Goal: Task Accomplishment & Management: Complete application form

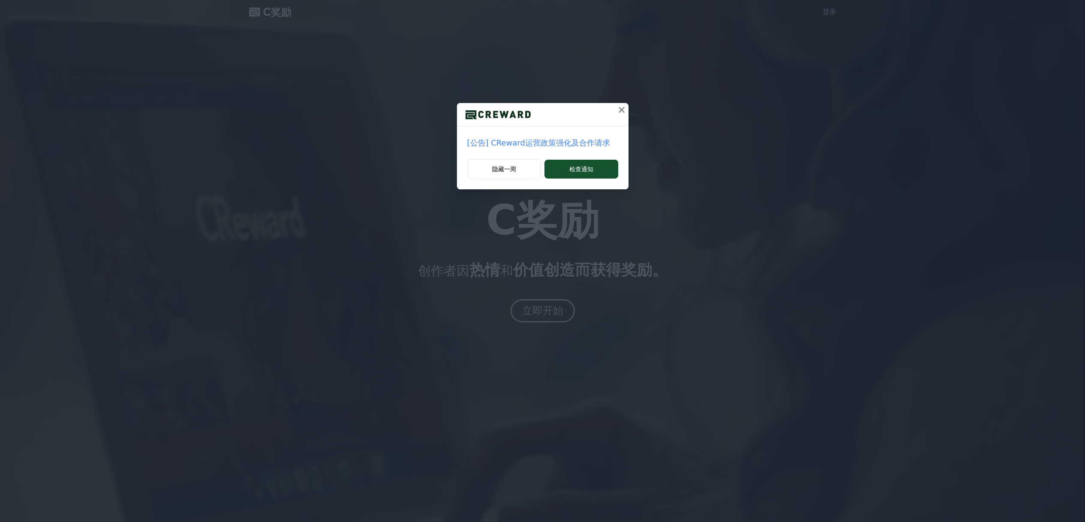
click at [622, 109] on icon at bounding box center [622, 110] width 6 height 6
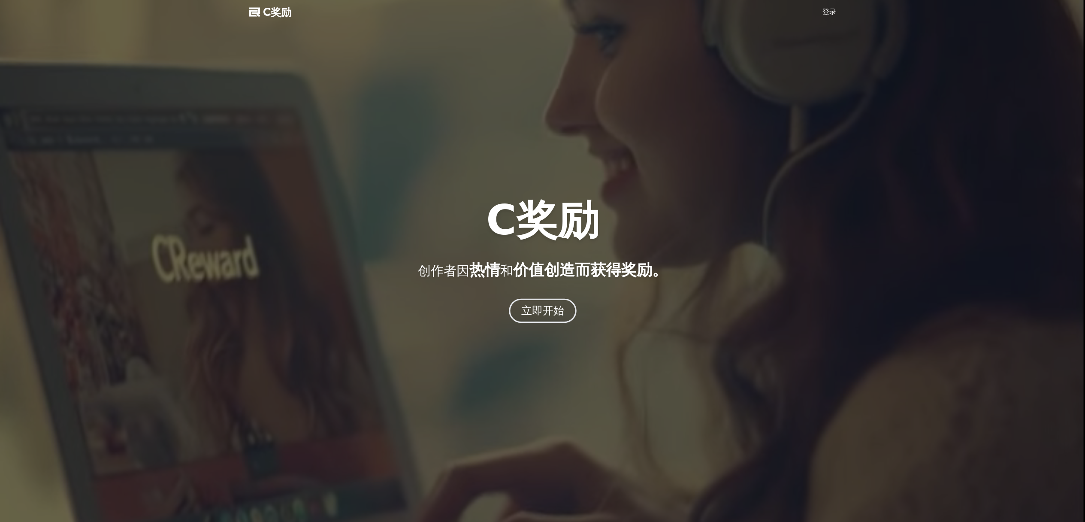
click at [543, 318] on button "立即开始" at bounding box center [543, 311] width 68 height 24
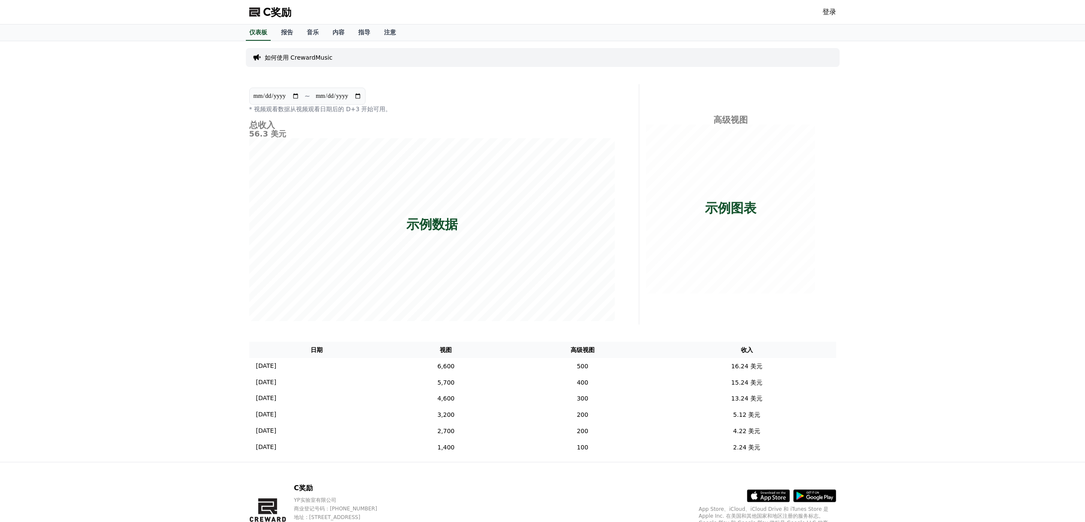
click at [266, 131] on font "56.3 美元" at bounding box center [267, 133] width 37 height 9
click at [508, 368] on td "6,600" at bounding box center [445, 366] width 123 height 16
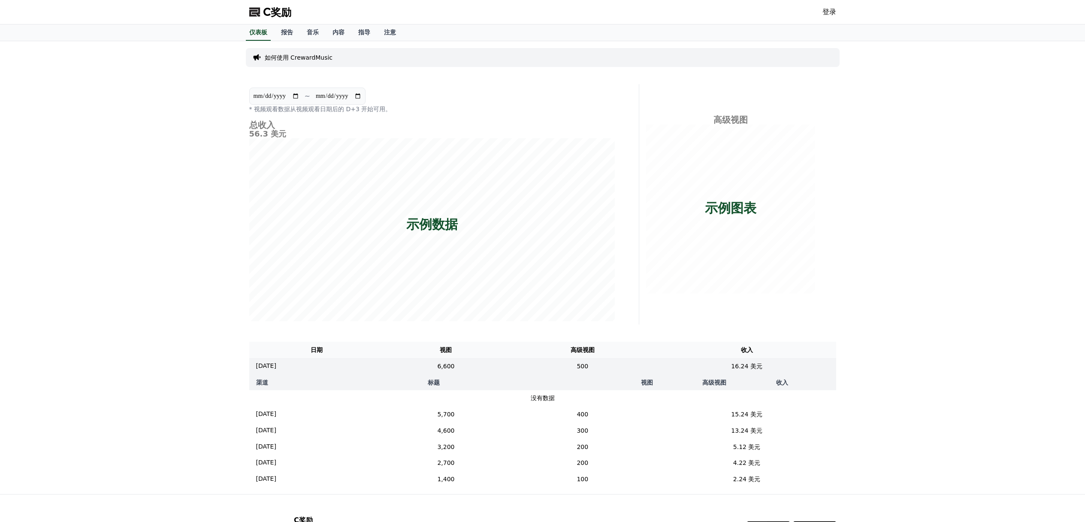
click at [822, 12] on div "C奖励 登录" at bounding box center [542, 12] width 601 height 24
click at [826, 12] on font "登录" at bounding box center [830, 12] width 14 height 8
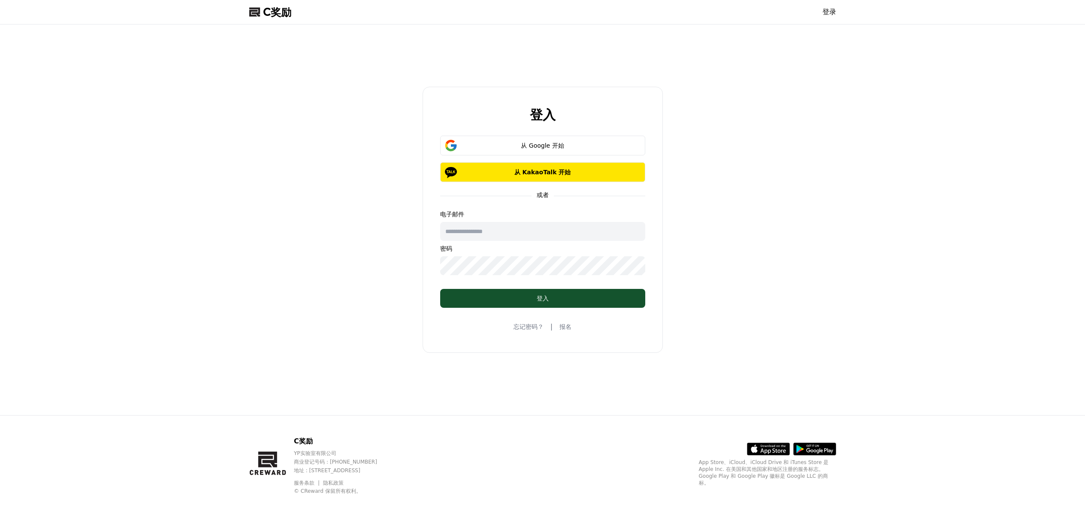
click at [563, 328] on font "报名" at bounding box center [566, 326] width 12 height 7
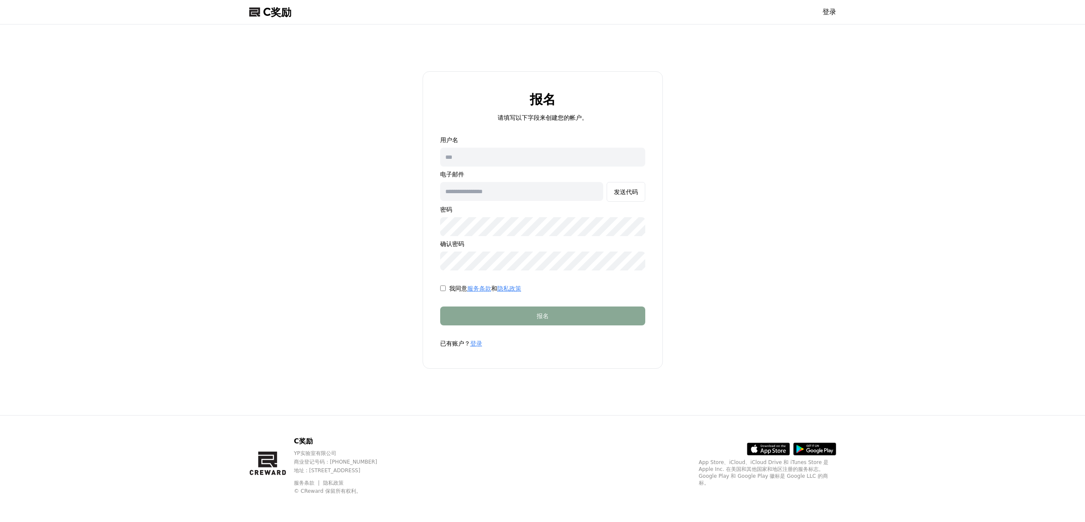
click at [527, 157] on input "text" at bounding box center [542, 157] width 205 height 19
type input "****"
click at [587, 188] on input "text" at bounding box center [521, 191] width 163 height 19
type input "**********"
click at [629, 191] on font "发送代码" at bounding box center [626, 191] width 24 height 7
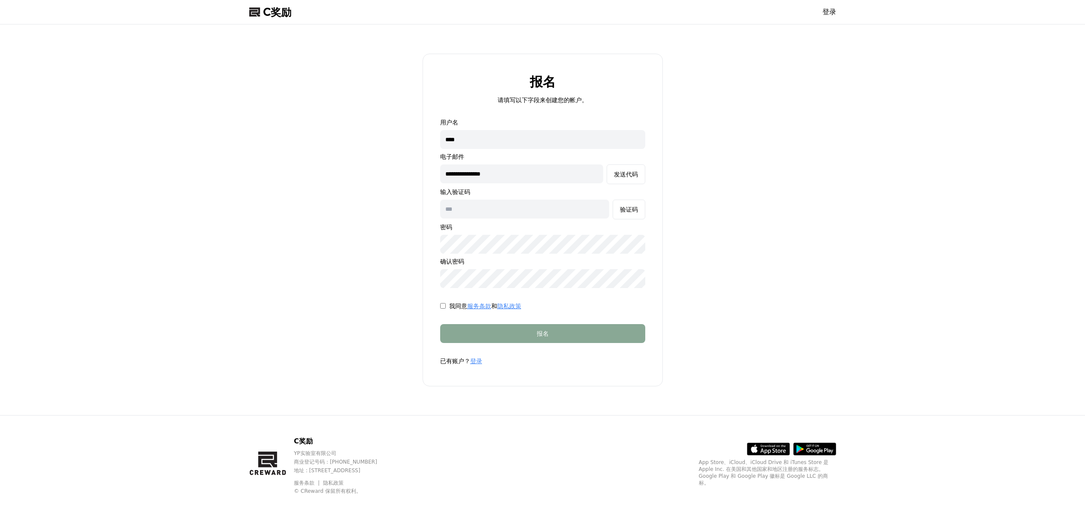
click at [500, 209] on input "text" at bounding box center [524, 209] width 169 height 19
paste input "******"
type input "******"
drag, startPoint x: 499, startPoint y: 138, endPoint x: 427, endPoint y: 137, distance: 71.7
click at [427, 137] on form "**********" at bounding box center [543, 241] width 233 height 247
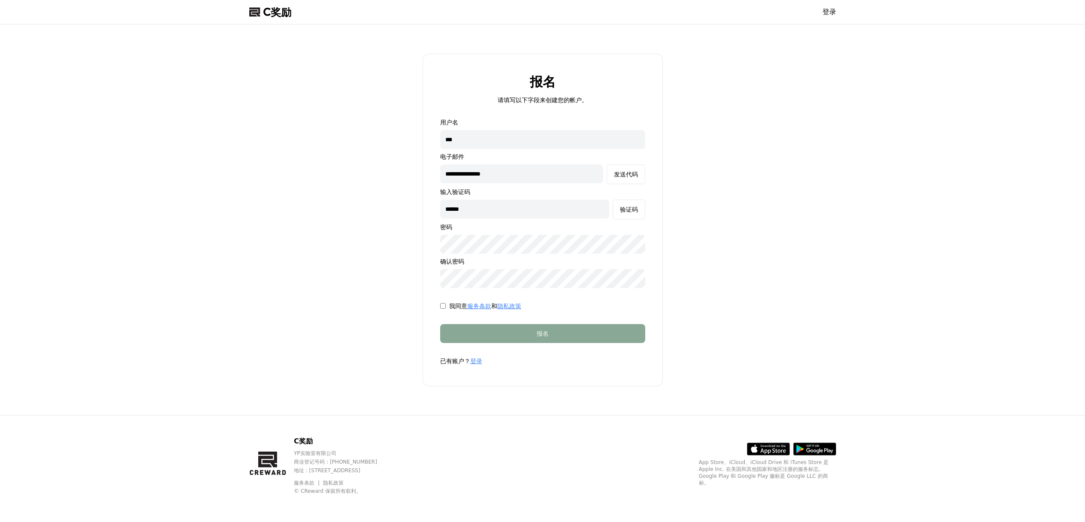
type input "****"
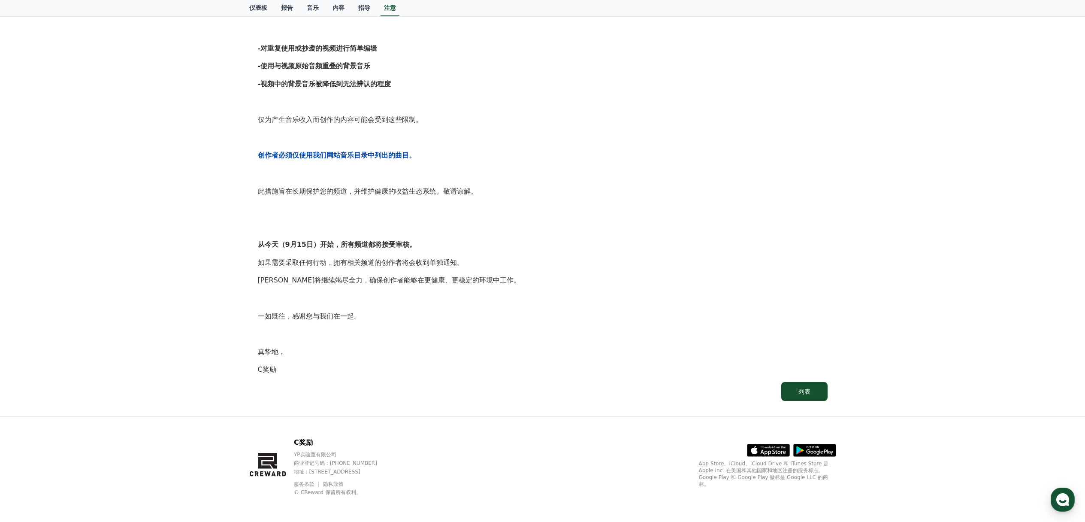
scroll to position [249, 0]
click at [796, 387] on button "列表" at bounding box center [804, 390] width 46 height 19
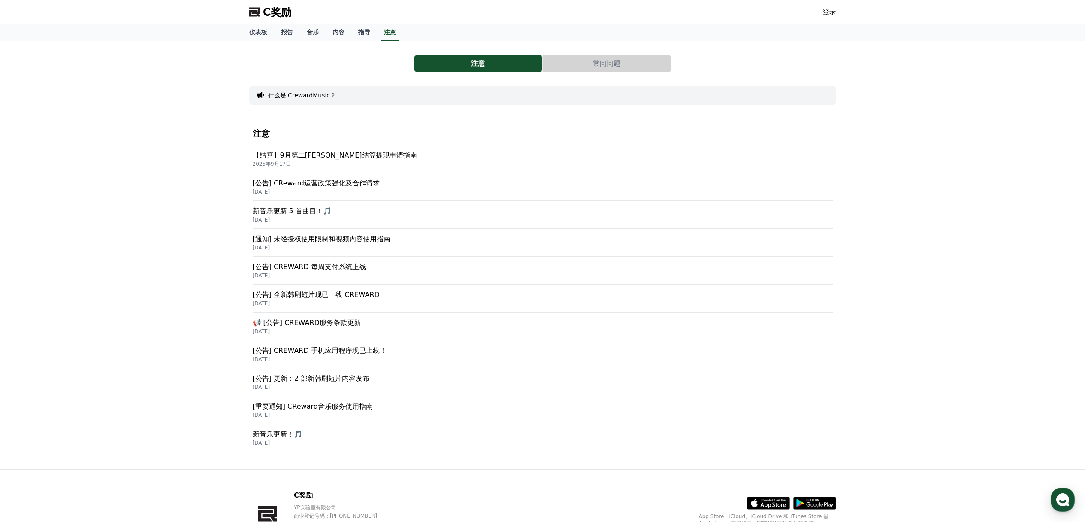
click at [345, 153] on font "【结算】9月第二周周结算提现申请指南" at bounding box center [335, 155] width 164 height 8
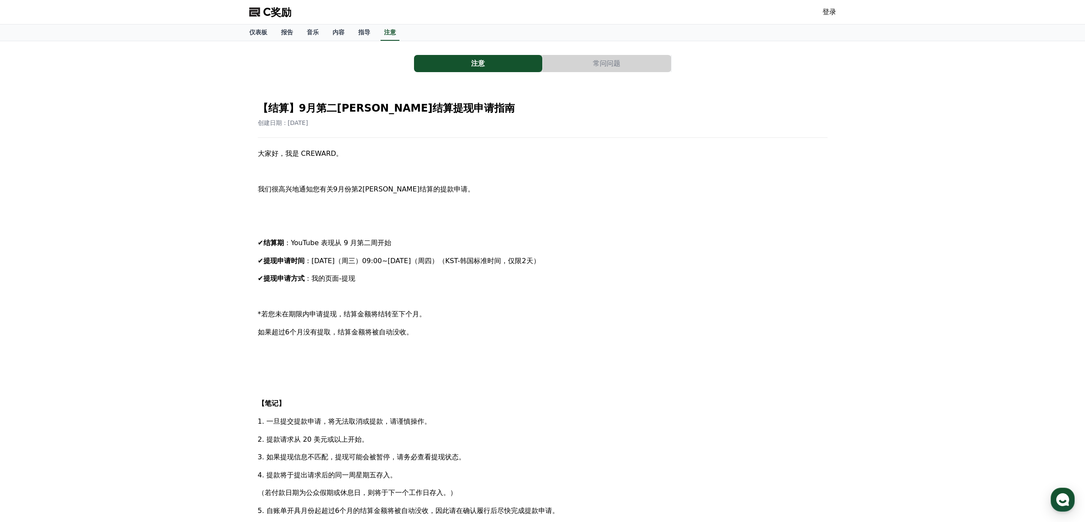
click at [827, 13] on font "登录" at bounding box center [830, 12] width 14 height 8
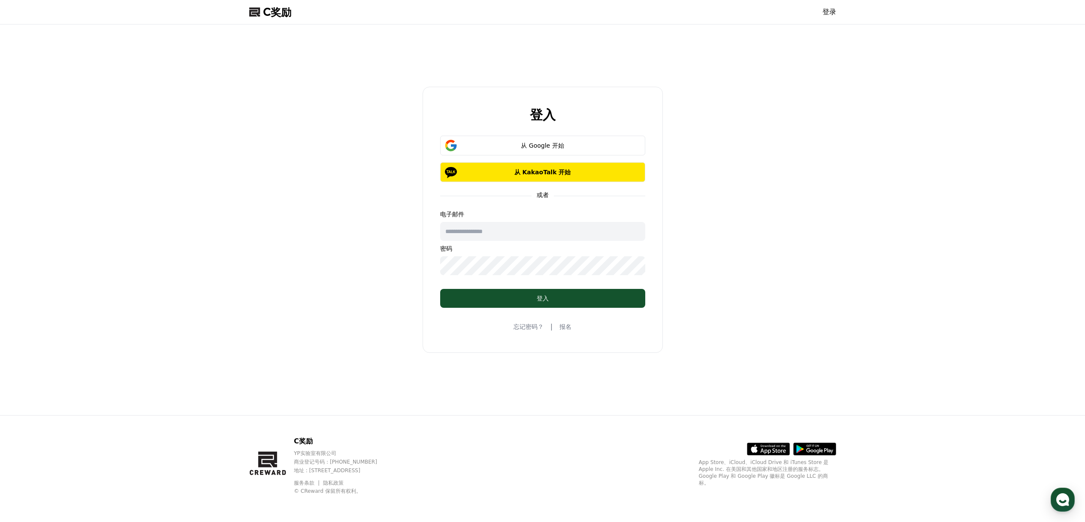
click at [566, 327] on font "报名" at bounding box center [566, 326] width 12 height 7
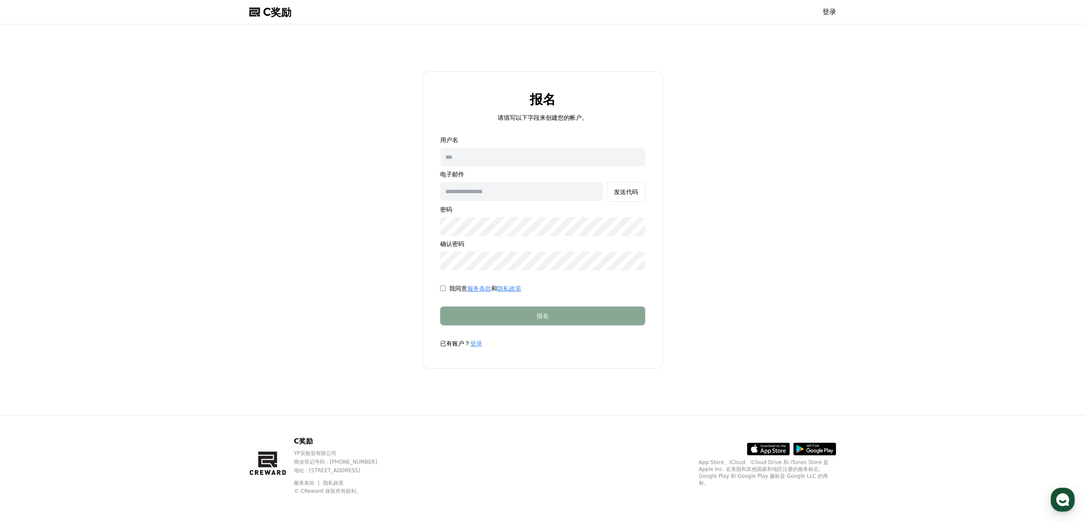
click at [563, 191] on input "text" at bounding box center [521, 191] width 163 height 19
type input "**********"
click at [516, 160] on input "text" at bounding box center [542, 157] width 205 height 19
type input "****"
click at [508, 216] on div "**********" at bounding box center [542, 203] width 205 height 135
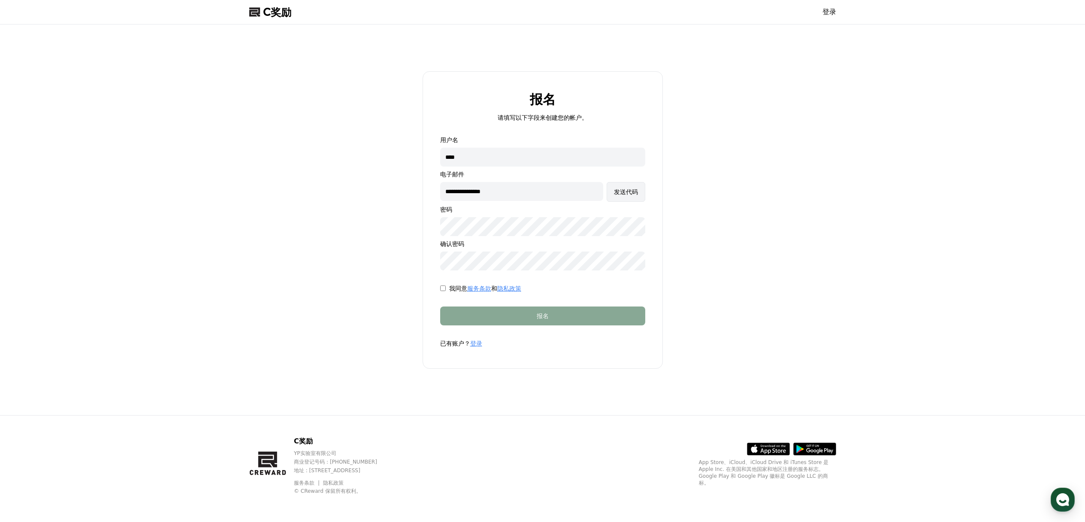
click at [626, 194] on font "发送代码" at bounding box center [626, 191] width 24 height 7
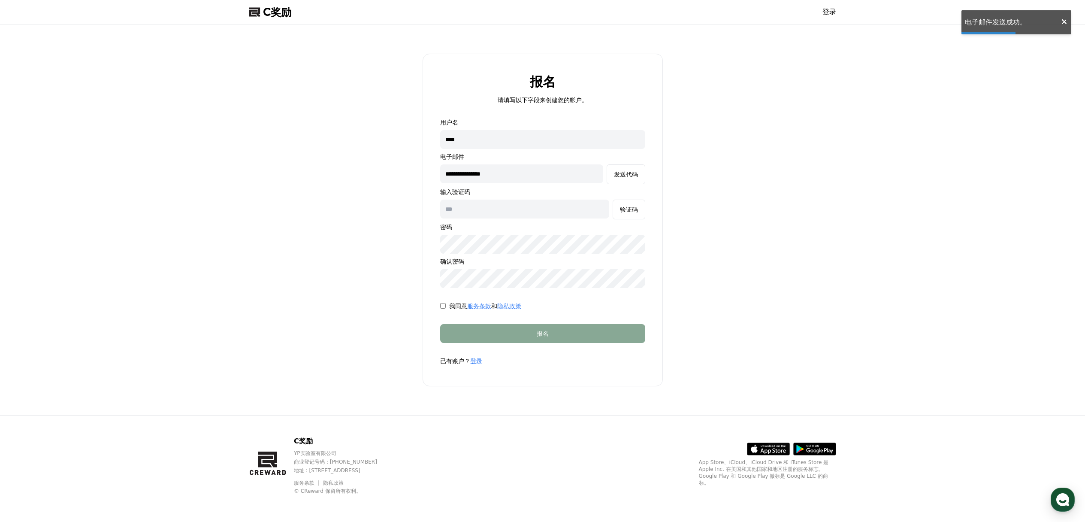
click at [545, 212] on input "text" at bounding box center [524, 209] width 169 height 19
click at [500, 209] on input "text" at bounding box center [524, 209] width 169 height 19
paste input "******"
type input "******"
click at [589, 304] on div "我同意 服务条款 和 隐私政策" at bounding box center [542, 306] width 205 height 9
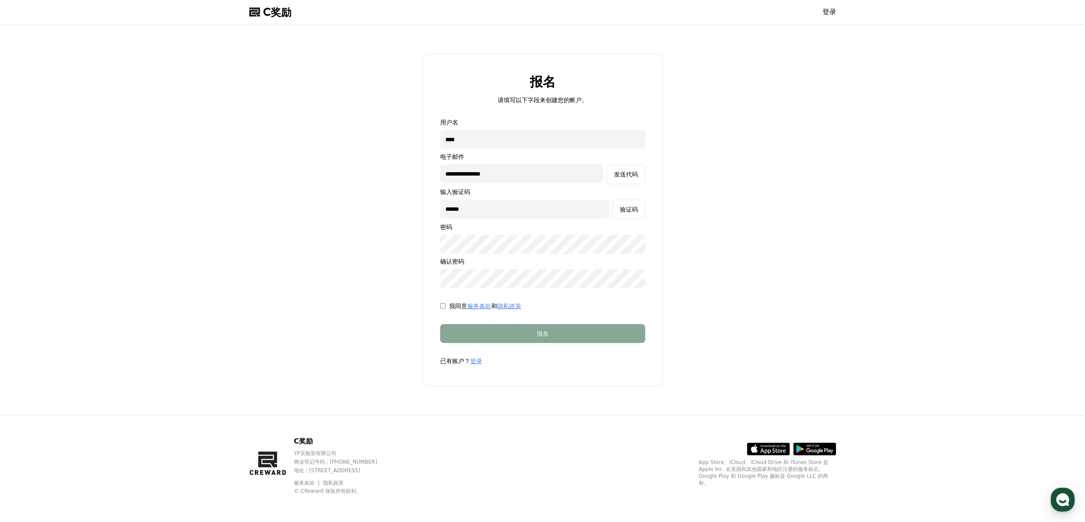
click at [519, 163] on div "**********" at bounding box center [542, 203] width 205 height 170
click at [518, 173] on input "**********" at bounding box center [521, 173] width 163 height 19
click at [516, 143] on input "****" at bounding box center [542, 139] width 205 height 19
drag, startPoint x: 516, startPoint y: 143, endPoint x: 428, endPoint y: 141, distance: 88.0
click at [428, 141] on form "**********" at bounding box center [543, 241] width 233 height 247
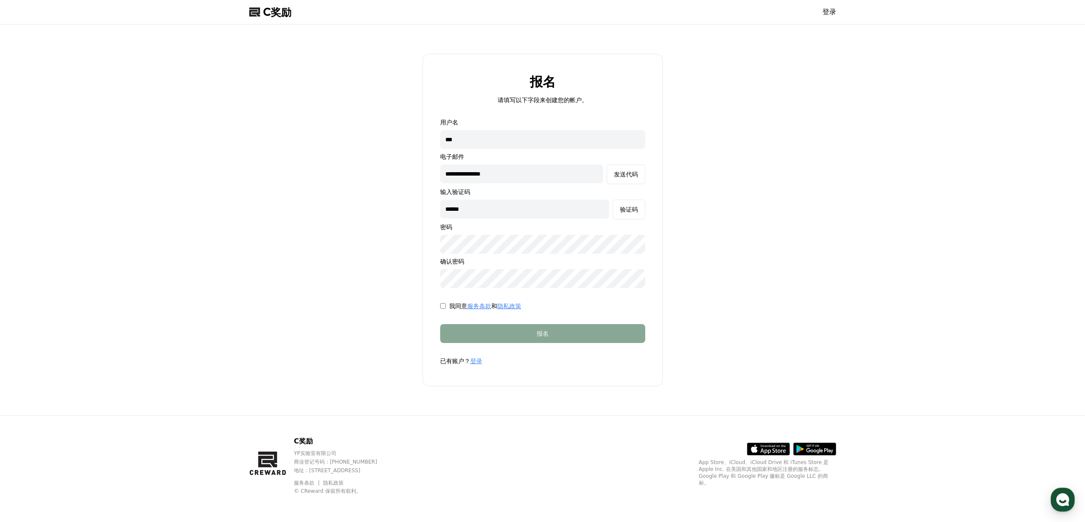
type input "***"
click at [607, 164] on button "发送代码" at bounding box center [626, 174] width 39 height 20
click at [628, 212] on font "验证码" at bounding box center [629, 209] width 18 height 7
click at [632, 207] on font "验证码" at bounding box center [629, 209] width 18 height 7
drag, startPoint x: 575, startPoint y: 209, endPoint x: 368, endPoint y: 213, distance: 207.7
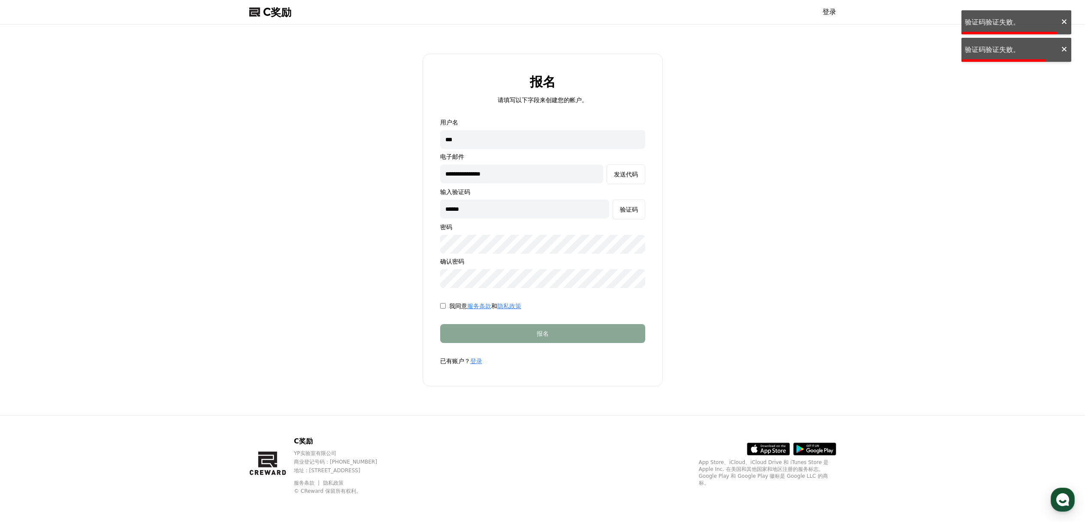
click at [368, 213] on div "**********" at bounding box center [543, 220] width 594 height 384
click at [506, 210] on input "text" at bounding box center [524, 209] width 169 height 19
paste input "******"
type input "******"
click at [633, 210] on font "验证码" at bounding box center [629, 209] width 18 height 7
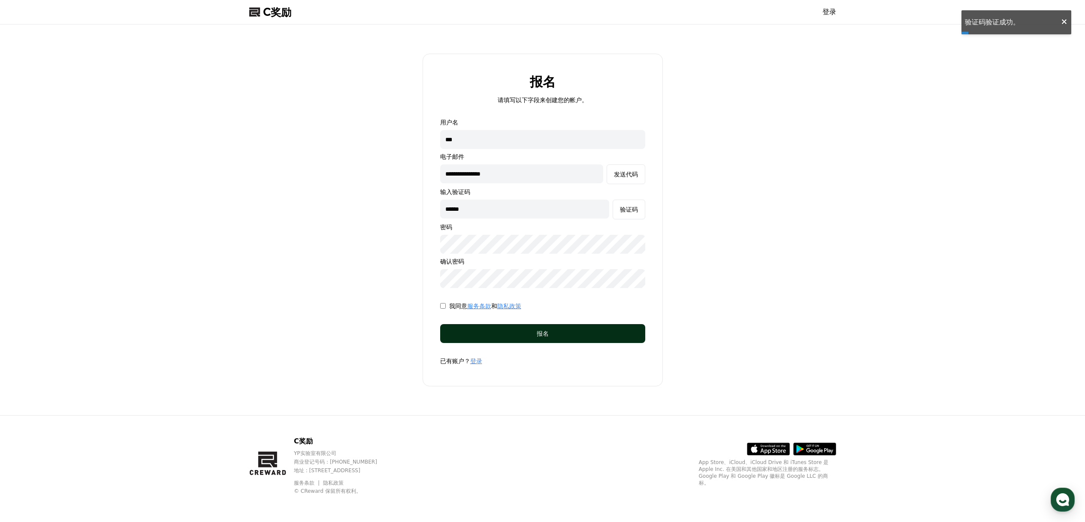
click at [560, 333] on div "报名" at bounding box center [542, 333] width 171 height 9
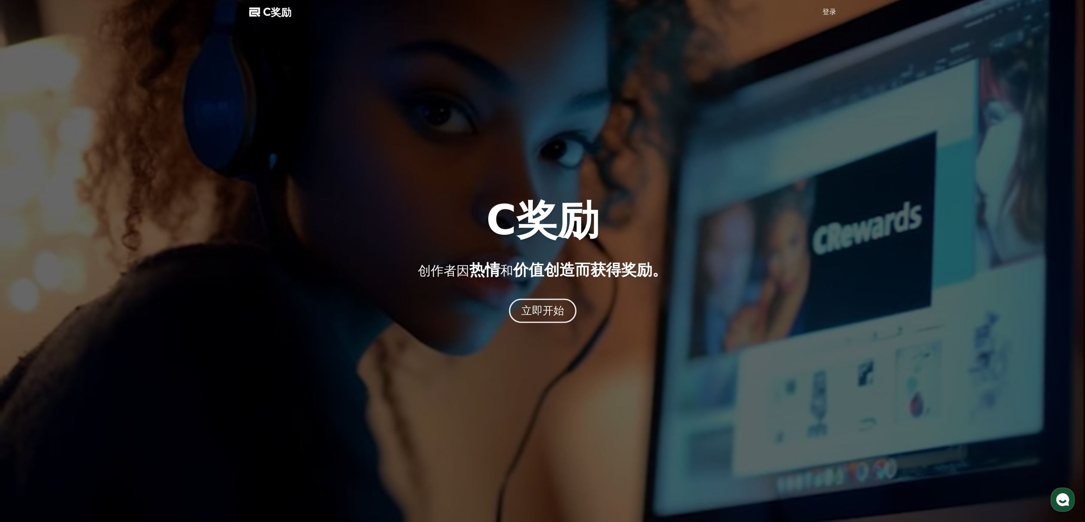
click at [554, 313] on font "立即开始" at bounding box center [542, 310] width 43 height 12
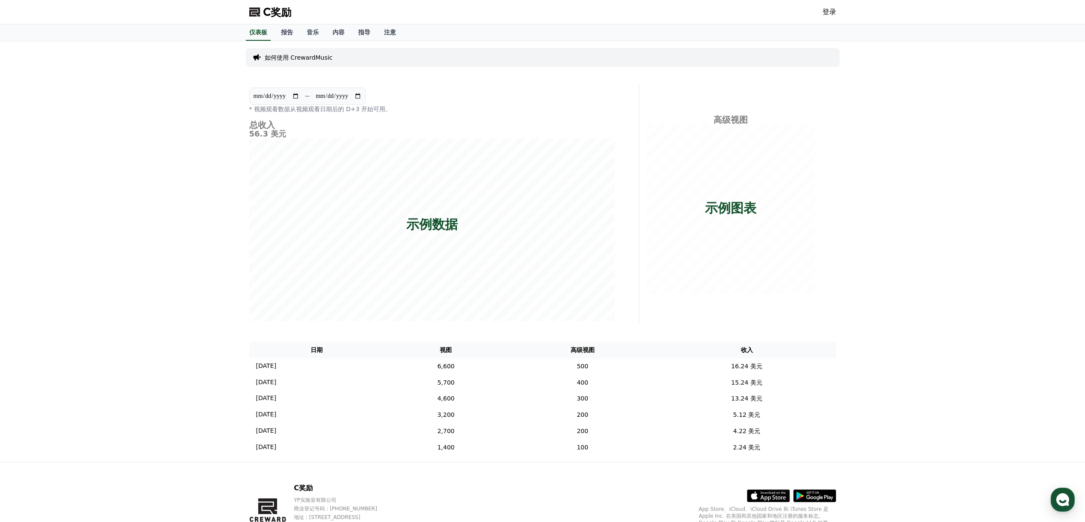
click at [829, 13] on font "登录" at bounding box center [830, 12] width 14 height 8
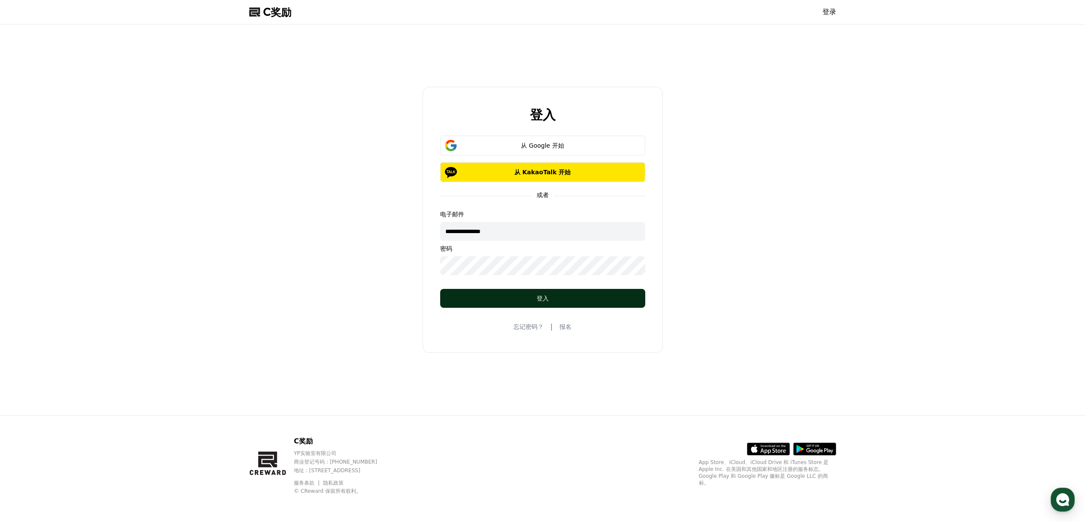
click at [541, 300] on font "登入" at bounding box center [543, 298] width 12 height 7
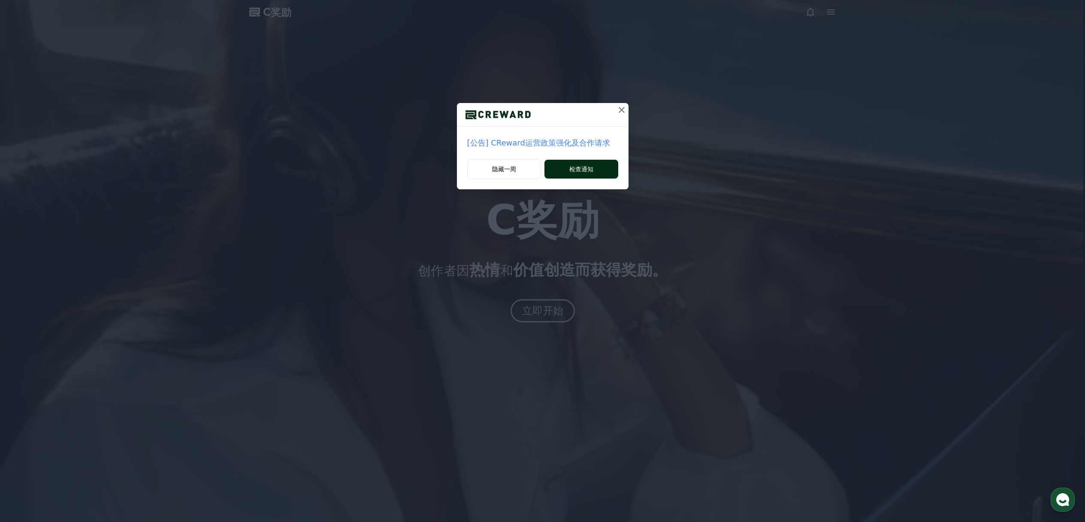
click at [596, 170] on button "检查通知" at bounding box center [581, 169] width 73 height 19
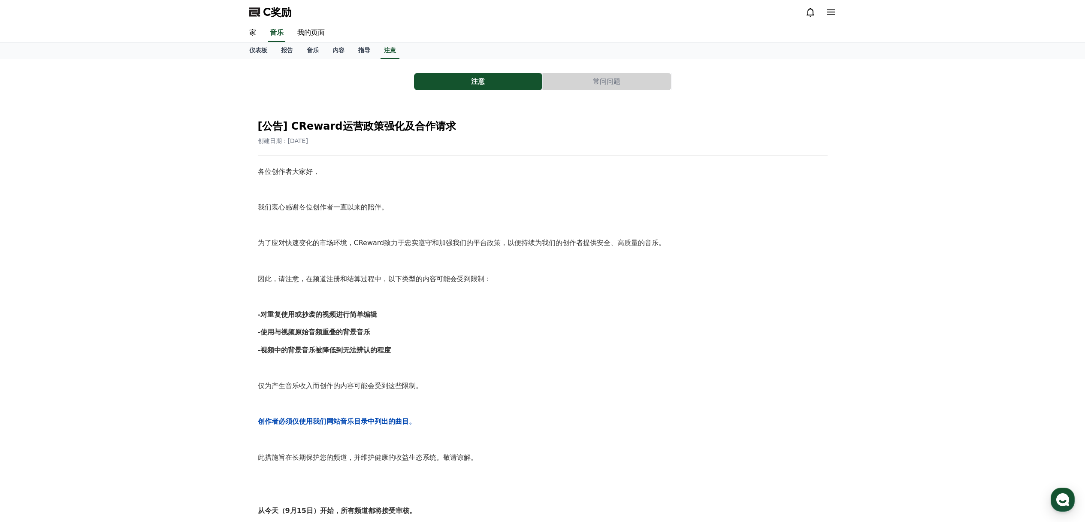
click at [630, 82] on button "常问问题" at bounding box center [607, 81] width 128 height 17
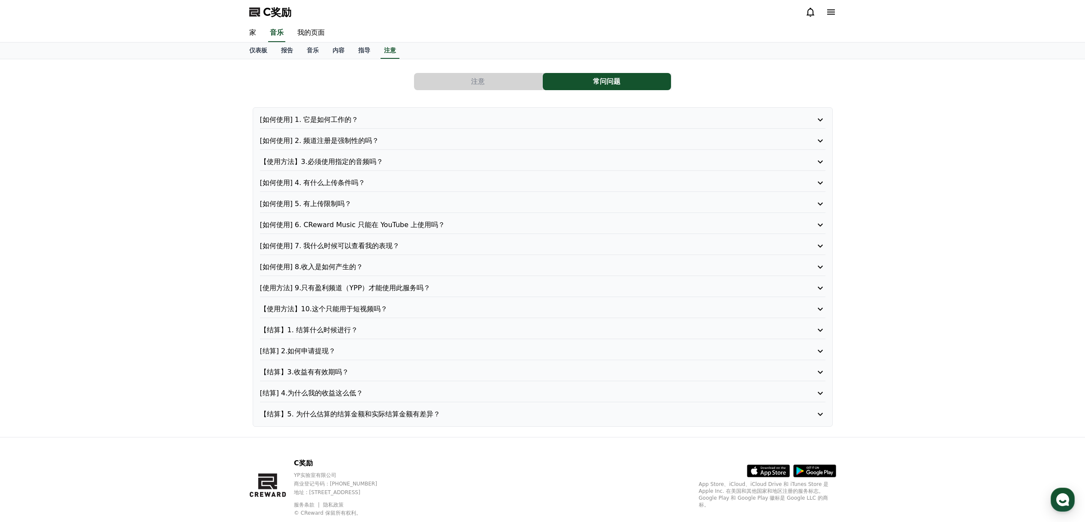
click at [822, 143] on icon at bounding box center [820, 141] width 10 height 10
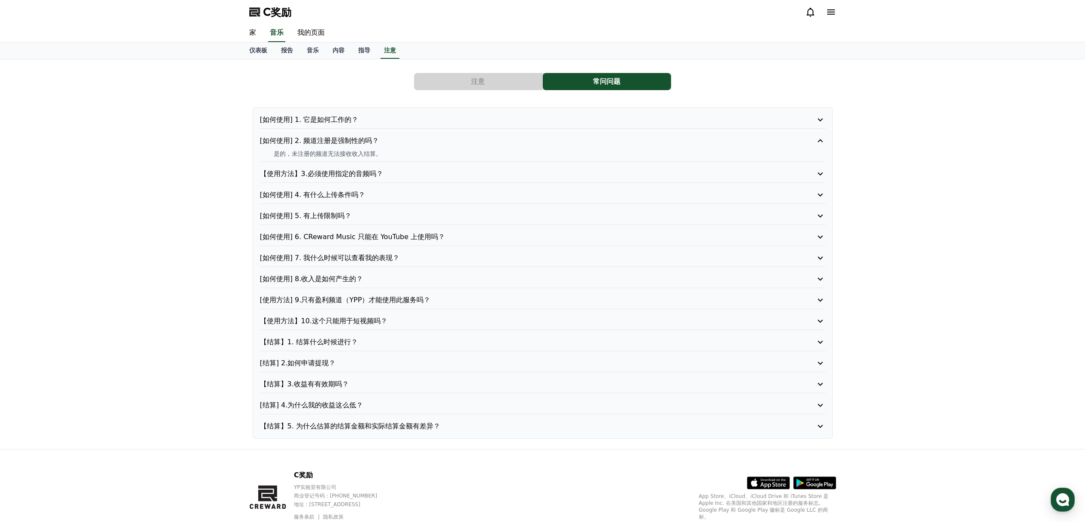
click at [820, 122] on icon at bounding box center [820, 120] width 10 height 10
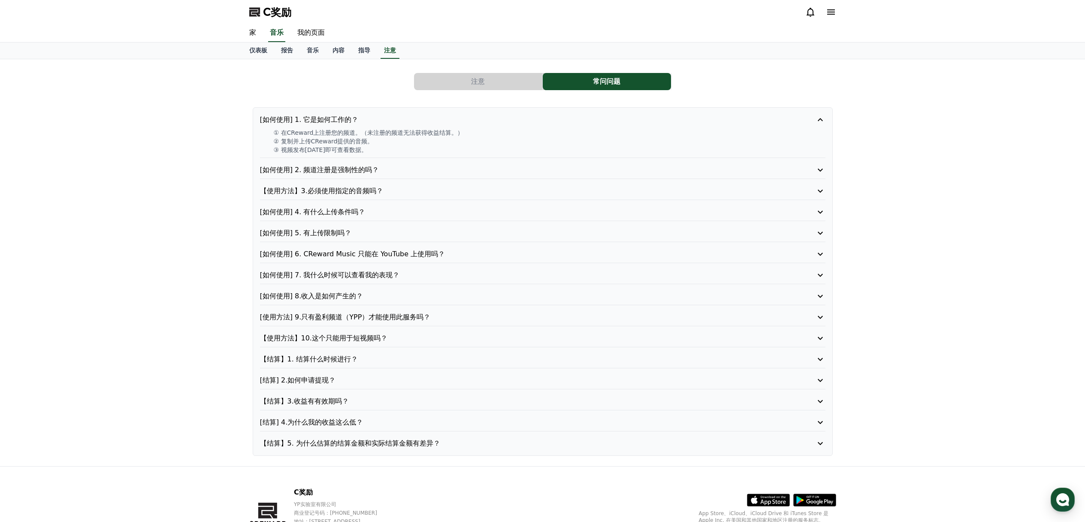
click at [820, 213] on icon at bounding box center [820, 212] width 5 height 3
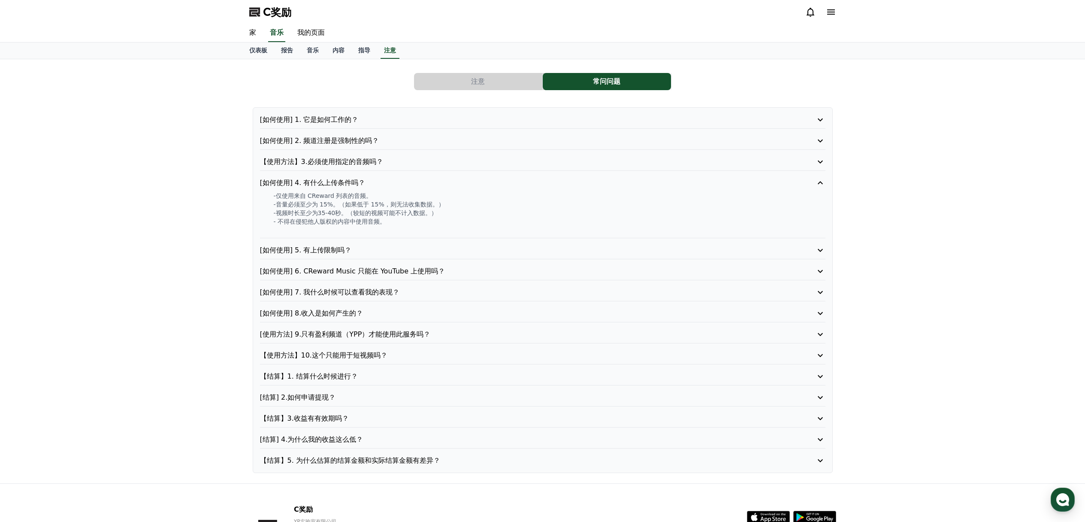
click at [824, 247] on icon at bounding box center [820, 250] width 10 height 10
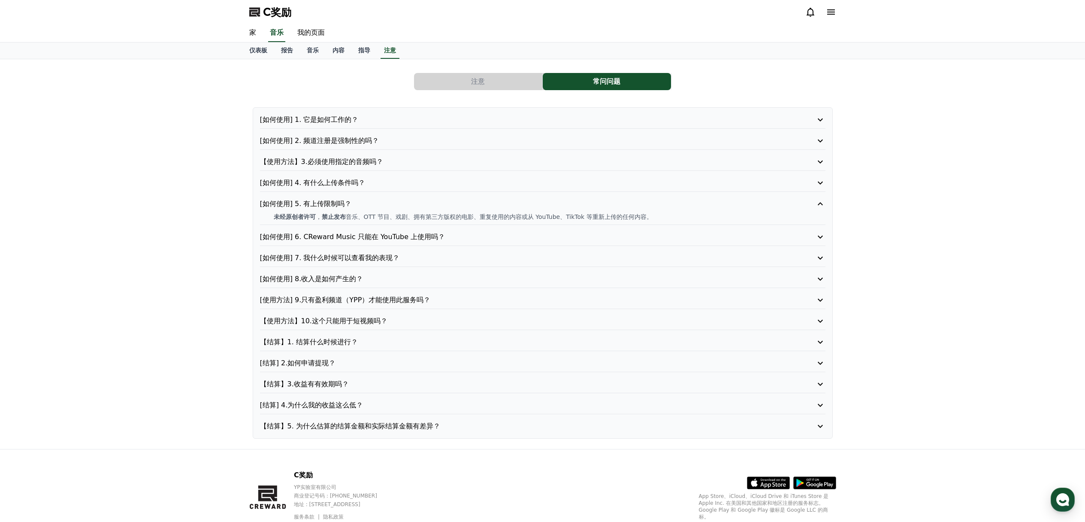
click at [821, 238] on icon at bounding box center [820, 237] width 5 height 3
click at [821, 255] on icon at bounding box center [820, 258] width 10 height 10
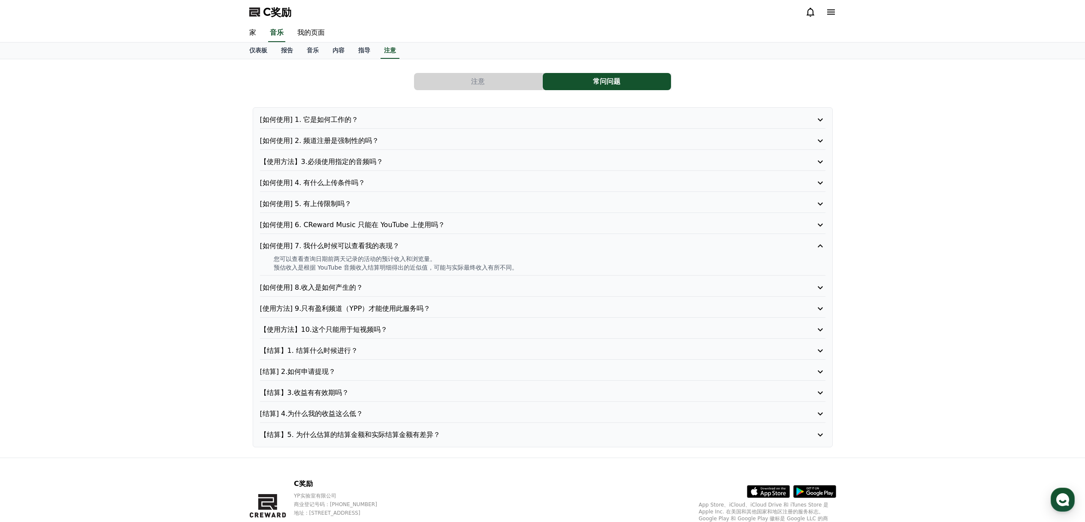
click at [818, 286] on icon at bounding box center [820, 287] width 10 height 10
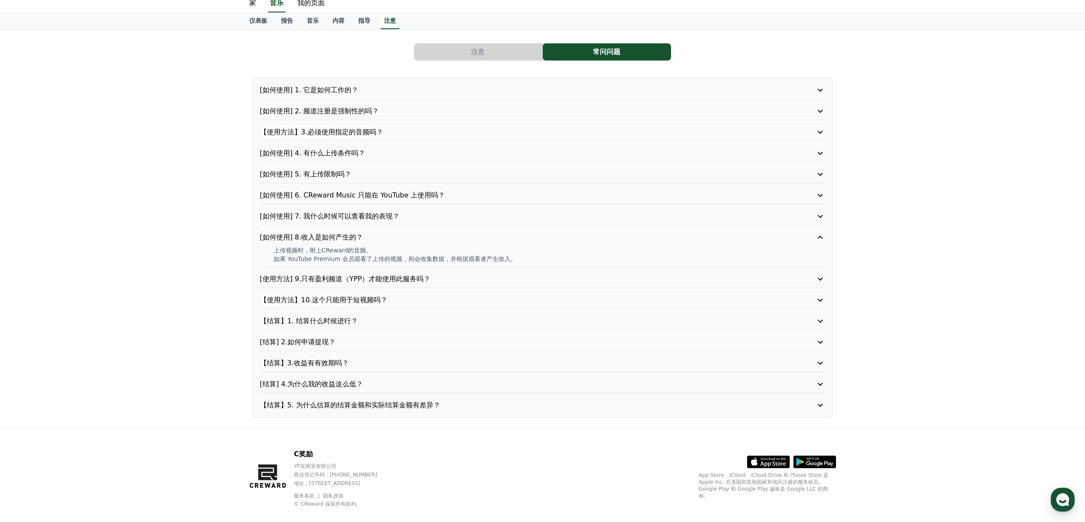
scroll to position [42, 0]
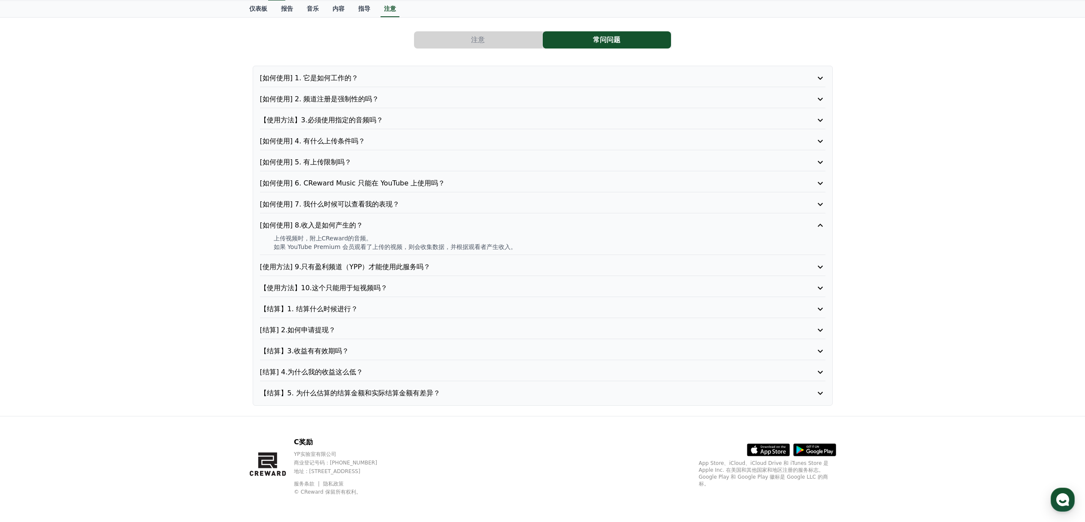
click at [819, 265] on icon at bounding box center [820, 267] width 10 height 10
click at [821, 287] on icon at bounding box center [820, 288] width 10 height 10
click at [822, 306] on icon at bounding box center [820, 309] width 10 height 10
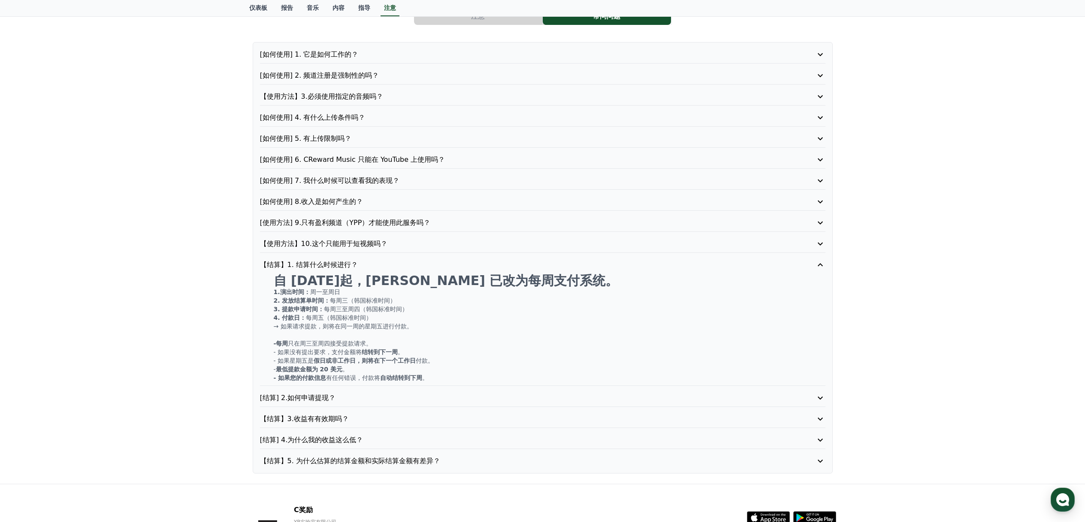
scroll to position [78, 0]
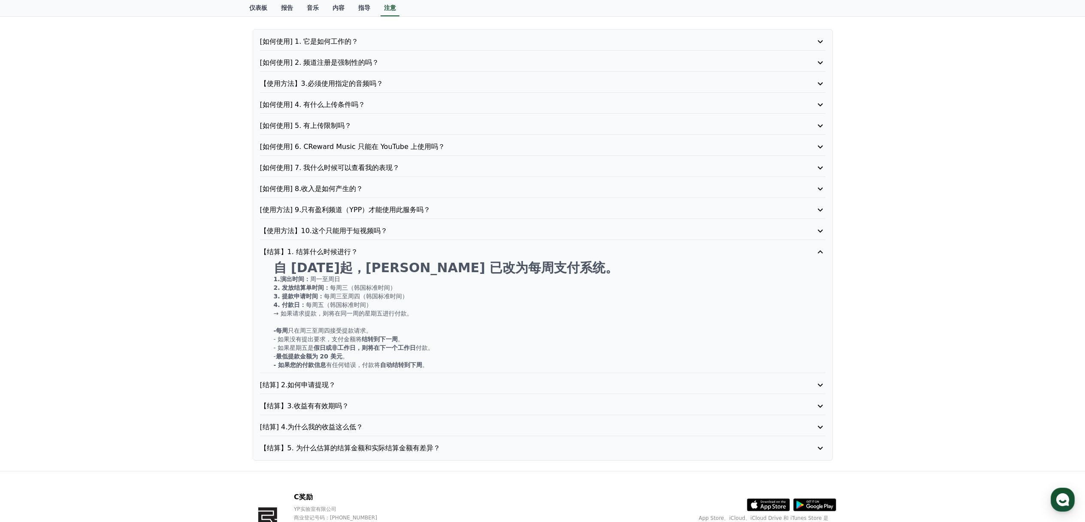
click at [820, 382] on icon at bounding box center [820, 385] width 10 height 10
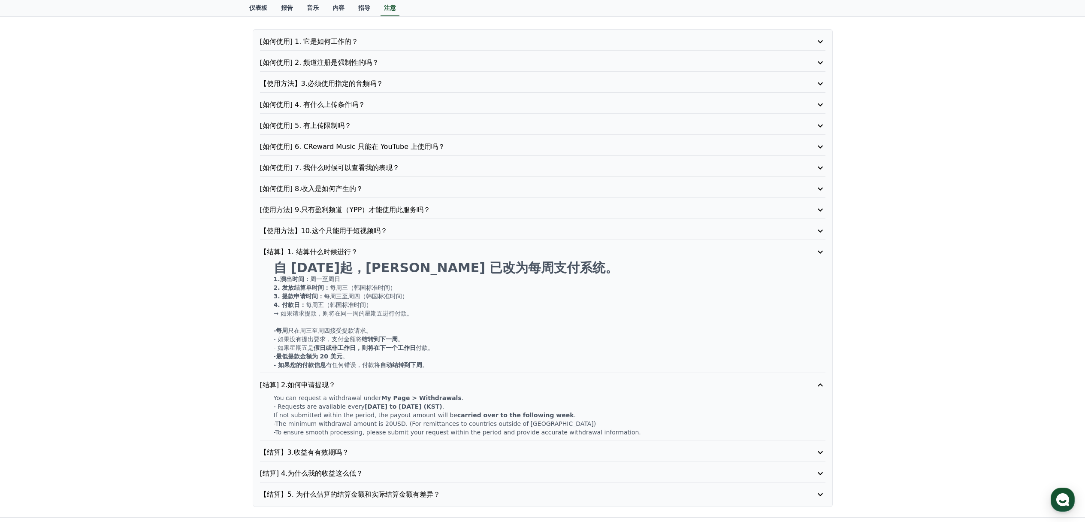
scroll to position [68, 0]
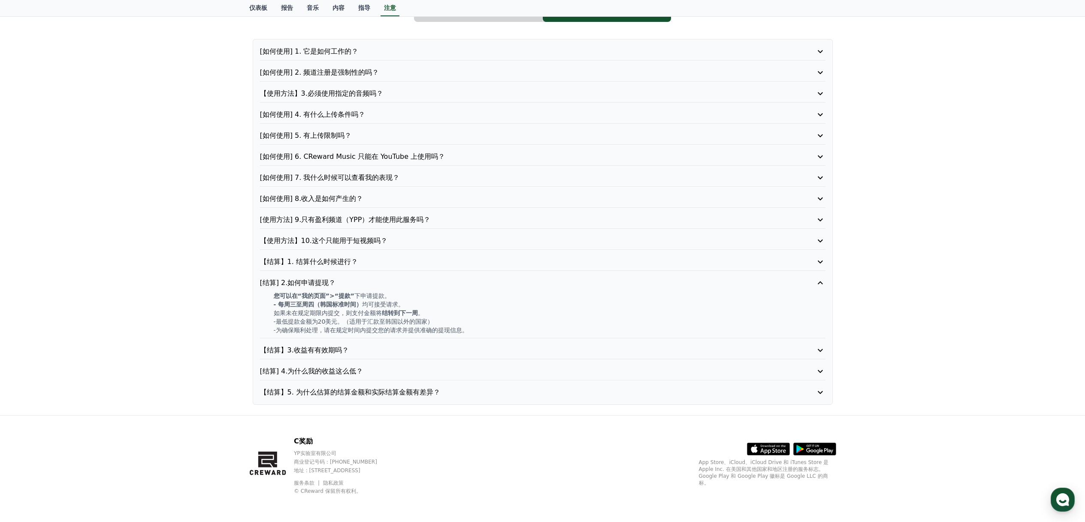
click at [819, 350] on icon at bounding box center [820, 350] width 5 height 3
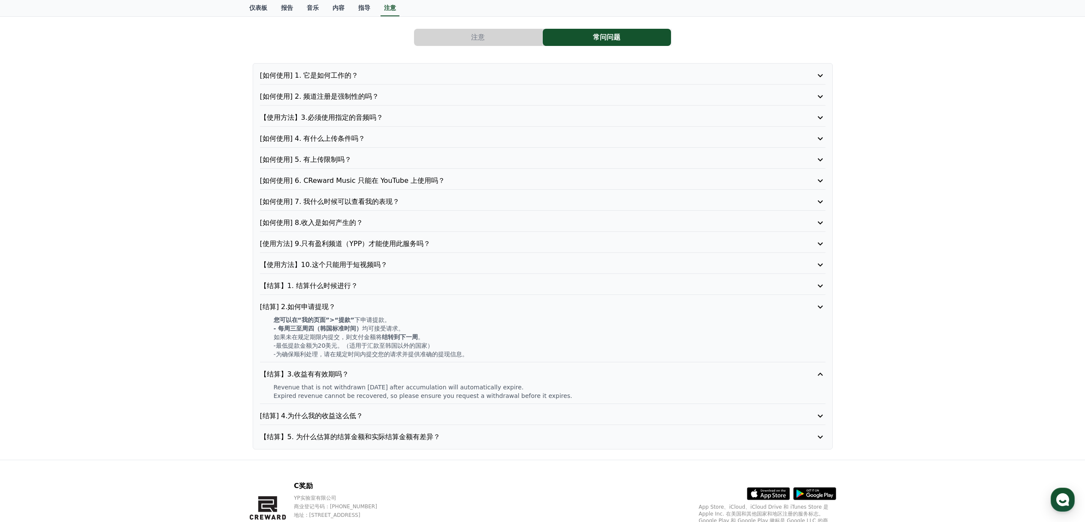
scroll to position [42, 0]
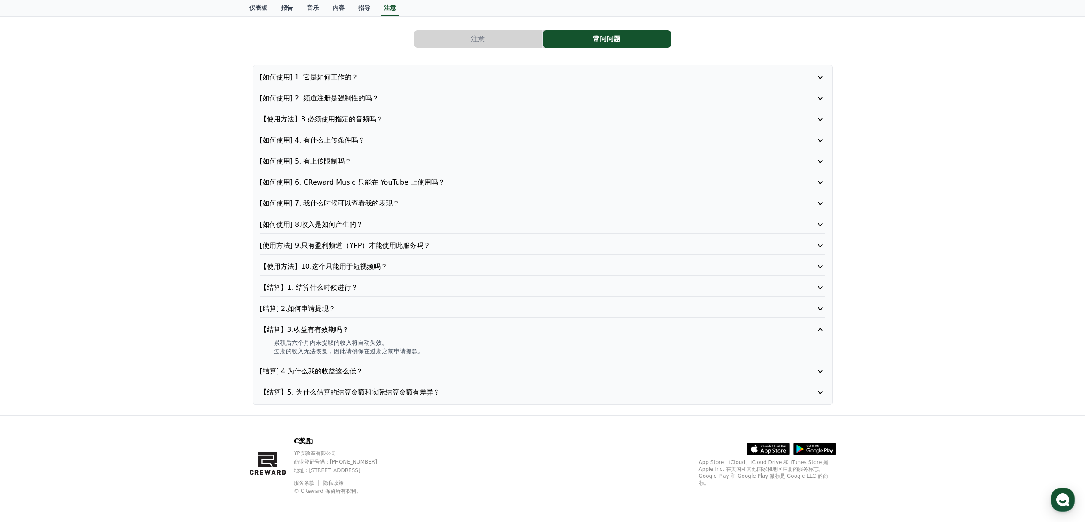
click at [820, 370] on icon at bounding box center [820, 371] width 10 height 10
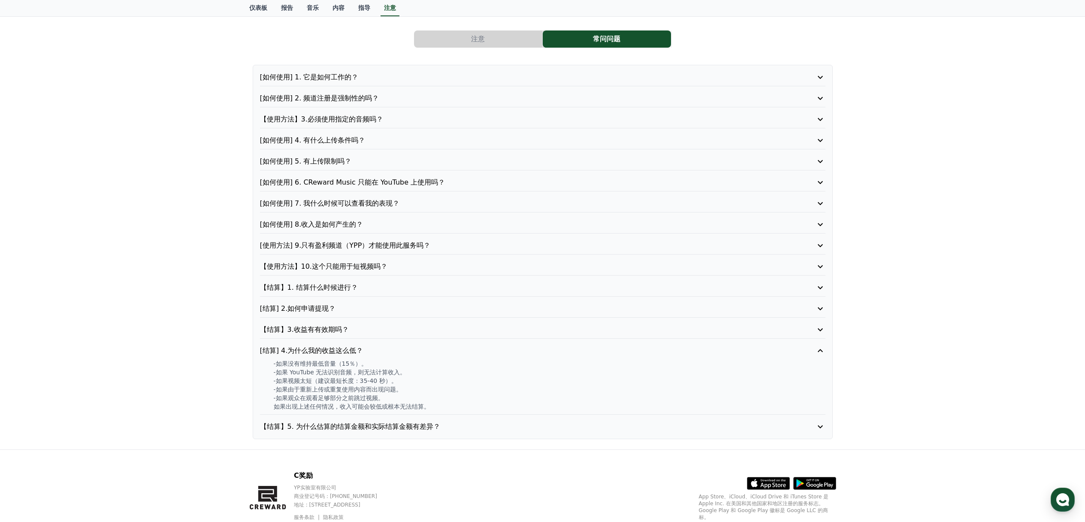
click at [820, 425] on icon at bounding box center [820, 426] width 10 height 10
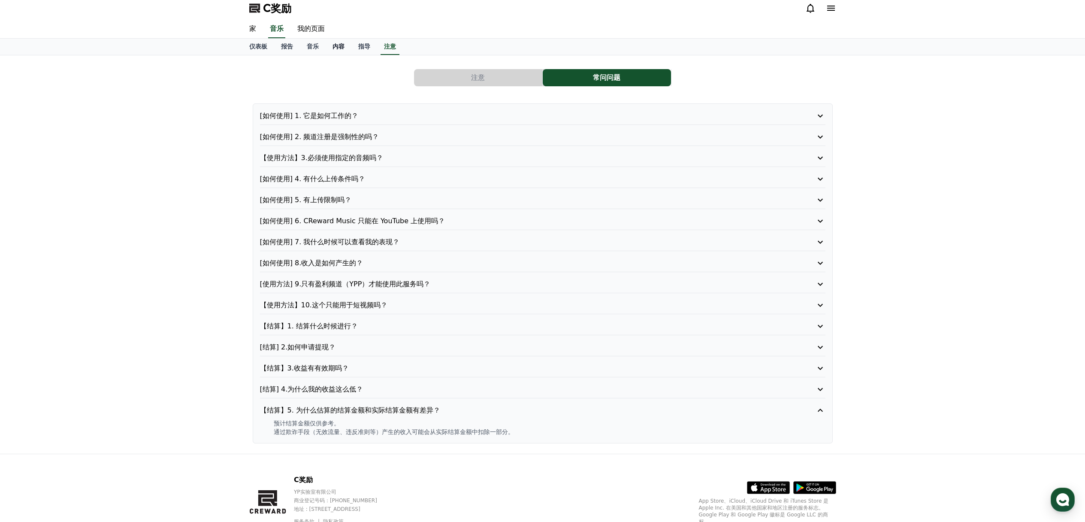
scroll to position [0, 0]
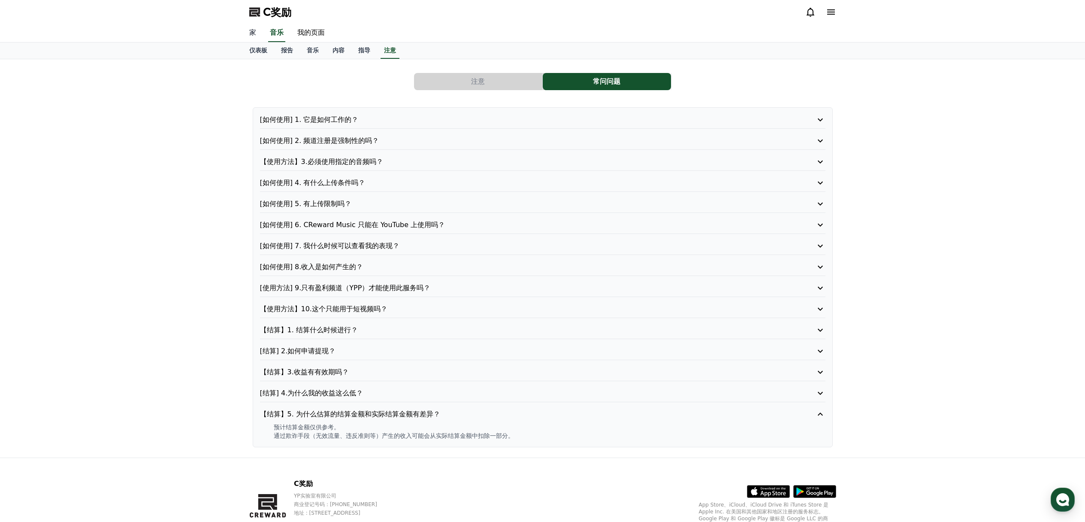
click at [250, 32] on font "家" at bounding box center [252, 32] width 7 height 8
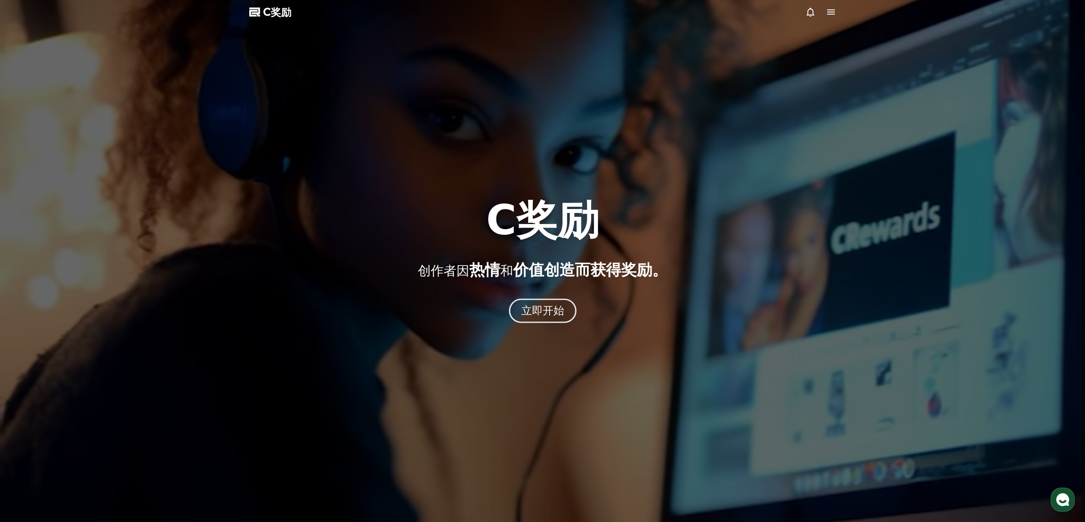
click at [548, 311] on font "立即开始" at bounding box center [542, 310] width 43 height 12
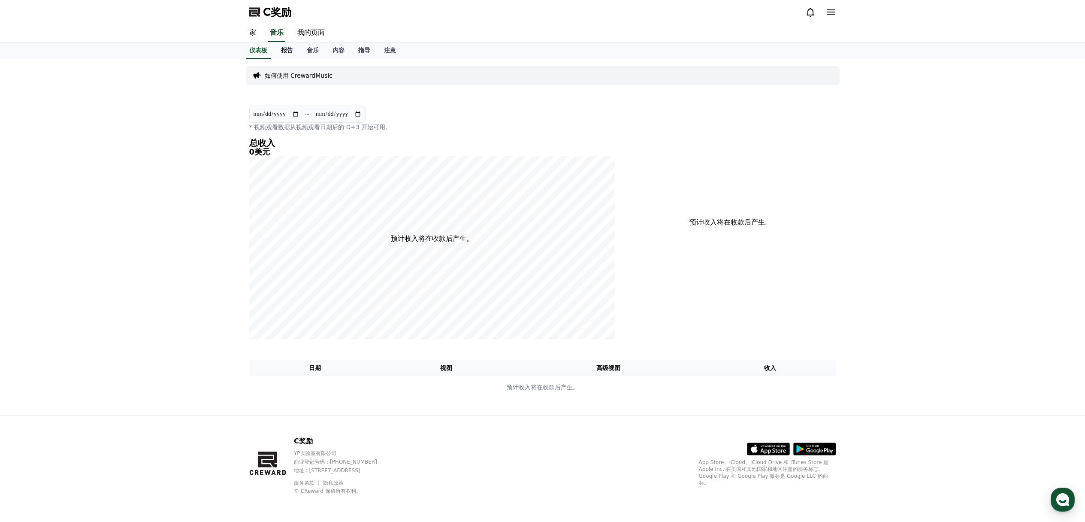
click at [288, 53] on font "报告" at bounding box center [287, 50] width 12 height 7
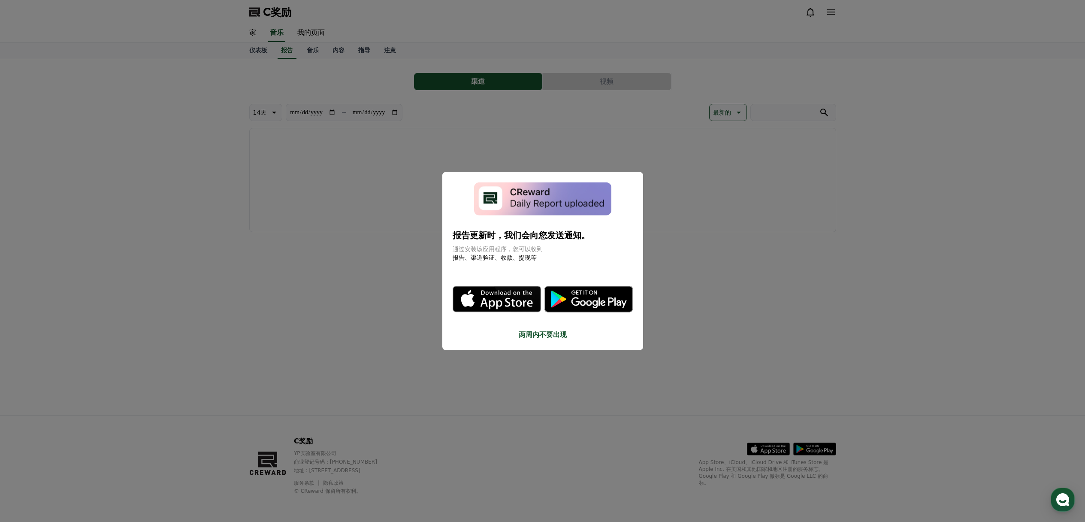
click at [537, 332] on font "两周内不要出现" at bounding box center [543, 334] width 48 height 8
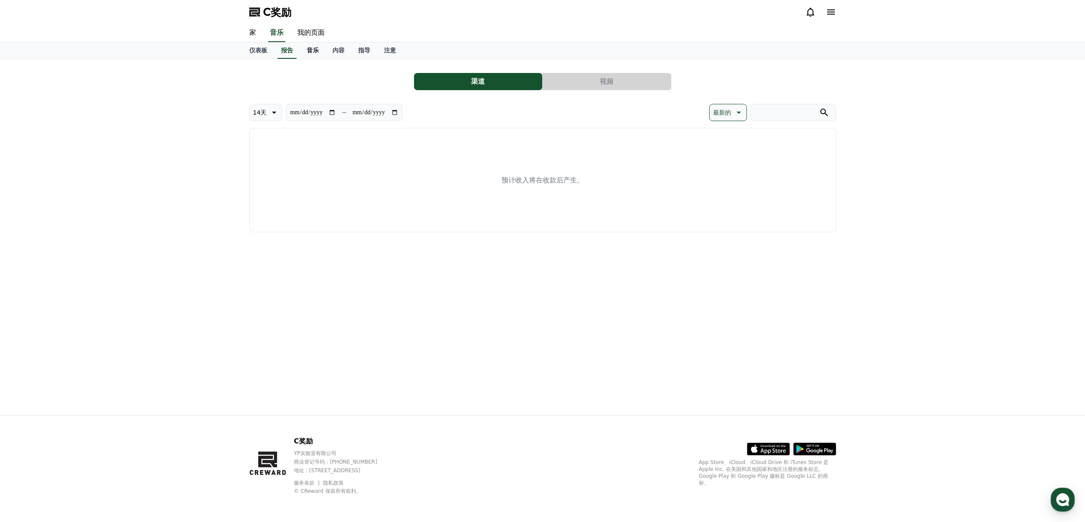
click at [314, 48] on font "音乐" at bounding box center [313, 50] width 12 height 7
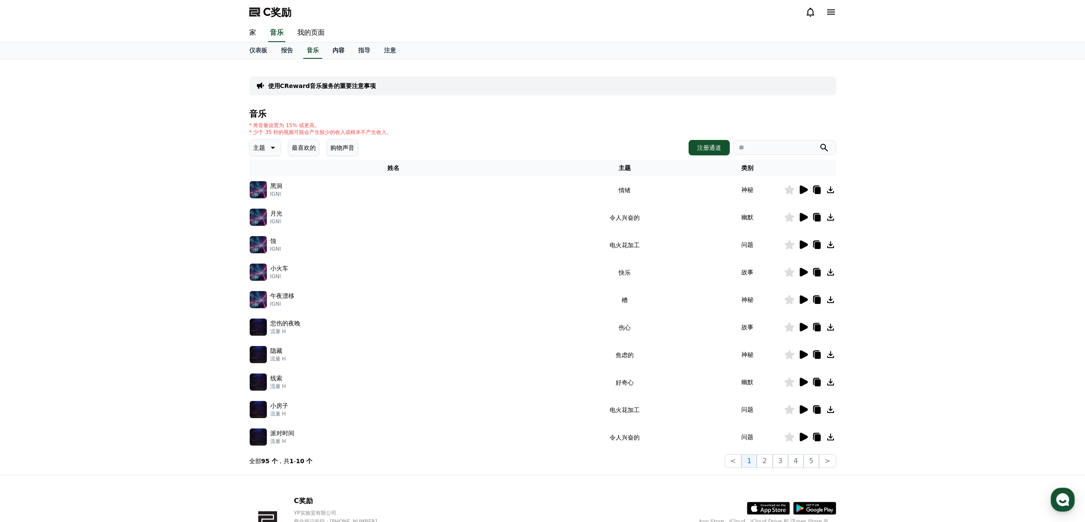
click at [338, 50] on font "内容" at bounding box center [339, 50] width 12 height 7
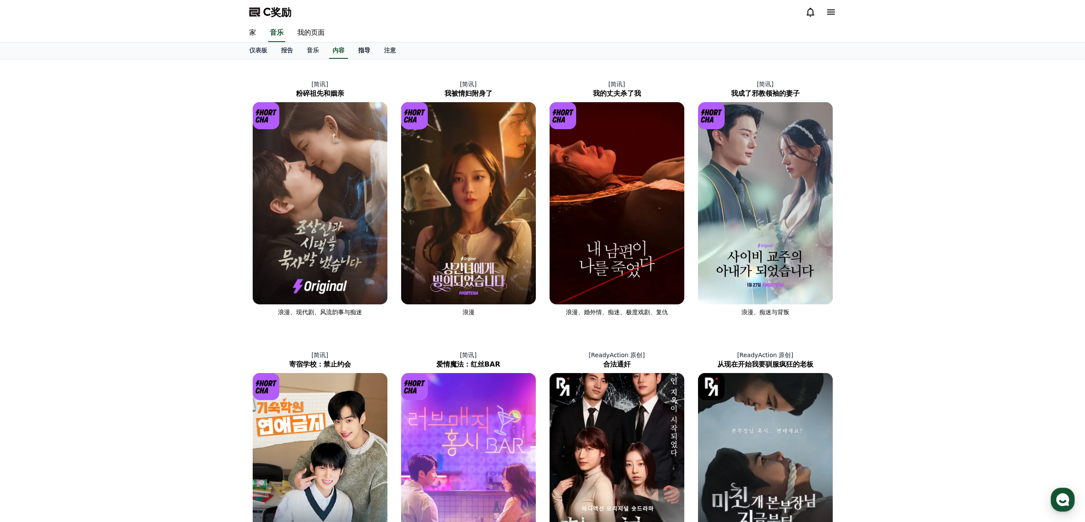
click at [367, 49] on font "指导" at bounding box center [364, 50] width 12 height 7
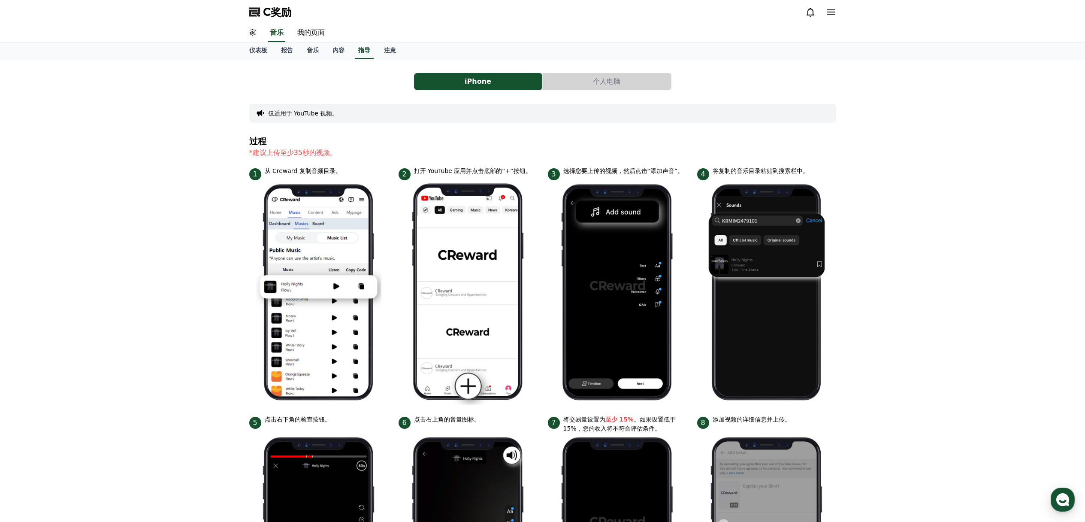
click at [595, 86] on button "个人电脑" at bounding box center [607, 81] width 128 height 17
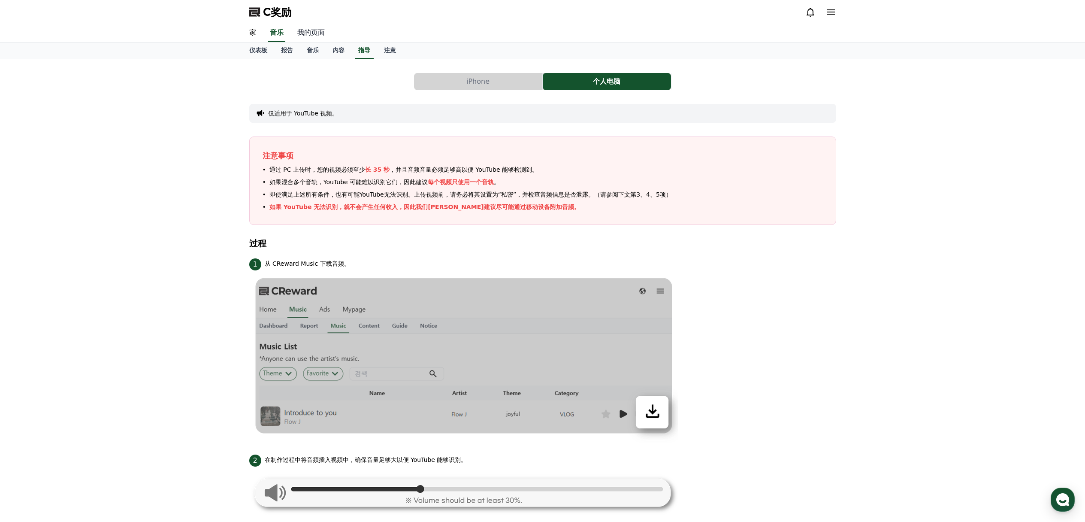
click at [311, 32] on font "我的页面" at bounding box center [310, 32] width 27 height 8
select select "**********"
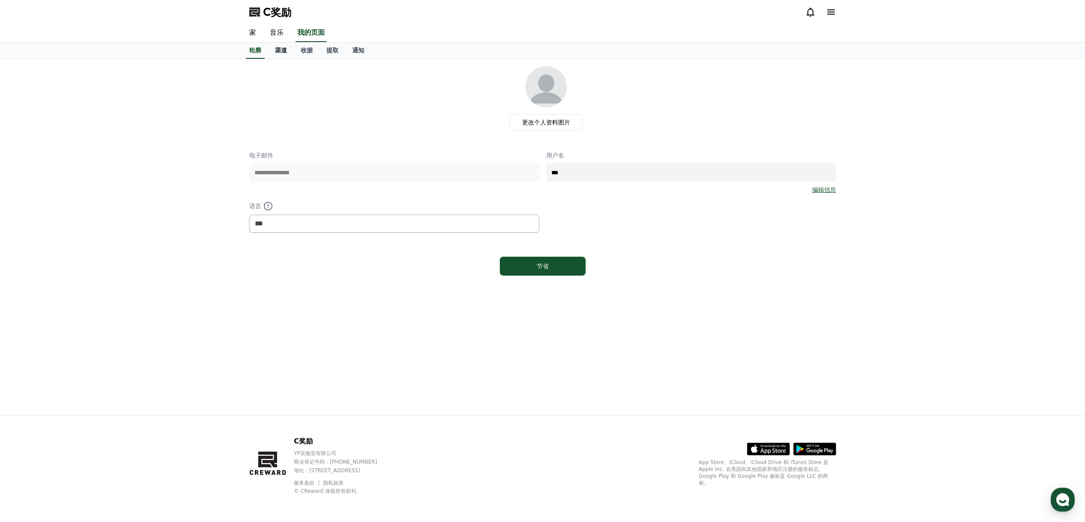
click at [278, 47] on font "渠道" at bounding box center [281, 50] width 12 height 7
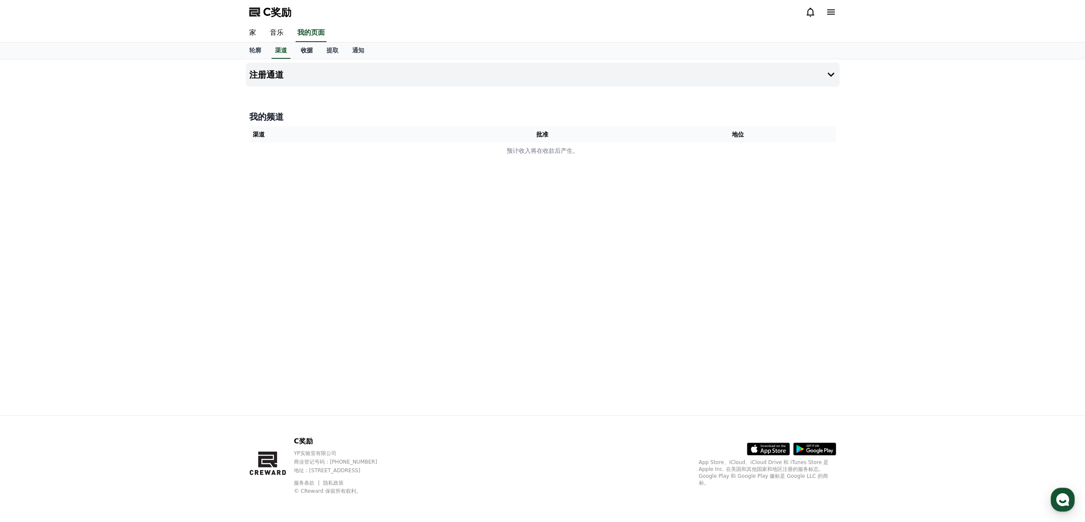
click at [305, 48] on font "收据" at bounding box center [307, 50] width 12 height 7
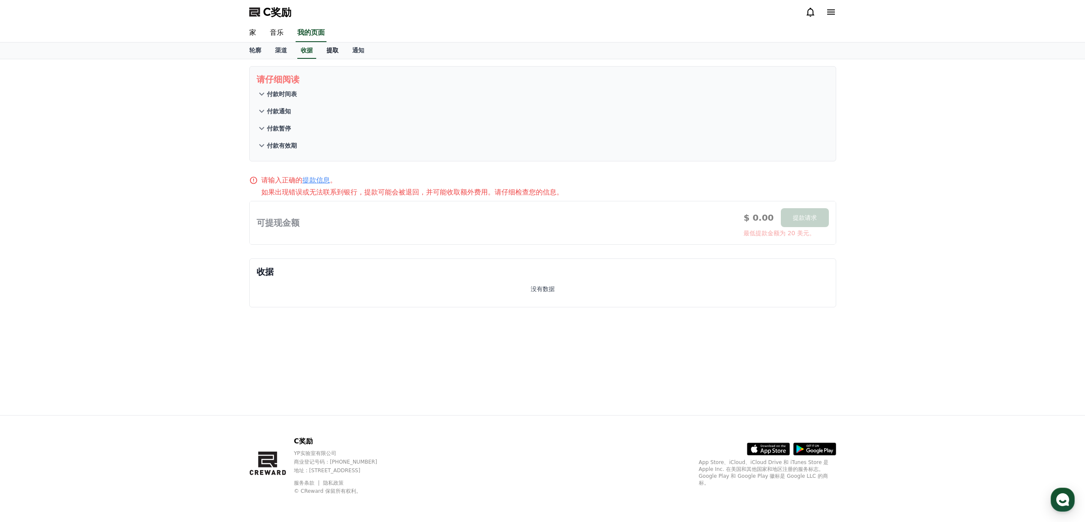
click at [333, 51] on font "提取" at bounding box center [333, 50] width 12 height 7
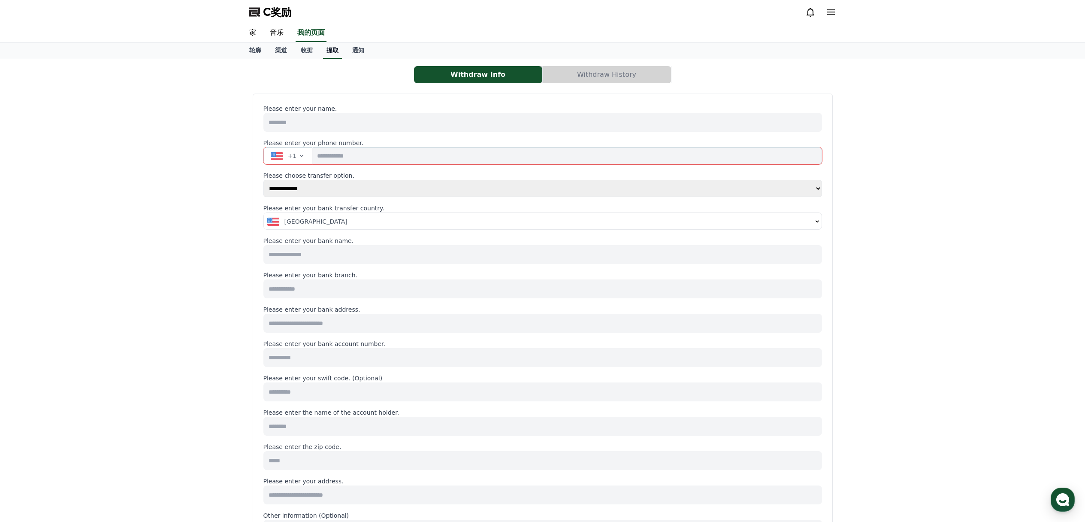
select select
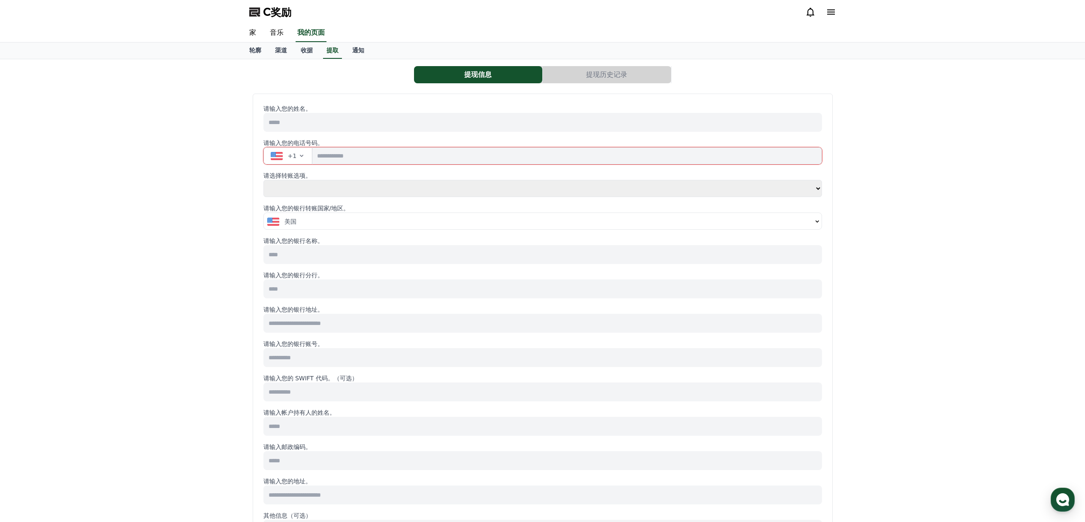
click at [305, 127] on input at bounding box center [542, 122] width 559 height 19
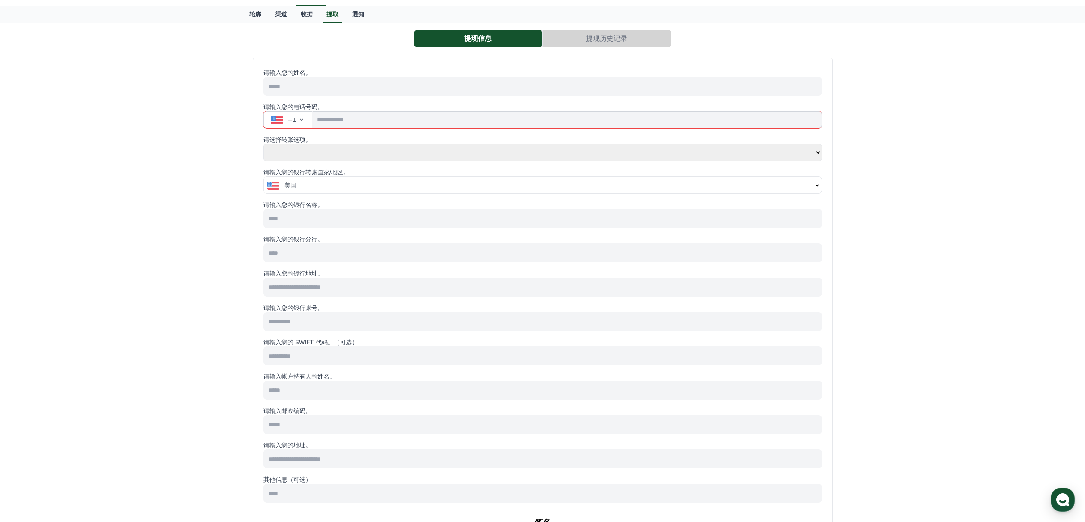
scroll to position [15, 0]
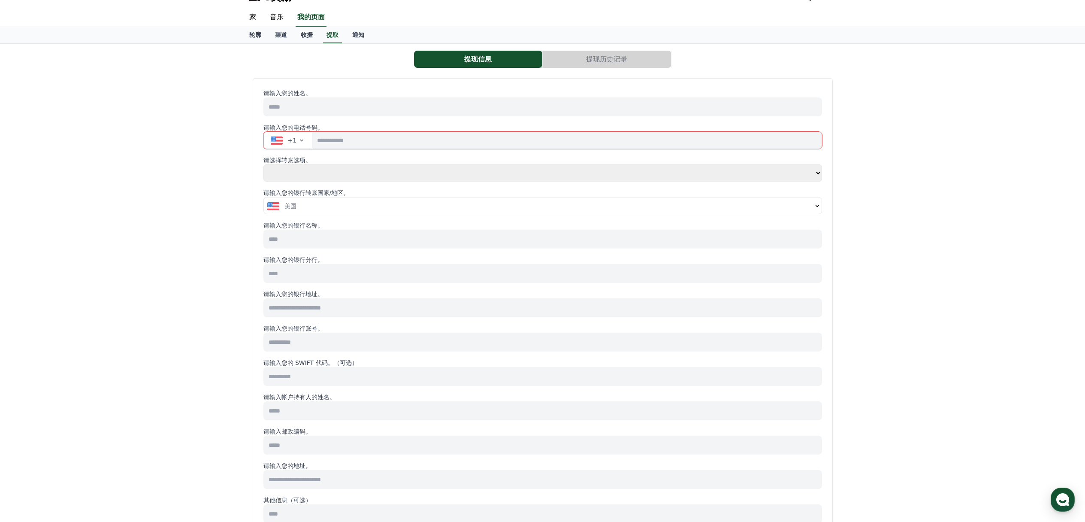
click at [332, 202] on div "美国" at bounding box center [539, 206] width 545 height 9
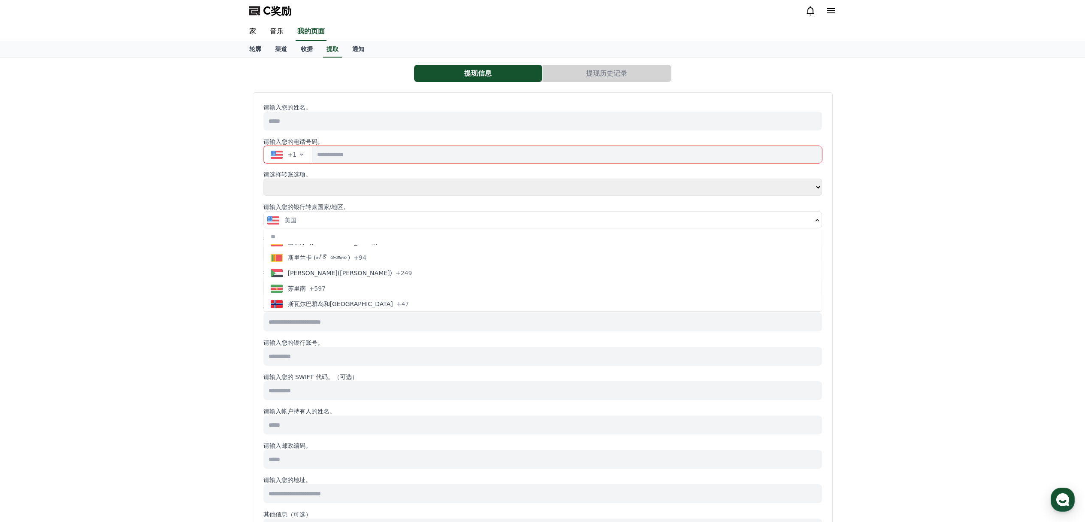
scroll to position [0, 0]
click at [326, 118] on input at bounding box center [542, 122] width 559 height 19
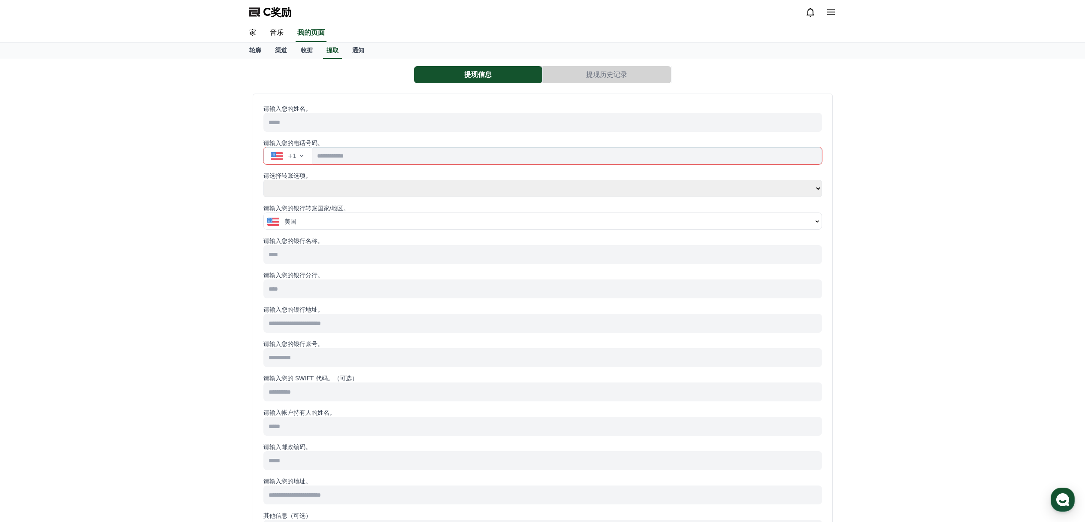
click at [355, 118] on input at bounding box center [542, 122] width 559 height 19
click at [334, 53] on font "提取" at bounding box center [333, 50] width 12 height 7
click at [353, 51] on font "通知" at bounding box center [358, 50] width 12 height 7
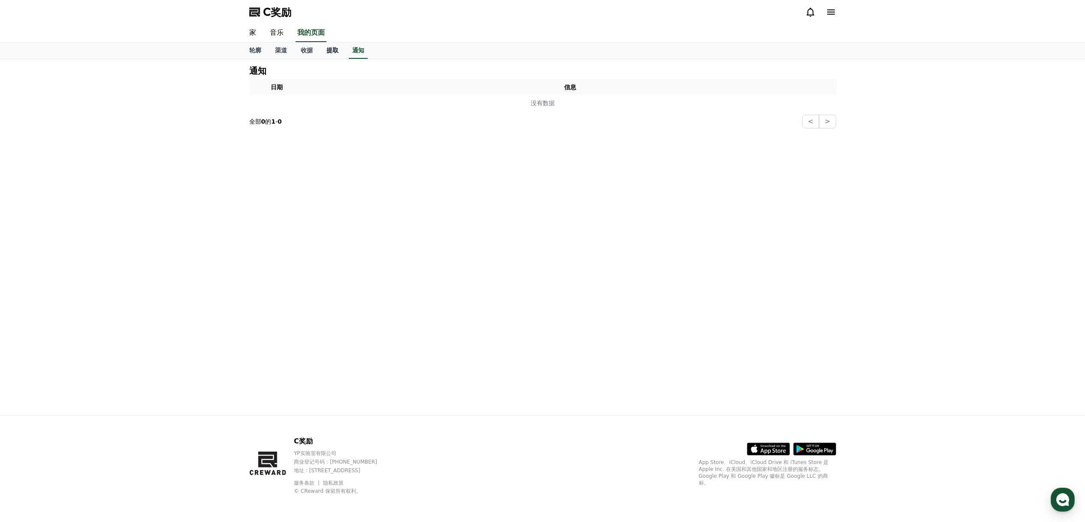
click at [331, 51] on font "提取" at bounding box center [333, 50] width 12 height 7
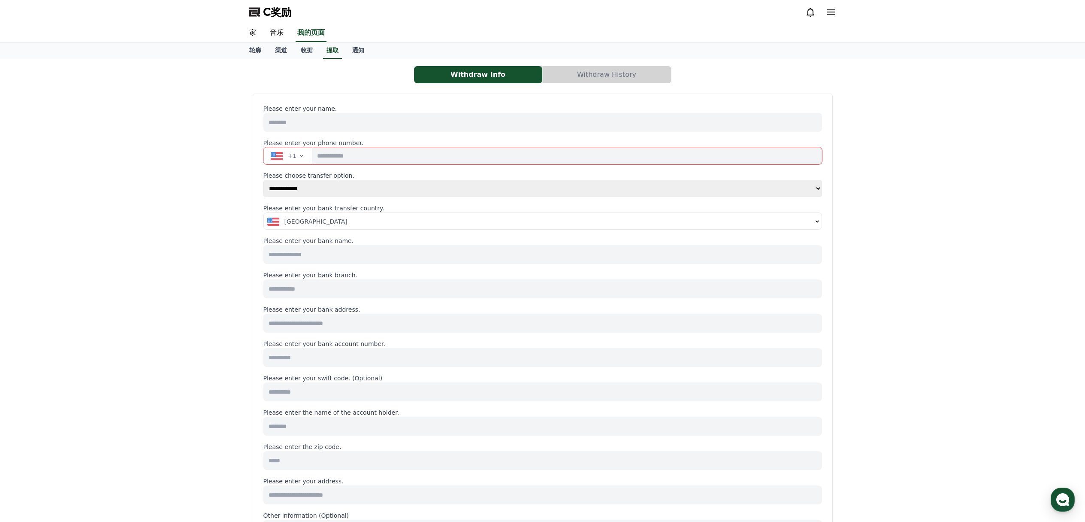
select select
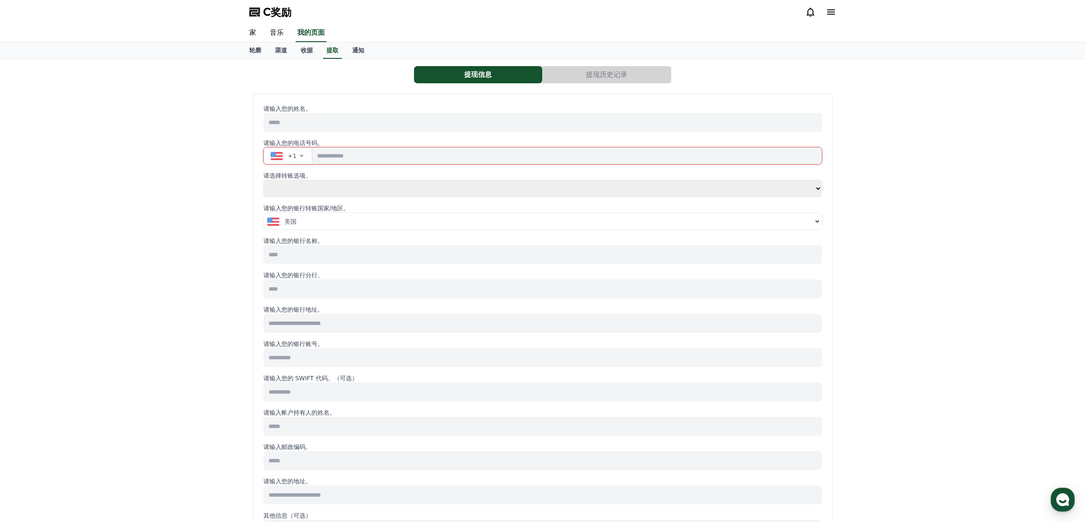
click at [832, 13] on icon at bounding box center [831, 12] width 10 height 10
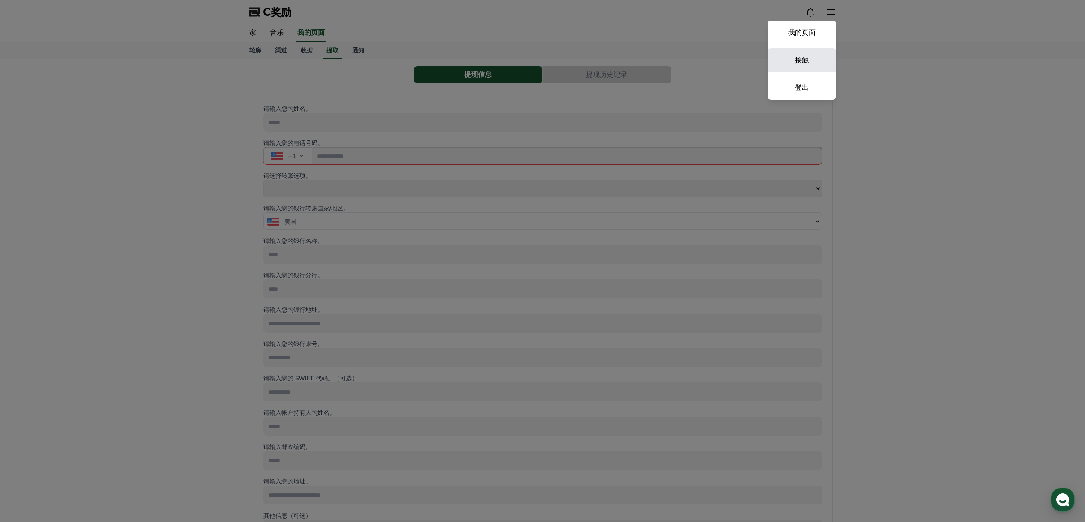
click at [805, 57] on font "接触" at bounding box center [802, 60] width 14 height 8
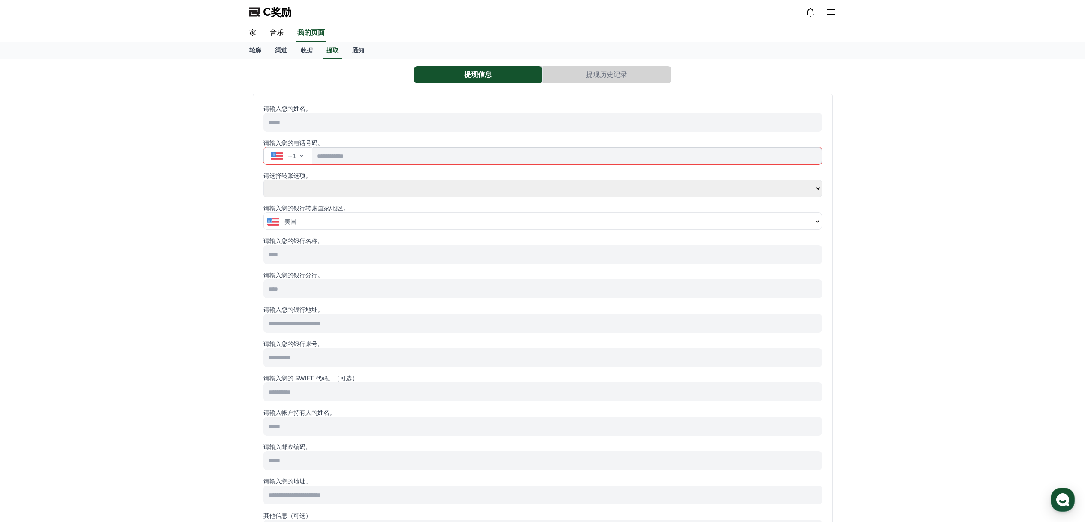
click at [286, 154] on div "+1" at bounding box center [284, 155] width 26 height 9
click at [312, 220] on div "美国" at bounding box center [539, 221] width 545 height 9
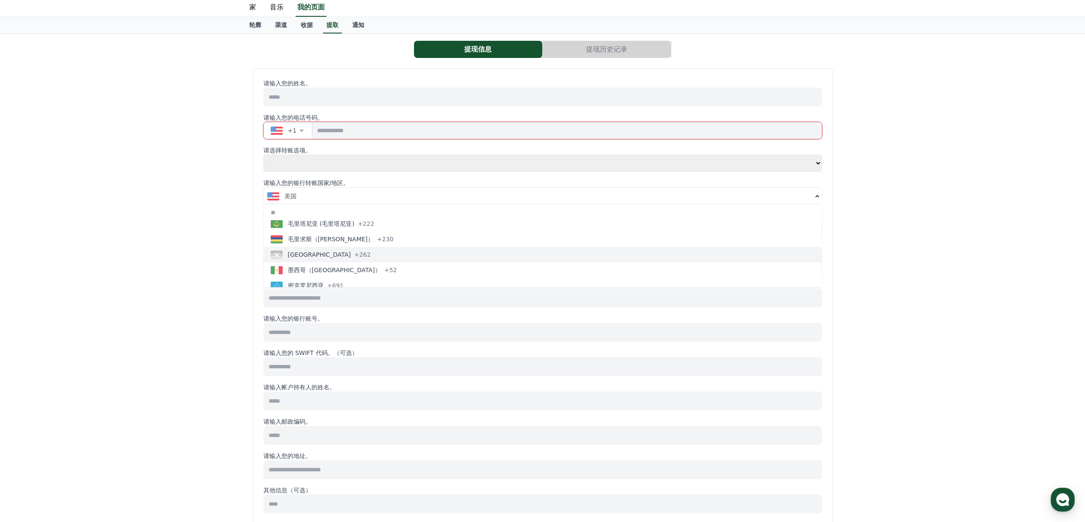
scroll to position [2010, 0]
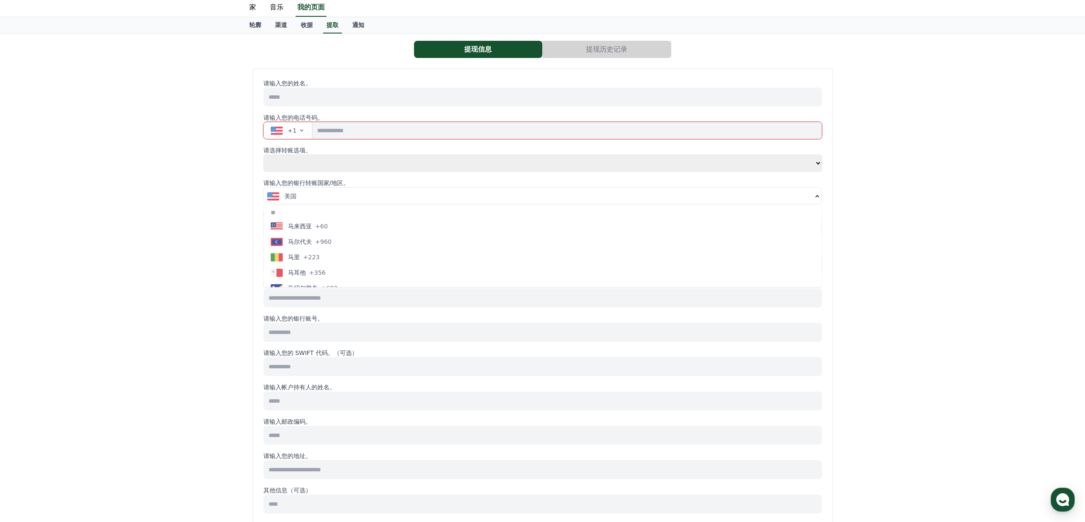
click at [319, 215] on input "text" at bounding box center [543, 212] width 558 height 15
click at [368, 211] on input "**" at bounding box center [543, 212] width 558 height 15
type input "***"
click at [290, 126] on span "+1" at bounding box center [292, 130] width 9 height 9
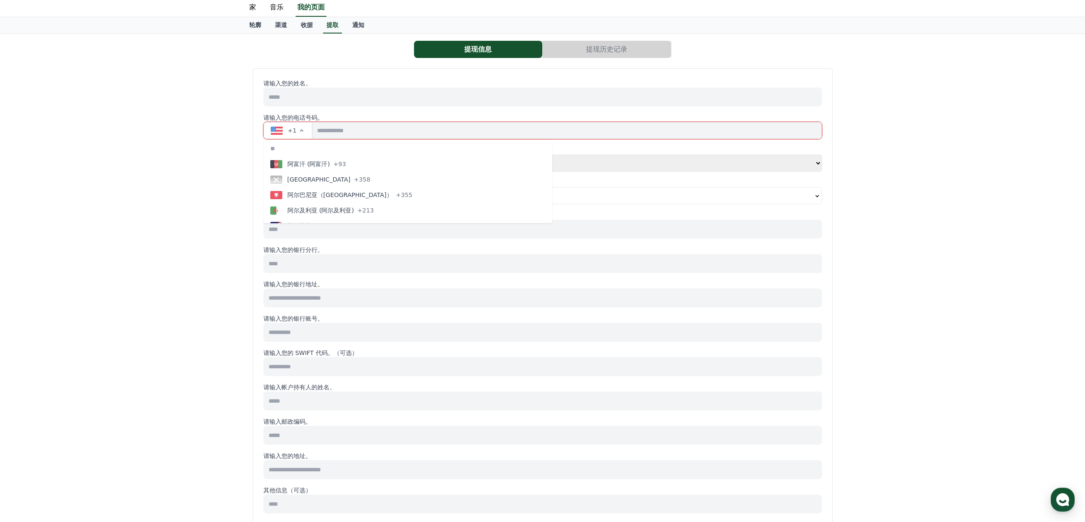
click at [306, 143] on input "text" at bounding box center [407, 148] width 289 height 15
type input "***"
click at [337, 182] on button "中国 (中国) +86" at bounding box center [407, 182] width 289 height 15
click at [294, 193] on font "美国" at bounding box center [290, 196] width 12 height 7
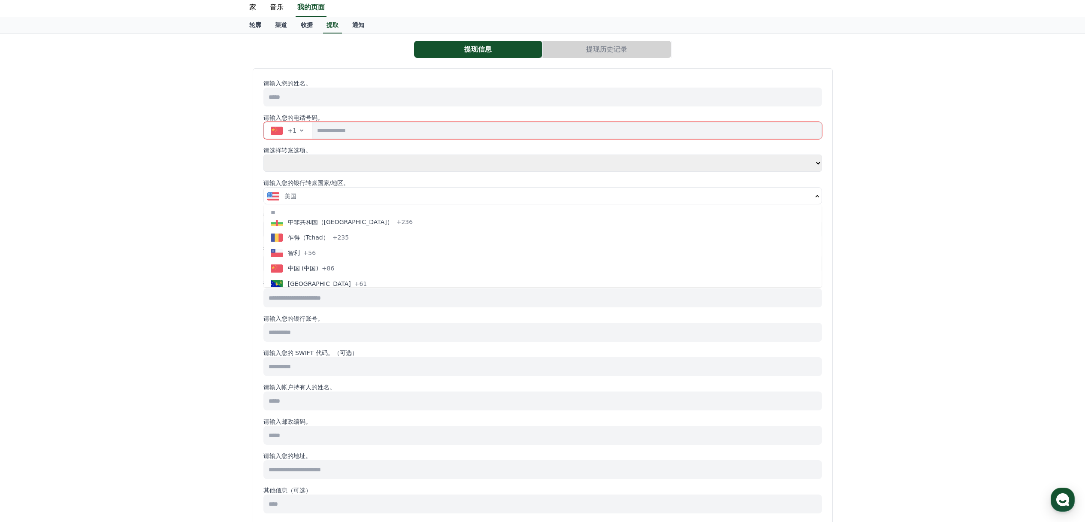
scroll to position [655, 0]
click at [324, 265] on font "+86" at bounding box center [328, 267] width 13 height 7
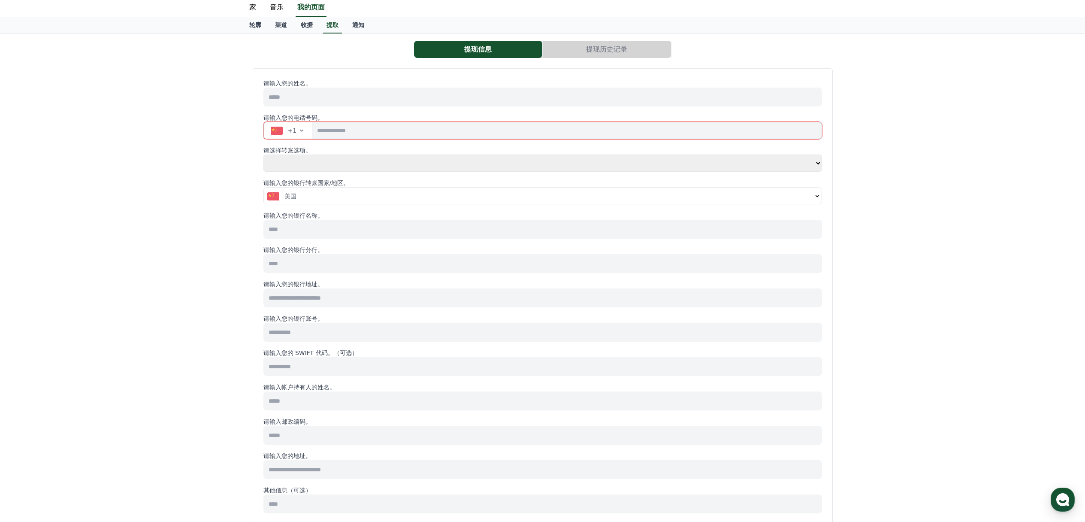
click at [426, 194] on div "美国" at bounding box center [539, 196] width 545 height 9
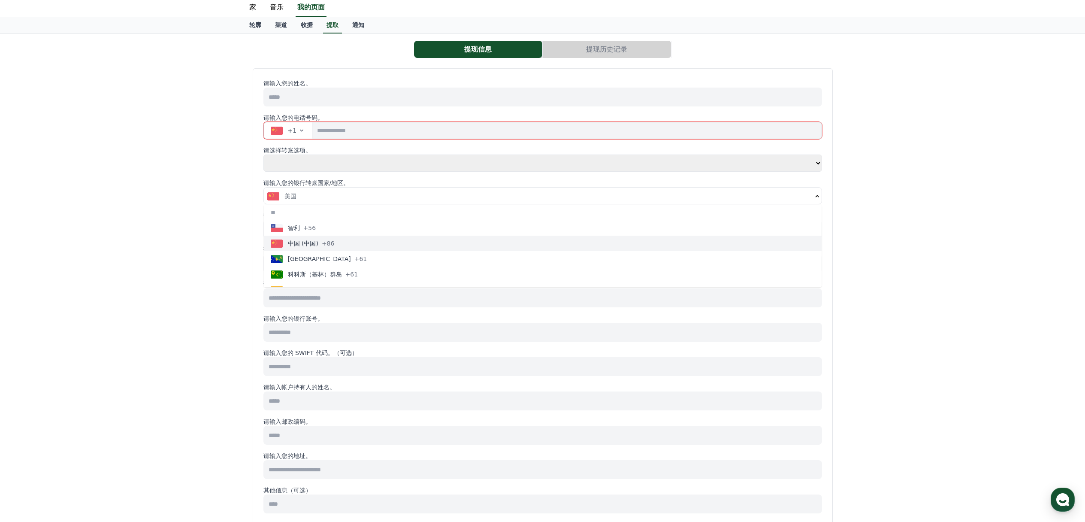
scroll to position [678, 0]
click at [360, 242] on button "中国 (中国) +86" at bounding box center [543, 245] width 558 height 15
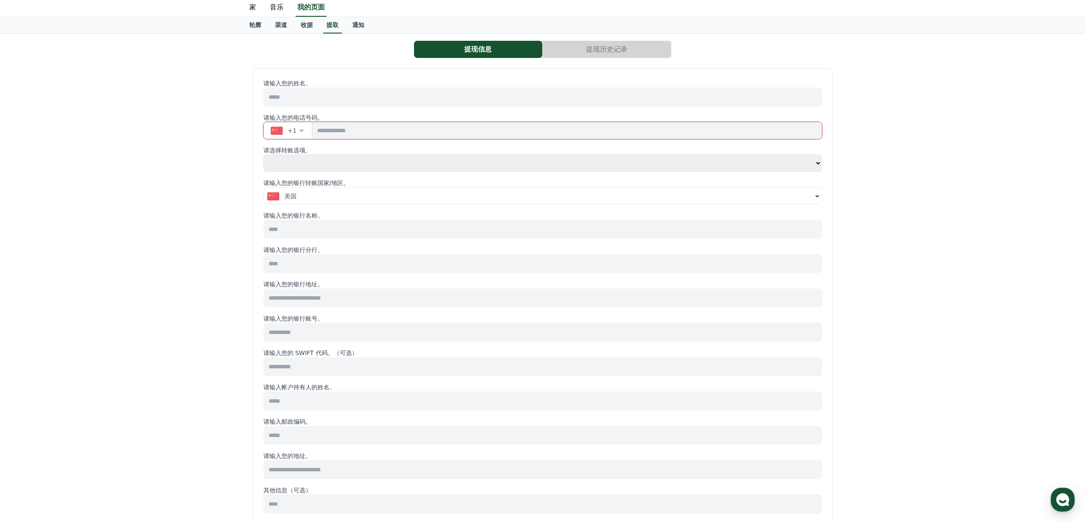
click at [418, 234] on input at bounding box center [542, 229] width 559 height 19
click at [457, 230] on input at bounding box center [542, 229] width 559 height 19
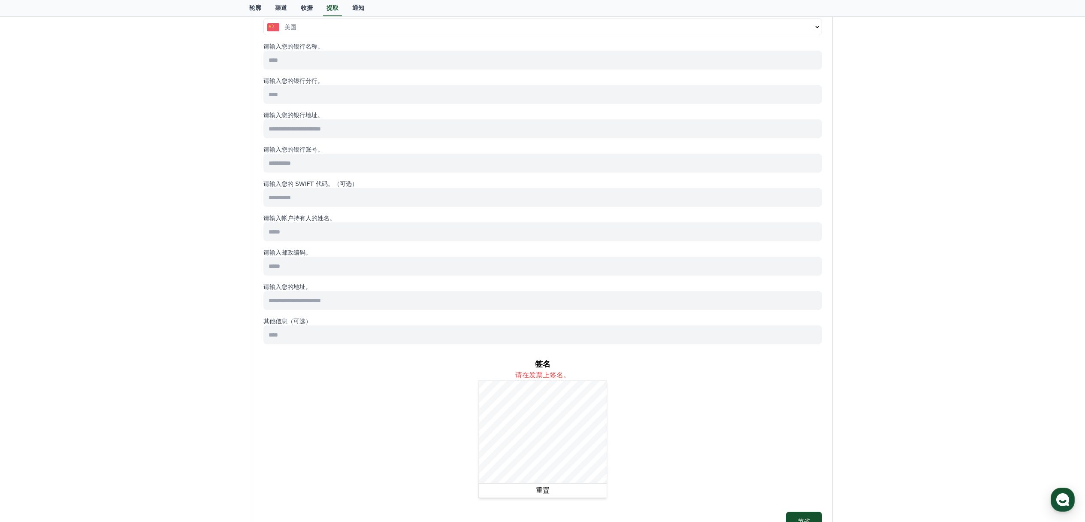
scroll to position [0, 0]
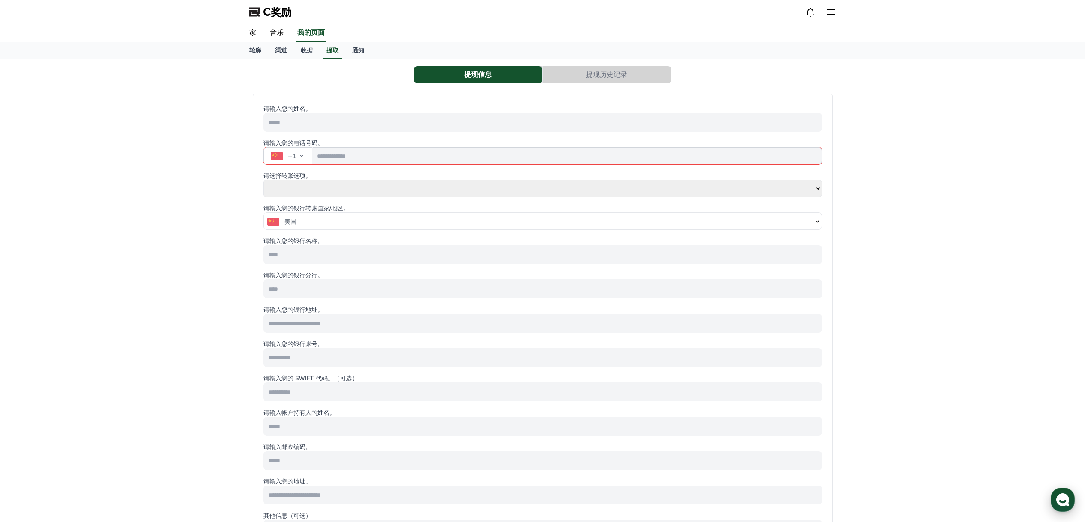
click at [1053, 497] on div "button" at bounding box center [1063, 499] width 24 height 24
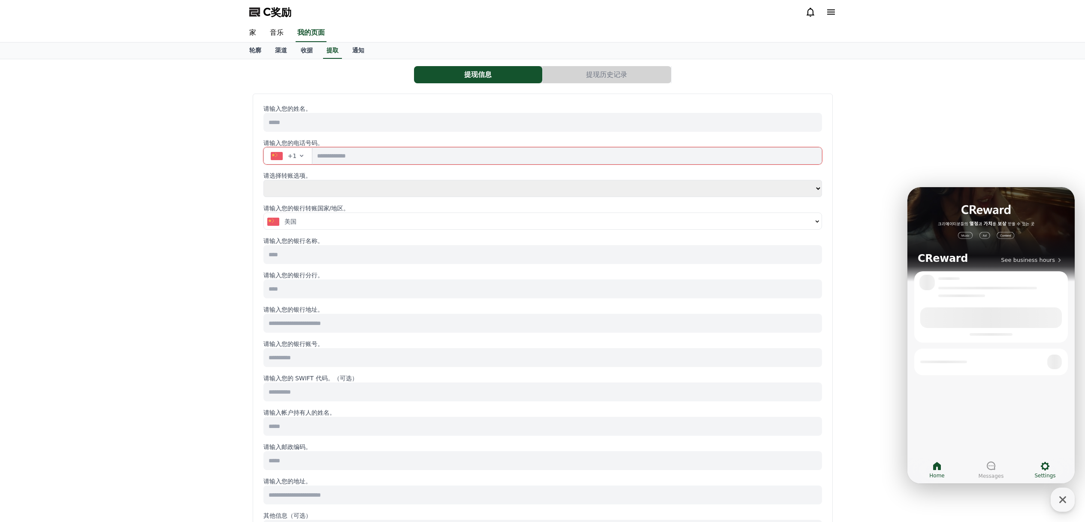
click at [1047, 467] on icon at bounding box center [1045, 466] width 10 height 10
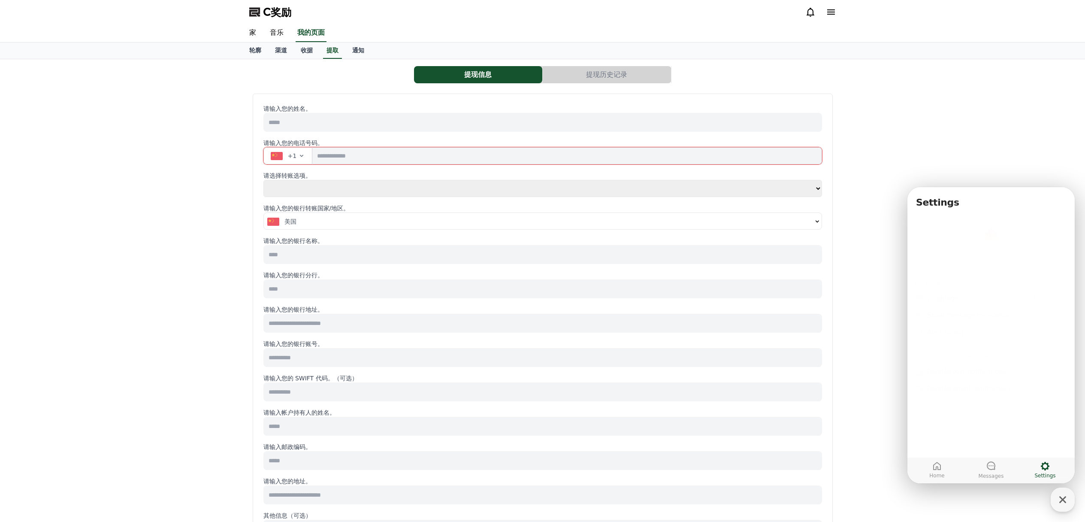
click at [1048, 294] on span "English" at bounding box center [1045, 295] width 23 height 9
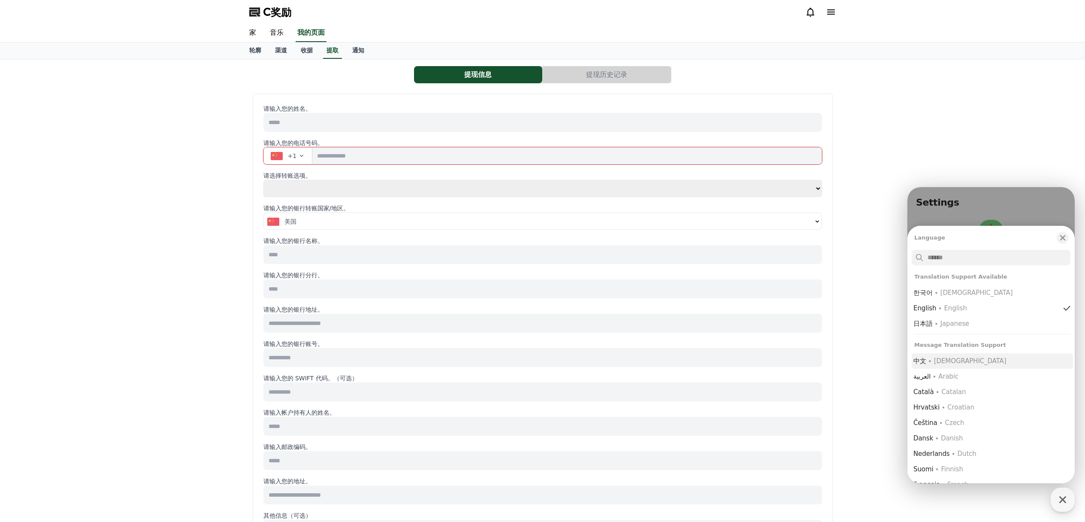
click at [977, 362] on button "中文 ∙ Chinese" at bounding box center [992, 360] width 161 height 15
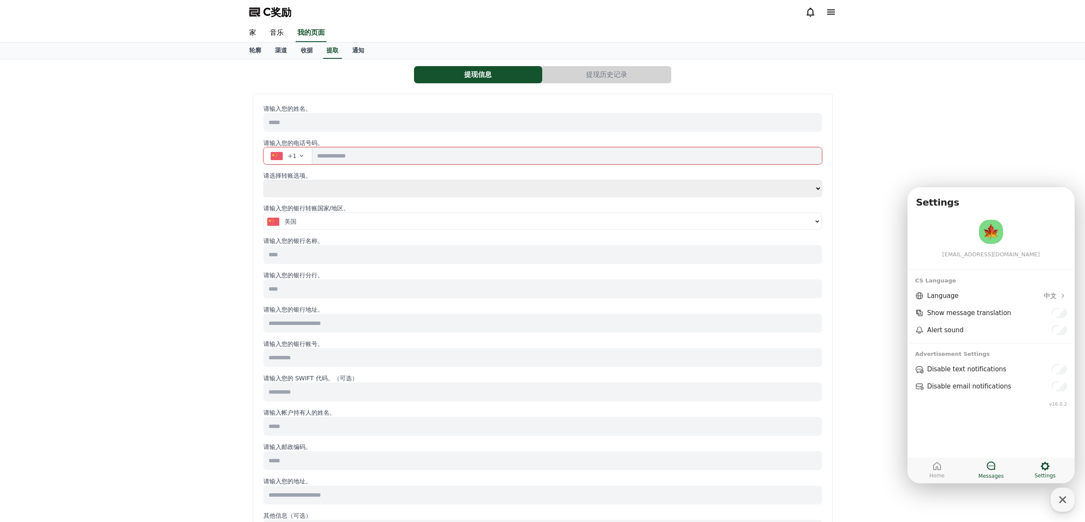
click at [989, 463] on icon at bounding box center [991, 465] width 10 height 10
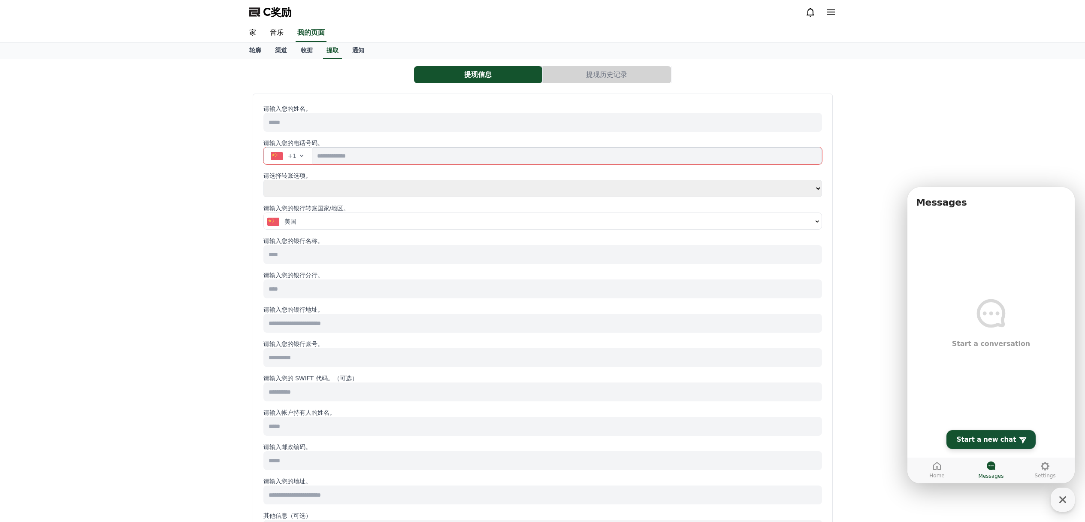
click at [989, 435] on span "Start a new chat" at bounding box center [986, 439] width 59 height 9
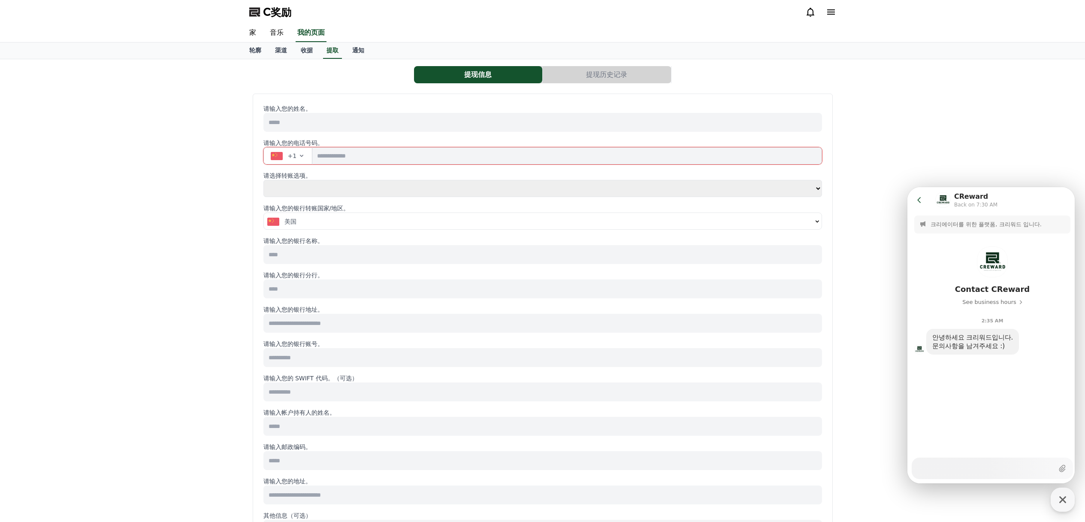
click at [978, 462] on textarea "Messenger Input Textarea" at bounding box center [986, 465] width 136 height 15
type textarea "*"
type textarea "**"
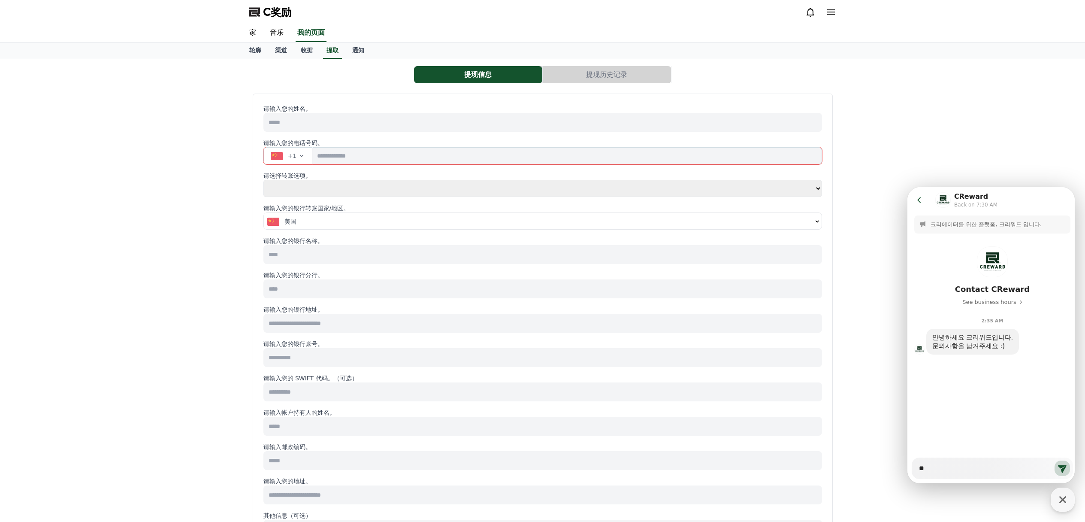
type textarea "*"
type textarea "***"
type textarea "*"
type textarea "*****"
type textarea "*"
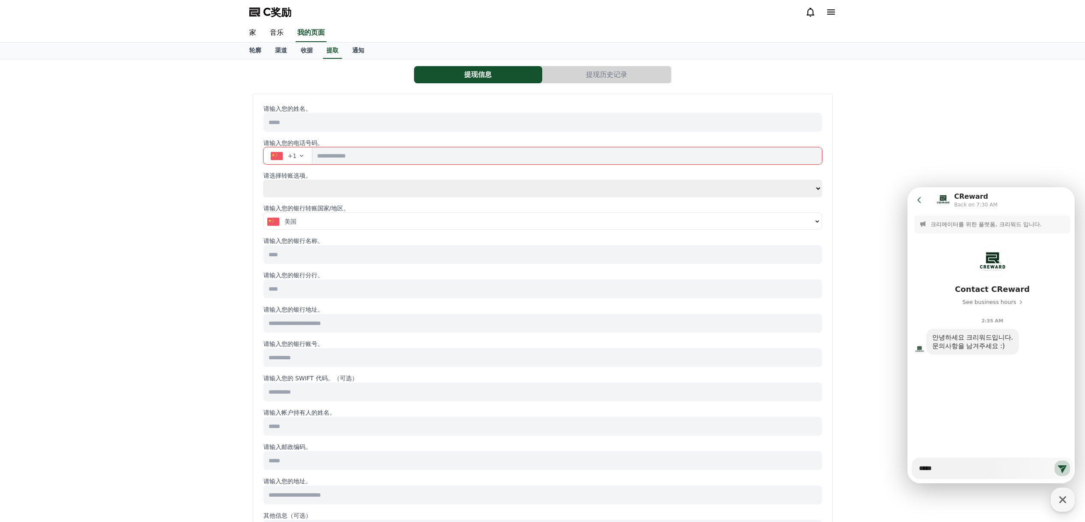
type textarea "**"
type textarea "*"
type textarea "***"
type textarea "*"
type textarea "****"
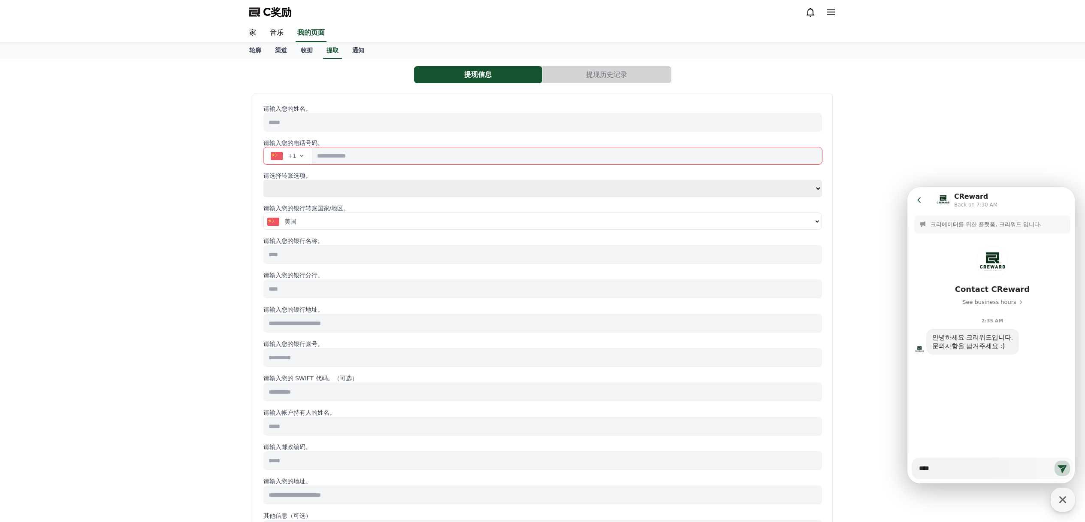
type textarea "*"
type textarea "*****"
type textarea "*"
type textarea "*******"
type textarea "*"
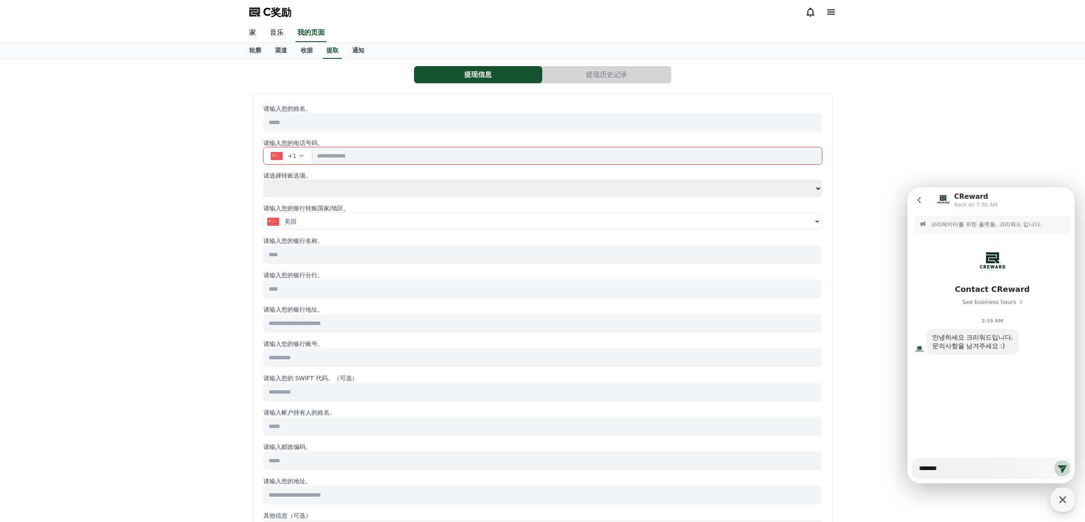
type textarea "*****"
type textarea "*"
type textarea "****"
type textarea "*"
type textarea "*****"
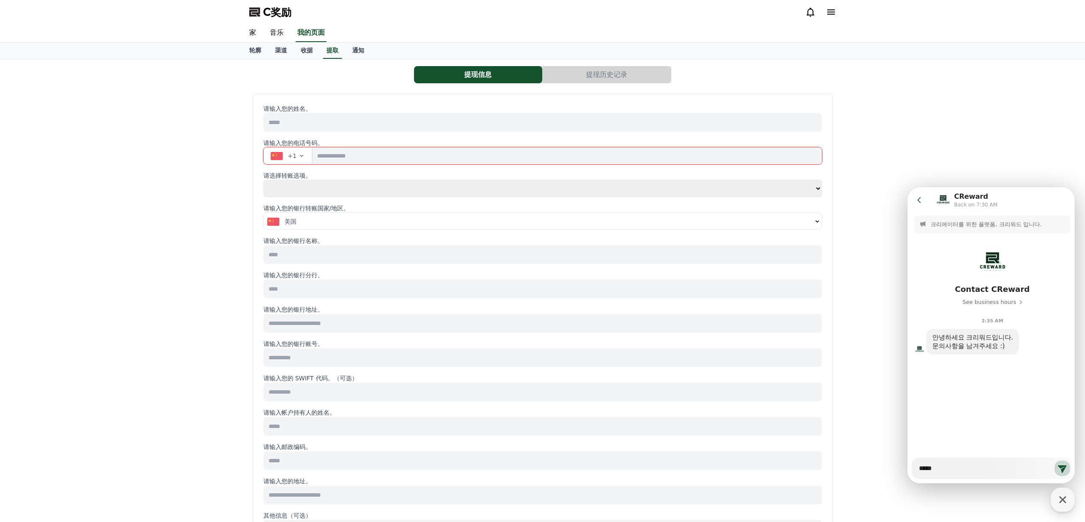
type textarea "*"
type textarea "******"
type textarea "*"
type textarea "********"
type textarea "*"
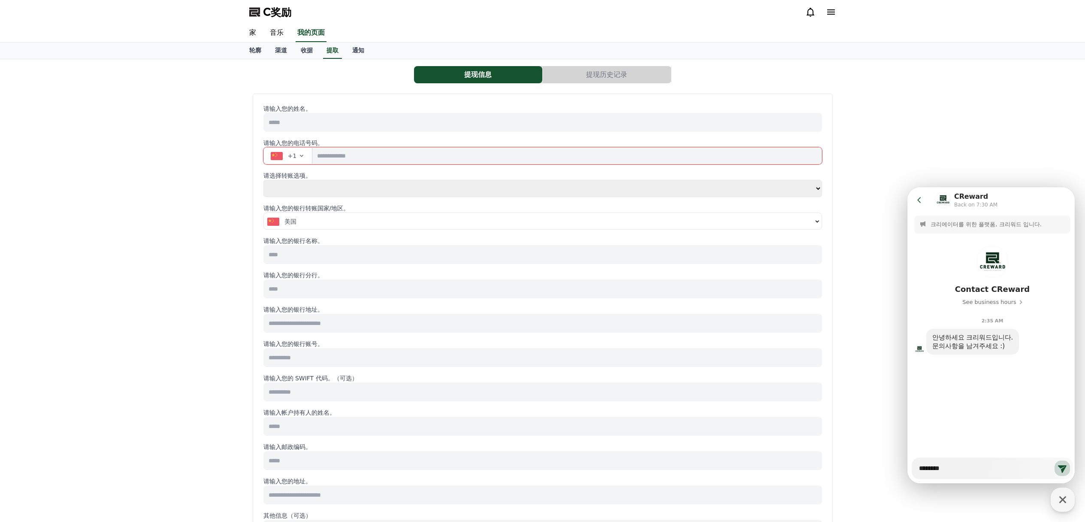
type textarea "****"
type textarea "*"
type textarea "*****"
type textarea "*"
type textarea "******"
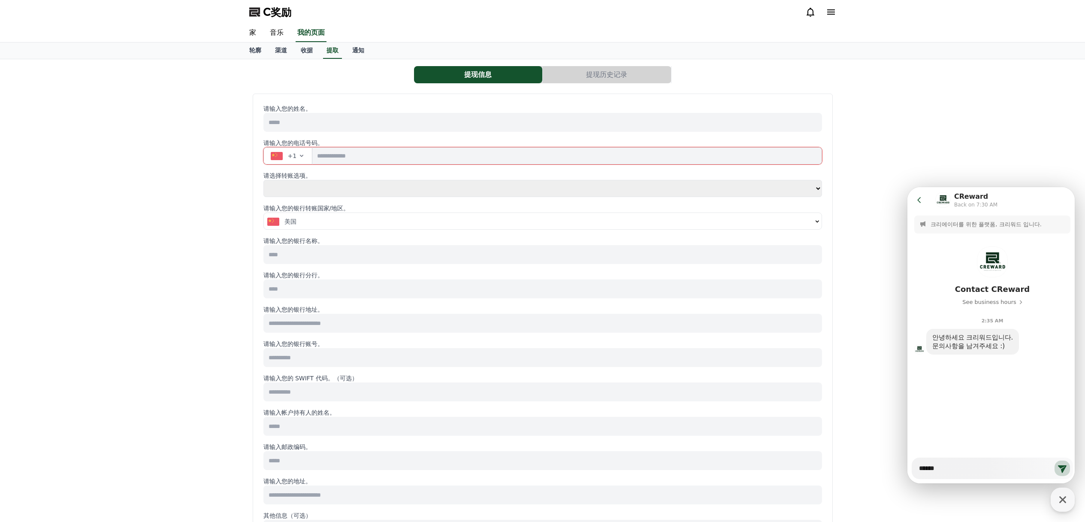
type textarea "*"
type textarea "********"
type textarea "*"
type textarea "**********"
type textarea "*"
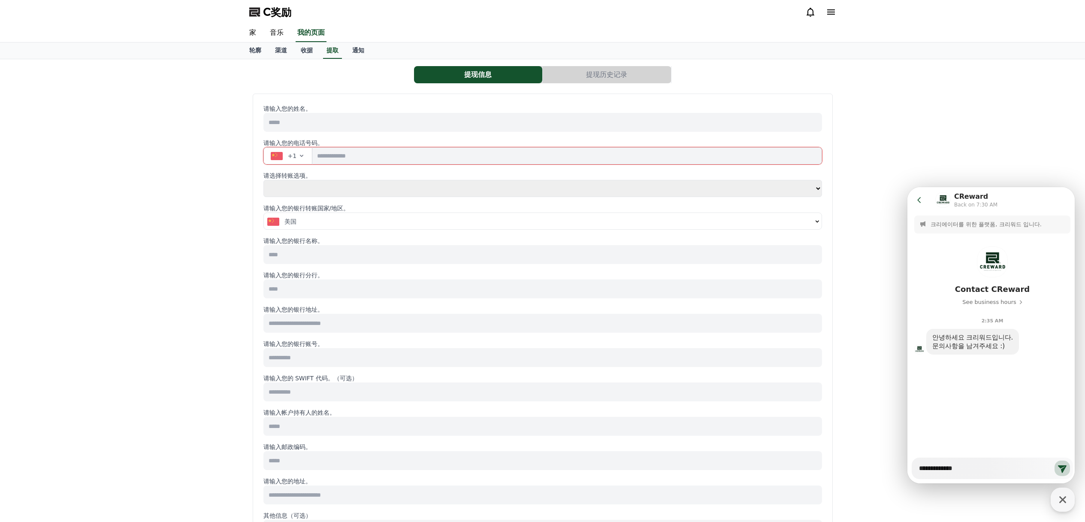
type textarea "**********"
type textarea "*"
type textarea "**********"
type textarea "*"
type textarea "**********"
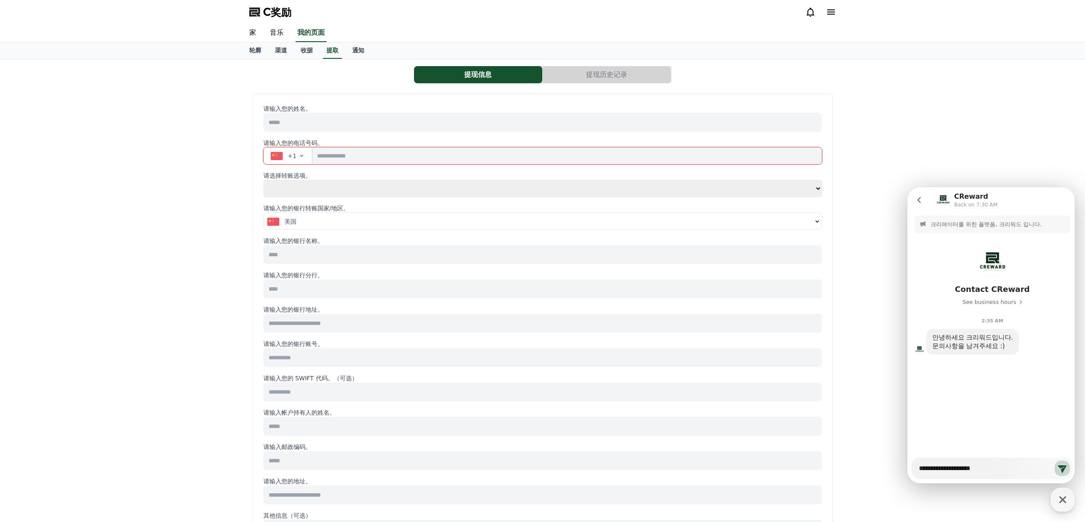
type textarea "*"
type textarea "**********"
type textarea "*"
type textarea "**********"
type textarea "*"
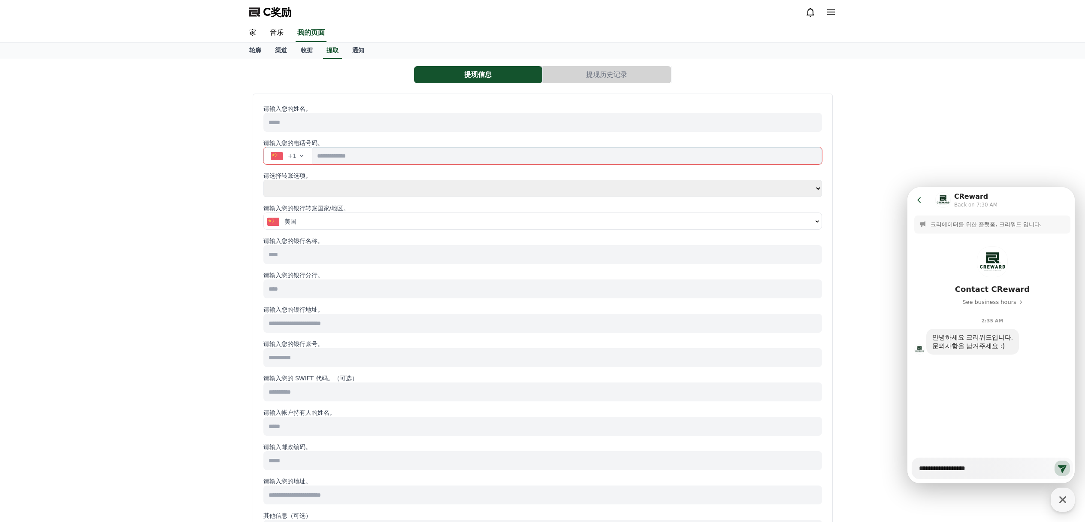
type textarea "**********"
type textarea "*"
type textarea "**********"
type textarea "*"
type textarea "**********"
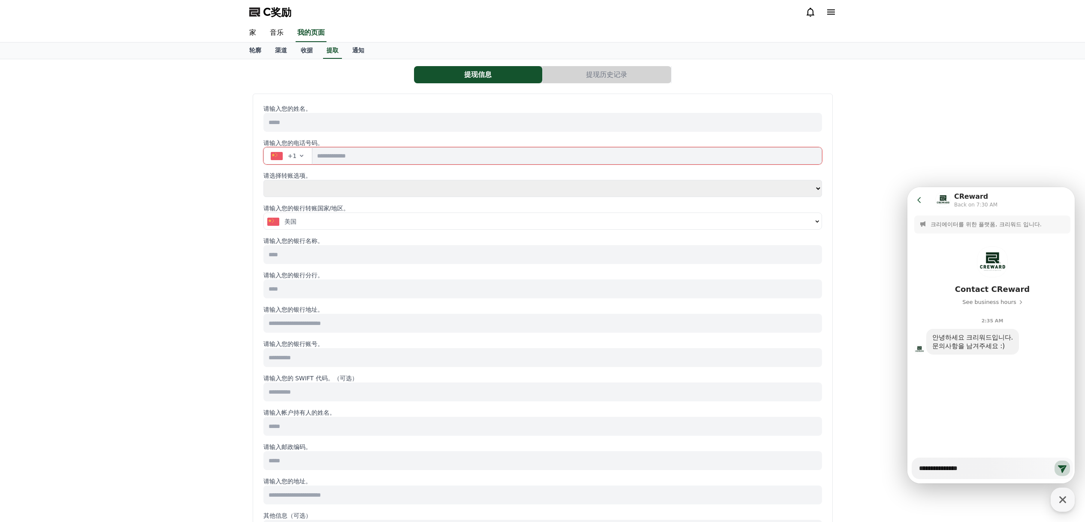
type textarea "*"
type textarea "**********"
type textarea "*"
type textarea "**********"
type textarea "*"
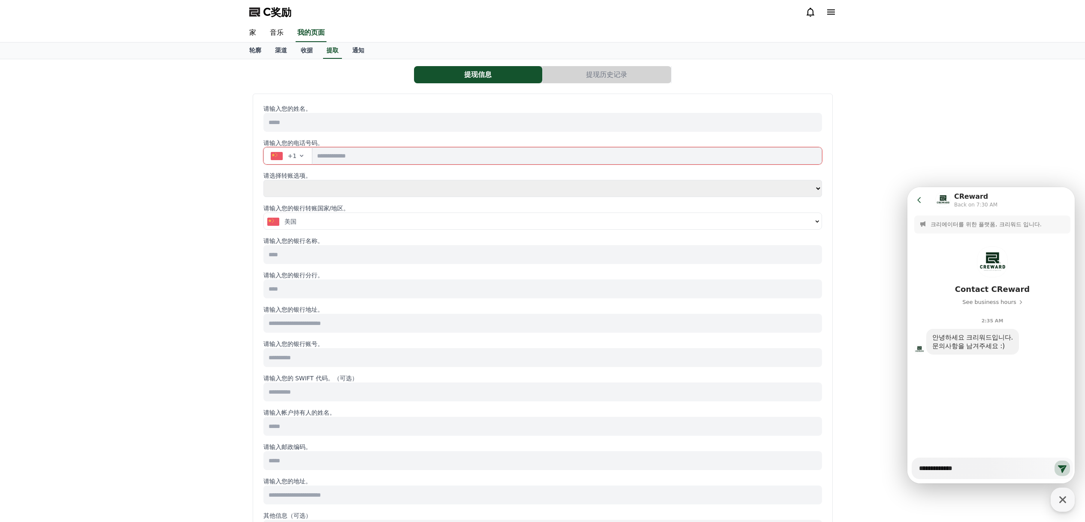
type textarea "**********"
type textarea "*"
type textarea "**********"
type textarea "*"
type textarea "**********"
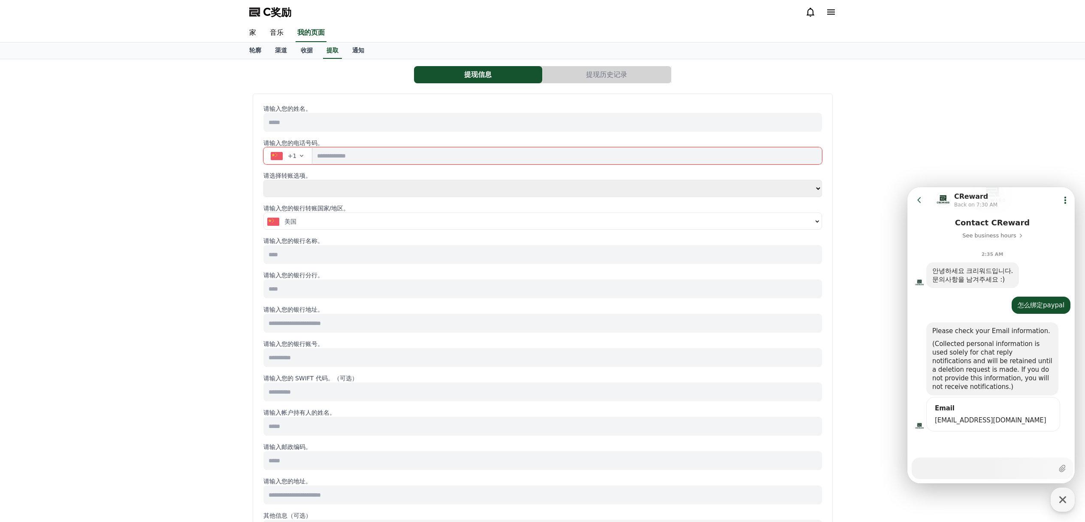
scroll to position [67, 0]
click at [1058, 387] on div "Please check your Email information. (Collected personal information is used so…" at bounding box center [1001, 358] width 151 height 73
click at [983, 366] on div "(Collected personal information is used solely for chat reply notifications and…" at bounding box center [992, 364] width 120 height 51
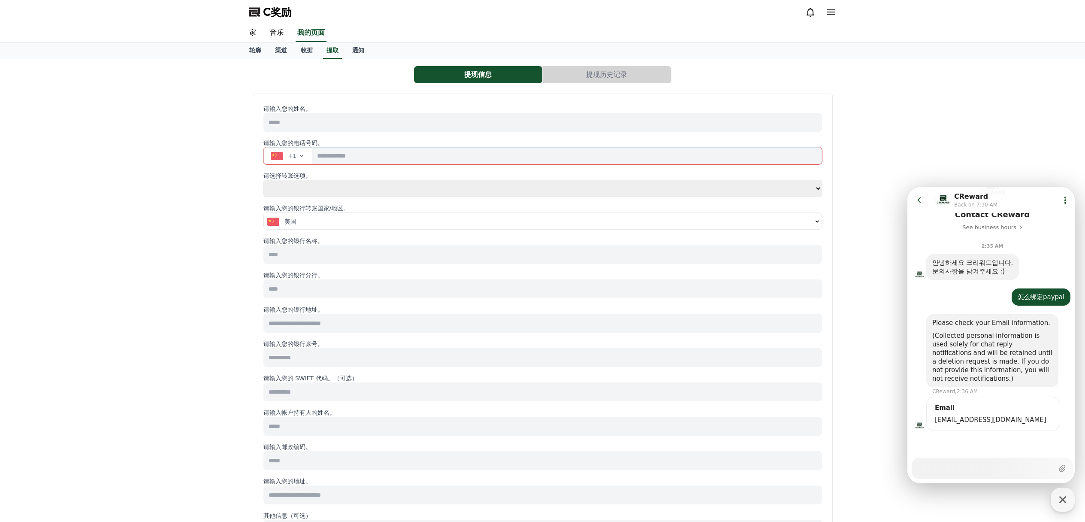
click at [941, 336] on div "(Collected personal information is used solely for chat reply notifications and…" at bounding box center [992, 356] width 120 height 51
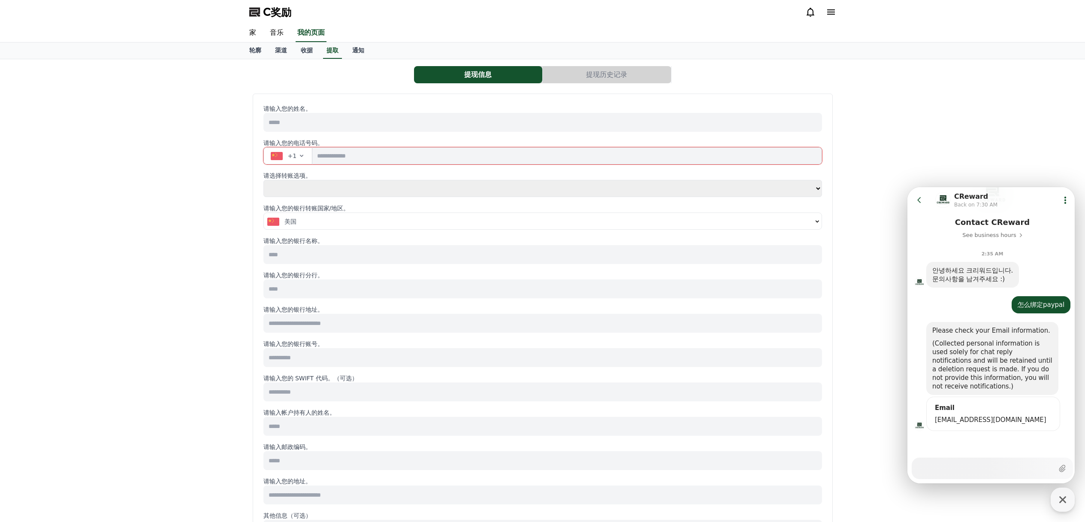
click at [924, 332] on div at bounding box center [917, 358] width 19 height 73
click at [937, 333] on div "Please check your Email information." at bounding box center [992, 330] width 120 height 9
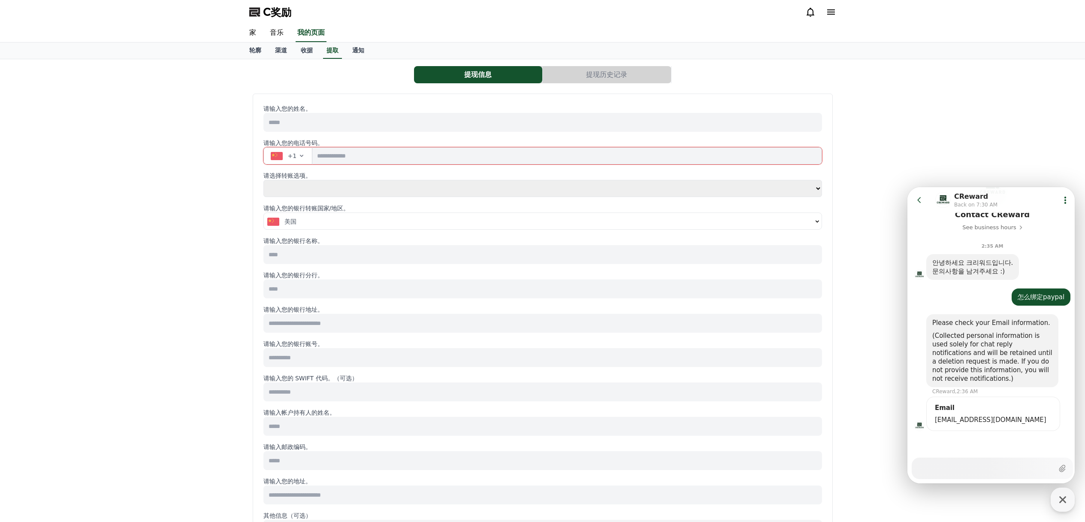
click at [1020, 353] on div "(Collected personal information is used solely for chat reply notifications and…" at bounding box center [992, 356] width 120 height 51
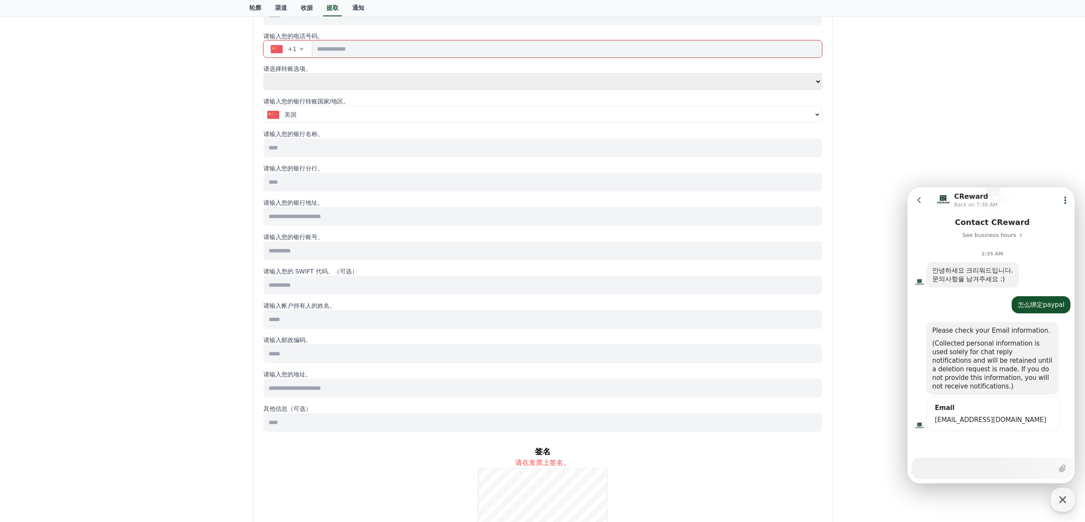
scroll to position [115, 0]
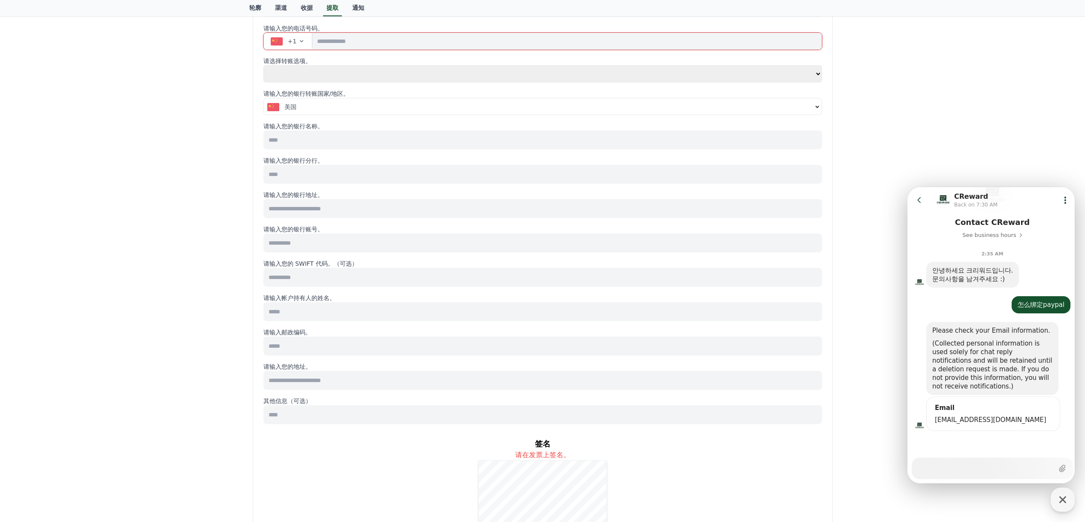
click at [1042, 371] on div "(Collected personal information is used solely for chat reply notifications and…" at bounding box center [992, 364] width 120 height 51
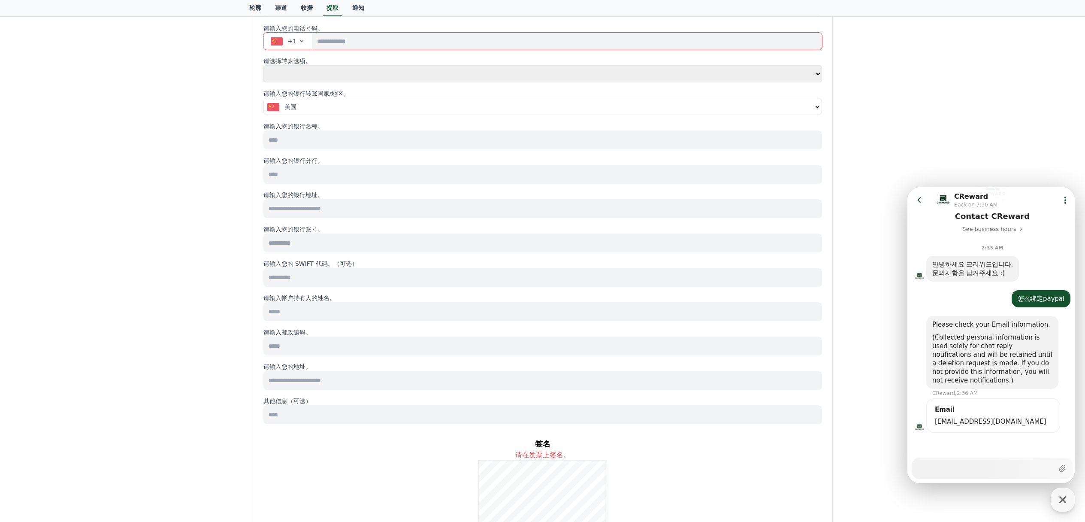
scroll to position [75, 0]
click at [956, 390] on div "Please check your Email information. (Collected personal information is used so…" at bounding box center [993, 354] width 170 height 81
click at [945, 391] on div "Please check your Email information. (Collected personal information is used so…" at bounding box center [993, 354] width 170 height 81
click at [924, 391] on div "Please check your Email information. (Collected personal information is used so…" at bounding box center [993, 354] width 170 height 81
click at [992, 390] on div "Please check your Email information. (Collected personal information is used so…" at bounding box center [993, 354] width 170 height 81
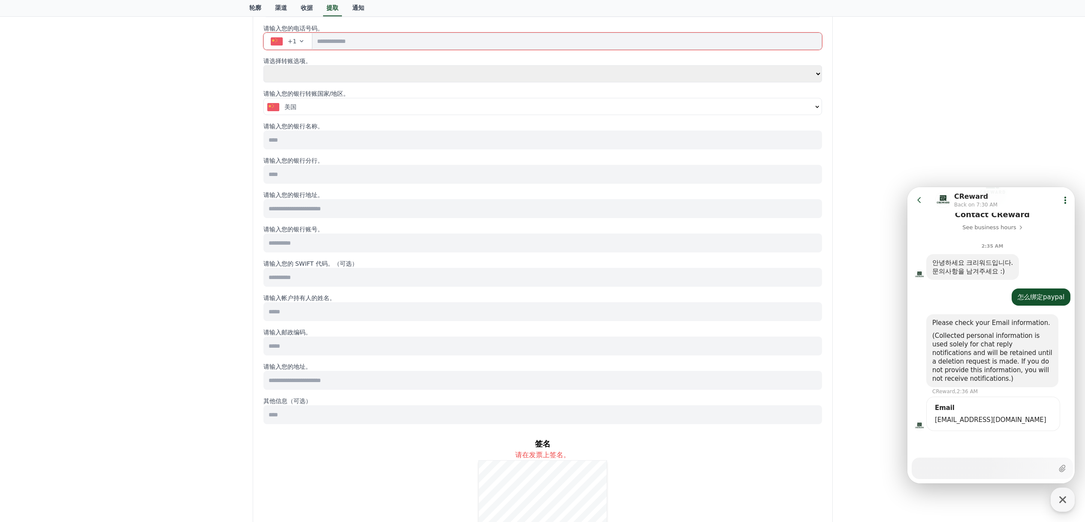
click at [992, 390] on div "Please check your Email information. (Collected personal information is used so…" at bounding box center [993, 354] width 170 height 81
click at [1051, 386] on div "Please check your Email information. (Collected personal information is used so…" at bounding box center [992, 350] width 132 height 73
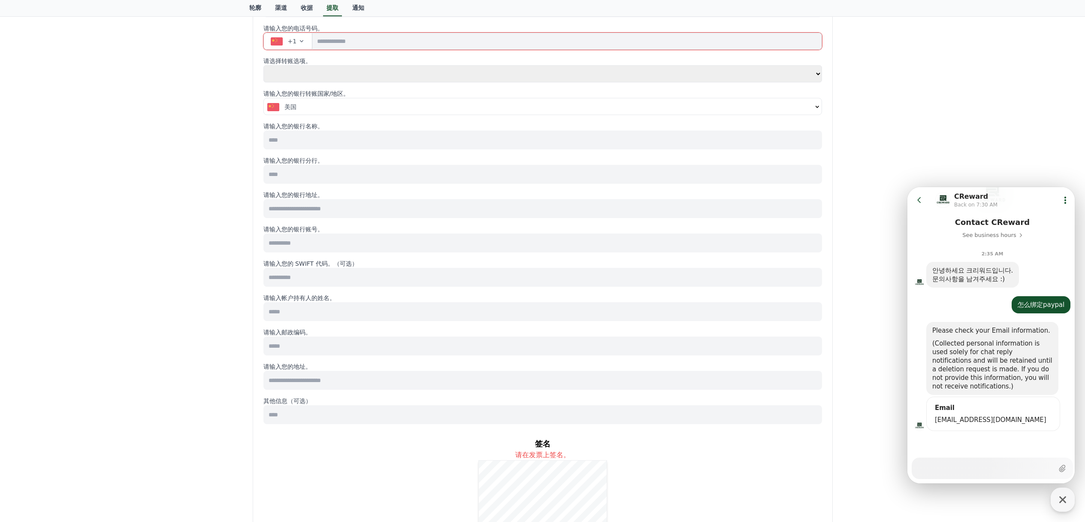
click at [1056, 391] on div "Please check your Email information. (Collected personal information is used so…" at bounding box center [1001, 358] width 151 height 73
click at [1056, 392] on div "Please check your Email information. (Collected personal information is used so…" at bounding box center [1001, 358] width 151 height 73
click at [1045, 393] on div "Please check your Email information. (Collected personal information is used so…" at bounding box center [992, 358] width 132 height 73
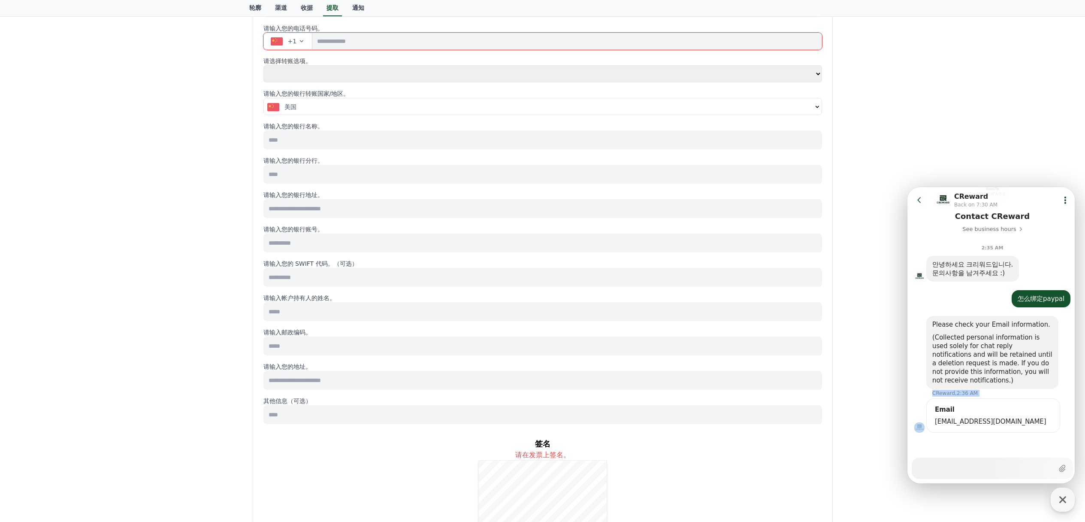
scroll to position [75, 0]
click at [1065, 352] on div "Please check your Email information. (Collected personal information is used so…" at bounding box center [1001, 350] width 151 height 73
click at [1055, 380] on div "Please check your Email information. (Collected personal information is used so…" at bounding box center [992, 350] width 132 height 73
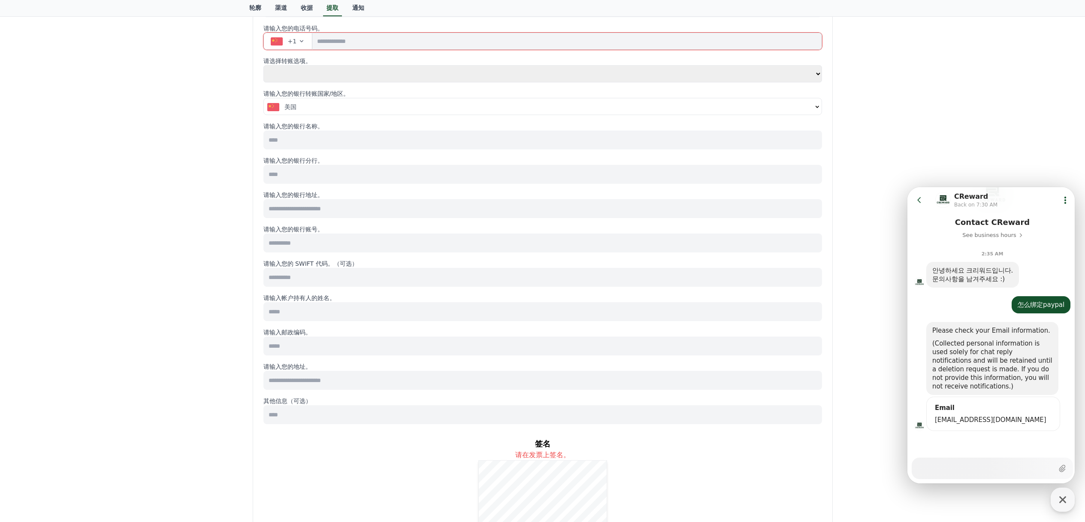
click at [1055, 381] on div "Please check your Email information. (Collected personal information is used so…" at bounding box center [992, 358] width 132 height 73
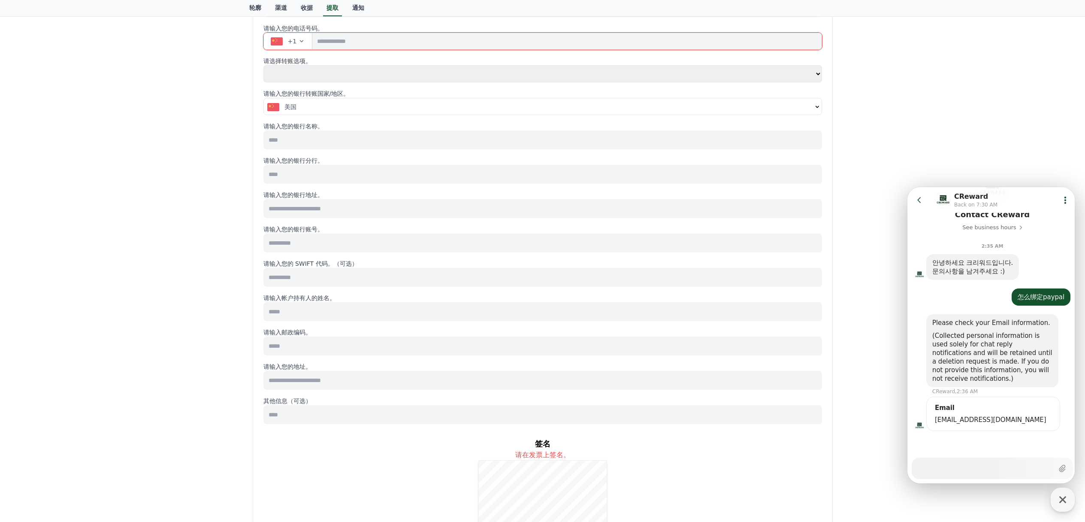
click at [974, 413] on div "Email 550630291@qq.com" at bounding box center [993, 413] width 120 height 21
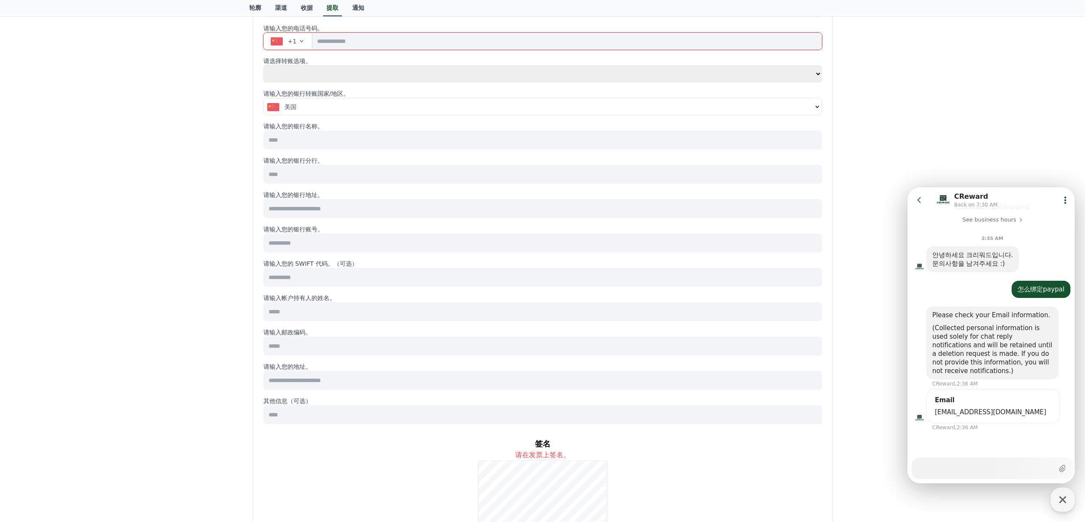
click at [1023, 414] on span "550630291@qq.com" at bounding box center [993, 412] width 117 height 9
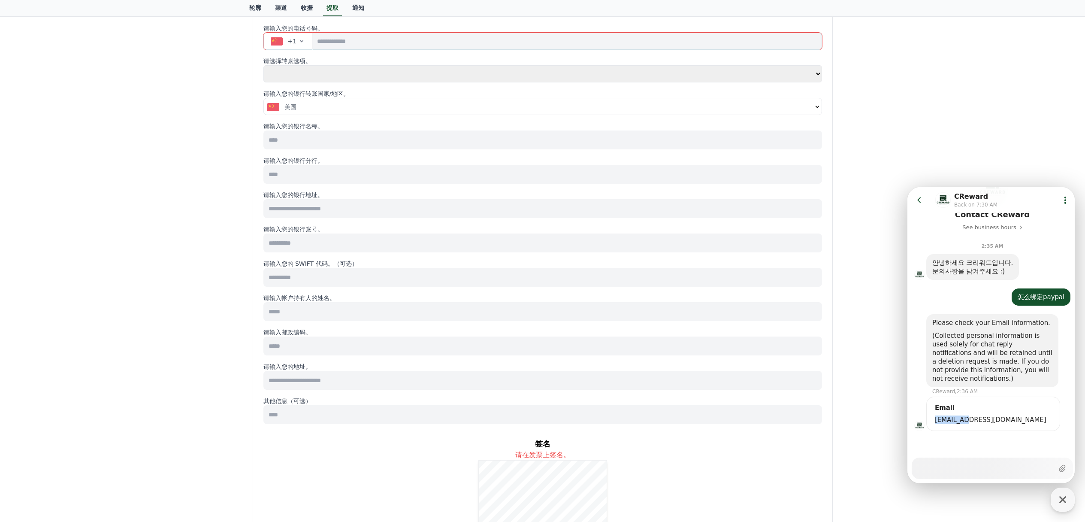
click at [1023, 414] on div "Email 550630291@qq.com" at bounding box center [993, 413] width 120 height 21
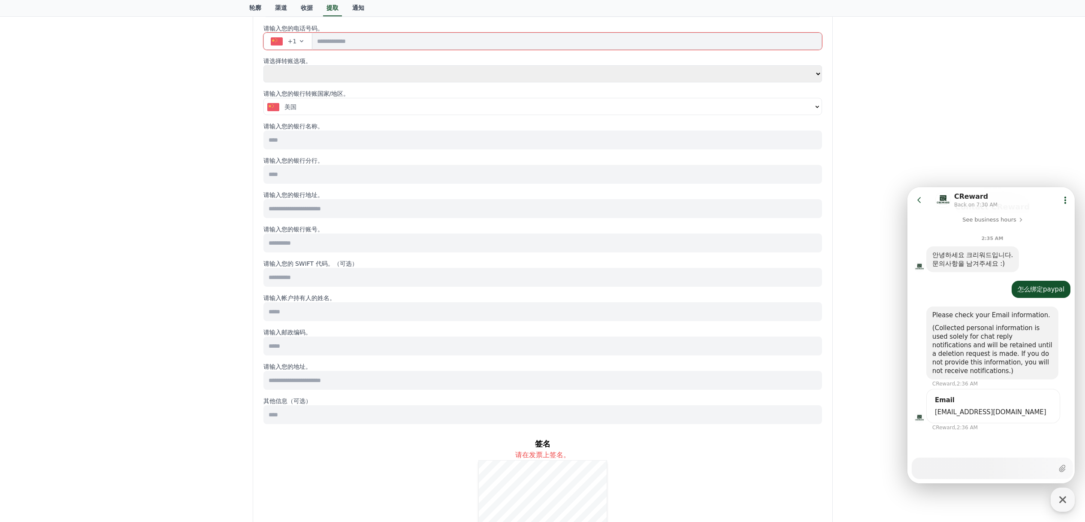
click at [1023, 414] on span "550630291@qq.com" at bounding box center [993, 412] width 117 height 9
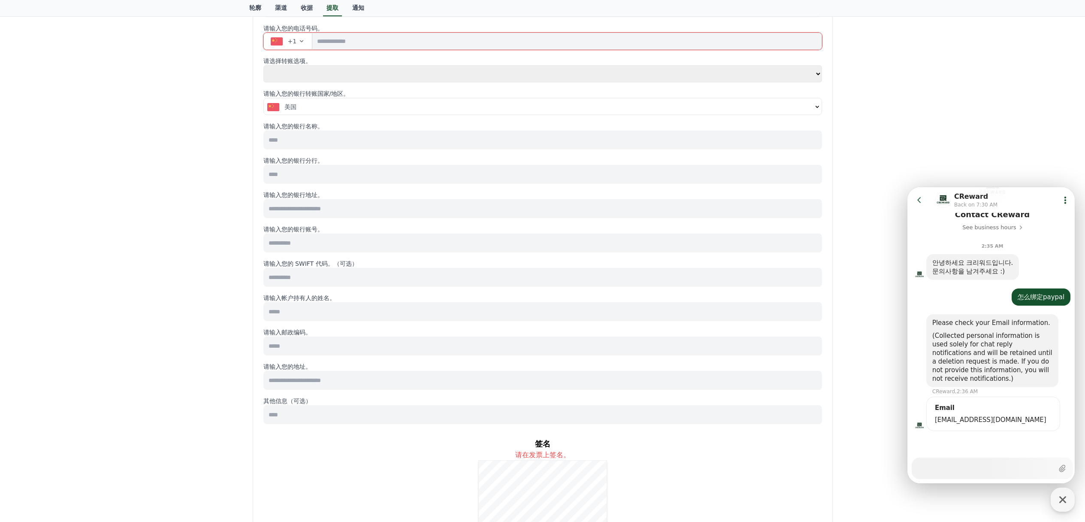
click at [1023, 414] on div "Email 550630291@qq.com" at bounding box center [993, 413] width 120 height 21
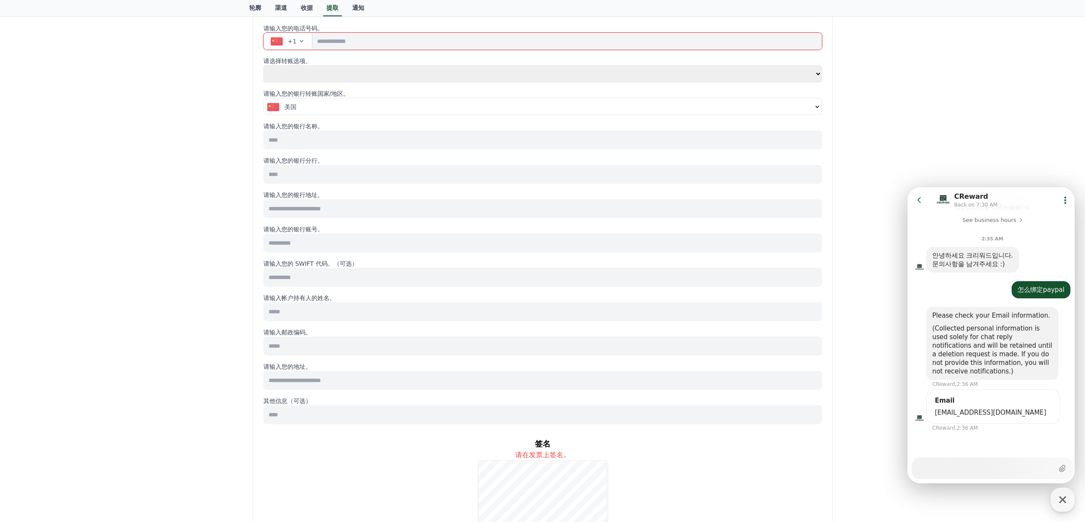
scroll to position [82, 0]
click at [992, 466] on textarea "Messenger Input Textarea" at bounding box center [985, 465] width 133 height 15
type textarea "*"
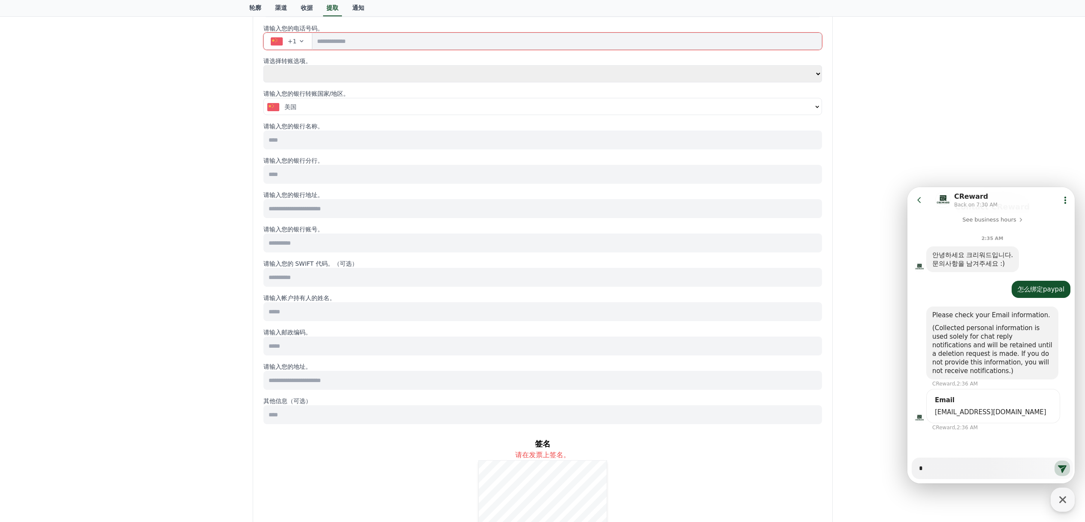
type textarea "**"
type textarea "*"
type textarea "***"
type textarea "*"
type textarea "*****"
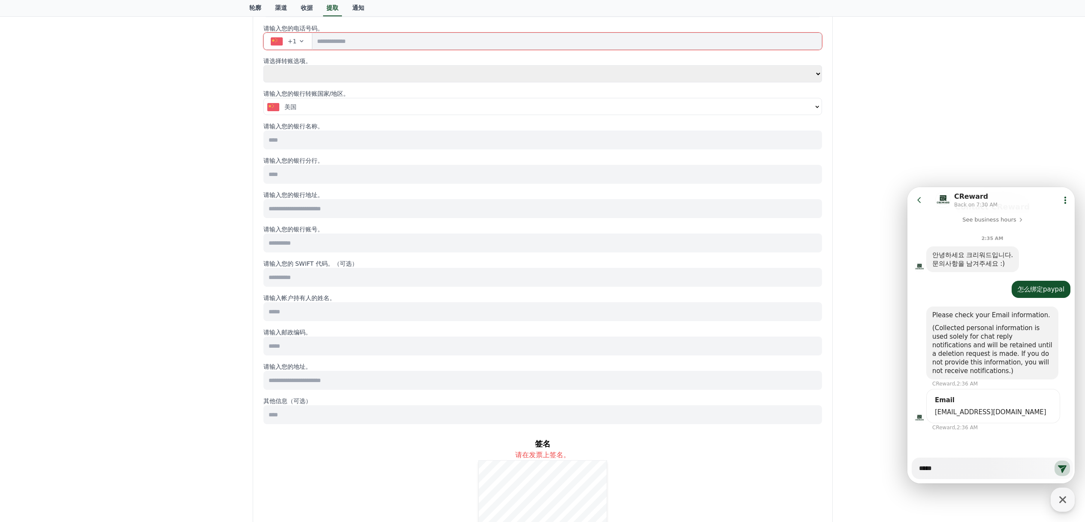
type textarea "*"
type textarea "******"
type textarea "*"
type textarea "**"
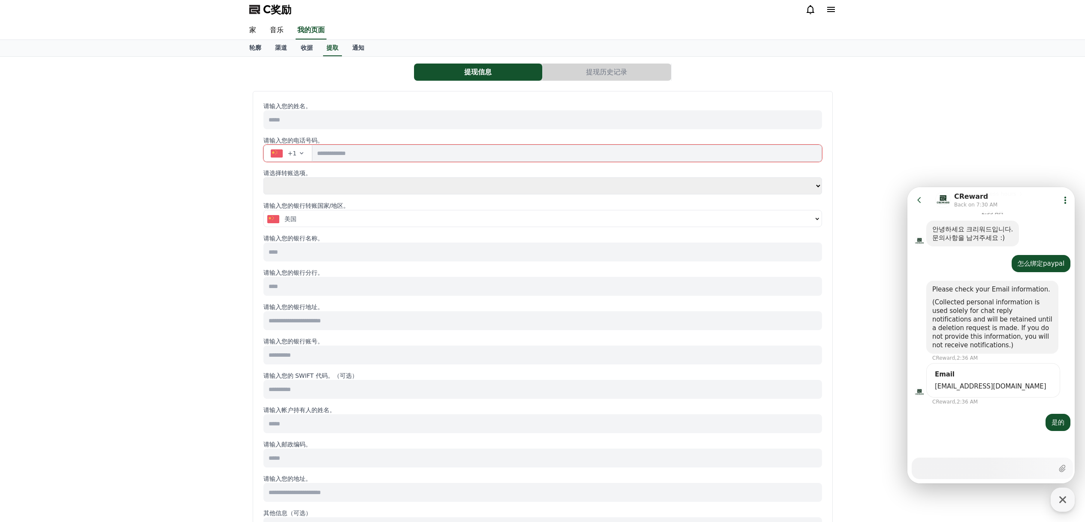
scroll to position [0, 0]
click at [618, 74] on font "提现历史记录" at bounding box center [606, 74] width 41 height 8
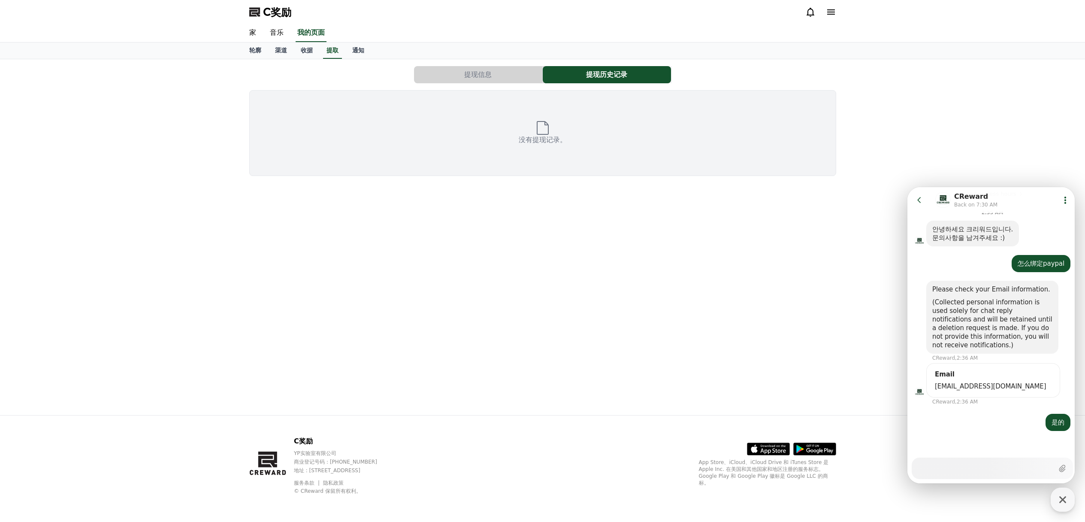
click at [505, 79] on button "提现信息" at bounding box center [478, 74] width 128 height 17
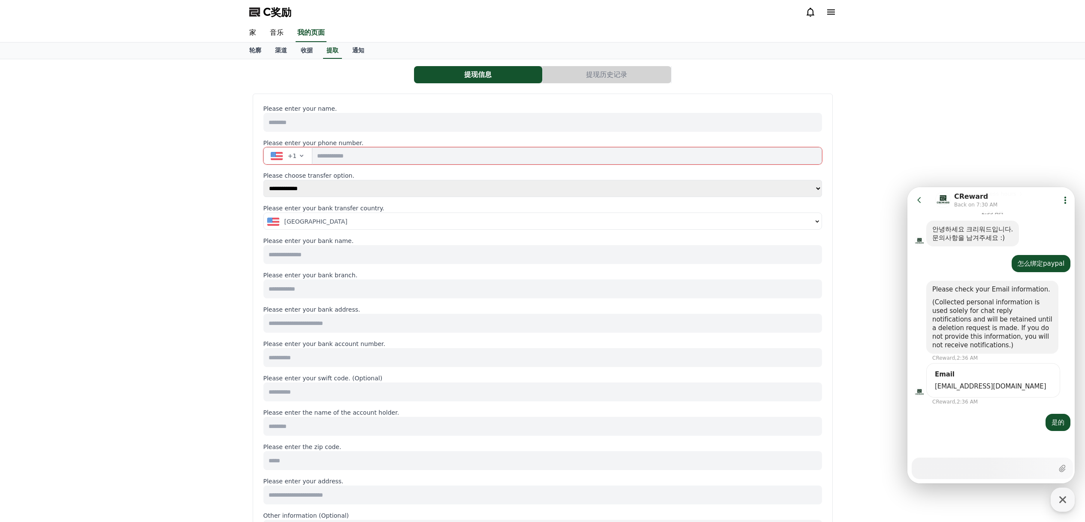
select select
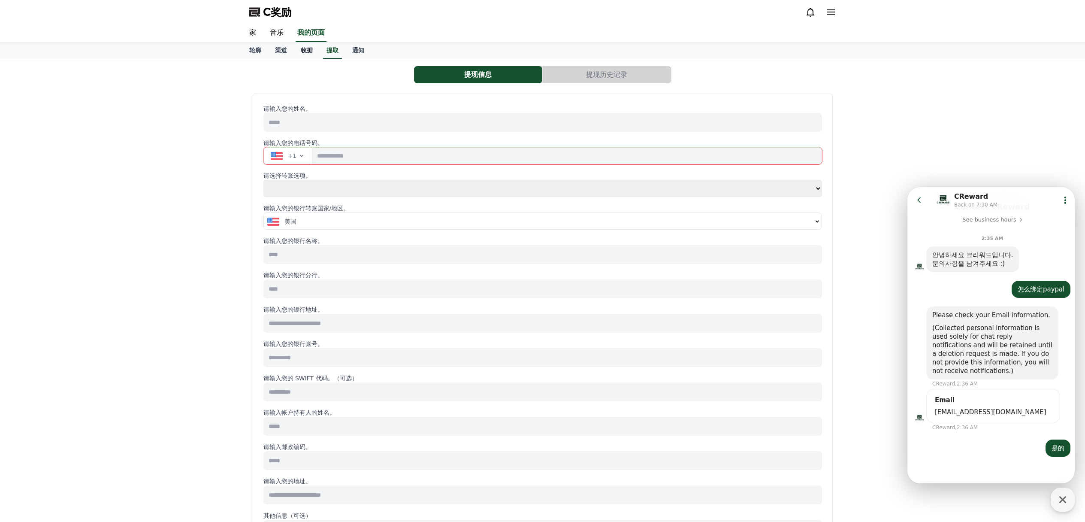
click at [306, 54] on link "收据" at bounding box center [307, 50] width 26 height 16
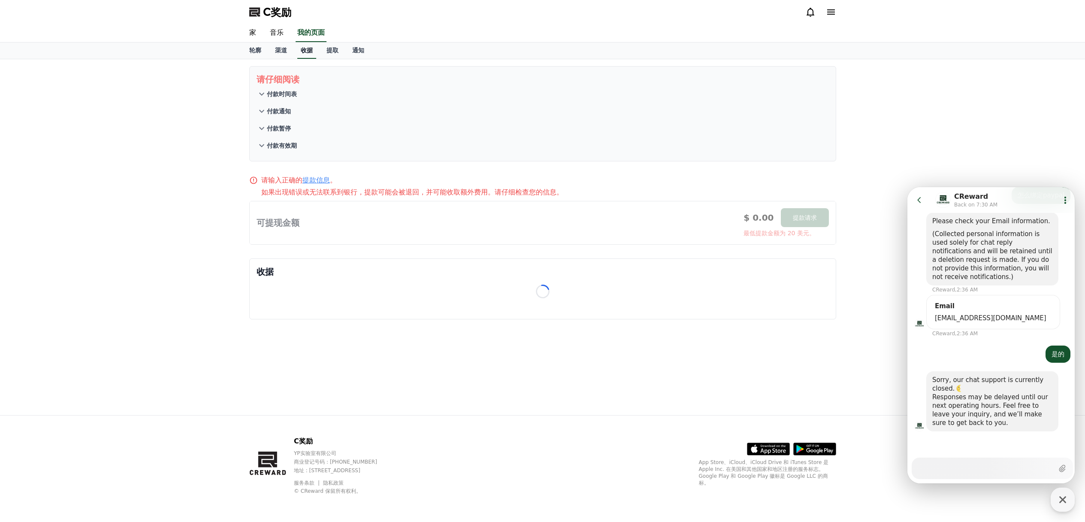
scroll to position [177, 0]
click at [318, 180] on font "提款信息" at bounding box center [316, 180] width 27 height 8
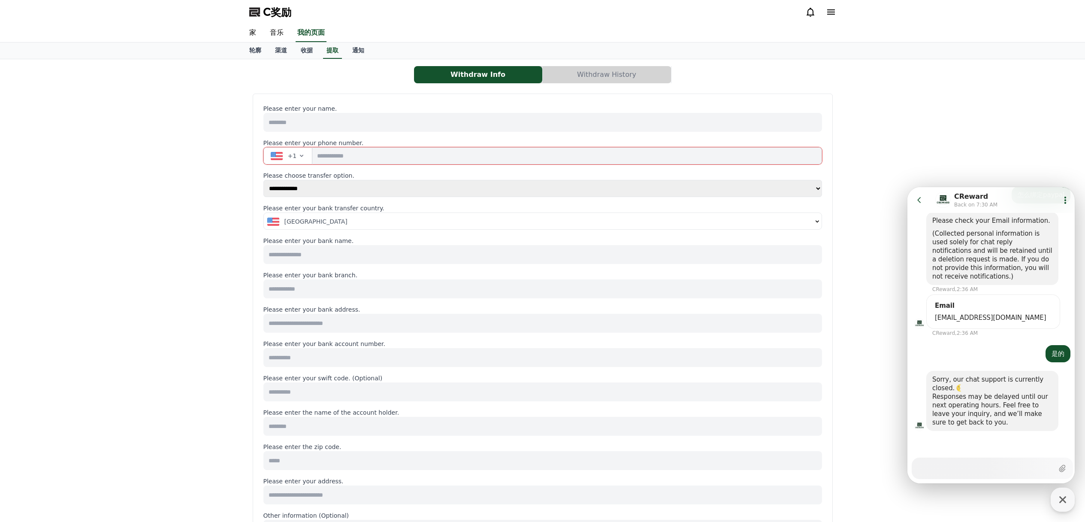
select select
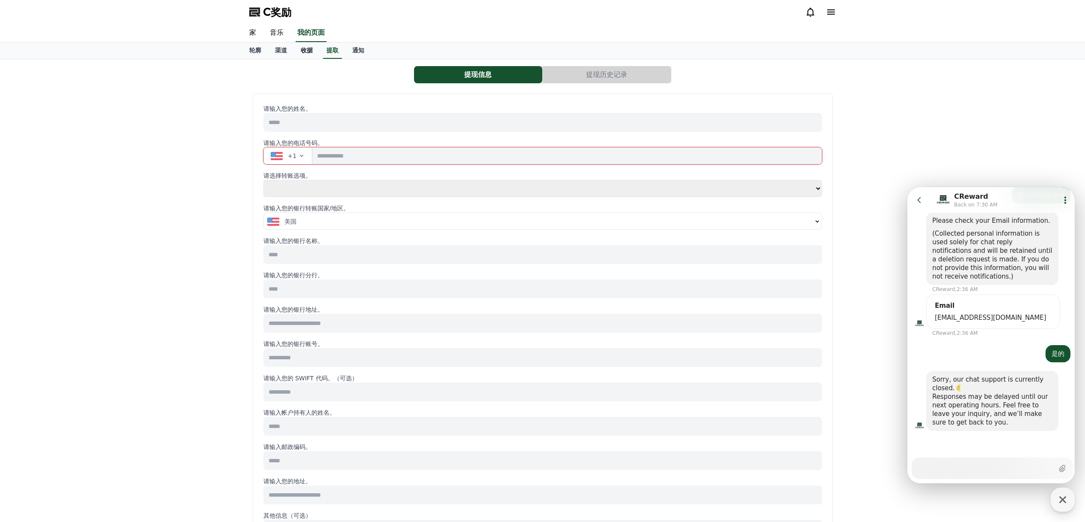
click at [307, 52] on font "收据" at bounding box center [307, 50] width 12 height 7
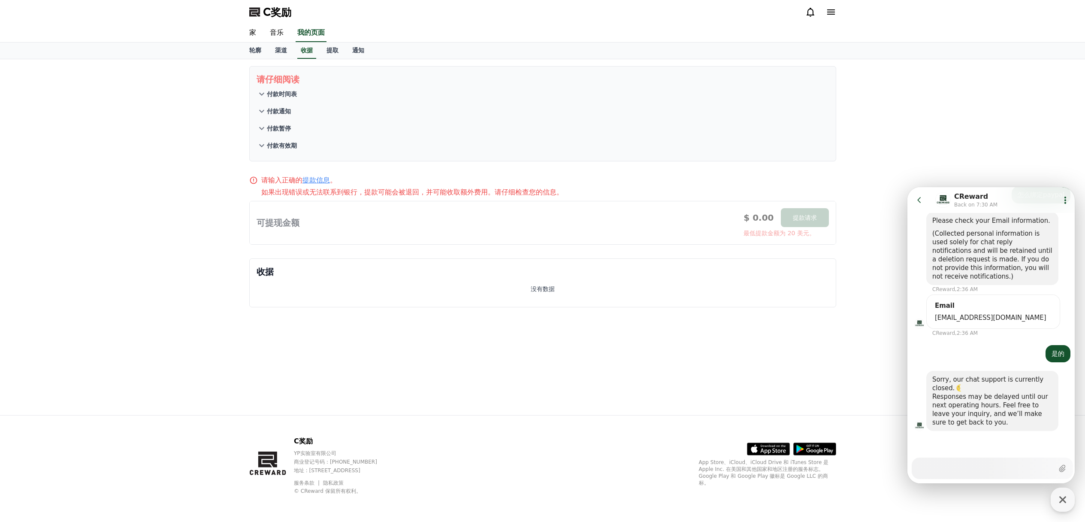
click at [277, 94] on font "付款时间表" at bounding box center [282, 94] width 30 height 7
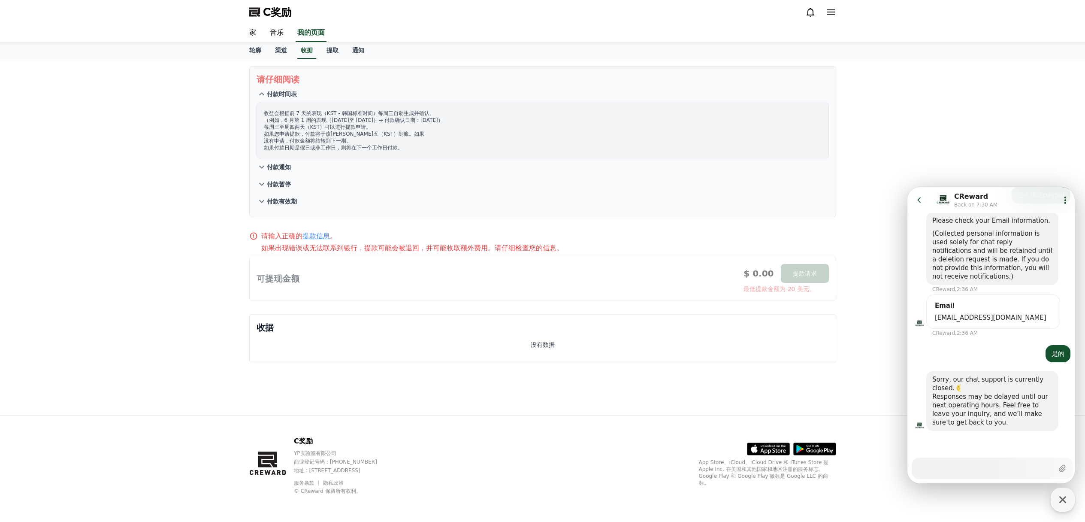
click at [260, 166] on icon at bounding box center [261, 167] width 5 height 3
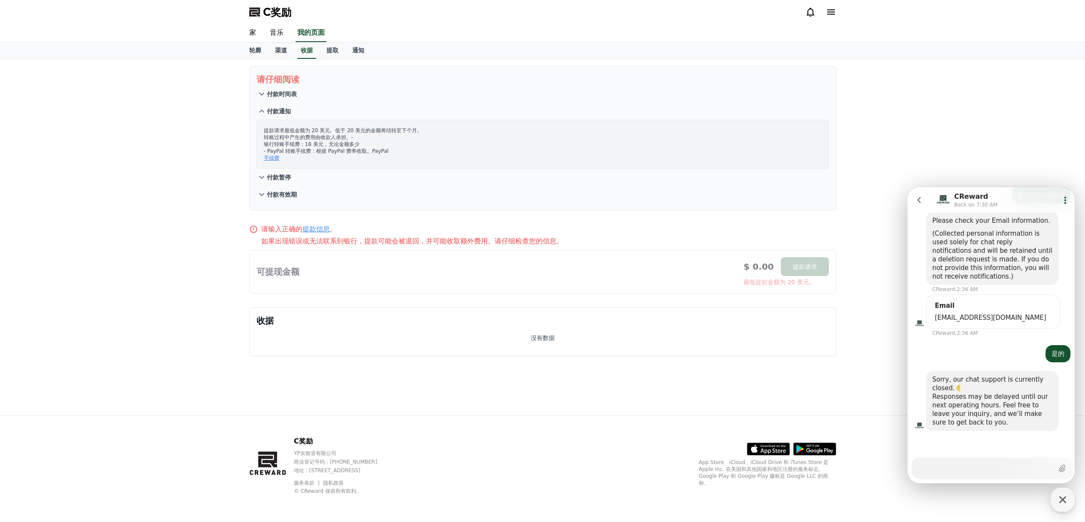
click at [297, 152] on font "- PayPal 转账手续费：根据 PayPal 费率收取。PayPal" at bounding box center [326, 151] width 125 height 6
click at [288, 152] on font "- PayPal 转账手续费：根据 PayPal 费率收取。PayPal" at bounding box center [326, 151] width 125 height 6
click at [274, 151] on font "- PayPal 转账手续费：根据 PayPal 费率收取。PayPal" at bounding box center [326, 151] width 125 height 6
click at [273, 151] on font "- PayPal 转账手续费：根据 PayPal 费率收取。PayPal" at bounding box center [326, 151] width 125 height 6
click at [270, 151] on font "- PayPal 转账手续费：根据 PayPal 费率收取。PayPal" at bounding box center [326, 151] width 125 height 6
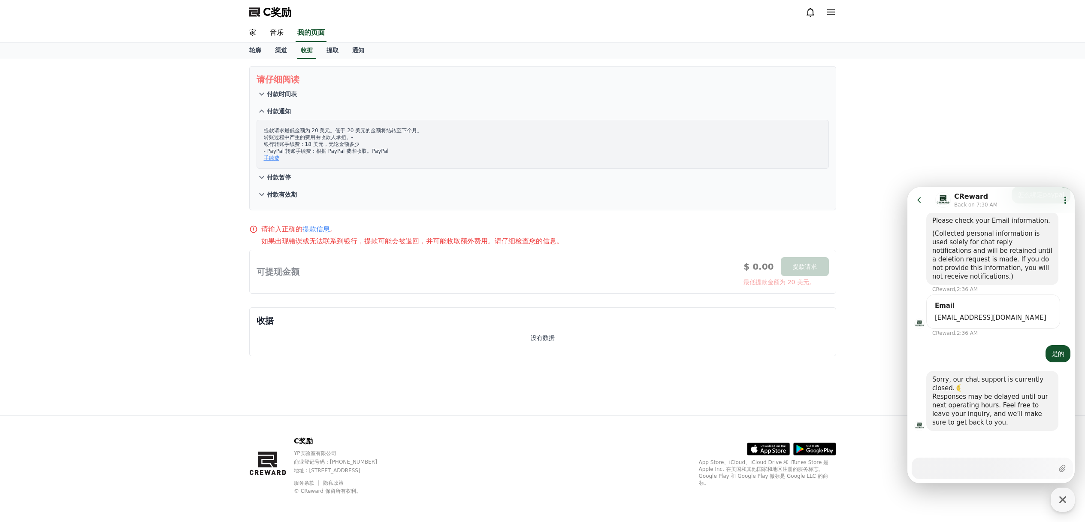
click at [270, 160] on font "手续费" at bounding box center [271, 158] width 15 height 6
click at [921, 202] on icon at bounding box center [919, 200] width 9 height 9
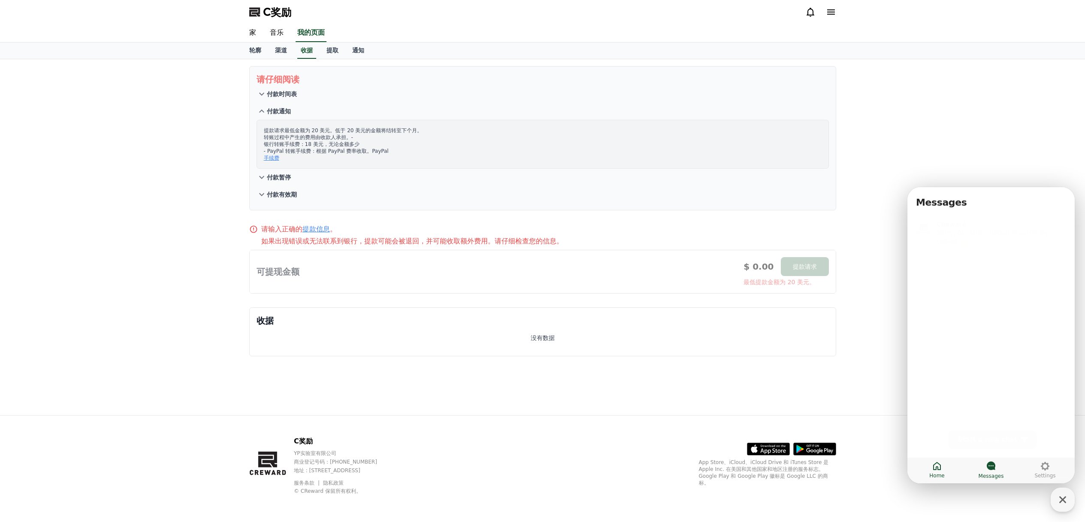
click at [943, 472] on span "Home" at bounding box center [936, 475] width 15 height 7
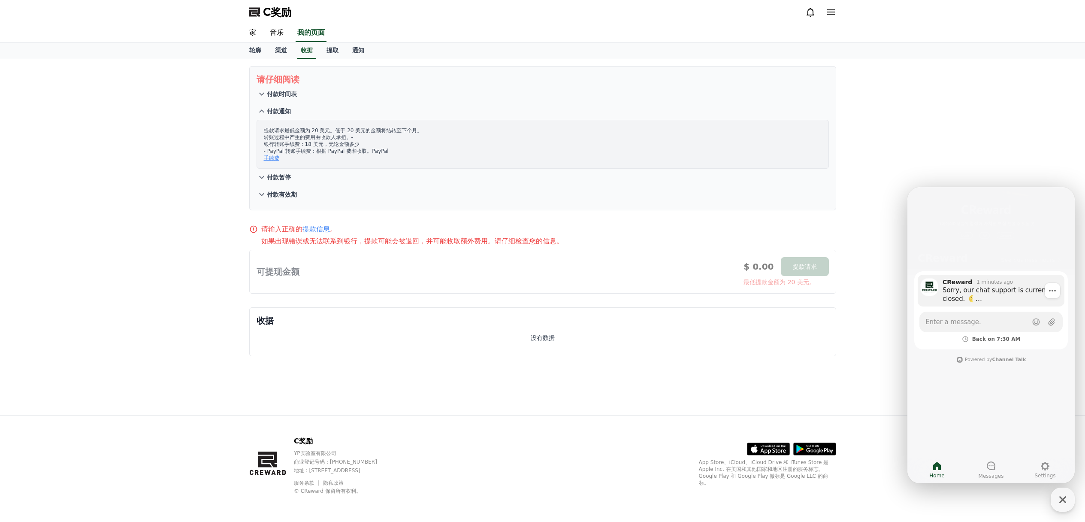
click at [1002, 285] on div "1 minutes ago" at bounding box center [995, 281] width 36 height 7
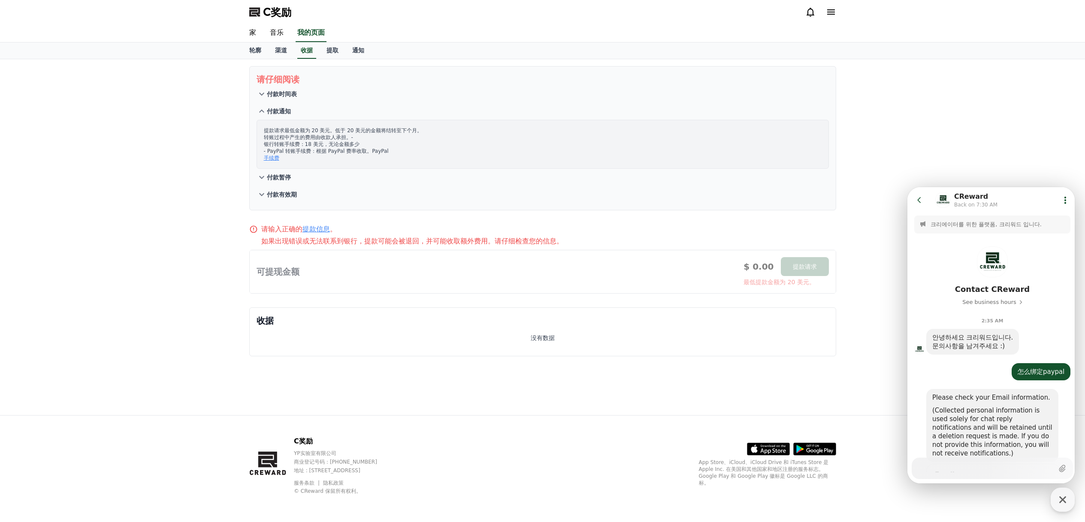
scroll to position [161, 0]
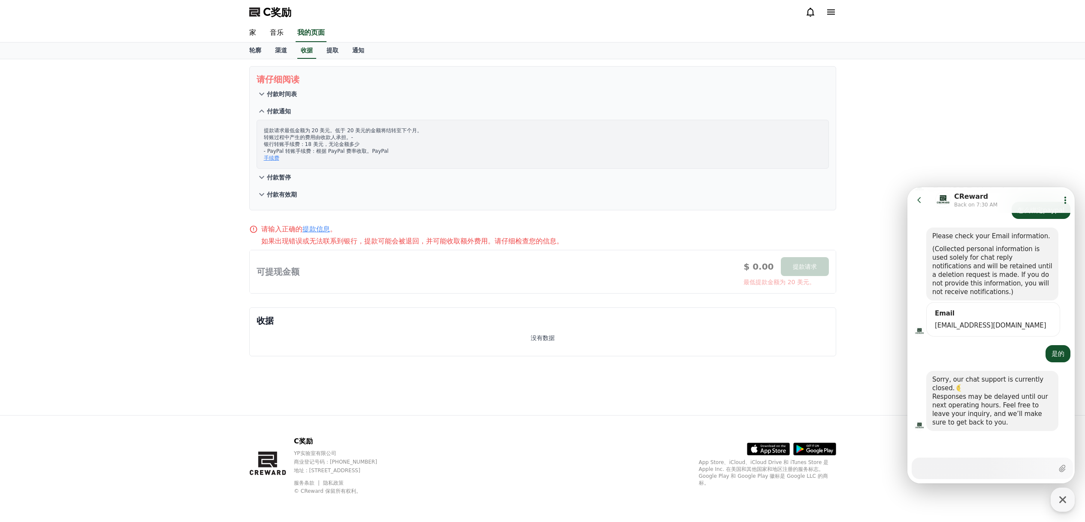
click at [600, 315] on p "收据" at bounding box center [543, 321] width 572 height 12
click at [262, 177] on icon at bounding box center [261, 177] width 5 height 3
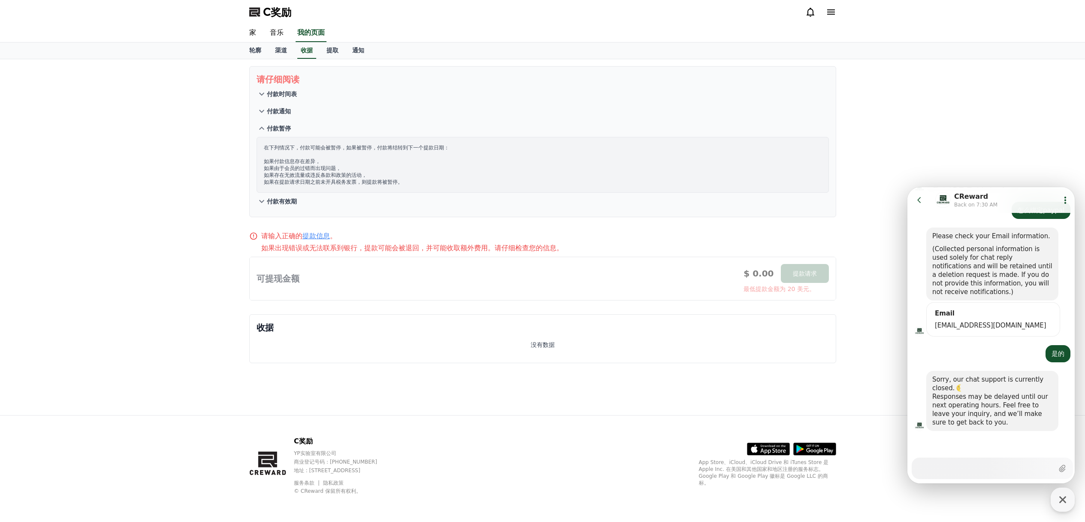
click at [266, 201] on icon at bounding box center [262, 201] width 10 height 10
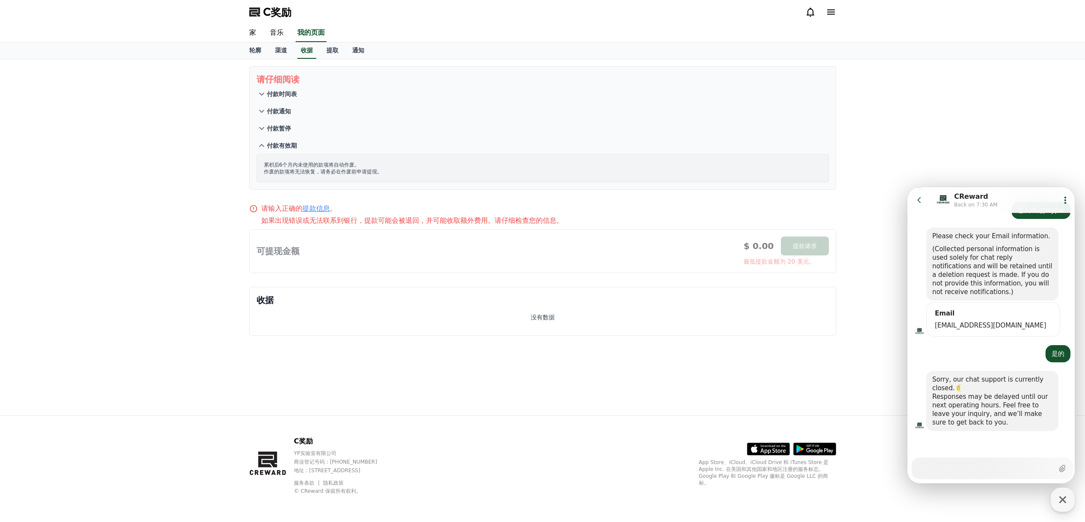
click at [448, 317] on div "没有数据" at bounding box center [543, 317] width 572 height 9
click at [923, 201] on icon at bounding box center [919, 200] width 9 height 9
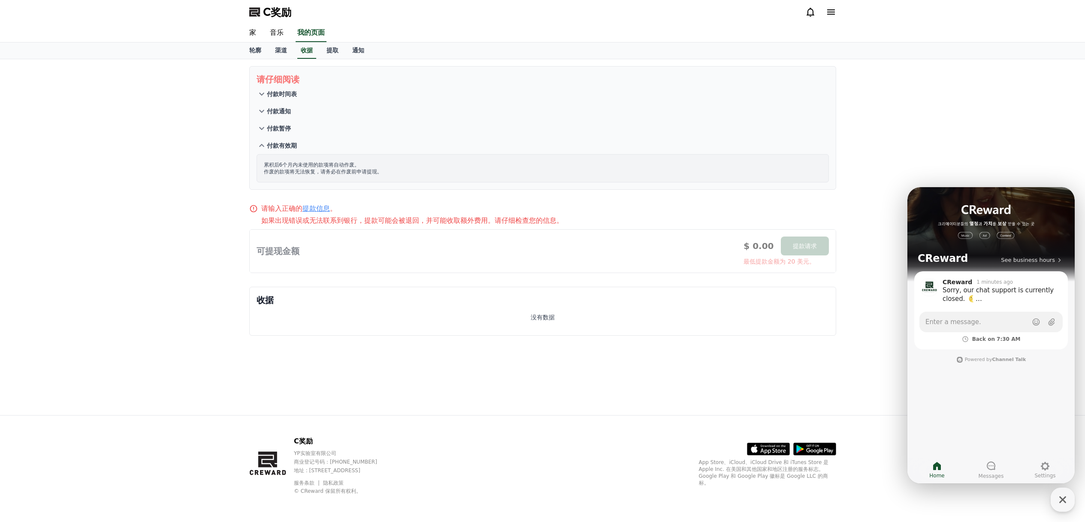
click at [925, 124] on div "请仔细阅读 付款时间表 付款通知 付款暂停 付款有效期 累积后6个月内未使用的款项将自动作废。 作废的款项将无法恢复，请务必在作废前申请提现。 请输入正确的 …" at bounding box center [542, 237] width 1085 height 356
click at [277, 47] on font "渠道" at bounding box center [281, 50] width 12 height 7
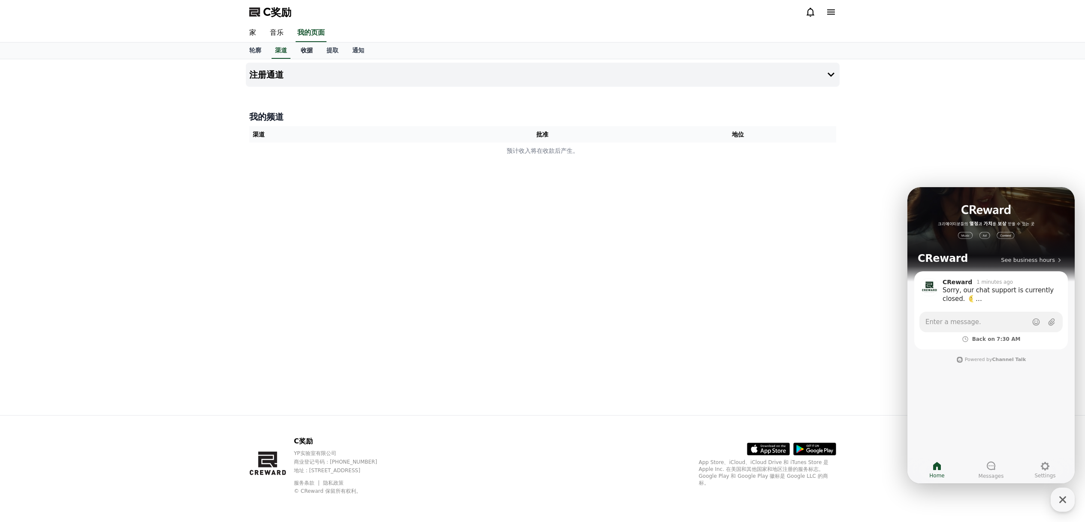
click at [315, 51] on link "收据" at bounding box center [307, 50] width 26 height 16
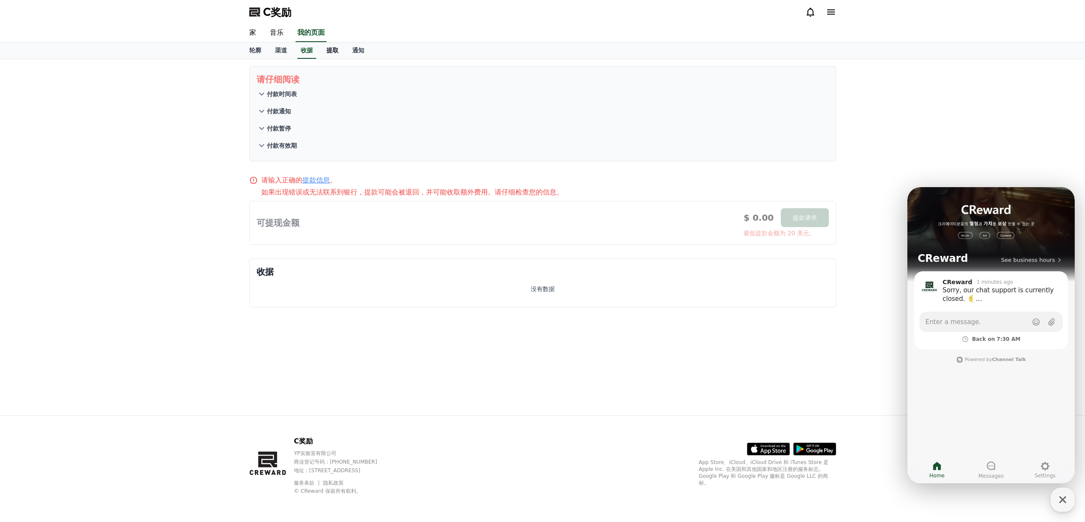
click at [330, 51] on font "提取" at bounding box center [333, 50] width 12 height 7
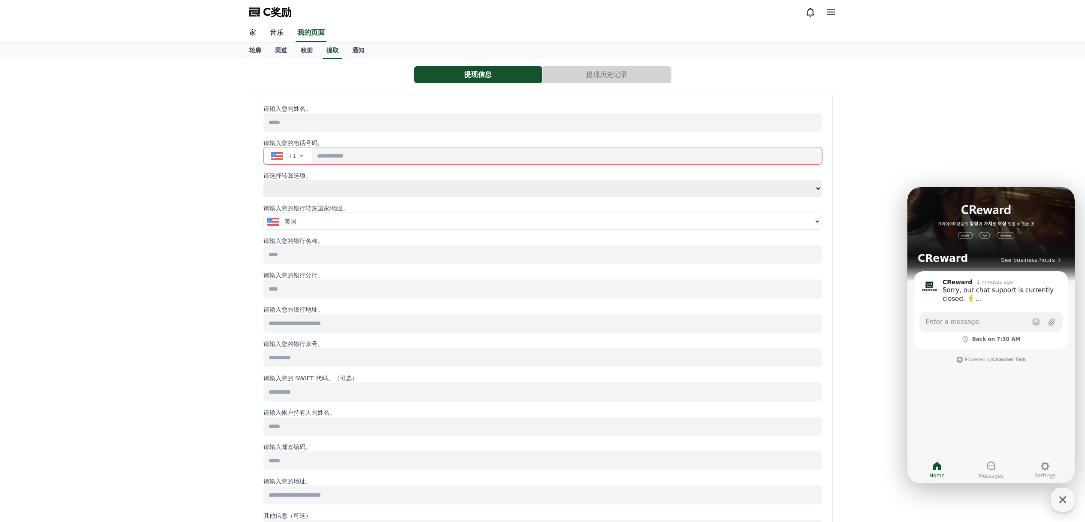
click at [451, 76] on button "提现信息" at bounding box center [478, 74] width 128 height 17
click at [375, 117] on input at bounding box center [542, 122] width 559 height 19
click at [366, 119] on input at bounding box center [542, 122] width 559 height 19
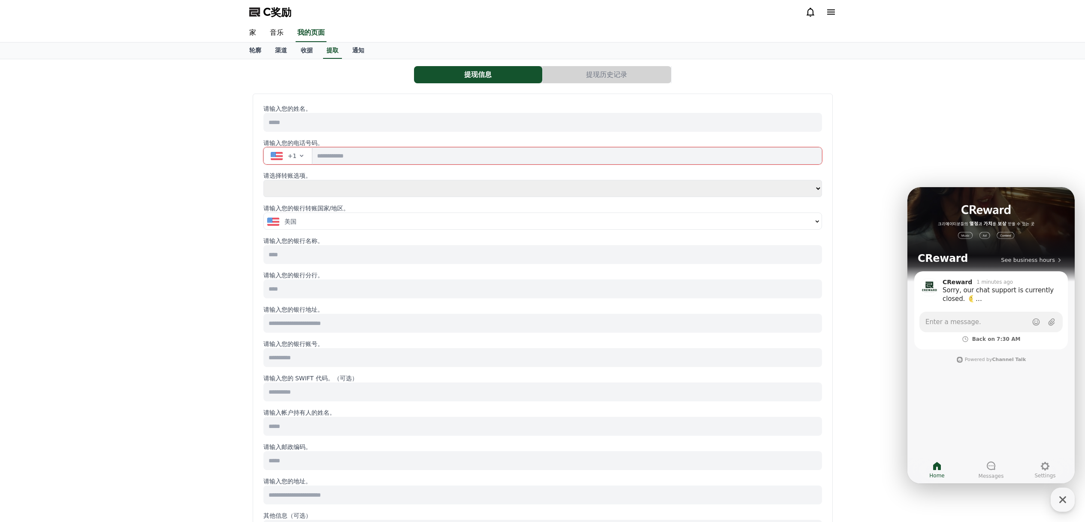
click at [360, 190] on select "**** **" at bounding box center [542, 188] width 559 height 17
select select "******"
click at [263, 180] on select "**** **" at bounding box center [542, 188] width 559 height 17
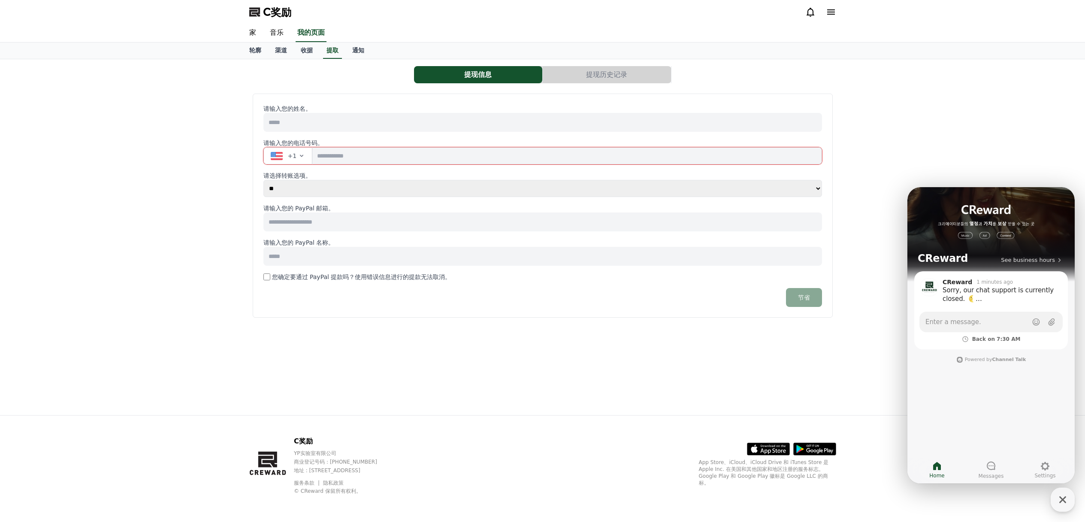
click at [347, 137] on div "请输入您的姓名。 请输入您的电话号码。 +1 请选择转账选项。 **** ** 请输入您的 PayPal 邮箱。 请输入您的 PayPal 名称。 您确定要通…" at bounding box center [542, 205] width 559 height 203
click at [344, 123] on input at bounding box center [542, 122] width 559 height 19
type input "***"
click at [298, 155] on icon "button" at bounding box center [301, 155] width 7 height 7
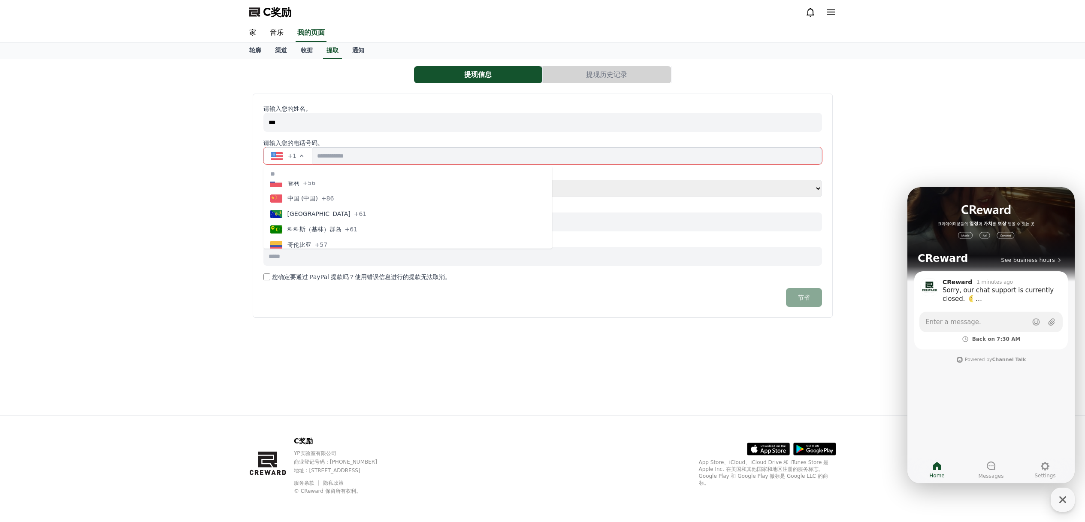
scroll to position [693, 0]
click at [348, 193] on button "中国 (中国) +86" at bounding box center [407, 191] width 289 height 15
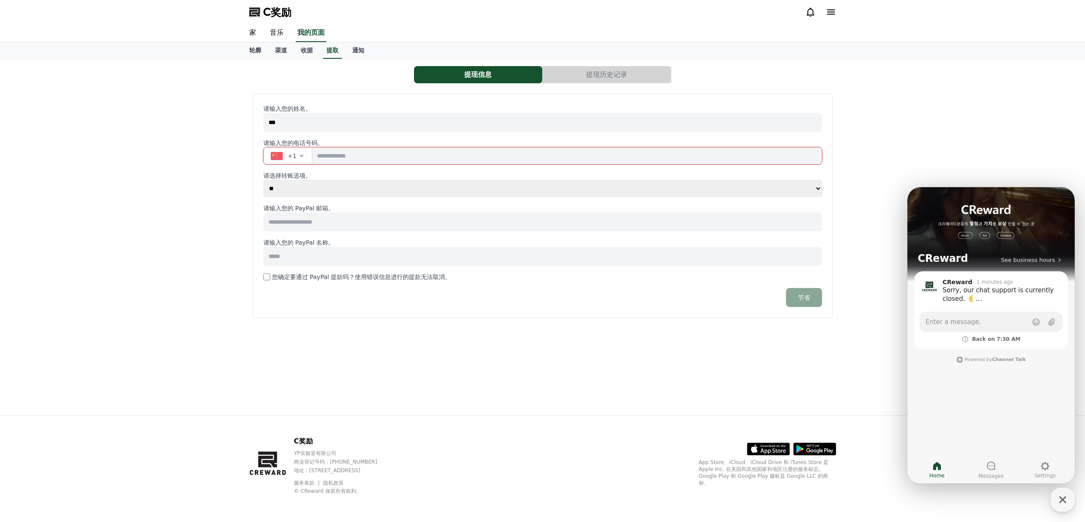
click at [374, 153] on input "tel" at bounding box center [566, 155] width 509 height 17
type input "**********"
click at [355, 220] on input at bounding box center [542, 221] width 559 height 19
type input "**********"
click at [338, 258] on input at bounding box center [542, 256] width 559 height 19
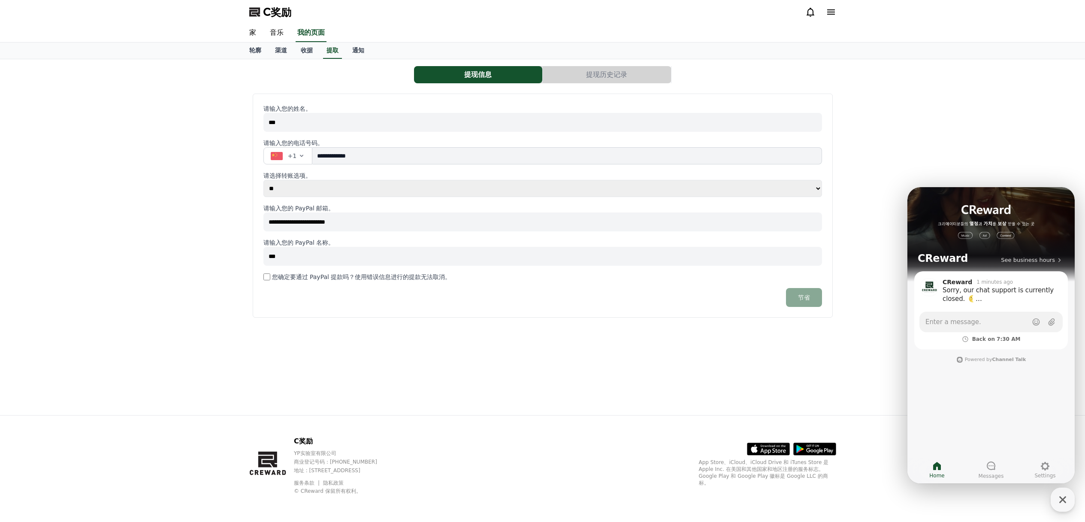
type input "***"
click at [802, 295] on font "节省" at bounding box center [804, 297] width 12 height 7
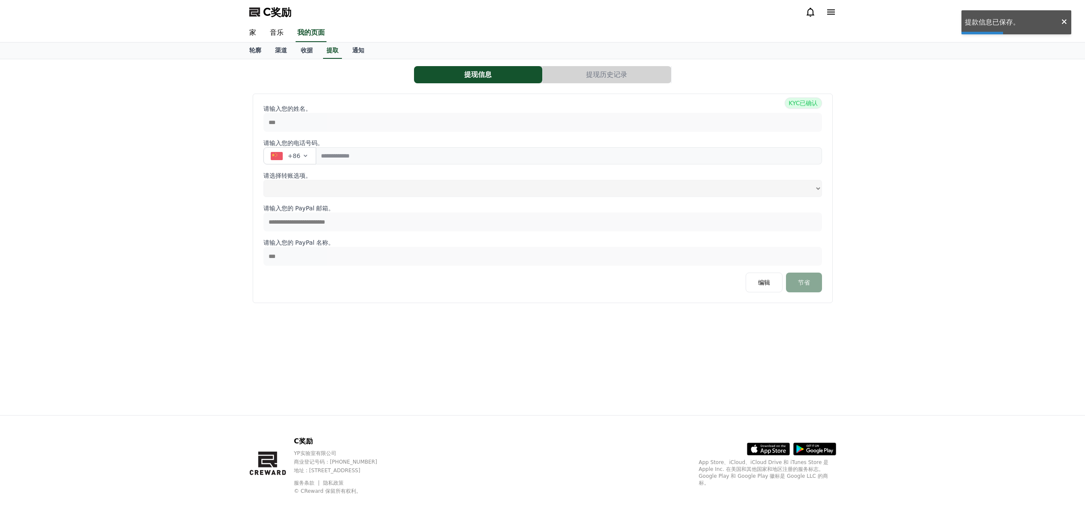
select select
click at [301, 50] on font "收据" at bounding box center [307, 50] width 12 height 7
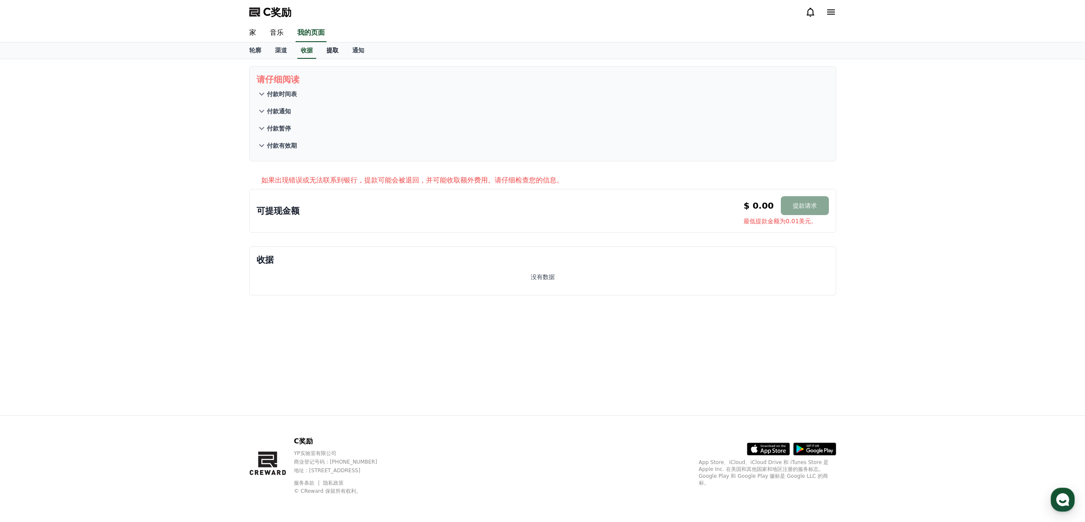
click at [330, 51] on font "提取" at bounding box center [333, 50] width 12 height 7
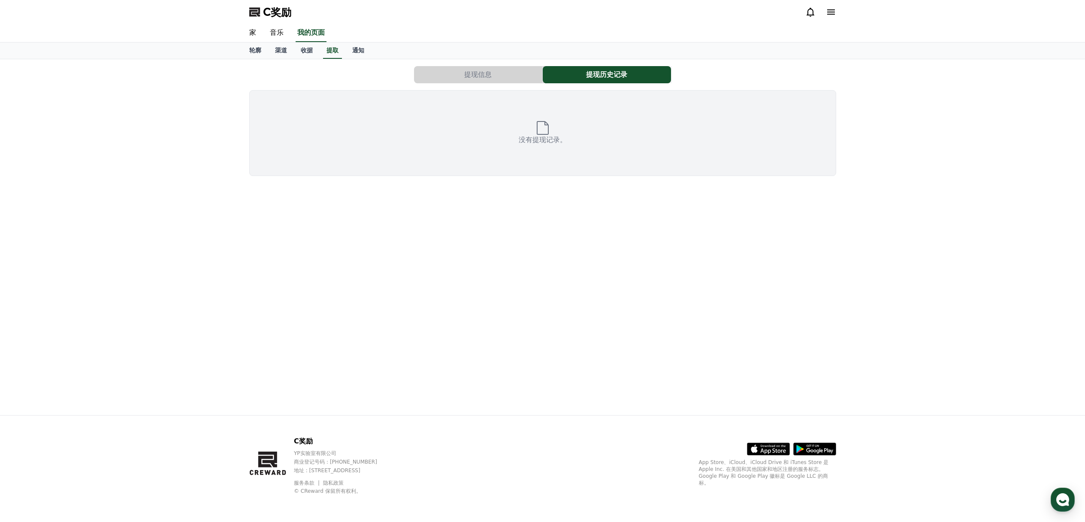
click at [488, 77] on font "提现信息" at bounding box center [477, 74] width 27 height 8
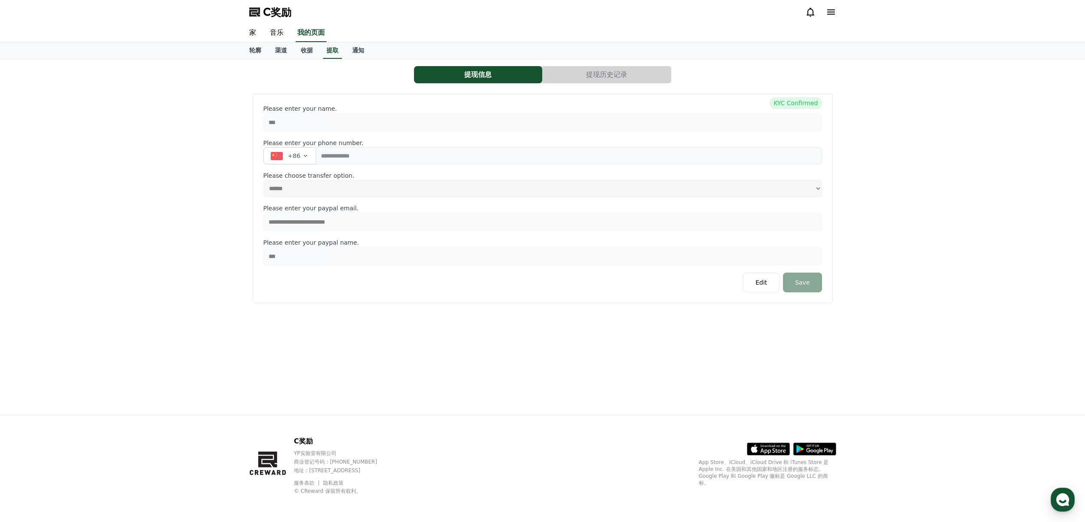
select select
click at [250, 50] on font "轮廓" at bounding box center [255, 50] width 12 height 7
select select "**********"
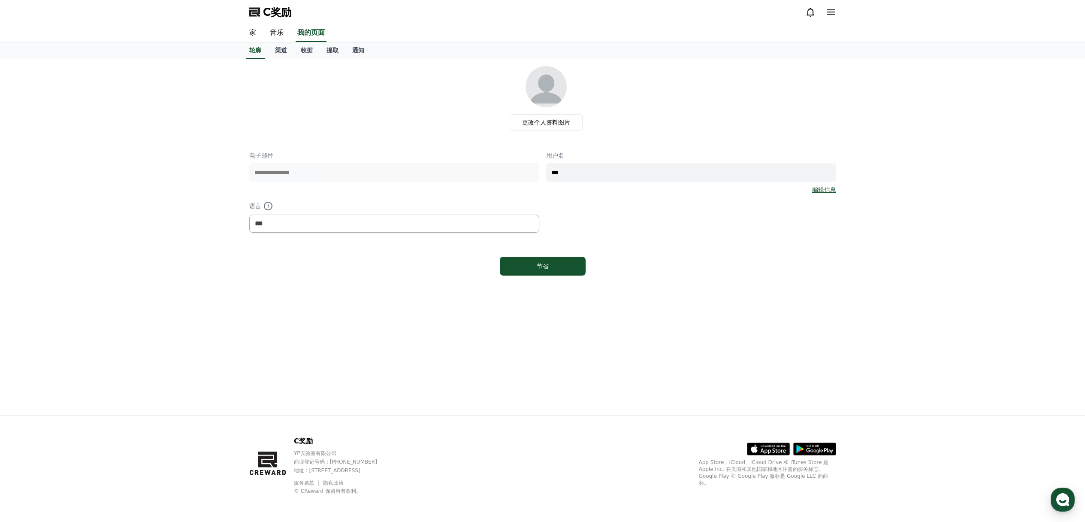
click at [254, 36] on font "家" at bounding box center [252, 32] width 7 height 8
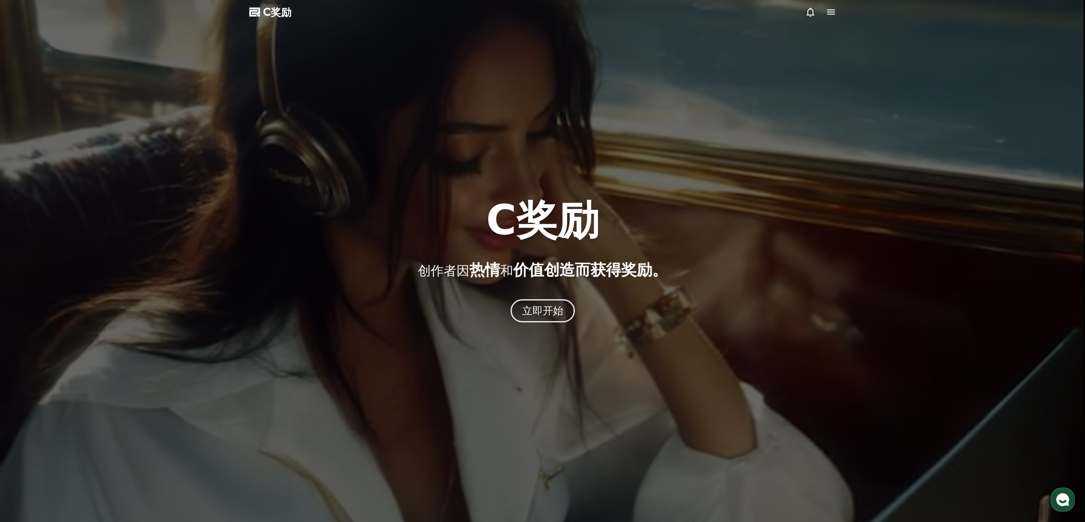
select select "**********"
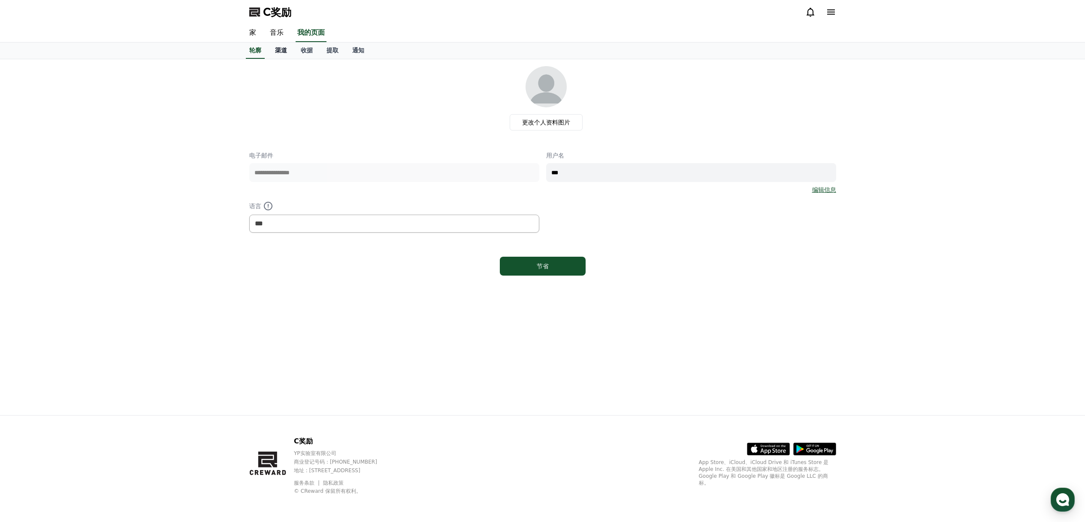
click at [280, 51] on font "渠道" at bounding box center [281, 50] width 12 height 7
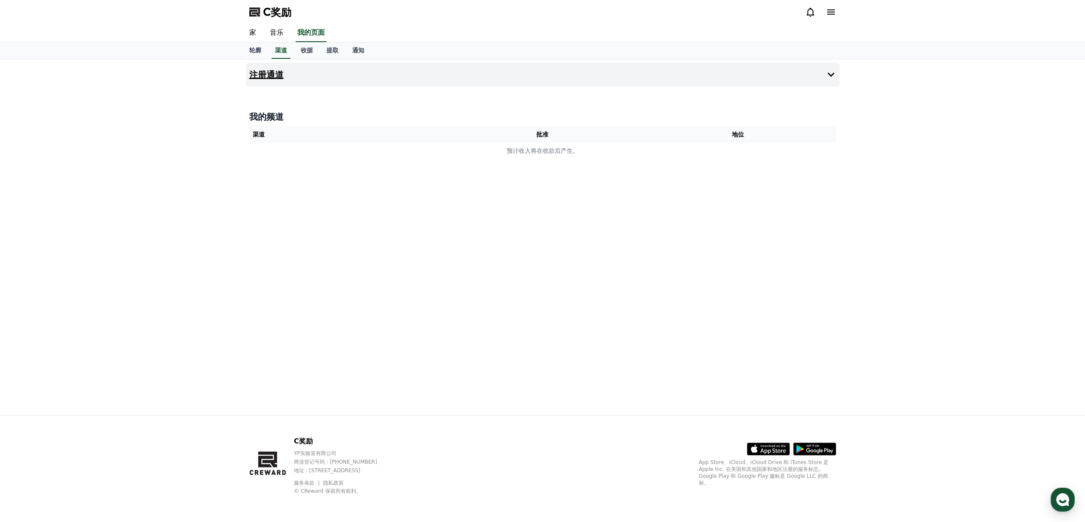
click at [816, 76] on button "注册通道" at bounding box center [543, 75] width 594 height 24
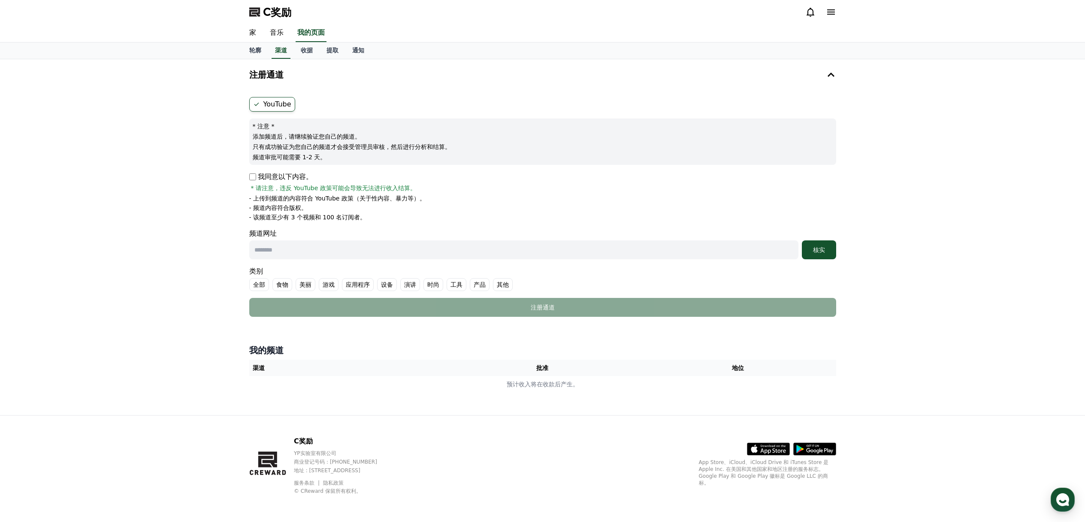
click at [295, 254] on input "text" at bounding box center [523, 249] width 549 height 19
click at [360, 254] on input "text" at bounding box center [523, 249] width 549 height 19
click at [462, 137] on p "添加频道后，请继续验证您自己的频道。" at bounding box center [543, 136] width 580 height 9
click at [369, 245] on input "text" at bounding box center [523, 249] width 549 height 19
paste input "**********"
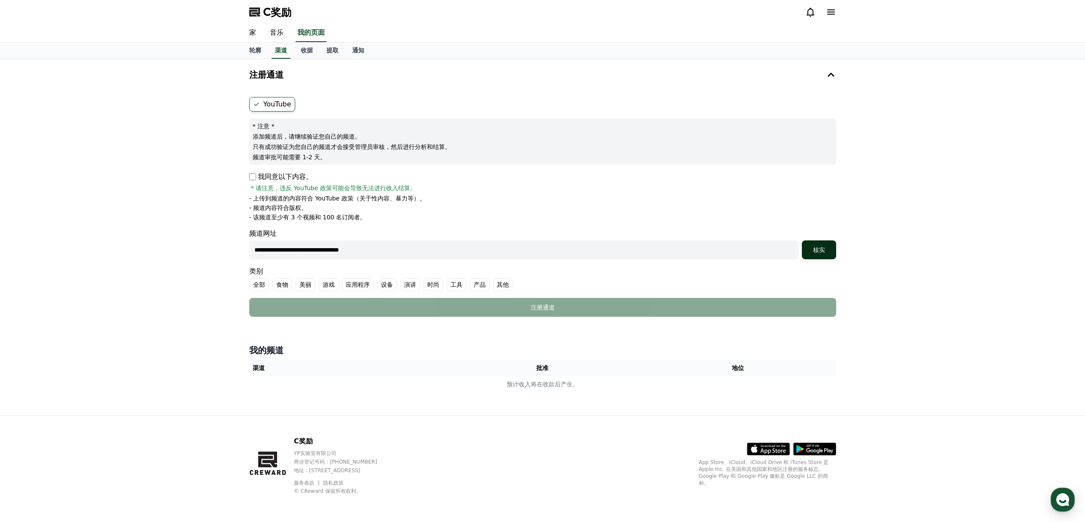
type input "**********"
click at [821, 251] on font "核实" at bounding box center [819, 249] width 12 height 7
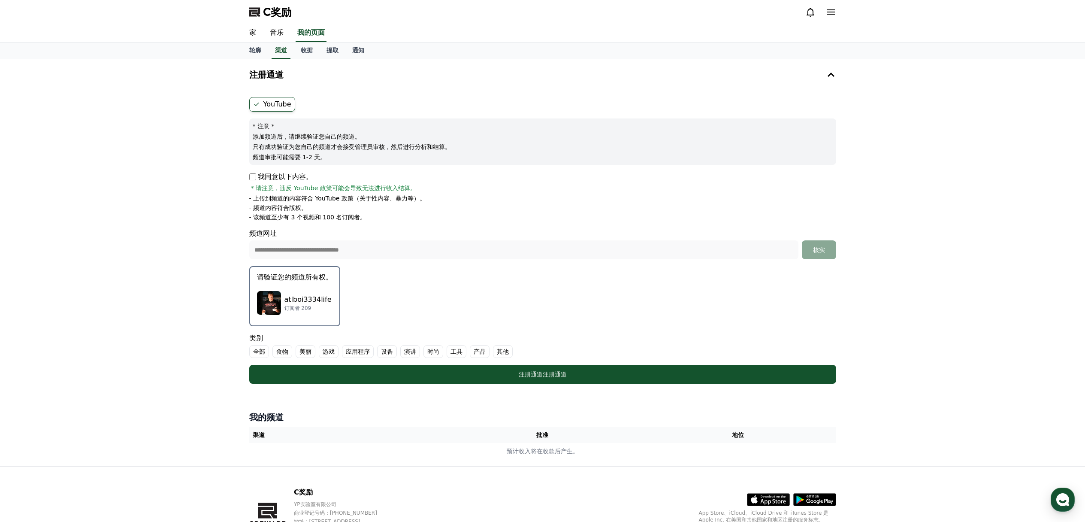
click at [309, 291] on div "atlboi3334life 订阅者 209" at bounding box center [295, 303] width 76 height 34
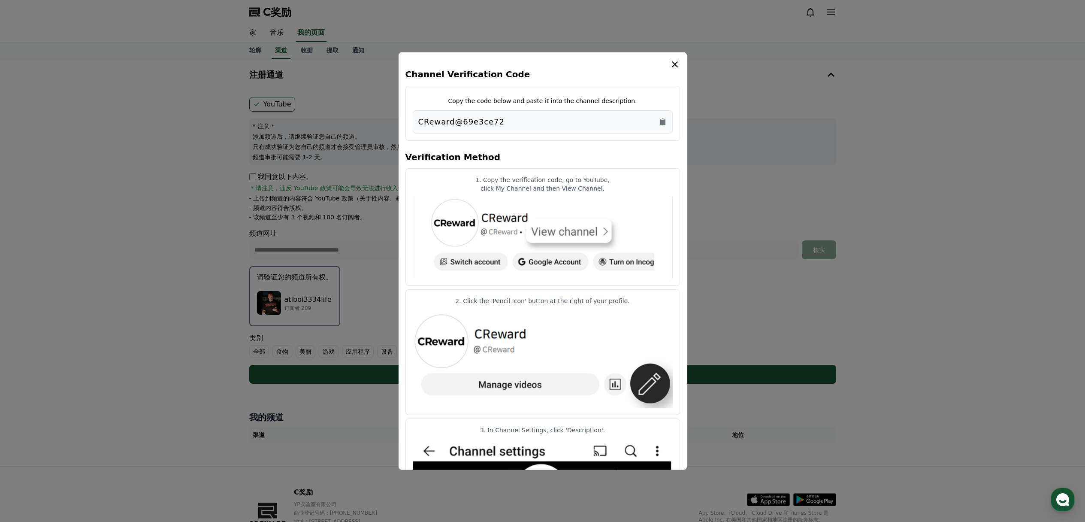
click at [308, 290] on button "close modal" at bounding box center [542, 261] width 1085 height 522
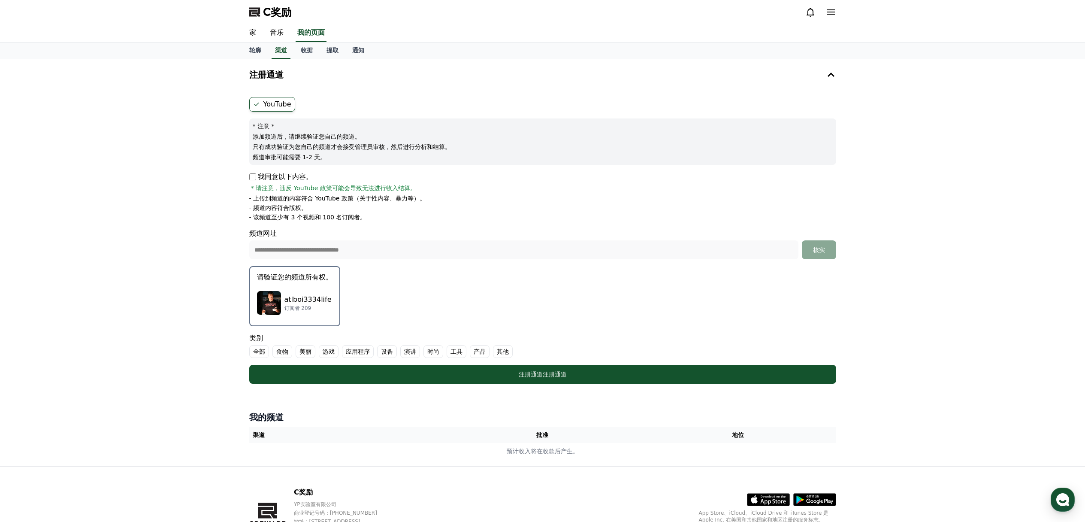
click at [308, 290] on div "atlboi3334life 订阅者 209" at bounding box center [295, 303] width 76 height 34
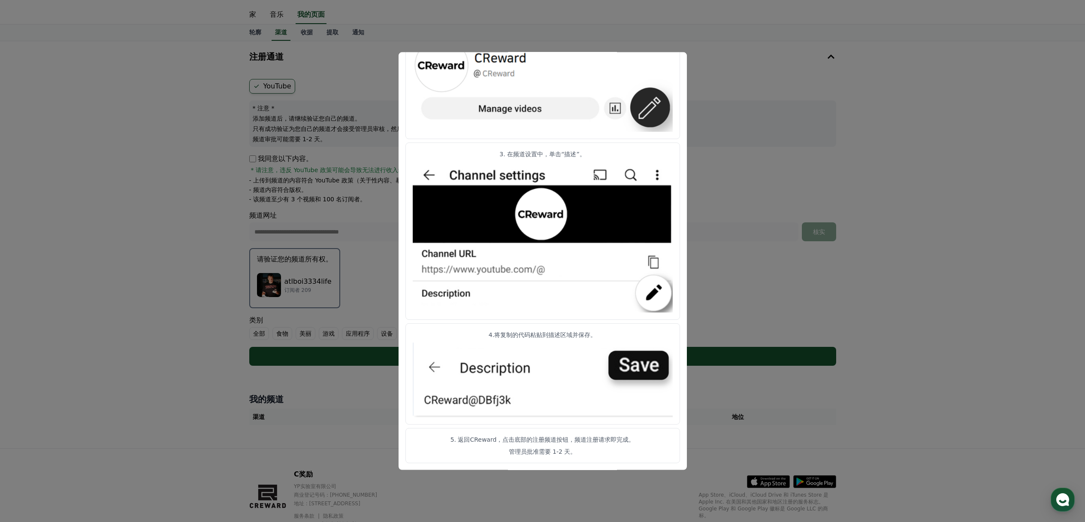
scroll to position [52, 0]
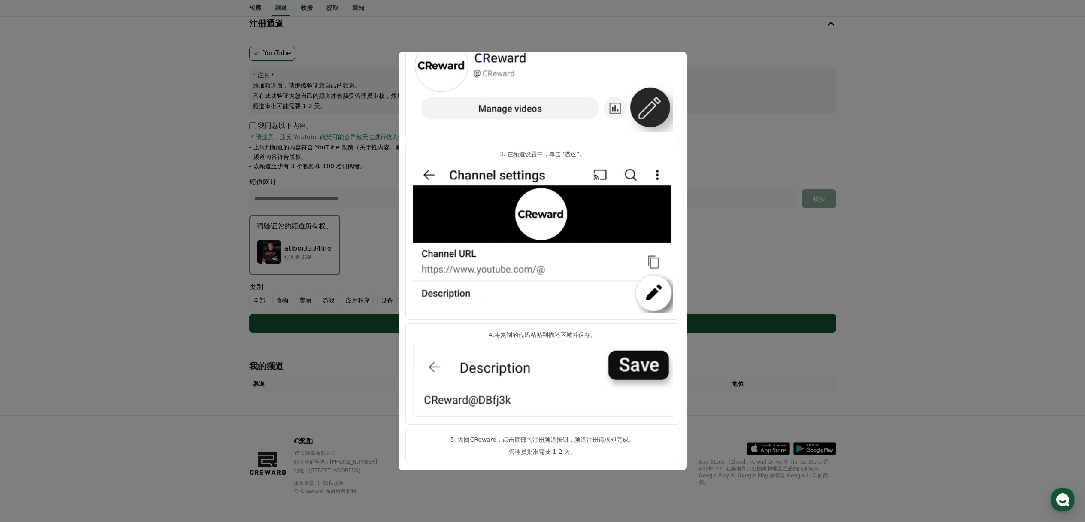
click at [649, 364] on img "情态动词" at bounding box center [543, 379] width 260 height 75
click at [589, 422] on article "4.将复制的代码粘贴到描述区域并保存。" at bounding box center [542, 373] width 275 height 101
click at [544, 457] on article "5. 返回CReward，点击底部的注册频道按钮，频道注册请求即完成。 管理员批准需要 1-2 天。" at bounding box center [542, 445] width 275 height 35
click at [541, 439] on font "5. 返回CReward，点击底部的注册频道按钮，频道注册请求即完成。" at bounding box center [543, 439] width 185 height 7
click at [550, 328] on article "4.将复制的代码粘贴到描述区域并保存。" at bounding box center [542, 373] width 275 height 101
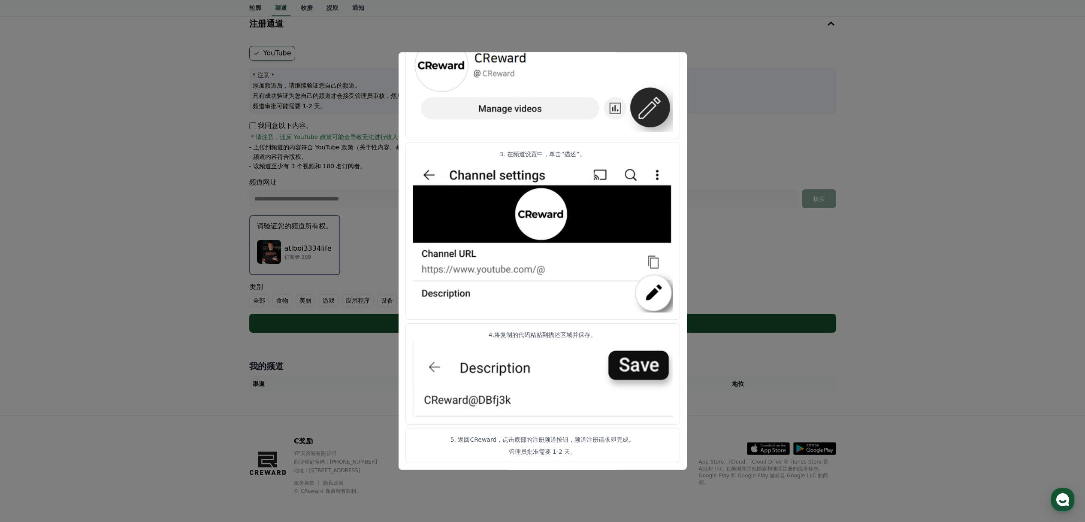
click at [641, 110] on img "情态动词" at bounding box center [543, 81] width 260 height 99
click at [665, 101] on img "情态动词" at bounding box center [543, 81] width 260 height 99
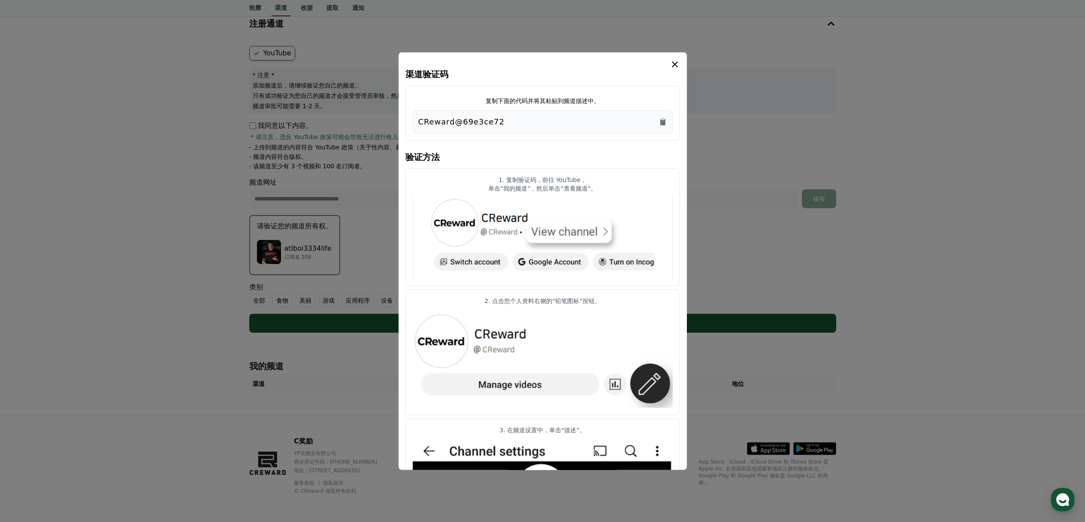
click at [536, 150] on h4 "验证方法" at bounding box center [542, 156] width 275 height 24
click at [660, 130] on div "CReward@69e3ce72" at bounding box center [543, 121] width 260 height 23
click at [662, 124] on icon "复制到剪贴板" at bounding box center [662, 122] width 5 height 6
click at [630, 121] on div "CReward@69e3ce72" at bounding box center [542, 122] width 249 height 12
click at [675, 64] on icon "情态动词" at bounding box center [675, 64] width 6 height 6
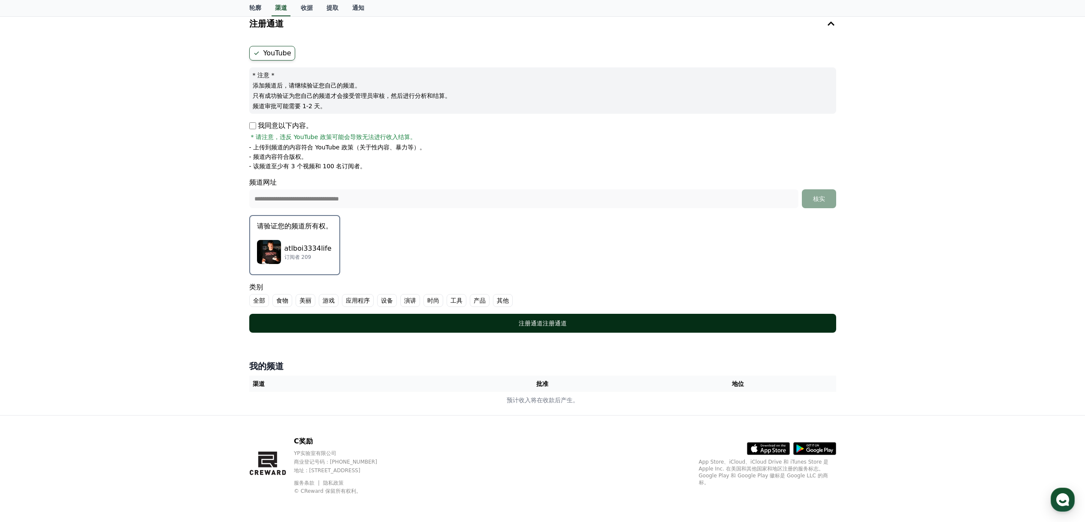
click at [539, 321] on font "注册通道" at bounding box center [531, 323] width 24 height 7
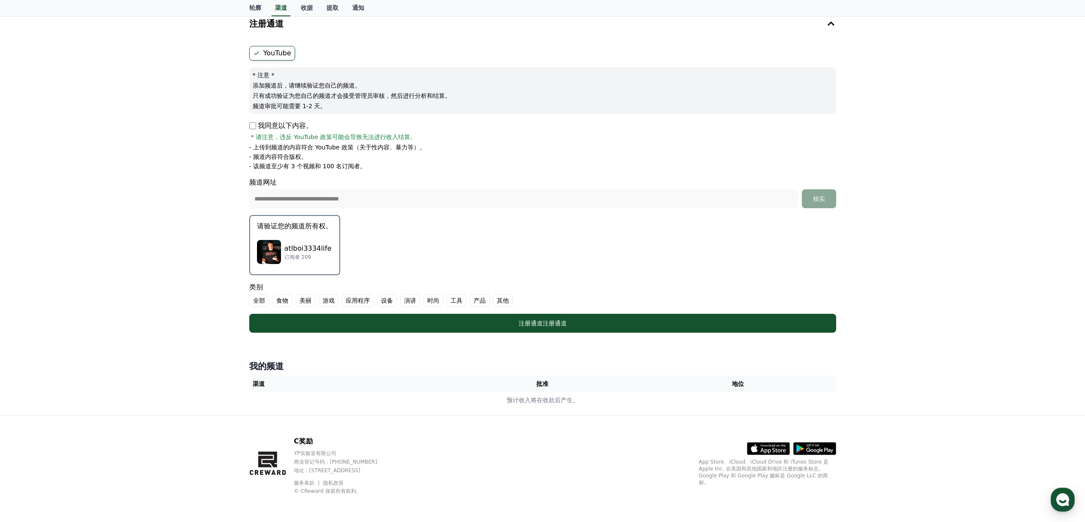
click at [499, 299] on font "其他" at bounding box center [503, 300] width 12 height 7
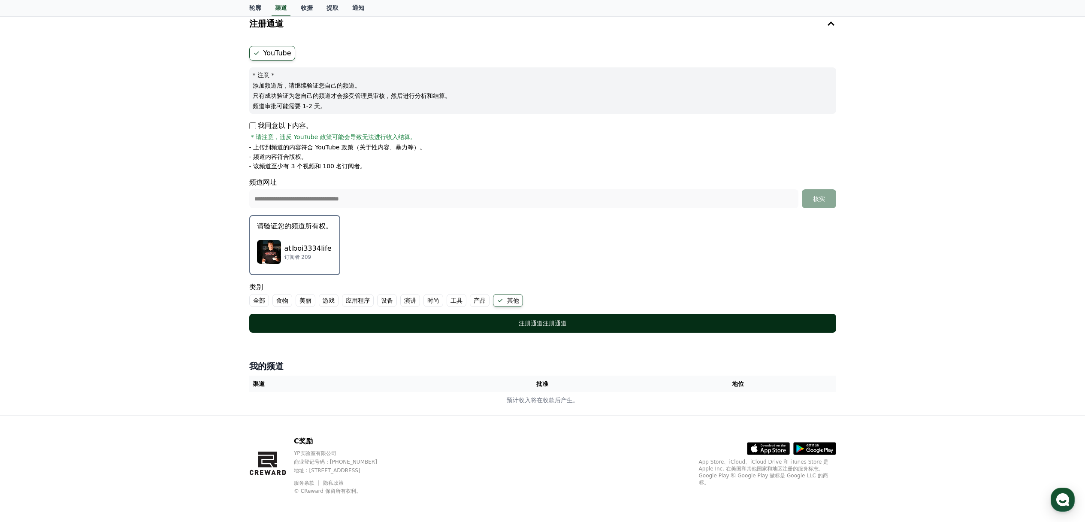
click at [502, 321] on div "注册通道 注册通道" at bounding box center [542, 323] width 553 height 9
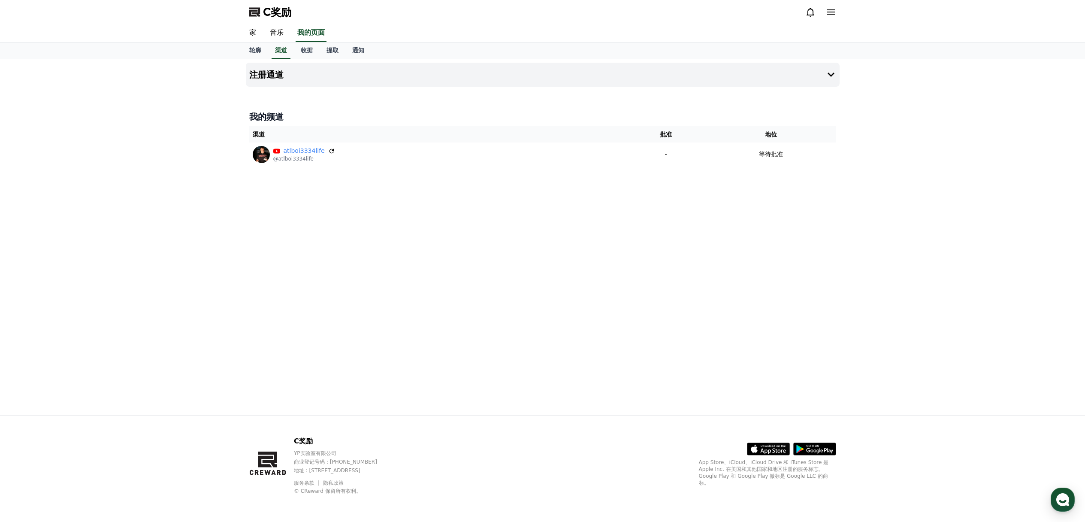
click at [722, 217] on div "注册通道 我的频道 渠道 批准 地位 atlboi3334life @atlboi3334life - 等待批准" at bounding box center [542, 237] width 601 height 356
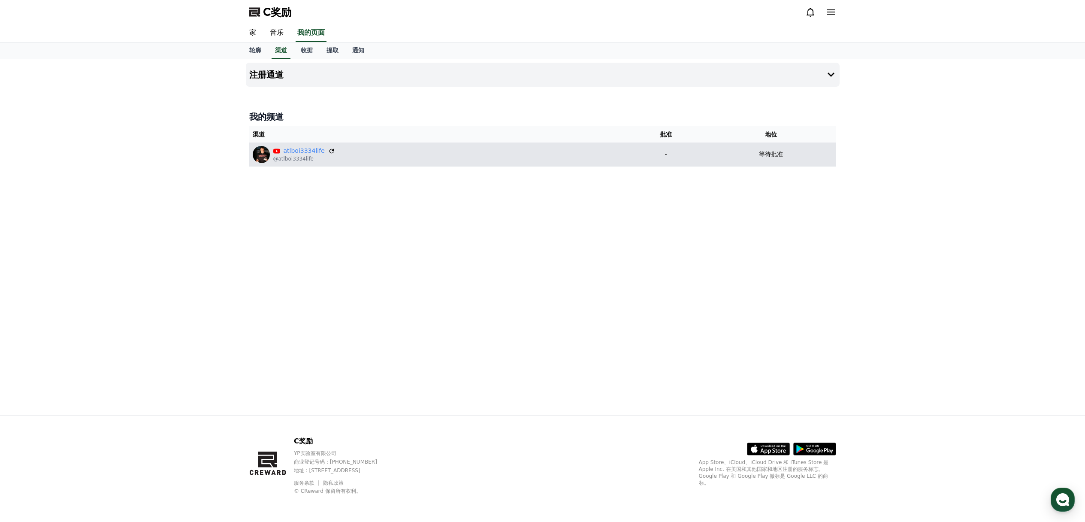
click at [687, 154] on p "-" at bounding box center [665, 154] width 73 height 9
click at [434, 150] on div "atlboi3334life @atlboi3334life" at bounding box center [438, 154] width 370 height 17
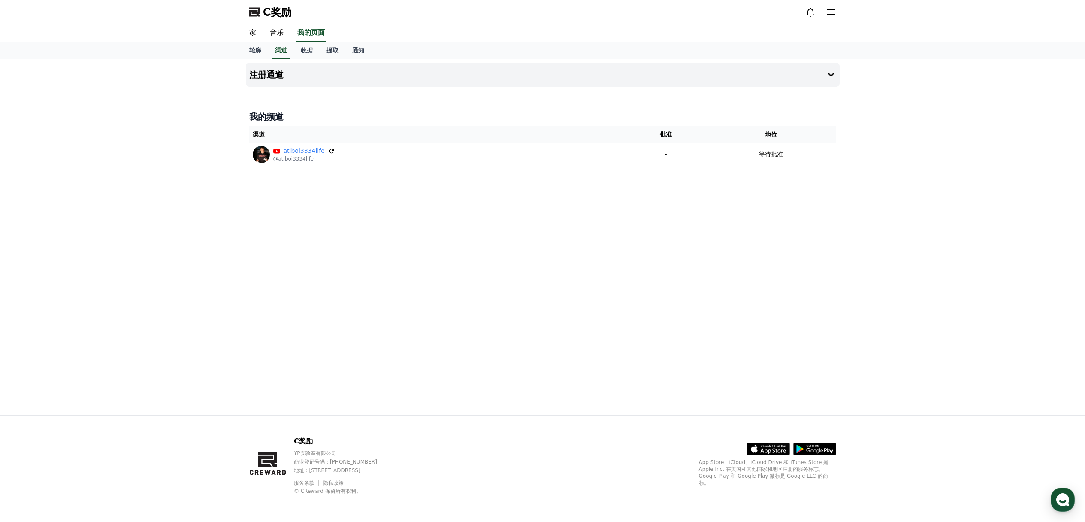
click at [506, 206] on div "注册通道 我的频道 渠道 批准 地位 atlboi3334life @atlboi3334life - 等待批准" at bounding box center [542, 237] width 601 height 356
click div "注册通道 我的频道 渠道 批准 地位 atlboi3334life @atlboi3334life - 等待批准"
click at [628, 209] on div "注册通道 我的频道 渠道 批准 地位 atlboi3334life @atlboi3334life - 等待批准" at bounding box center [542, 237] width 601 height 356
click at [512, 197] on div "注册通道 我的频道 渠道 批准 地位 atlboi3334life @atlboi3334life - 等待批准" at bounding box center [542, 237] width 601 height 356
click at [396, 171] on div "注册通道 我的频道 渠道 批准 地位 atlboi3334life @atlboi3334life - 等待批准" at bounding box center [542, 237] width 601 height 356
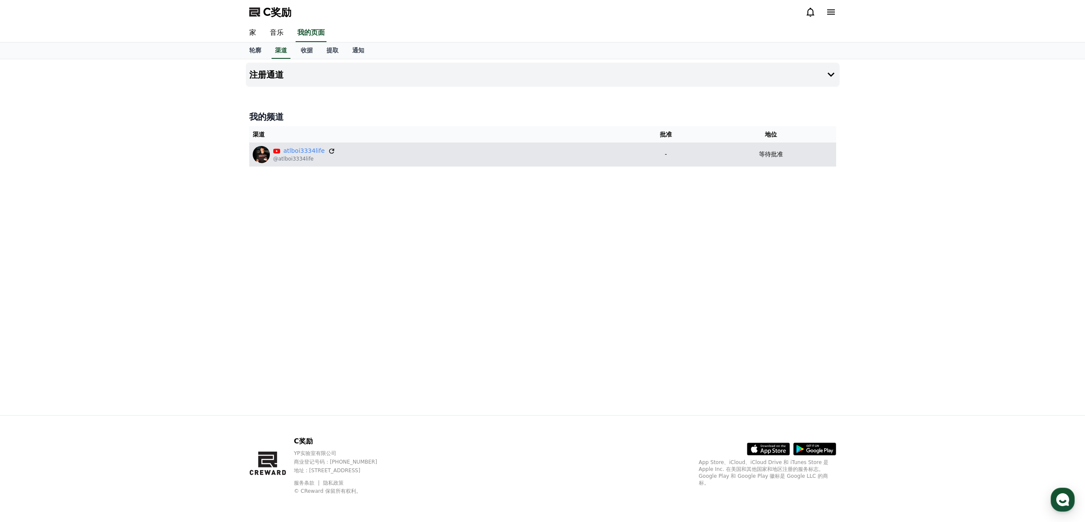
click at [330, 150] on icon at bounding box center [331, 150] width 5 height 5
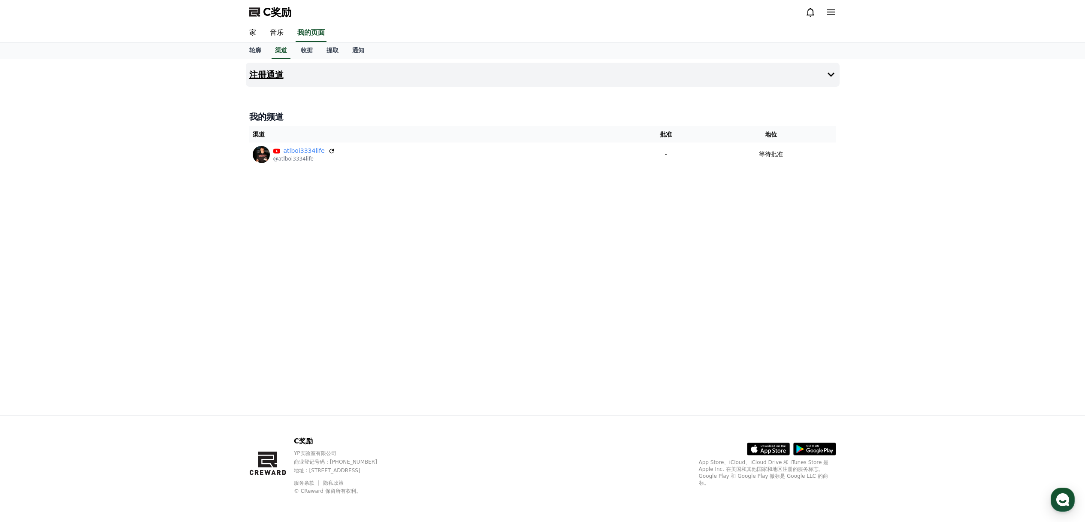
click at [444, 73] on button "注册通道" at bounding box center [543, 75] width 594 height 24
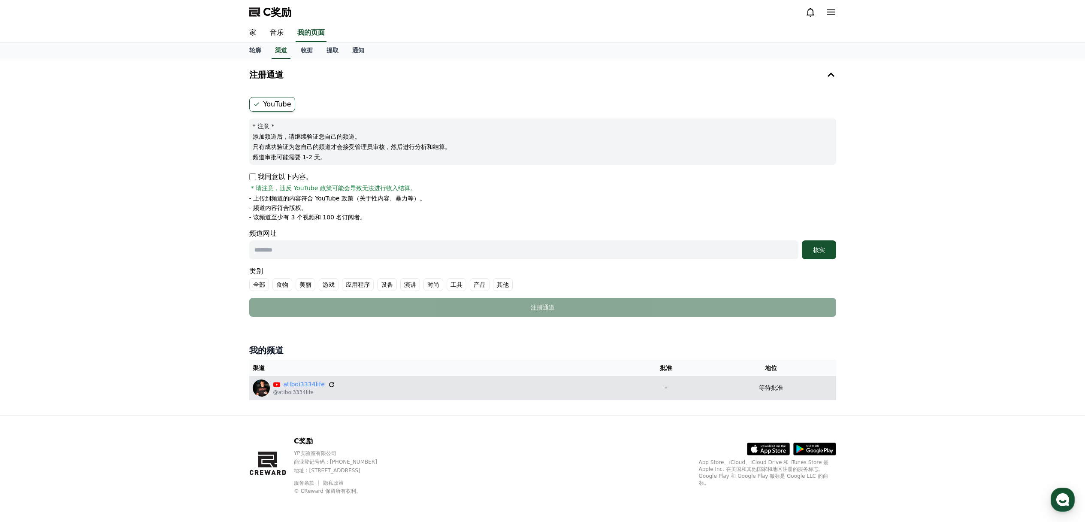
click at [329, 384] on icon at bounding box center [331, 384] width 5 height 5
click at [774, 390] on font "等待批准" at bounding box center [771, 387] width 24 height 7
click at [595, 385] on div "atlboi3334life @atlboi3334life" at bounding box center [438, 387] width 370 height 17
click at [330, 384] on icon at bounding box center [331, 384] width 5 height 5
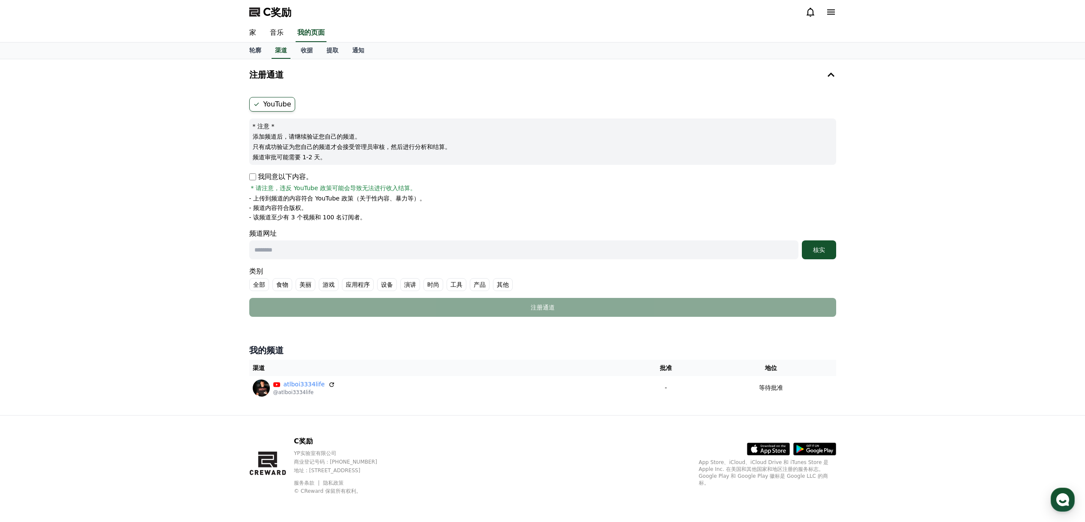
click at [447, 250] on input "text" at bounding box center [523, 249] width 549 height 19
paste input "**********"
type input "**********"
click at [816, 249] on font "核实" at bounding box center [819, 249] width 12 height 7
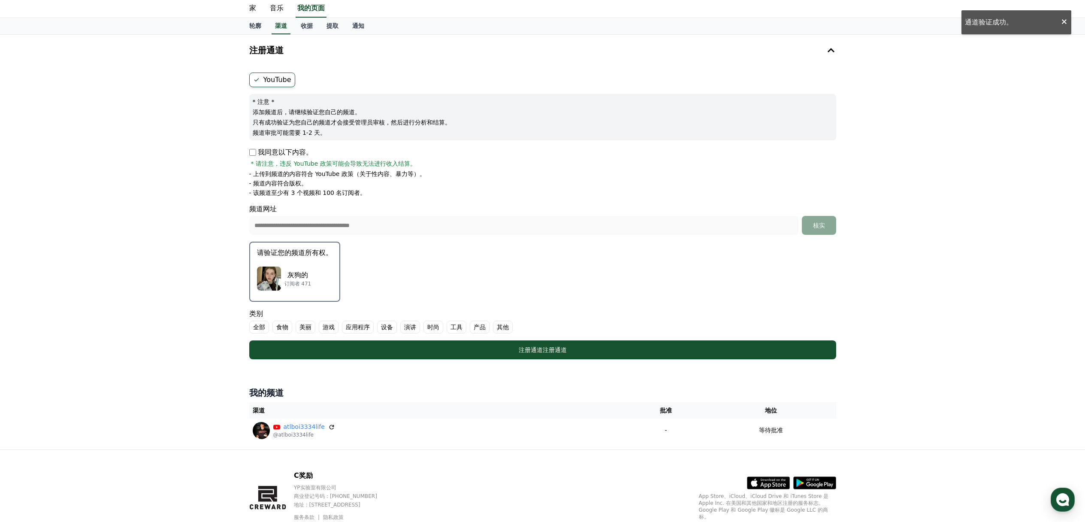
scroll to position [25, 0]
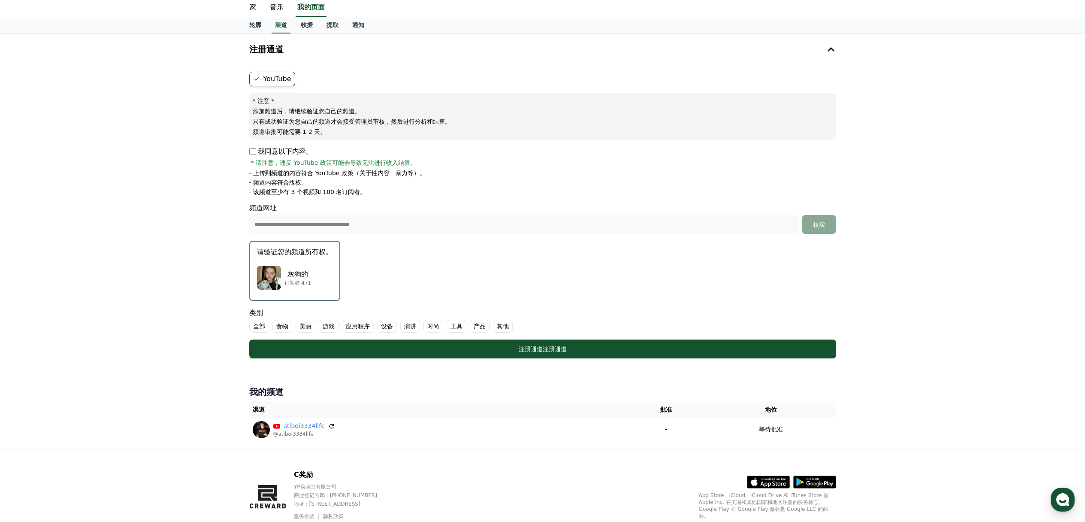
click at [503, 327] on font "其他" at bounding box center [503, 326] width 12 height 7
click at [261, 327] on font "全部" at bounding box center [259, 326] width 12 height 7
click at [261, 327] on label "全部" at bounding box center [264, 326] width 30 height 13
click at [304, 326] on font "美丽" at bounding box center [306, 326] width 12 height 7
click at [315, 327] on font "美丽" at bounding box center [316, 326] width 12 height 7
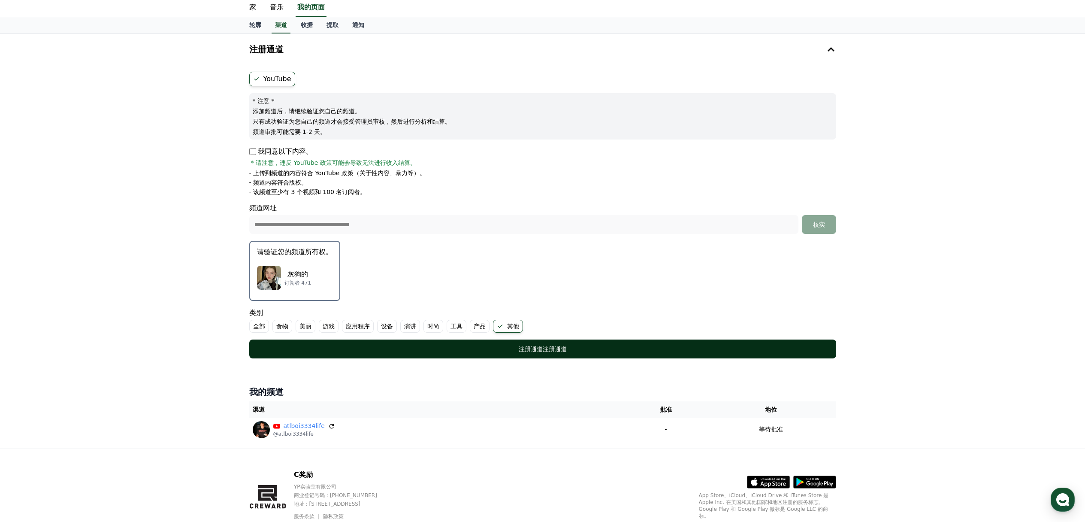
click at [547, 346] on font "注册通道" at bounding box center [555, 348] width 24 height 7
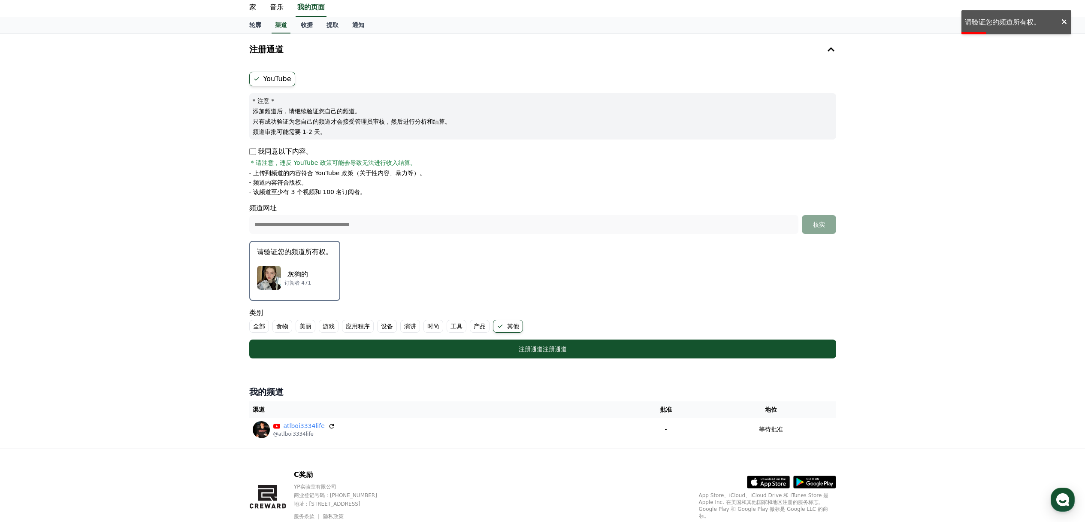
click at [322, 262] on div "灰狗的 订阅者 471" at bounding box center [295, 277] width 76 height 34
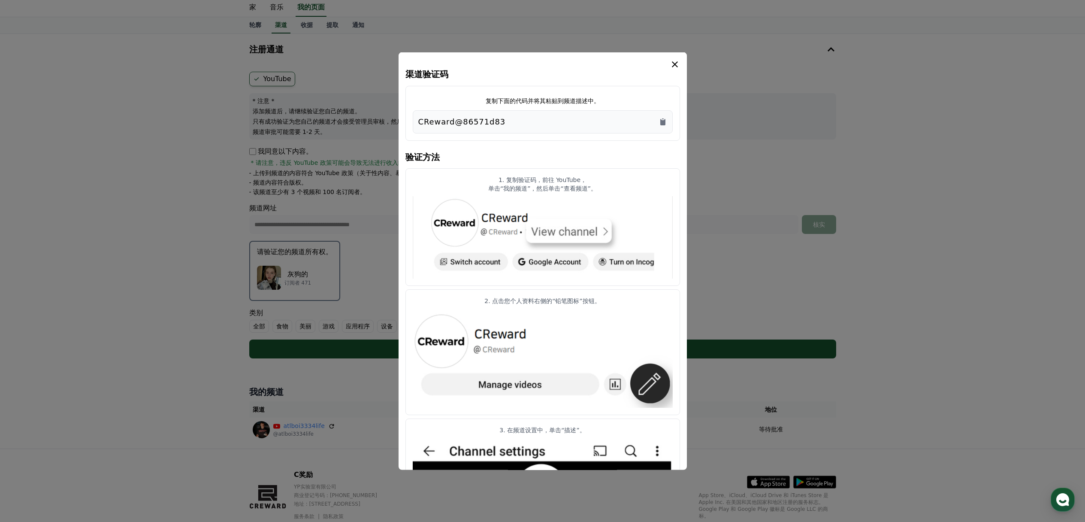
click at [677, 63] on icon "情态动词" at bounding box center [675, 64] width 10 height 10
click at [672, 63] on icon "情态动词" at bounding box center [675, 64] width 10 height 10
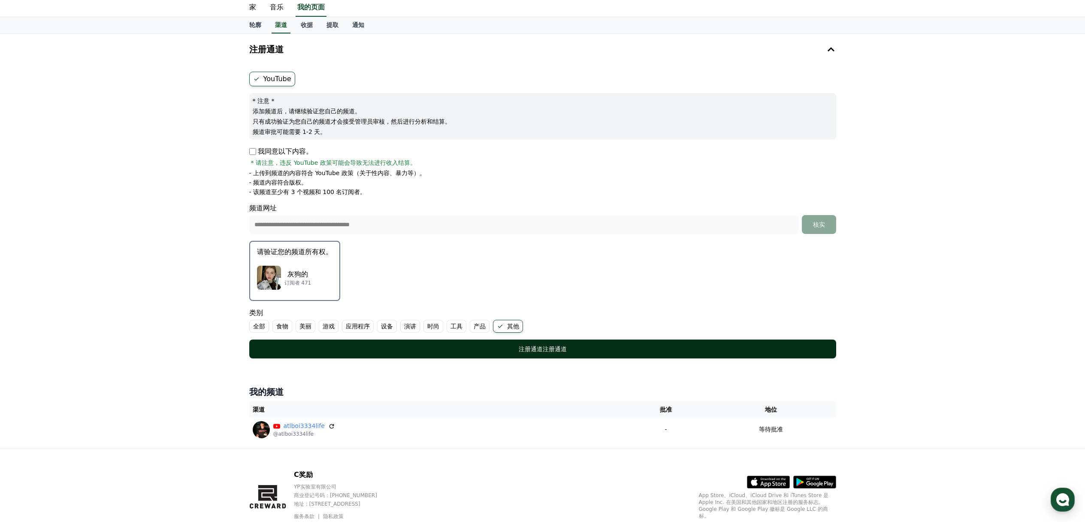
click at [543, 350] on font "注册通道" at bounding box center [555, 348] width 24 height 7
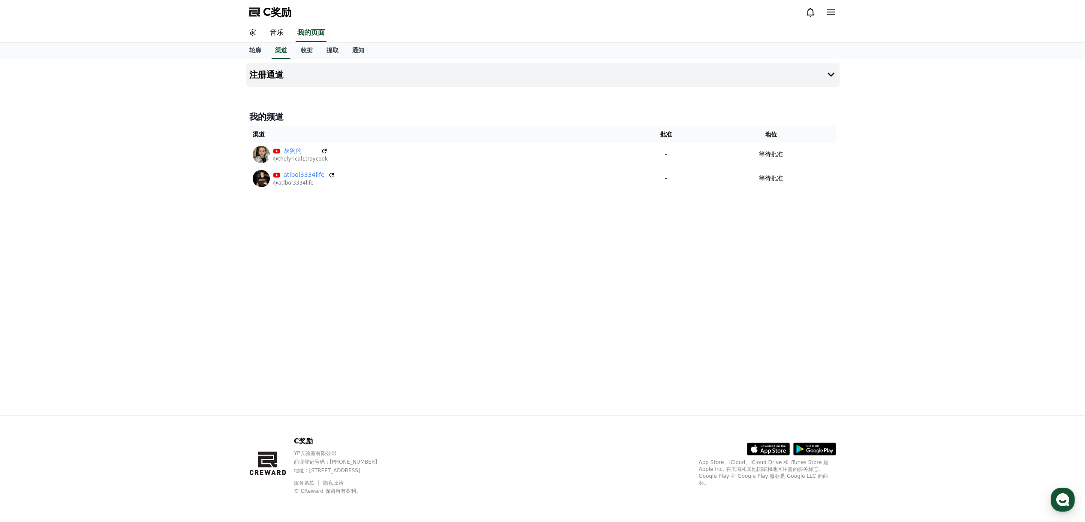
click at [603, 312] on div "注册通道 我的频道 渠道 批准 地位 灰狗的 @thelyrical1troycook - 等待批准 atlboi3334life @atlboi3334li…" at bounding box center [542, 237] width 601 height 356
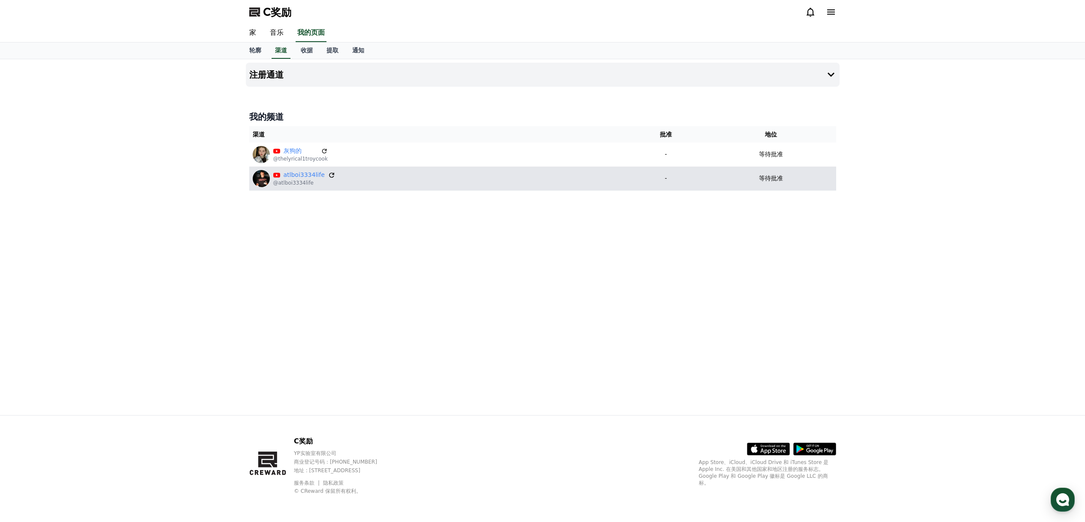
click at [328, 173] on icon at bounding box center [332, 175] width 8 height 8
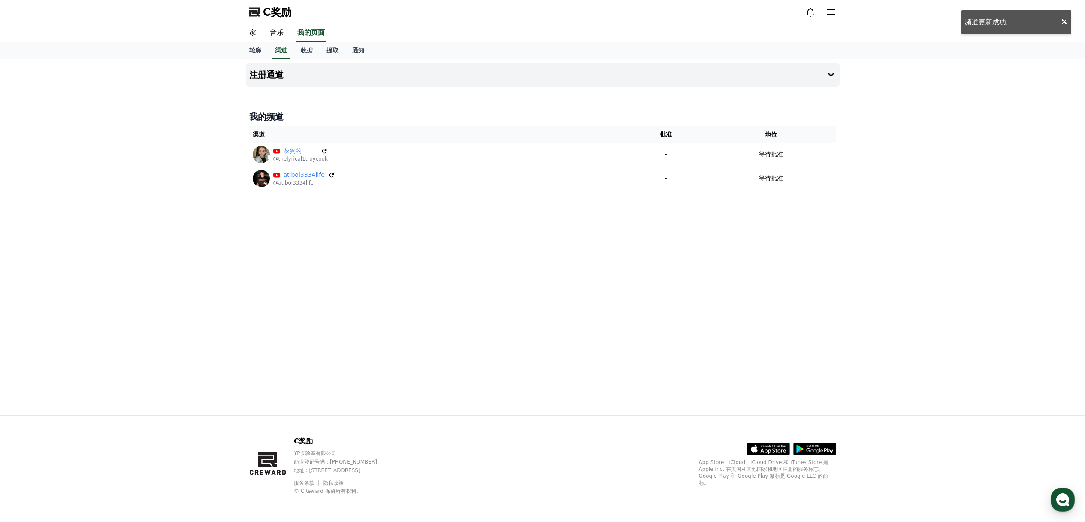
click at [560, 213] on div "注册通道 我的频道 渠道 批准 地位 灰狗的 @thelyrical1troycook - 等待批准 atlboi3334life @atlboi3334li…" at bounding box center [542, 237] width 601 height 356
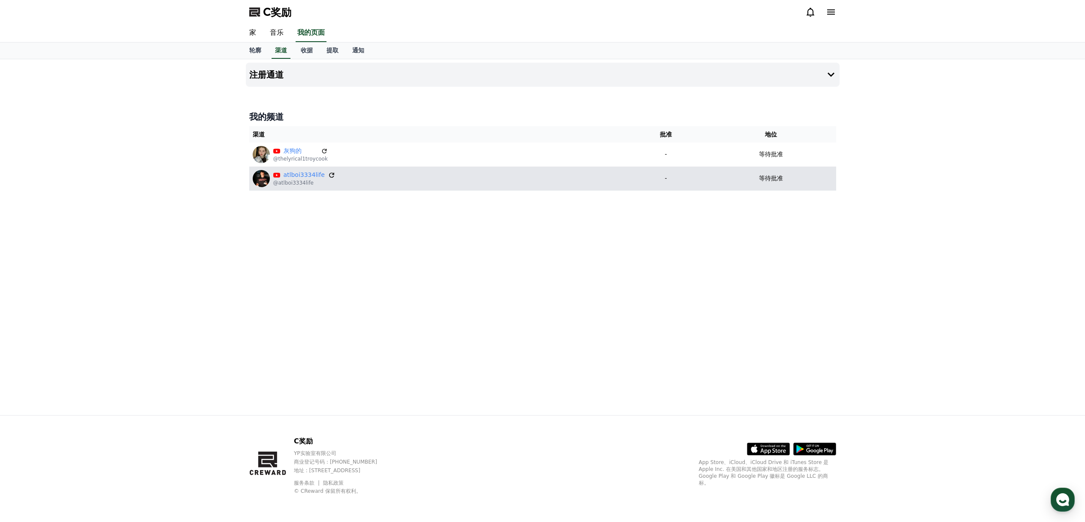
click at [328, 175] on icon at bounding box center [332, 175] width 8 height 8
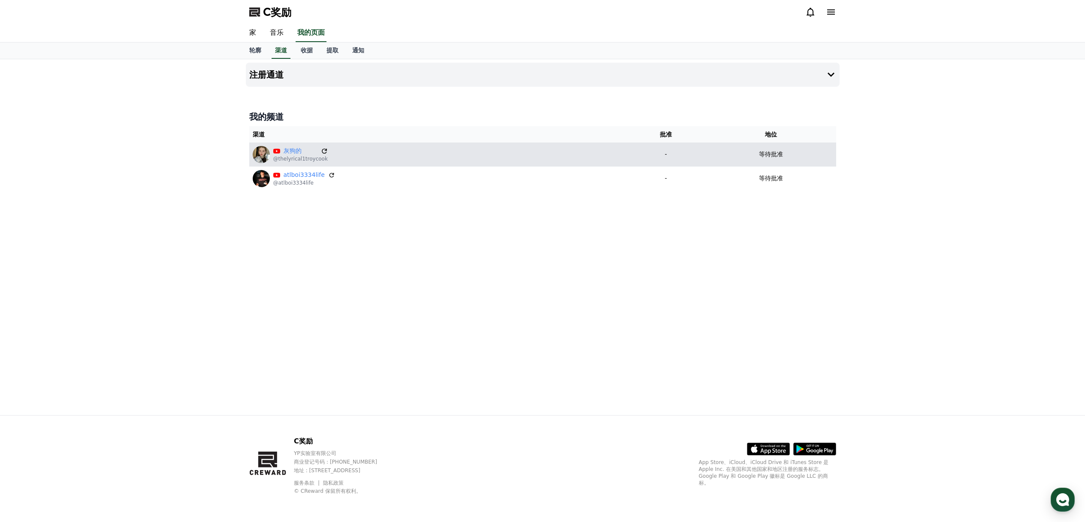
click at [322, 151] on icon at bounding box center [325, 151] width 8 height 8
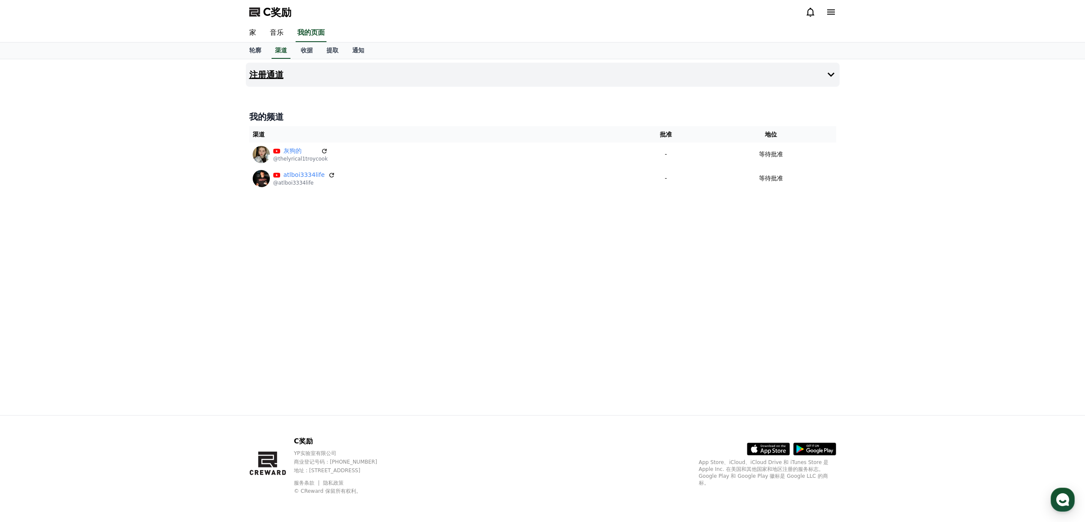
click at [303, 72] on button "注册通道" at bounding box center [543, 75] width 594 height 24
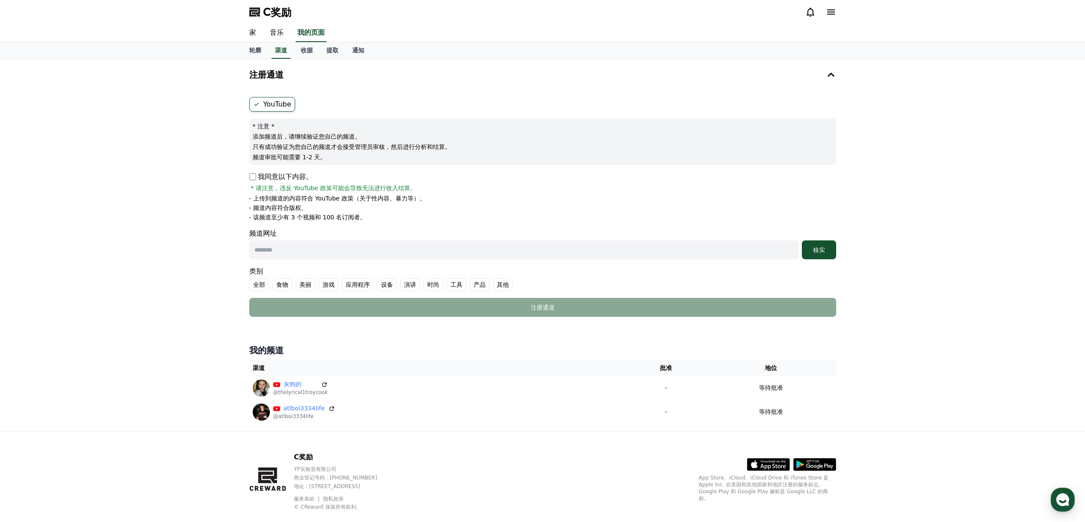
click at [475, 256] on input "text" at bounding box center [523, 249] width 549 height 19
paste input "**********"
type input "**********"
click at [814, 252] on font "核实" at bounding box center [819, 249] width 12 height 7
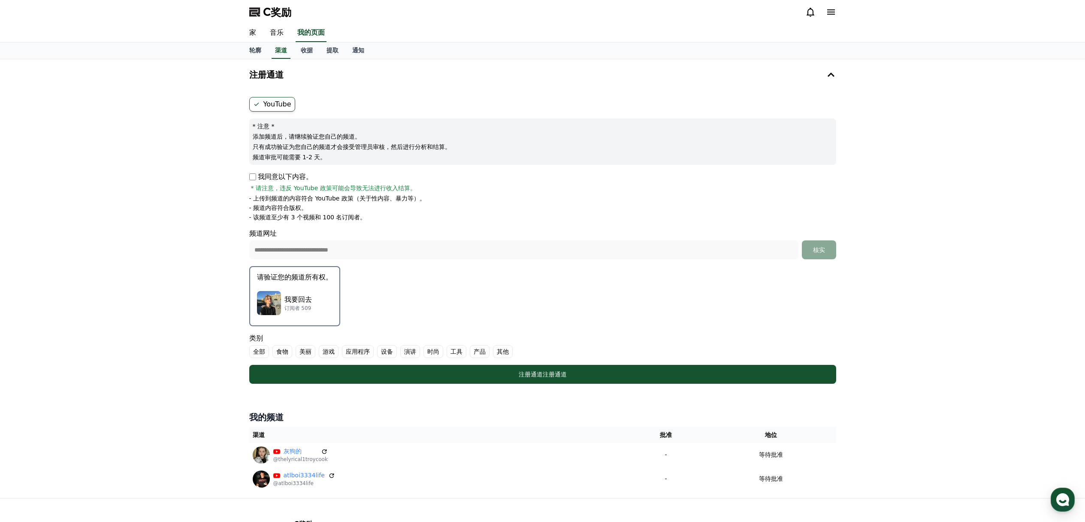
click at [498, 350] on font "其他" at bounding box center [503, 351] width 12 height 7
click at [314, 290] on div "我要回去 订阅者 509" at bounding box center [295, 303] width 76 height 34
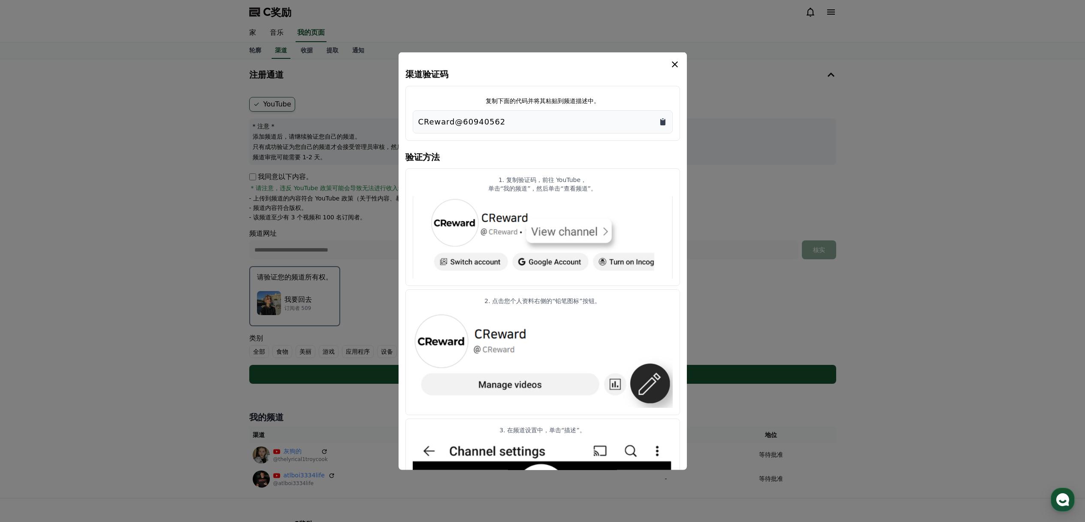
click at [665, 122] on icon "复制到剪贴板" at bounding box center [662, 122] width 5 height 6
click at [675, 63] on icon "情态动词" at bounding box center [675, 64] width 10 height 10
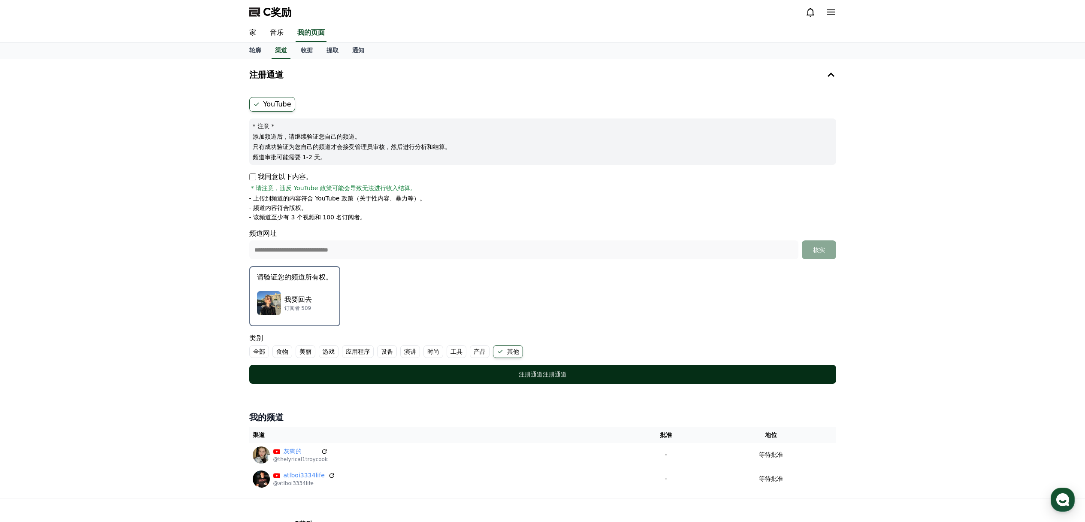
click at [548, 376] on font "注册通道" at bounding box center [555, 374] width 24 height 7
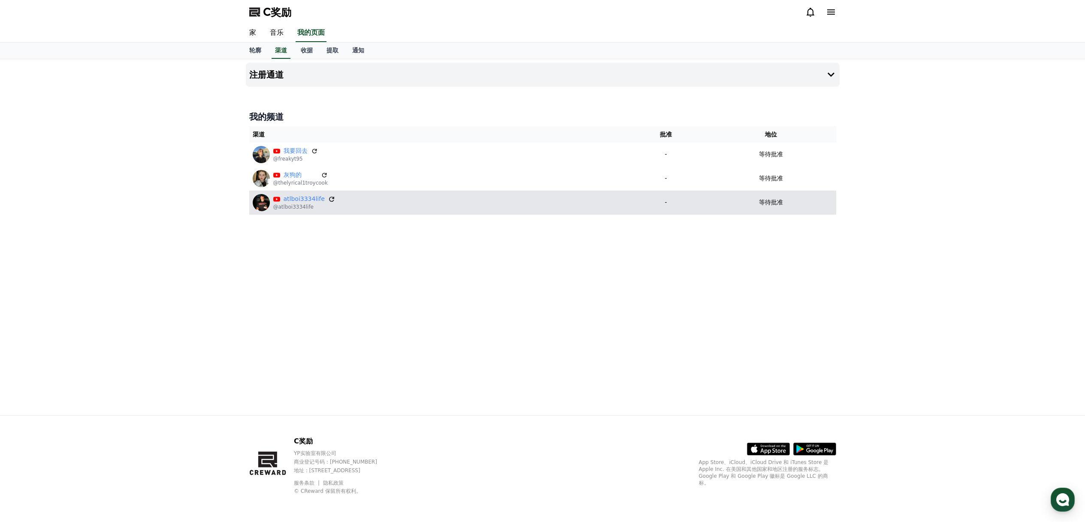
click at [328, 199] on icon at bounding box center [332, 199] width 8 height 8
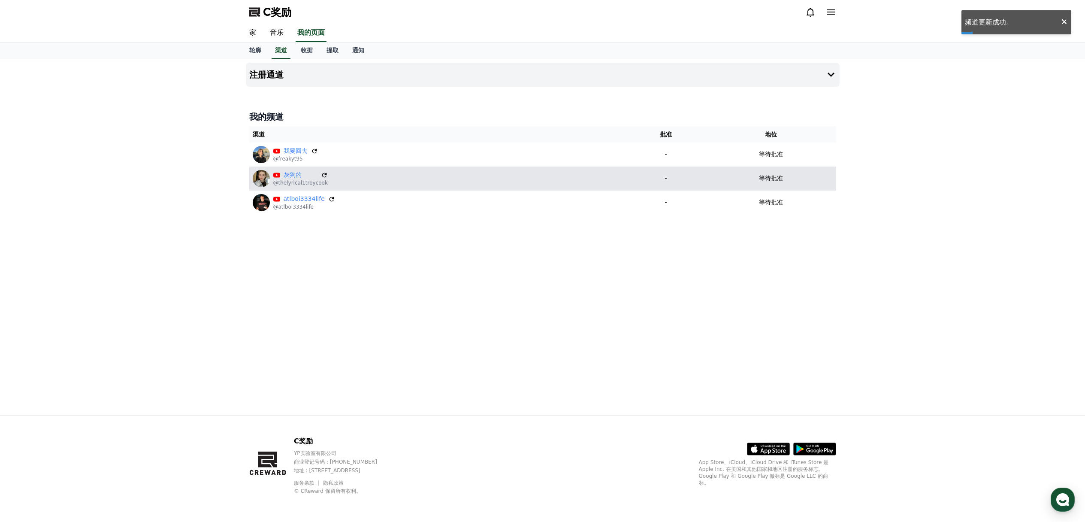
click at [608, 183] on div "灰狗的 @thelyrical1troycook" at bounding box center [438, 178] width 370 height 17
drag, startPoint x: 632, startPoint y: 195, endPoint x: 612, endPoint y: 182, distance: 23.8
click at [632, 195] on td "-" at bounding box center [666, 203] width 80 height 24
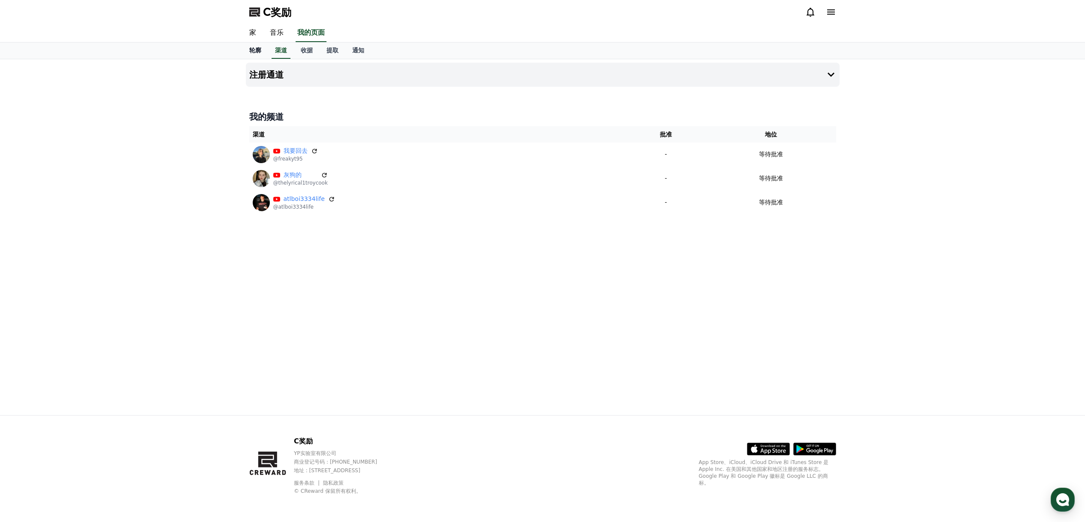
click at [259, 52] on font "轮廓" at bounding box center [255, 50] width 12 height 7
select select "**********"
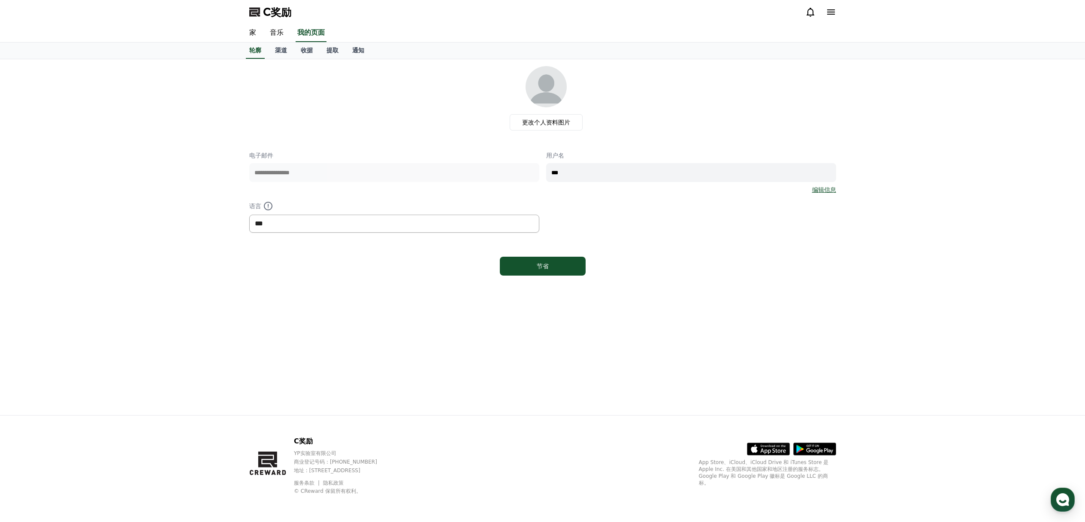
click at [411, 223] on select "*** ** ***" at bounding box center [394, 224] width 290 height 18
click at [307, 54] on link "收据" at bounding box center [307, 50] width 26 height 16
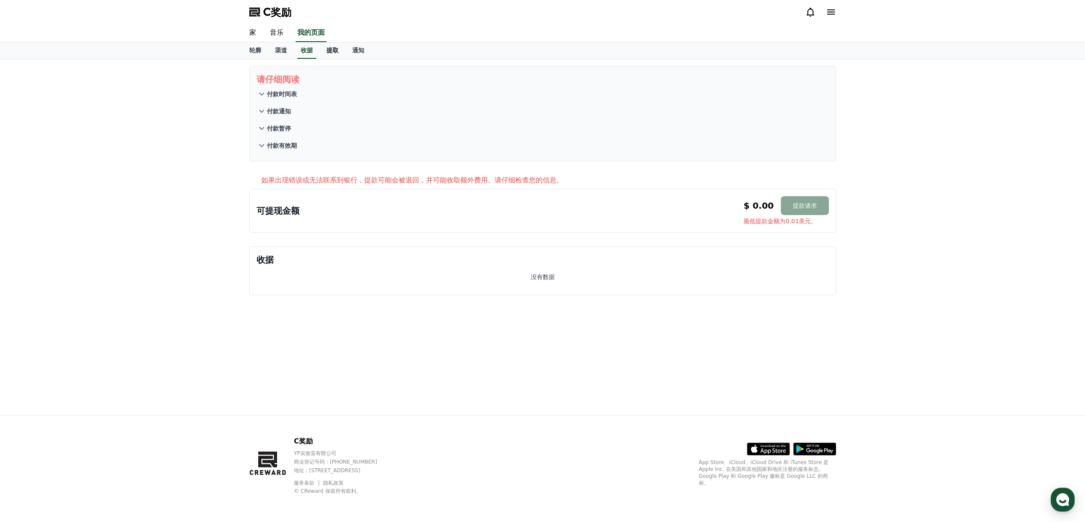
click at [334, 49] on font "提取" at bounding box center [333, 50] width 12 height 7
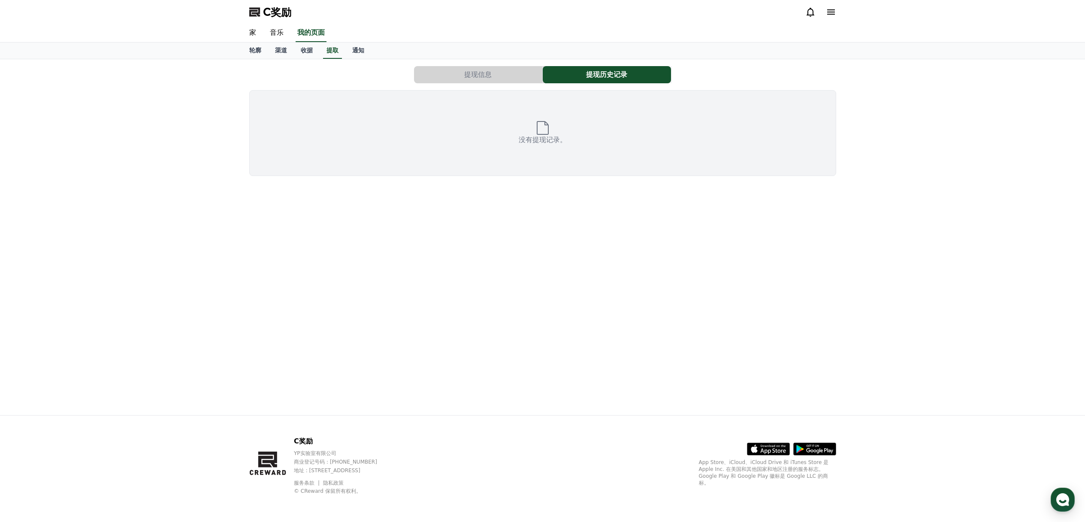
click at [467, 70] on button "提现信息" at bounding box center [478, 74] width 128 height 17
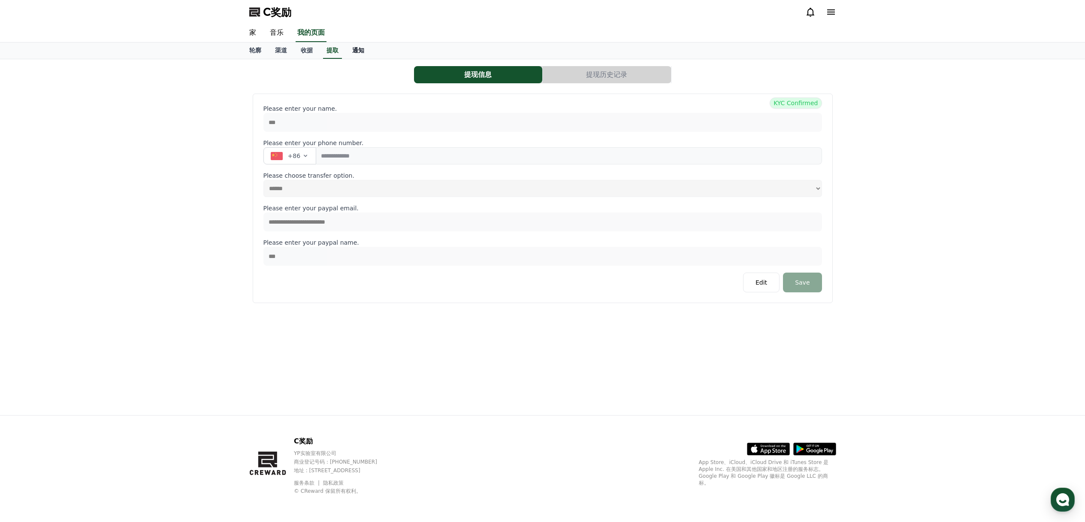
select select
click at [361, 52] on font "通知" at bounding box center [358, 50] width 12 height 7
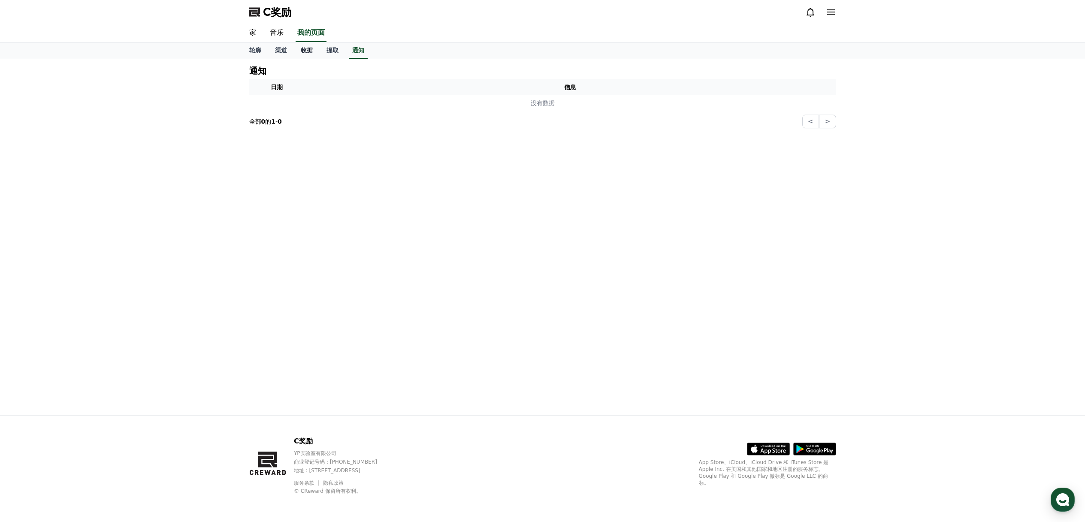
click at [307, 50] on font "收据" at bounding box center [307, 50] width 12 height 7
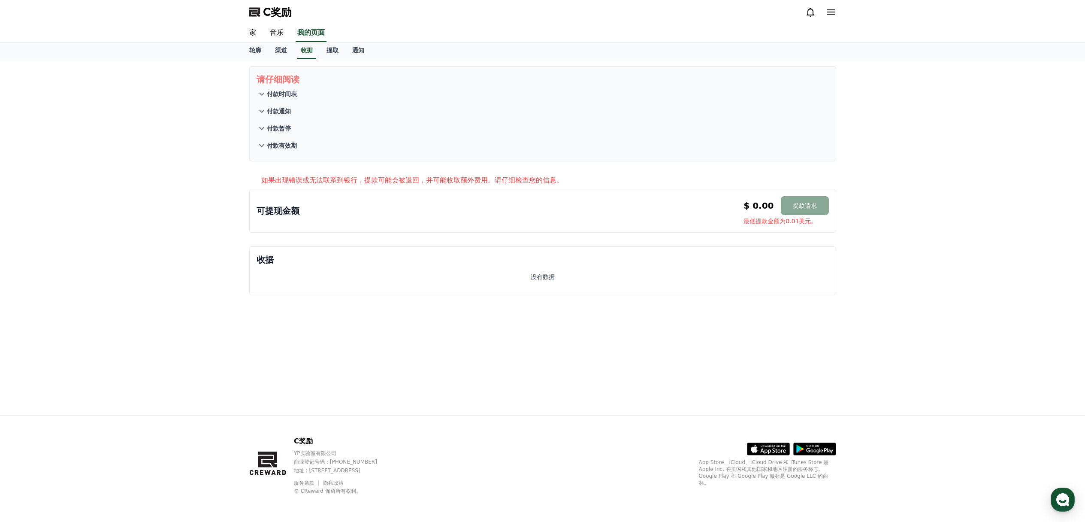
click at [765, 205] on font "$ 0.00" at bounding box center [759, 205] width 30 height 10
click at [792, 205] on button "提款请求" at bounding box center [805, 205] width 48 height 19
click at [760, 204] on font "$ 0.00" at bounding box center [759, 205] width 30 height 10
click at [769, 205] on font "$ 0.00" at bounding box center [759, 205] width 30 height 10
drag, startPoint x: 752, startPoint y: 203, endPoint x: 720, endPoint y: 202, distance: 32.2
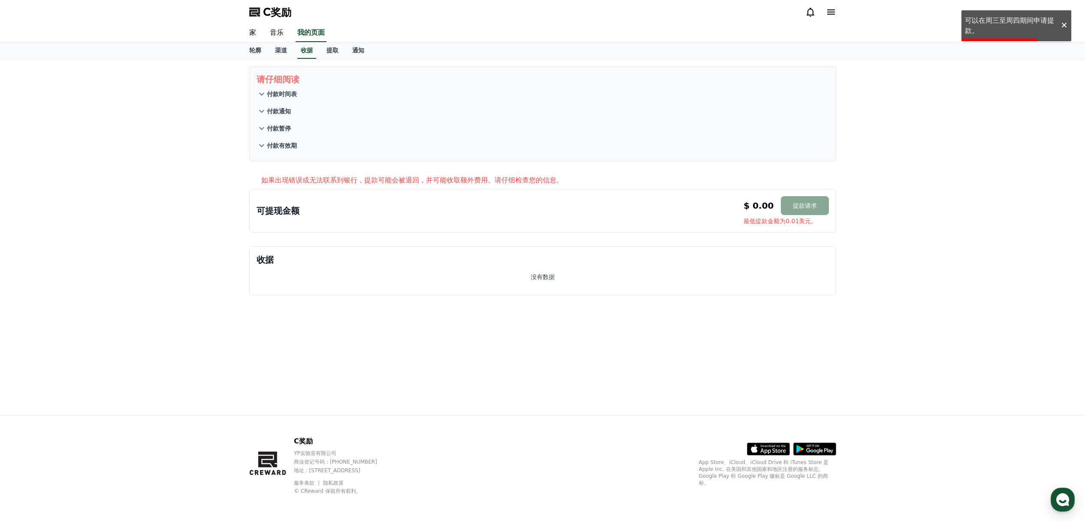
click at [735, 202] on div "可提现金额 $ 0.00 提款请求 最低提款金额为0.01美元。 $ 0.00 提款请求 最低提款金额为0.01美元。" at bounding box center [543, 210] width 572 height 29
click at [599, 199] on div "可提现金额 $ 0.00 提款请求 最低提款金额为0.01美元。 $ 0.00 提款请求 最低提款金额为0.01美元。" at bounding box center [543, 210] width 572 height 29
click at [271, 34] on font "音乐" at bounding box center [277, 32] width 14 height 8
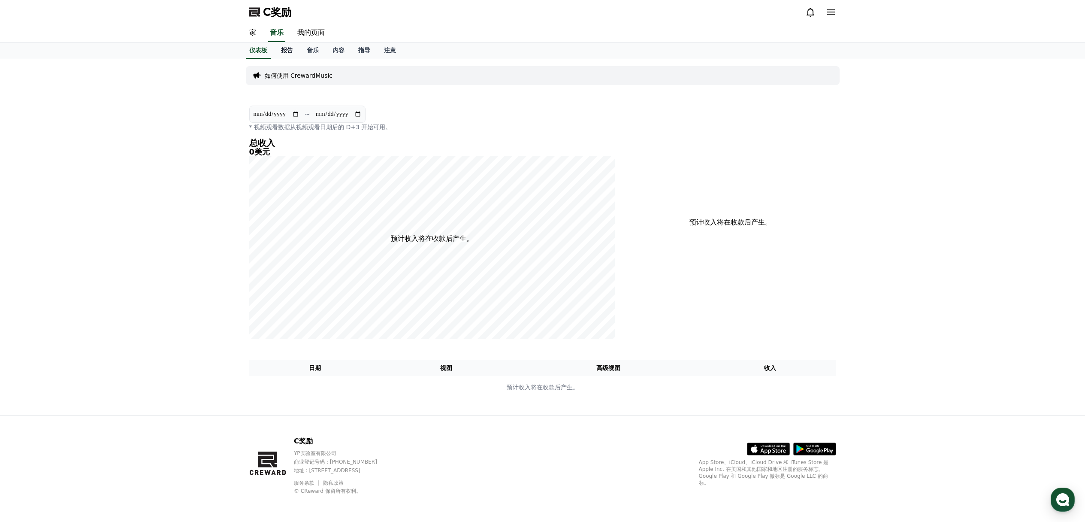
click at [285, 49] on font "报告" at bounding box center [287, 50] width 12 height 7
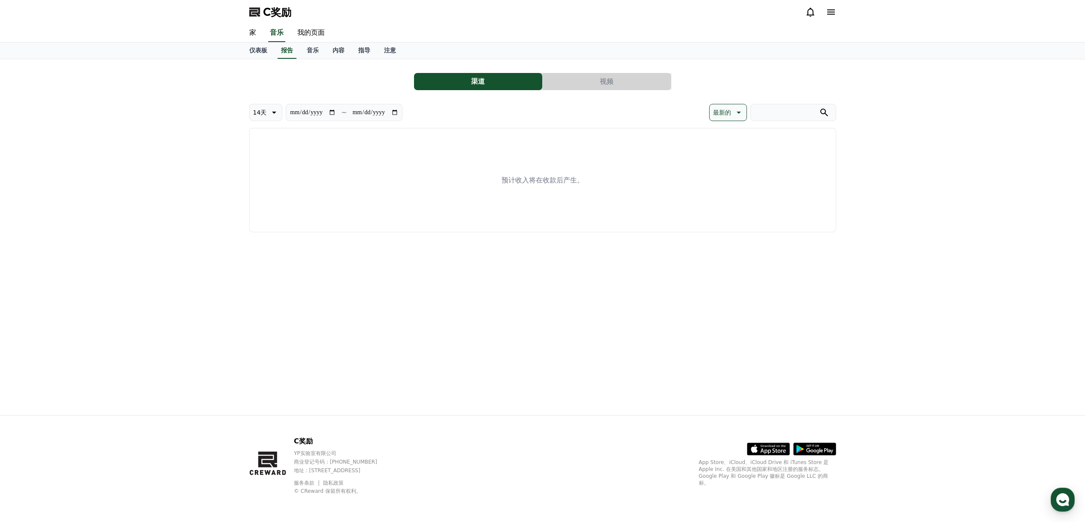
click at [264, 111] on font "14天" at bounding box center [260, 112] width 14 height 7
click at [294, 80] on div "渠道 视频" at bounding box center [542, 81] width 587 height 17
click at [333, 48] on font "内容" at bounding box center [339, 50] width 12 height 7
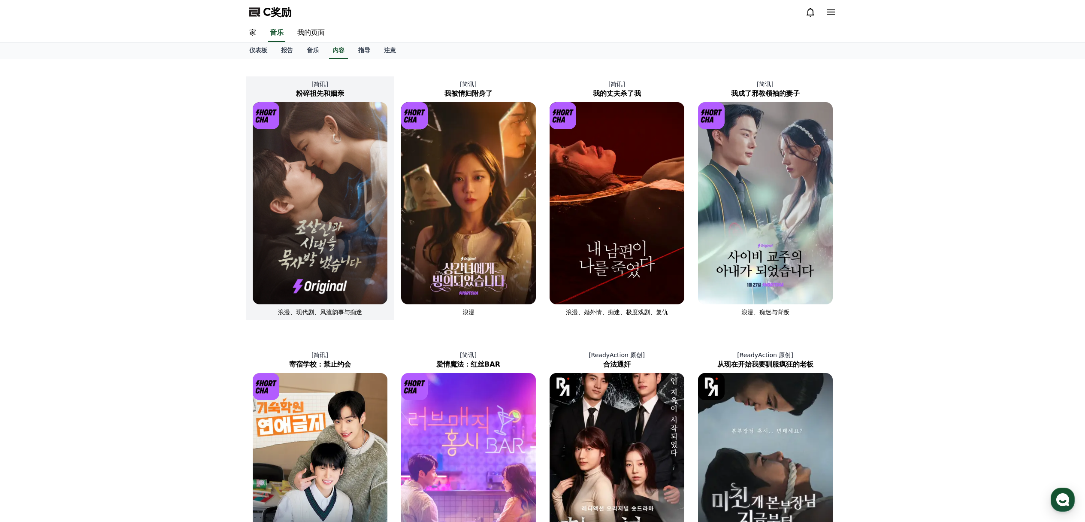
click at [310, 164] on img at bounding box center [320, 203] width 135 height 202
click at [310, 163] on img at bounding box center [320, 203] width 135 height 202
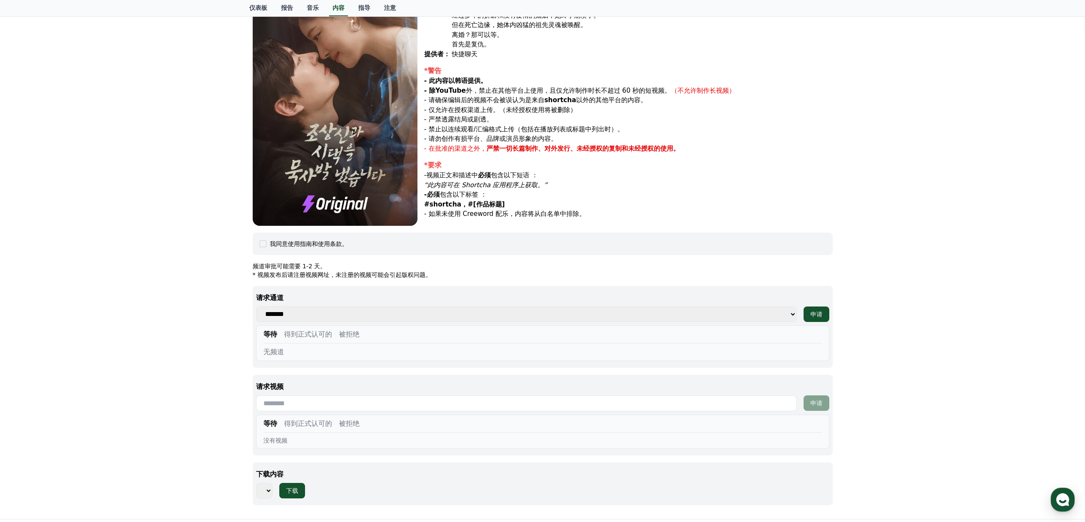
scroll to position [112, 0]
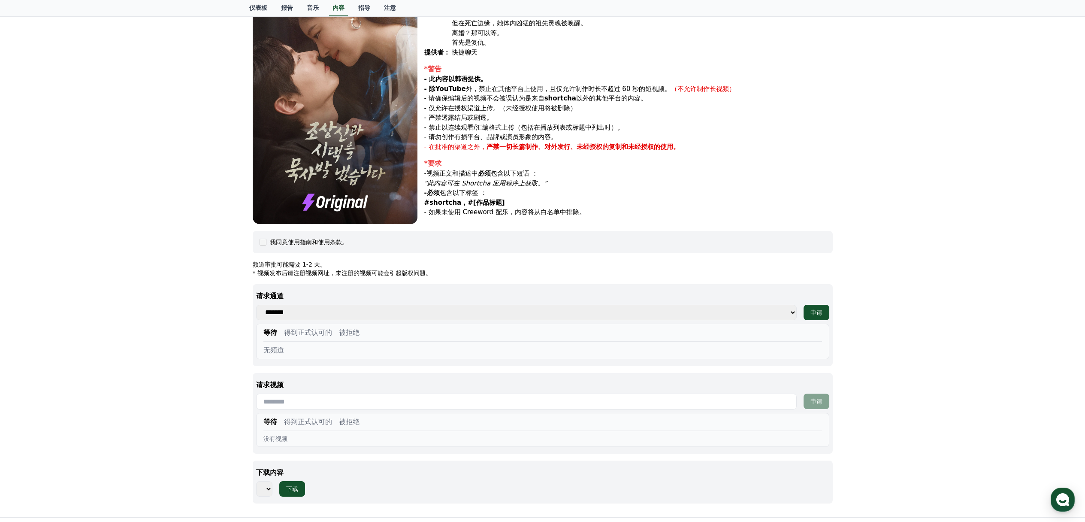
click at [790, 310] on select "******* ***" at bounding box center [526, 312] width 541 height 15
select select
click at [256, 305] on select "******* ***" at bounding box center [526, 312] width 541 height 15
click at [667, 293] on p "请求通道" at bounding box center [542, 296] width 573 height 10
click at [811, 309] on font "申请" at bounding box center [817, 312] width 12 height 7
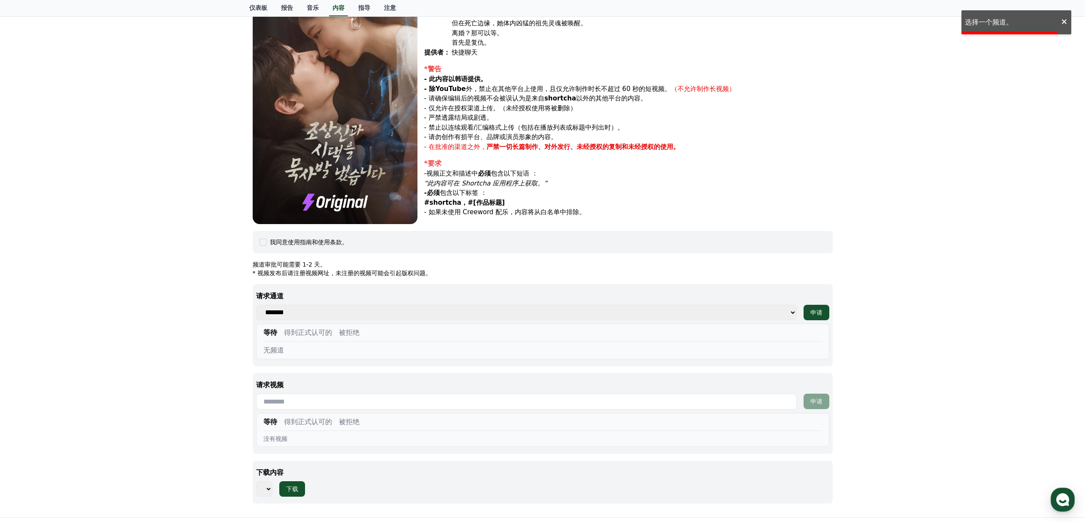
click at [687, 283] on div "频道审批可能需要 1-2 天。 * 视频发布后请注册视频网址，未注册的视频可能会引起版权问题。 请求通道 ******* *** 申请 等待 得到正式认可的 …" at bounding box center [543, 381] width 580 height 243
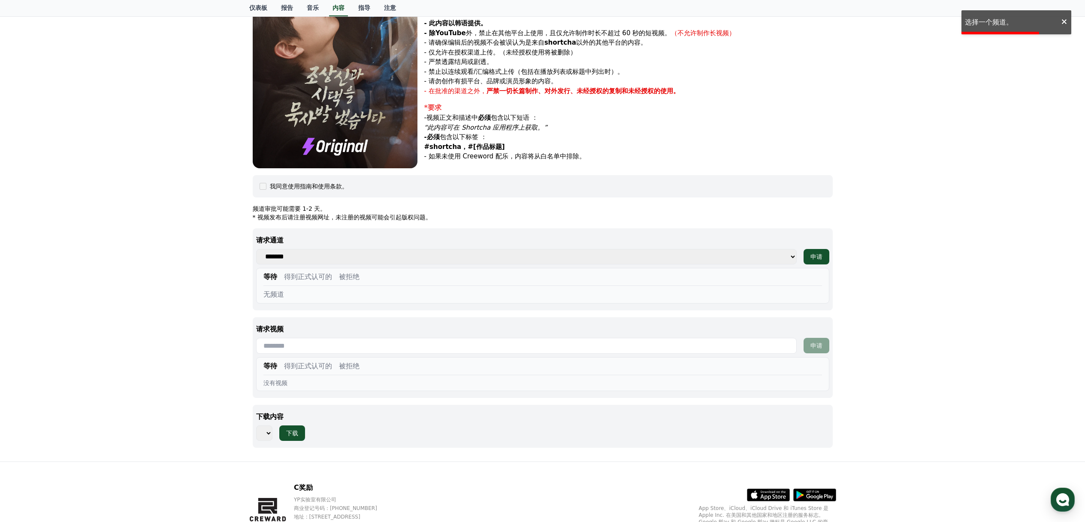
scroll to position [214, 0]
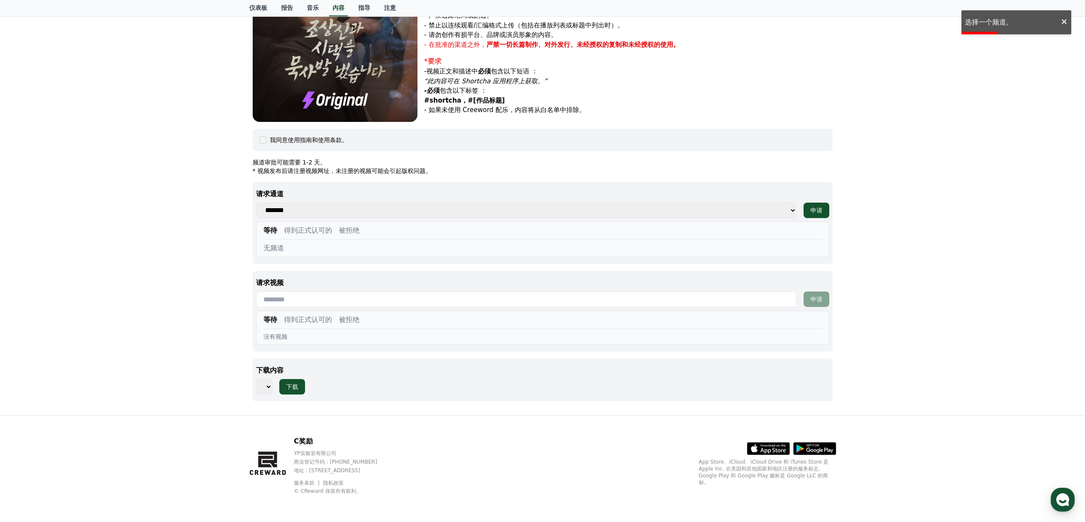
click at [265, 383] on select at bounding box center [264, 386] width 16 height 15
click at [266, 384] on select at bounding box center [264, 386] width 16 height 15
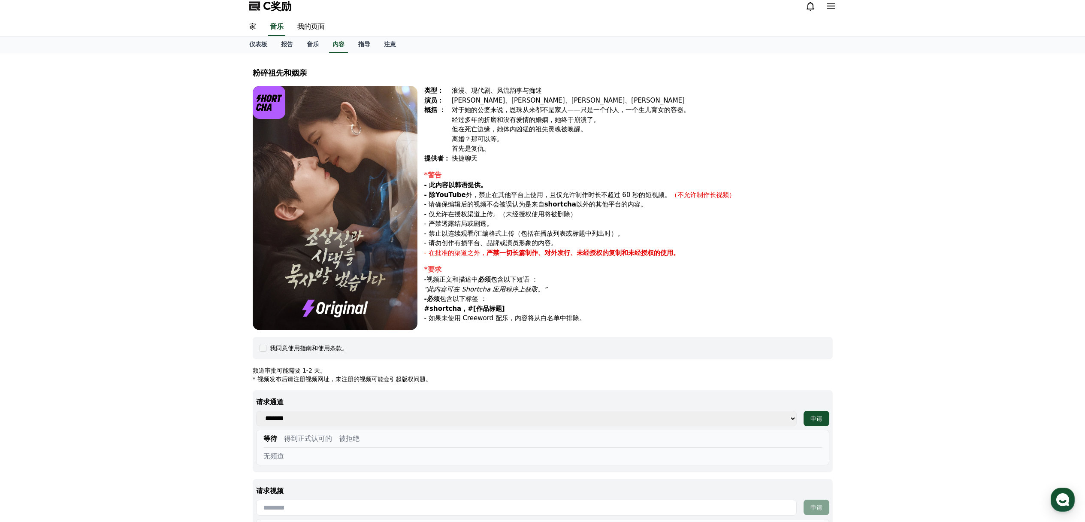
scroll to position [0, 0]
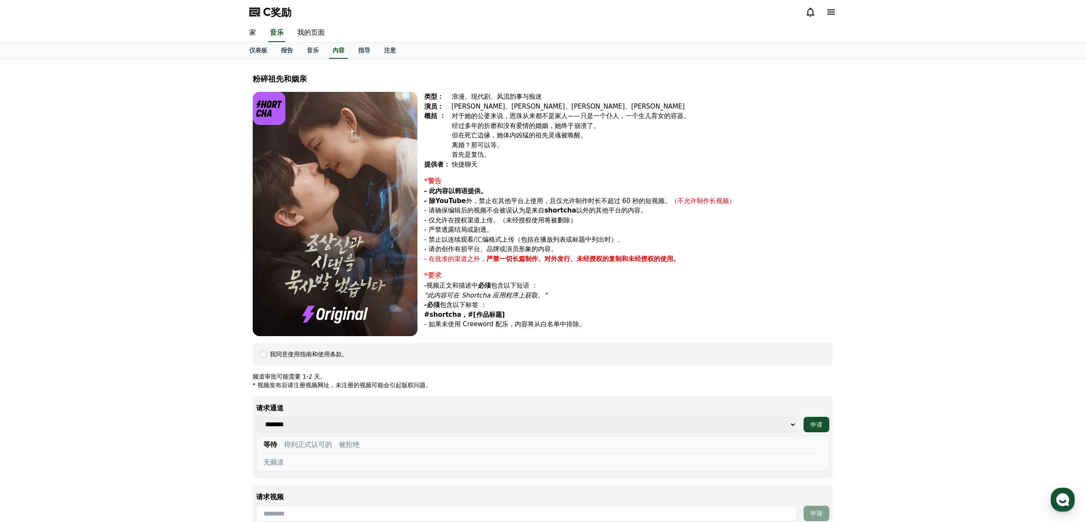
click at [335, 197] on img at bounding box center [335, 214] width 165 height 244
click at [310, 31] on font "我的页面" at bounding box center [310, 32] width 27 height 8
select select "**********"
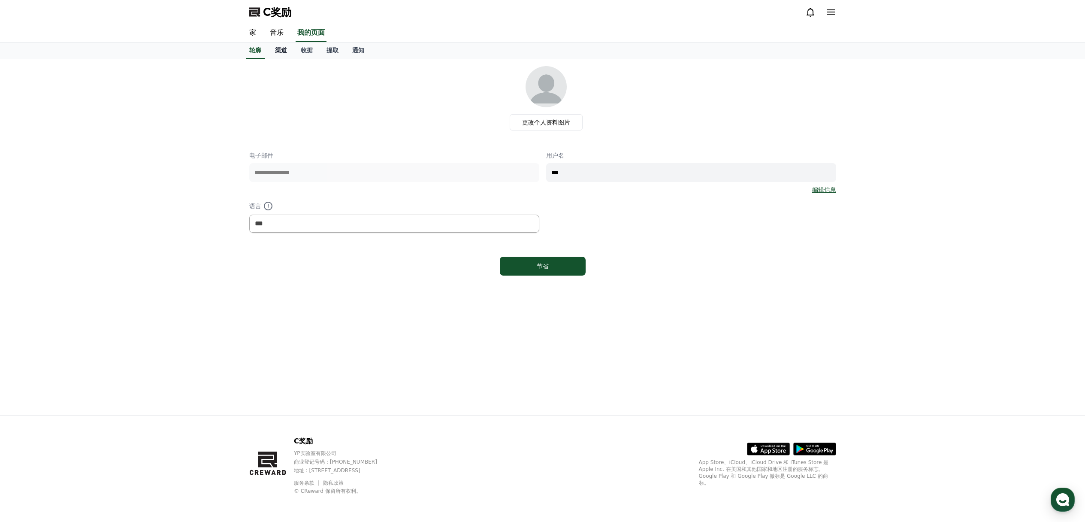
click at [280, 49] on font "渠道" at bounding box center [281, 50] width 12 height 7
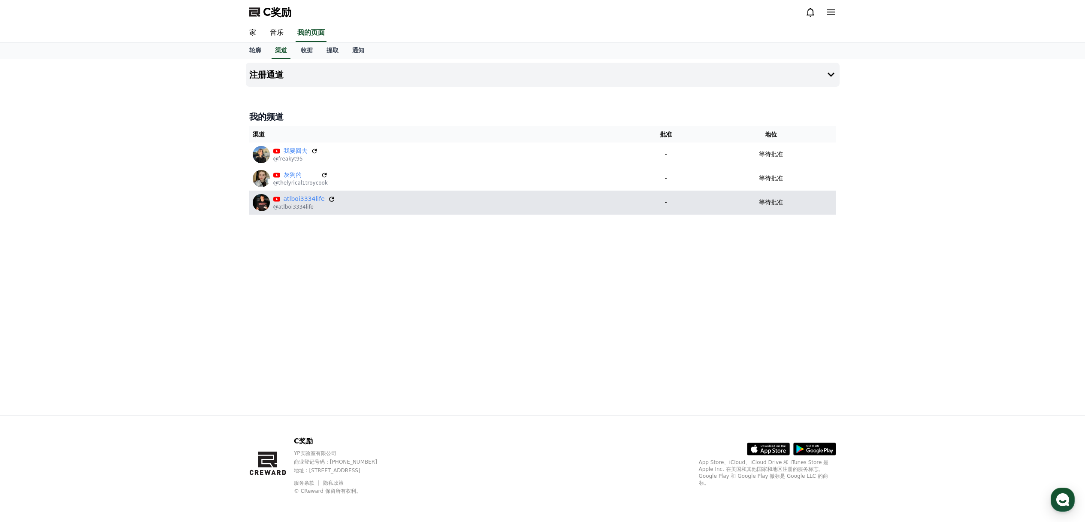
click at [329, 199] on icon at bounding box center [331, 199] width 5 height 5
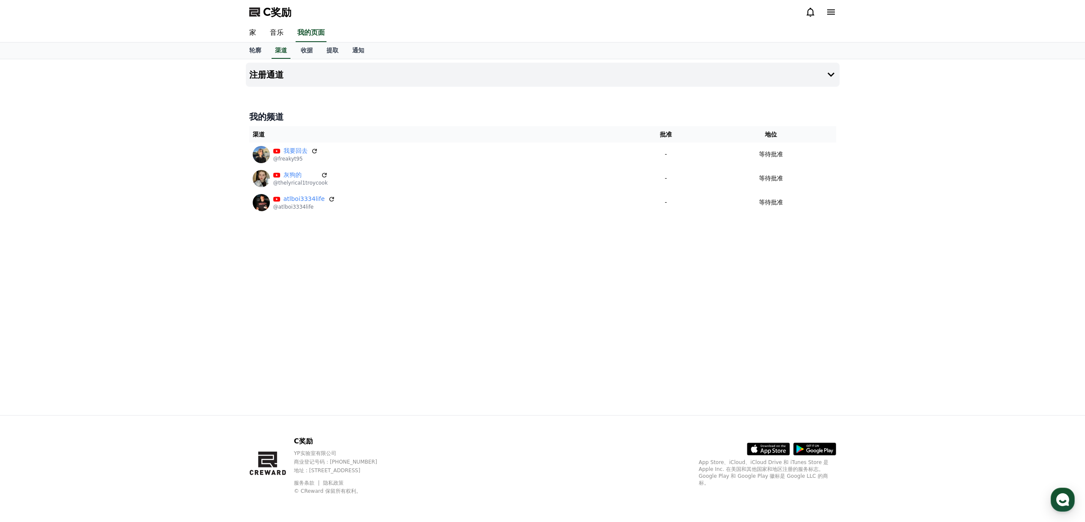
click at [567, 92] on div at bounding box center [543, 90] width 594 height 7
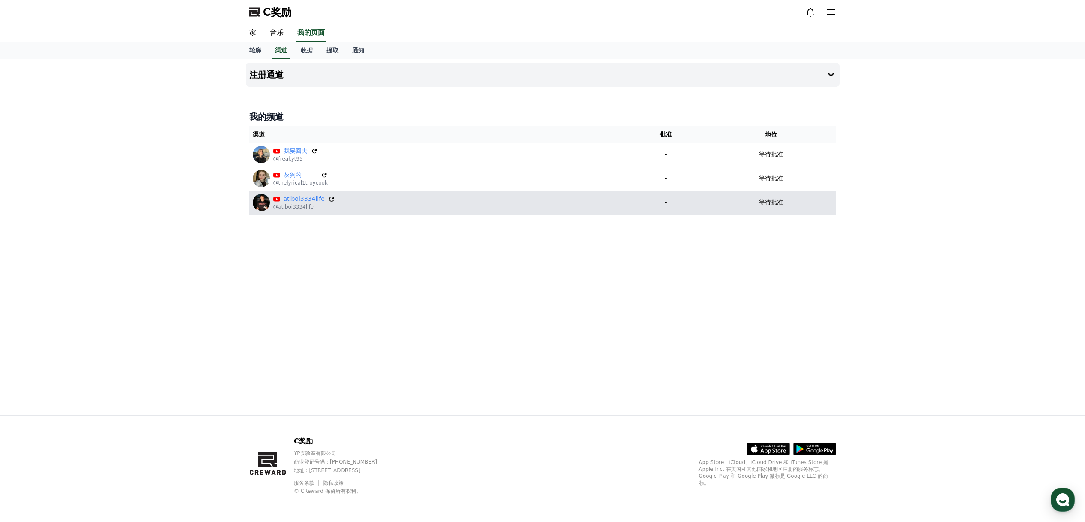
click at [330, 201] on icon at bounding box center [331, 199] width 5 height 5
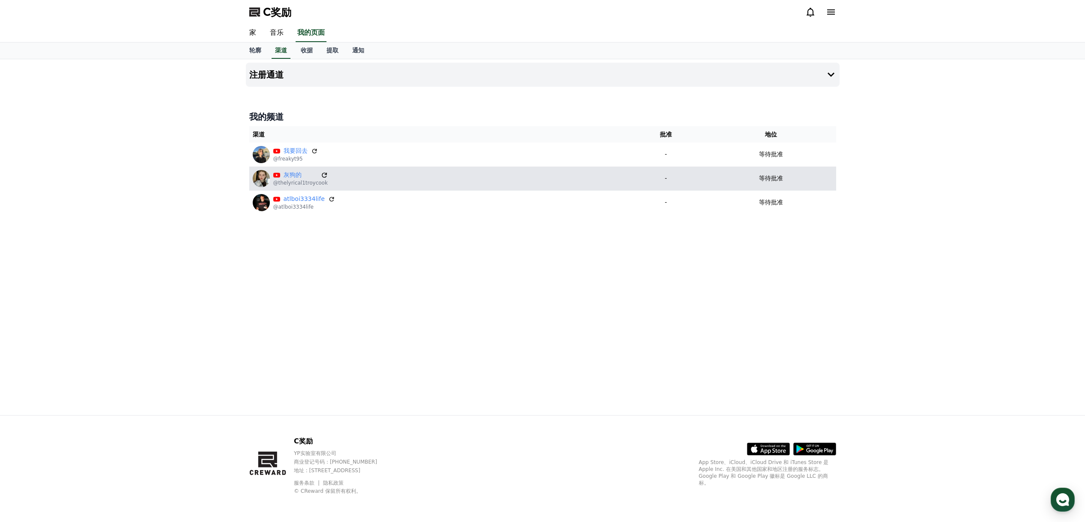
click at [322, 175] on icon at bounding box center [324, 174] width 5 height 5
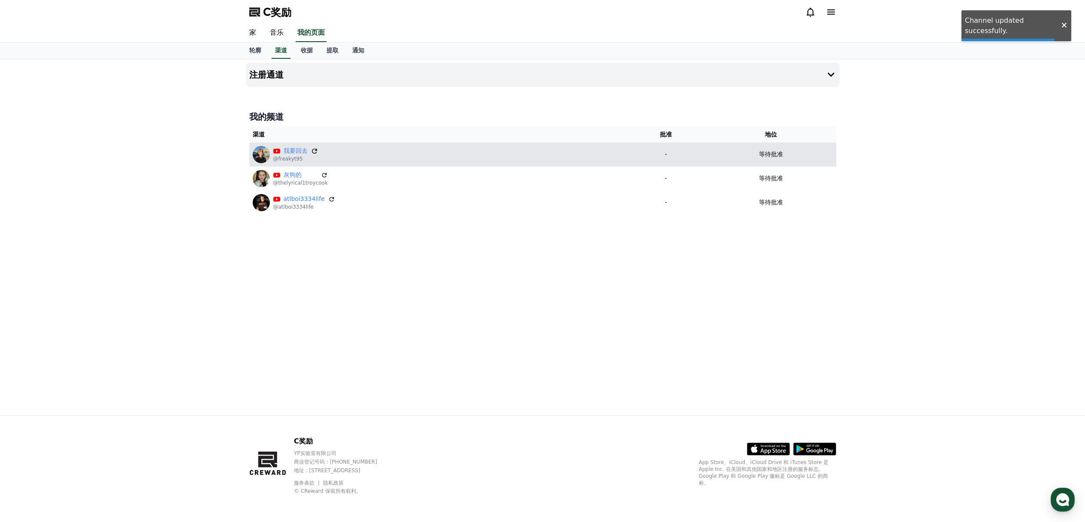
click at [316, 151] on icon at bounding box center [315, 151] width 8 height 8
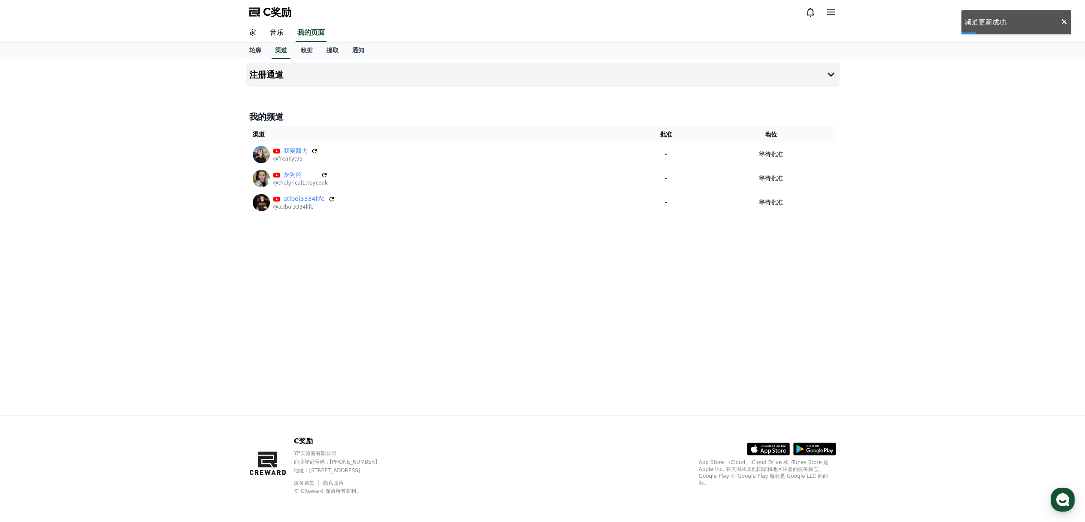
click at [372, 249] on div "注册通道 我的频道 渠道 批准 地位 我要回去 @freakyt95 - 等待批准 灰狗的 @thelyrical1troycook - 等待批准 atlbo…" at bounding box center [542, 237] width 601 height 356
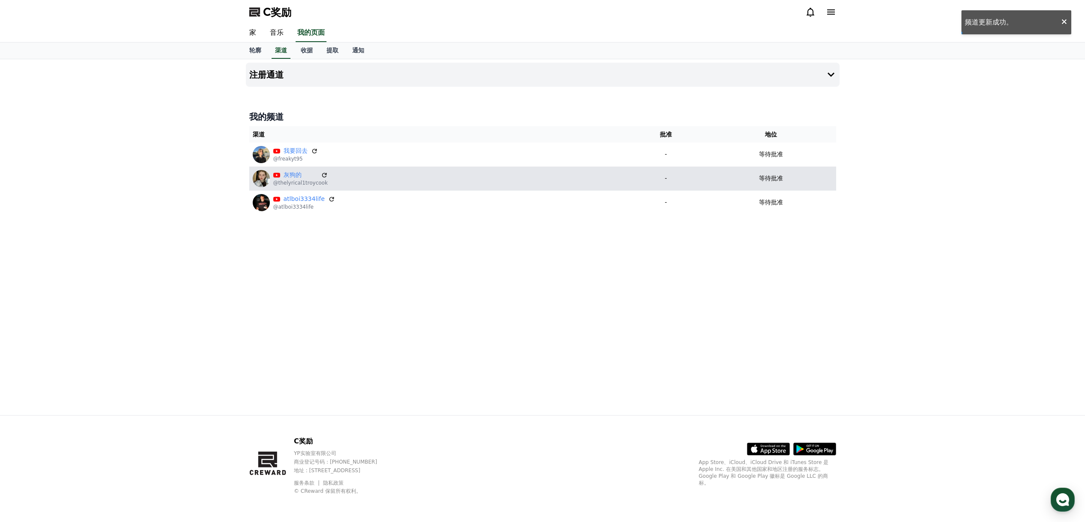
click at [804, 172] on td "等待批准" at bounding box center [771, 178] width 130 height 24
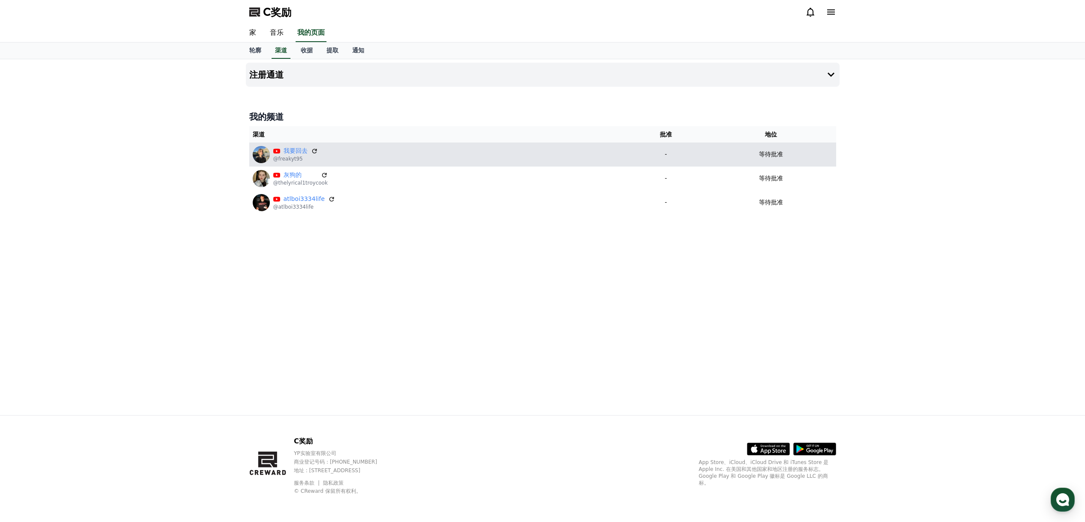
click at [767, 155] on font "等待批准" at bounding box center [771, 154] width 24 height 7
click at [767, 154] on font "等待批准" at bounding box center [771, 154] width 24 height 7
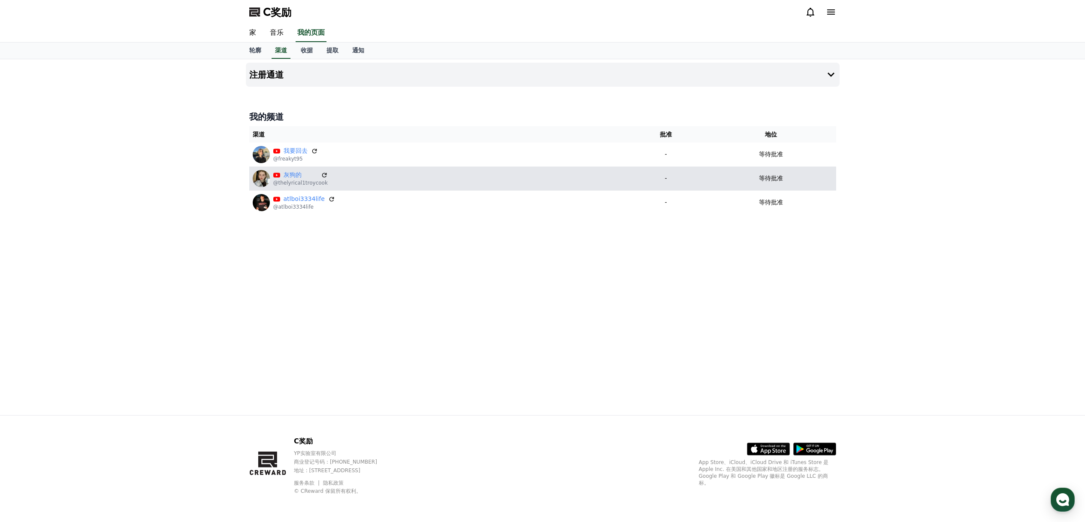
click at [770, 174] on td "等待批准" at bounding box center [771, 178] width 130 height 24
drag, startPoint x: 769, startPoint y: 183, endPoint x: 769, endPoint y: 189, distance: 6.4
click at [769, 183] on p "等待批准" at bounding box center [771, 178] width 24 height 9
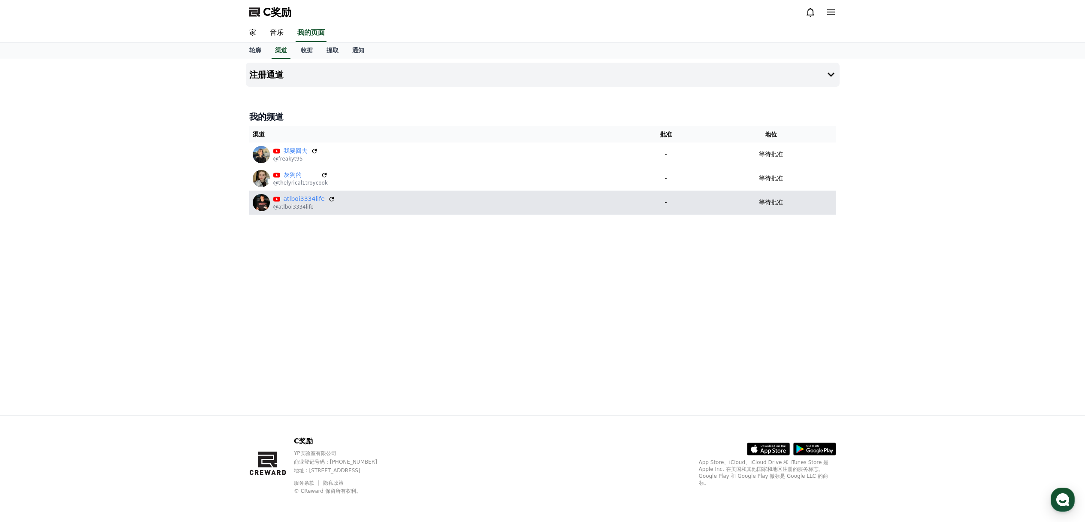
click at [769, 191] on td "等待批准" at bounding box center [771, 203] width 130 height 24
click at [769, 192] on td "等待批准" at bounding box center [771, 203] width 130 height 24
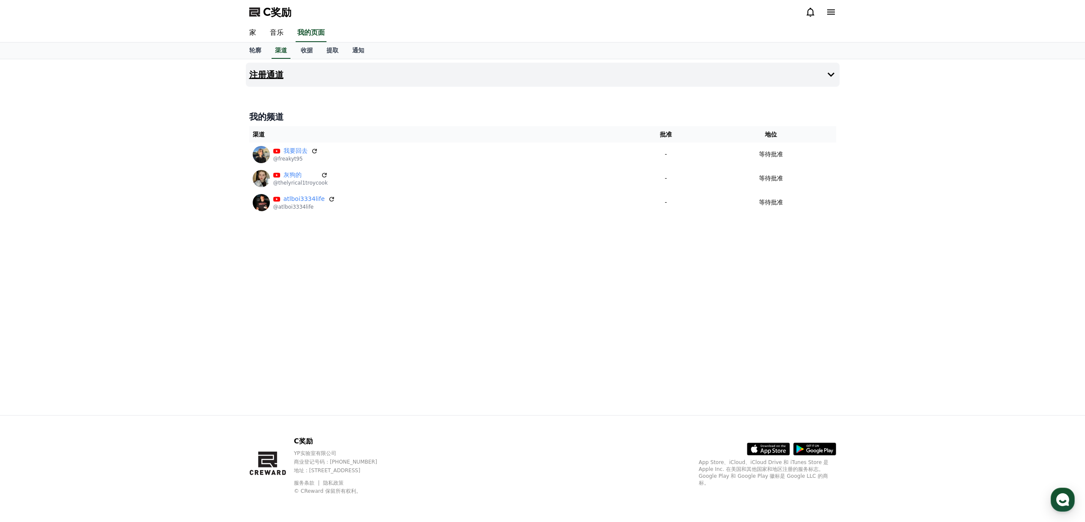
click at [819, 80] on button "注册通道" at bounding box center [543, 75] width 594 height 24
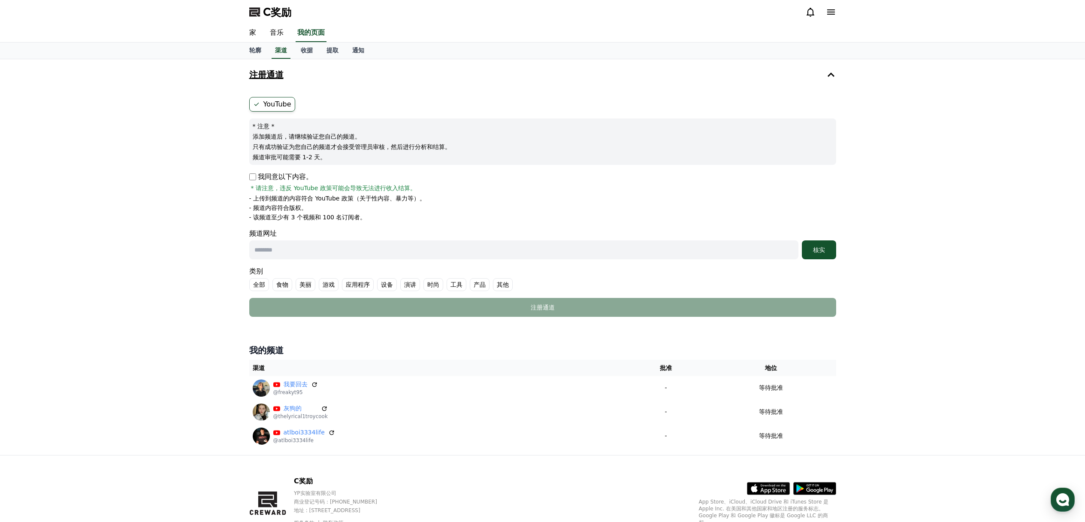
click at [832, 72] on icon at bounding box center [831, 75] width 10 height 10
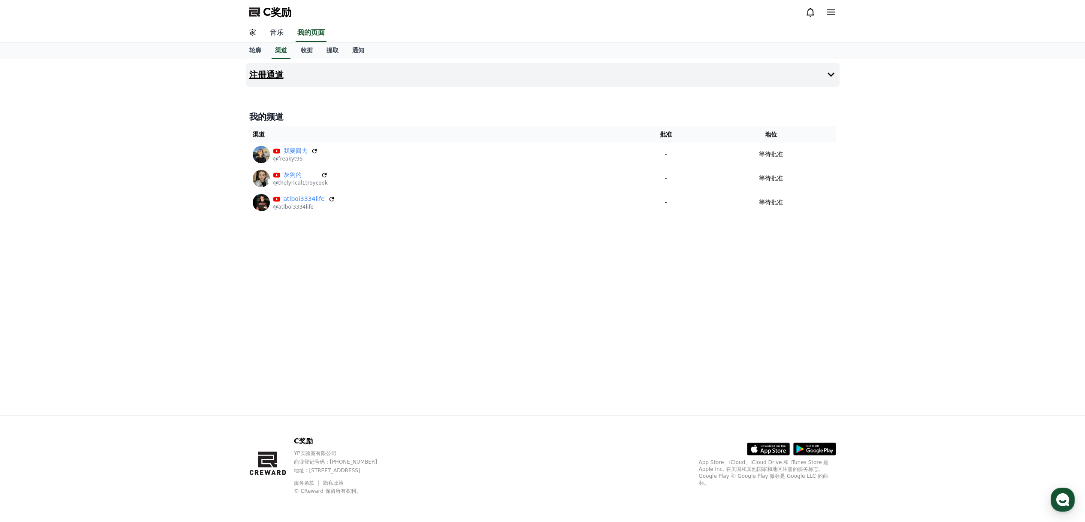
click at [274, 35] on font "音乐" at bounding box center [277, 32] width 14 height 8
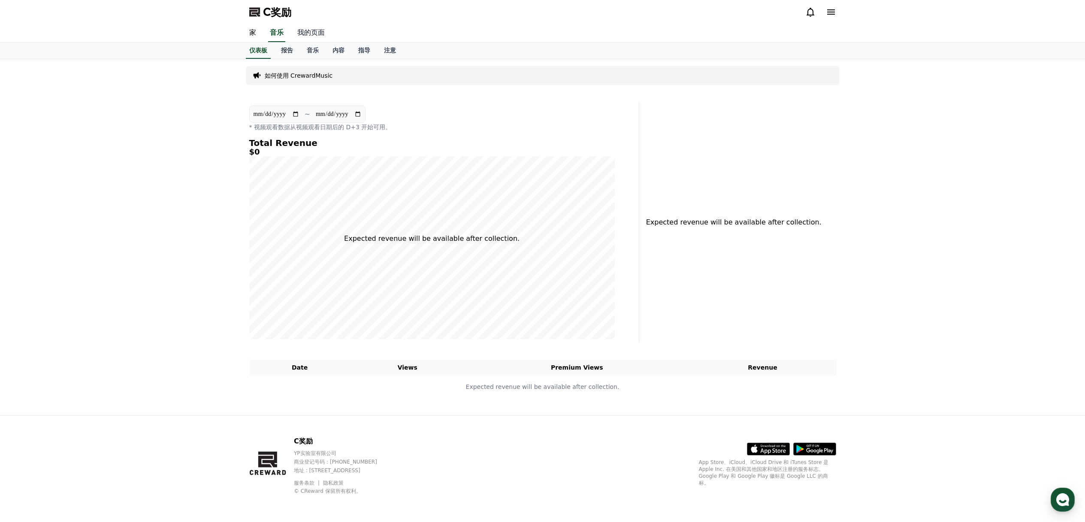
click at [321, 33] on font "我的页面" at bounding box center [310, 32] width 27 height 8
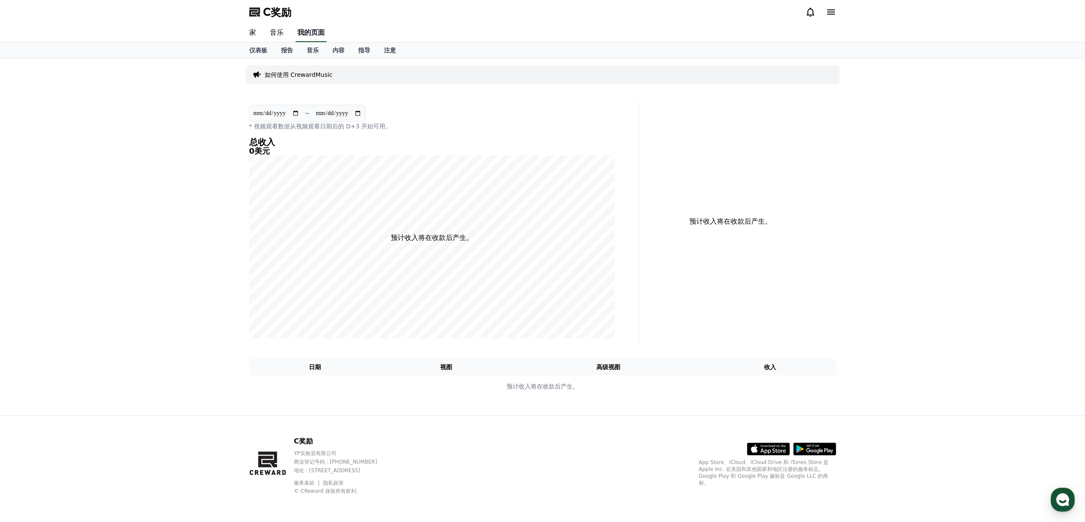
select select "**********"
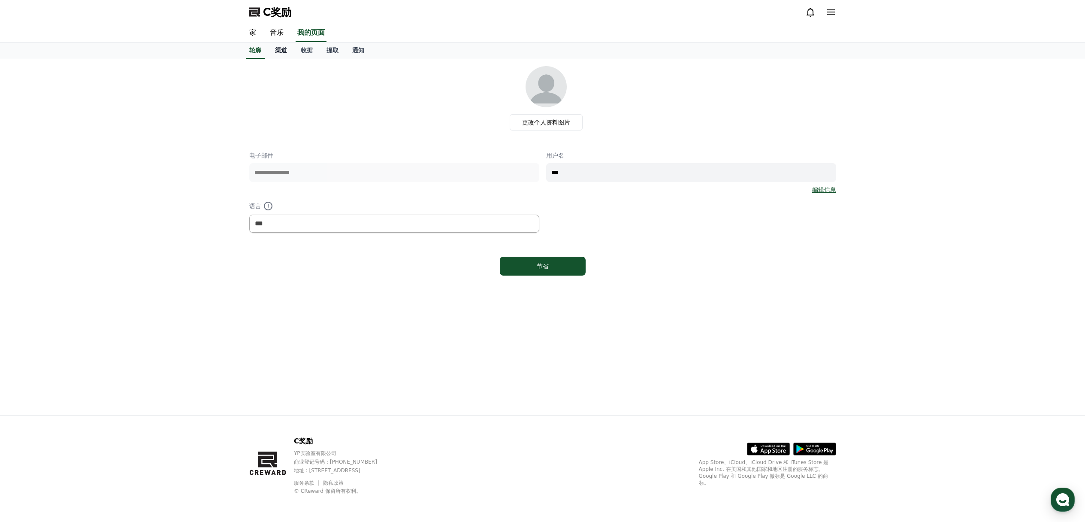
click at [278, 47] on font "渠道" at bounding box center [281, 50] width 12 height 7
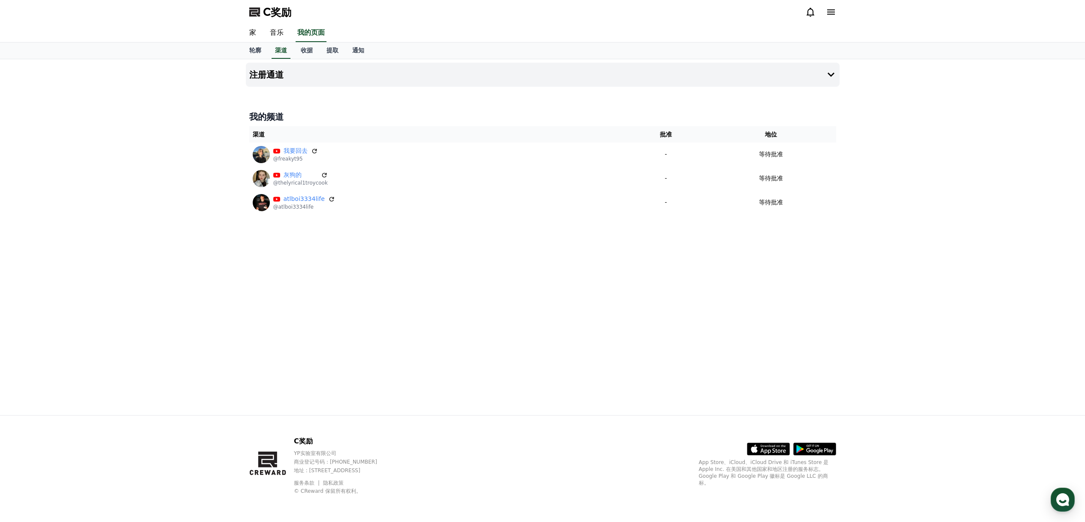
click at [332, 470] on font "地址 : [STREET_ADDRESS]" at bounding box center [327, 470] width 67 height 6
click at [284, 472] on icon at bounding box center [268, 463] width 38 height 55
click at [275, 463] on polygon at bounding box center [267, 459] width 19 height 16
click at [248, 465] on div "C奖励 YP实验室有限公司 商业登记号码：[PHONE_NUMBER] 地址 : [STREET_ADDRESS] 服务条款 隐私政策 © CReward 保…" at bounding box center [542, 468] width 601 height 106
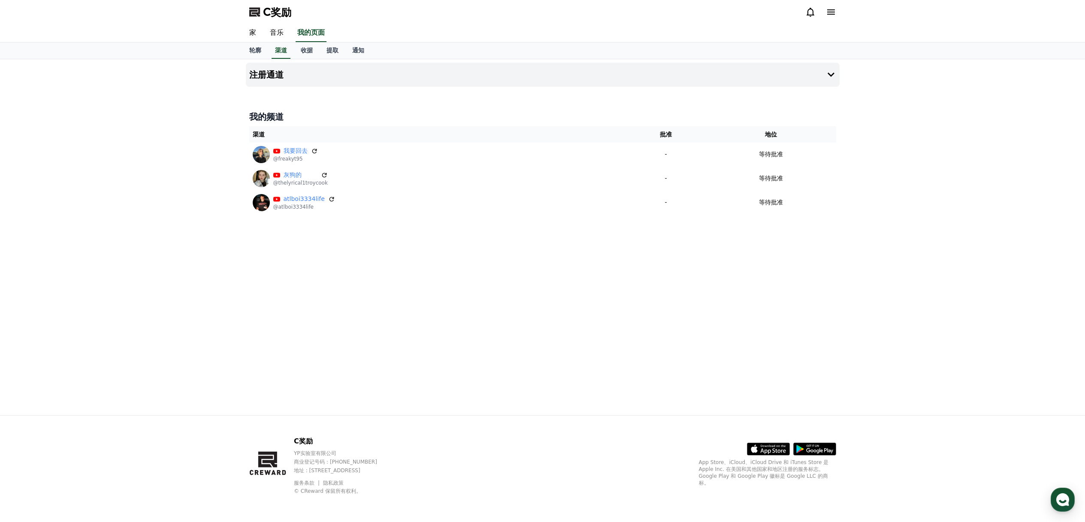
click at [248, 464] on div "C奖励 YP实验室有限公司 商业登记号码：[PHONE_NUMBER] 地址 : [STREET_ADDRESS] 服务条款 隐私政策 © CReward 保…" at bounding box center [542, 468] width 601 height 106
click at [302, 463] on font "商业登记号码：[PHONE_NUMBER]" at bounding box center [335, 462] width 83 height 6
click at [317, 463] on font "商业登记号码：[PHONE_NUMBER]" at bounding box center [335, 462] width 83 height 6
click at [342, 467] on font "地址 : [STREET_ADDRESS]" at bounding box center [327, 470] width 67 height 6
click at [358, 469] on font "地址 : [STREET_ADDRESS]" at bounding box center [327, 470] width 67 height 6
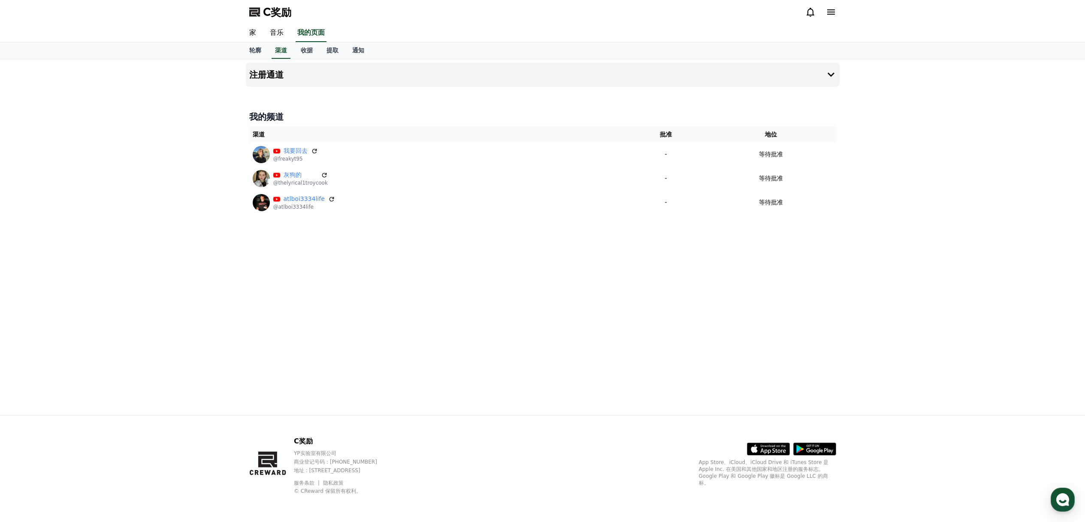
click at [360, 470] on font "地址 : [STREET_ADDRESS]" at bounding box center [327, 470] width 67 height 6
click at [352, 470] on font "地址 : [STREET_ADDRESS]" at bounding box center [327, 470] width 67 height 6
click at [345, 475] on div "C奖励 YP实验室有限公司 商业登记号码：[PHONE_NUMBER] 地址 : [STREET_ADDRESS] 服务条款 隐私政策 © CReward 保…" at bounding box center [344, 465] width 100 height 58
click at [335, 483] on font "隐私政策" at bounding box center [333, 483] width 21 height 6
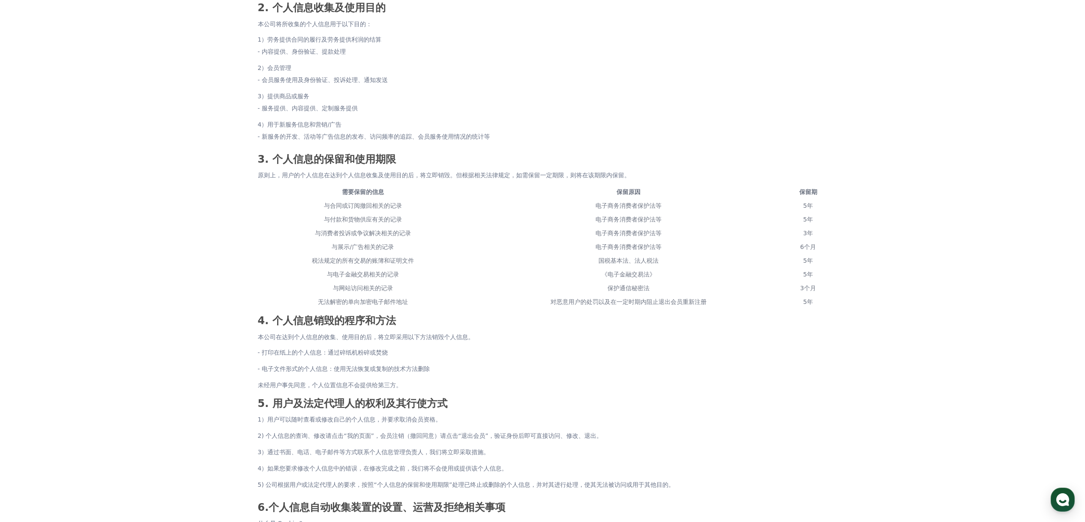
scroll to position [253, 0]
click at [358, 232] on font "与消费者投诉或争议解决相关的记录" at bounding box center [363, 233] width 96 height 7
click at [358, 190] on font "需要保留的信息" at bounding box center [363, 192] width 42 height 7
click at [356, 192] on font "需要保留的信息" at bounding box center [363, 192] width 42 height 7
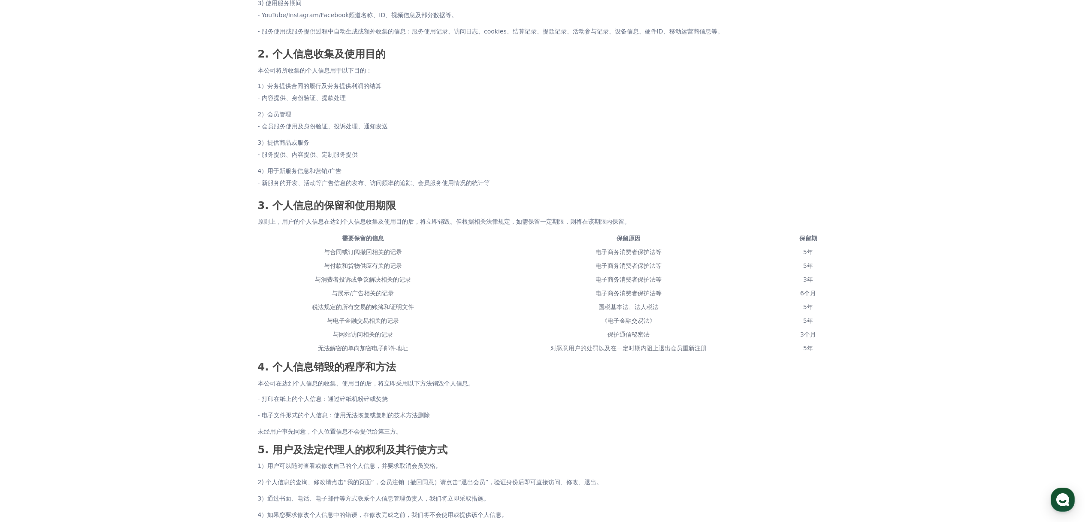
scroll to position [172, 0]
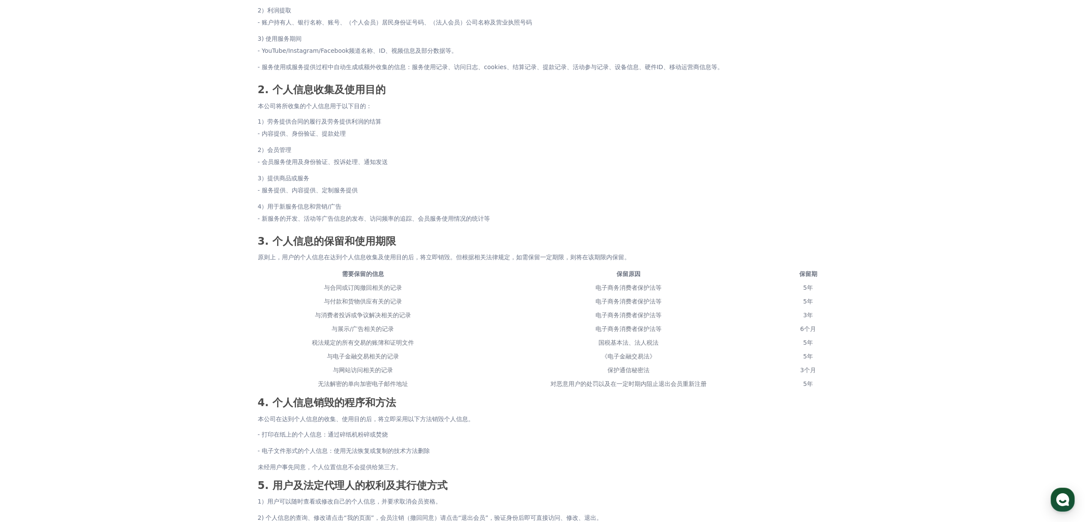
click at [391, 300] on font "与付款和货物供应有关的记录" at bounding box center [363, 301] width 78 height 7
click at [370, 315] on font "与消费者投诉或争议解决相关的记录" at bounding box center [363, 315] width 96 height 7
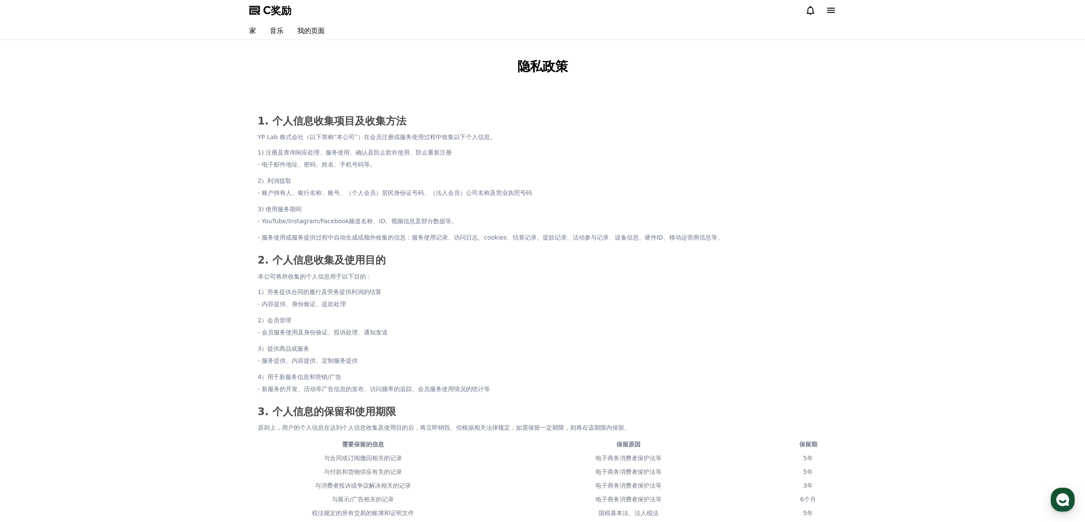
scroll to position [0, 0]
click at [281, 34] on font "音乐" at bounding box center [277, 32] width 14 height 8
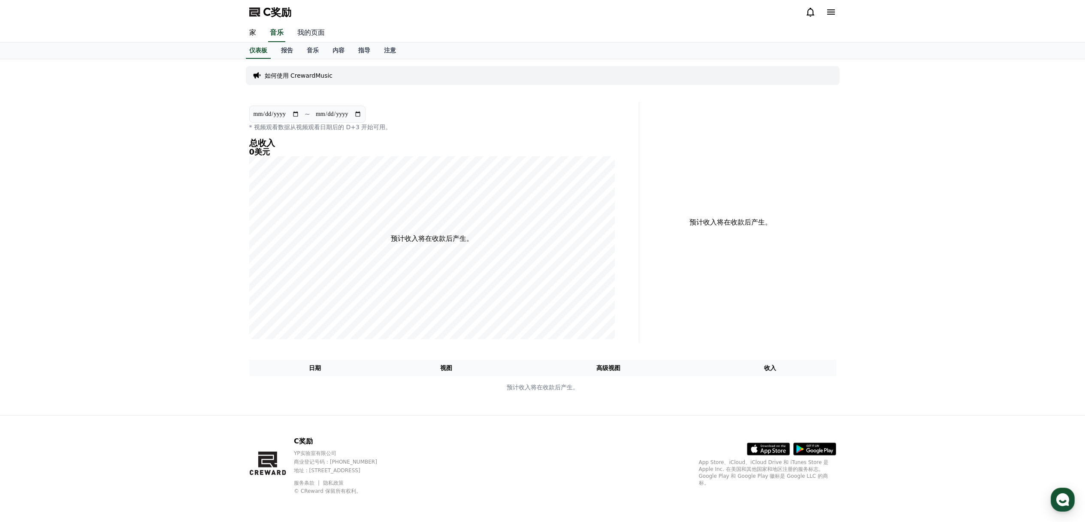
click at [317, 33] on font "我的页面" at bounding box center [310, 32] width 27 height 8
select select "**********"
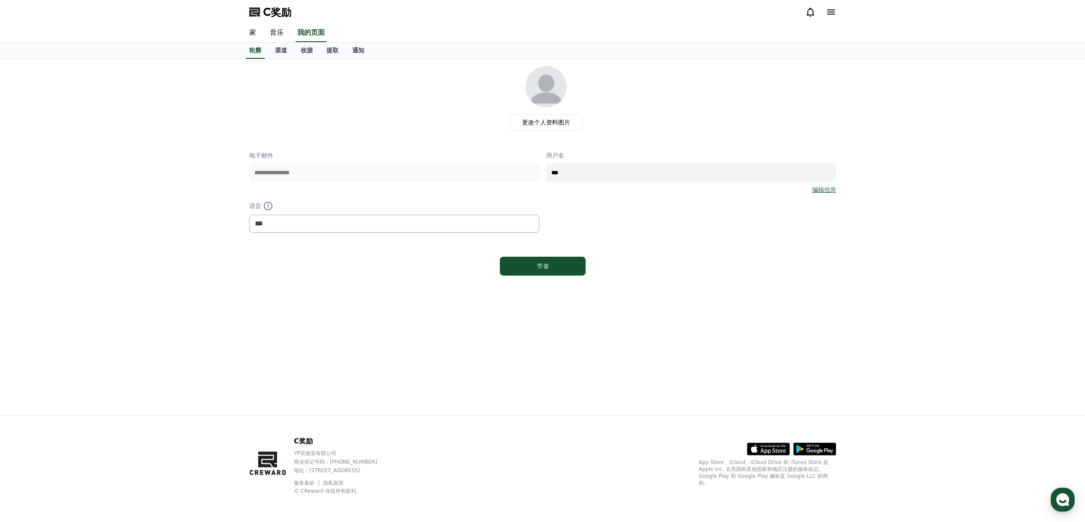
click at [834, 11] on icon at bounding box center [831, 12] width 10 height 10
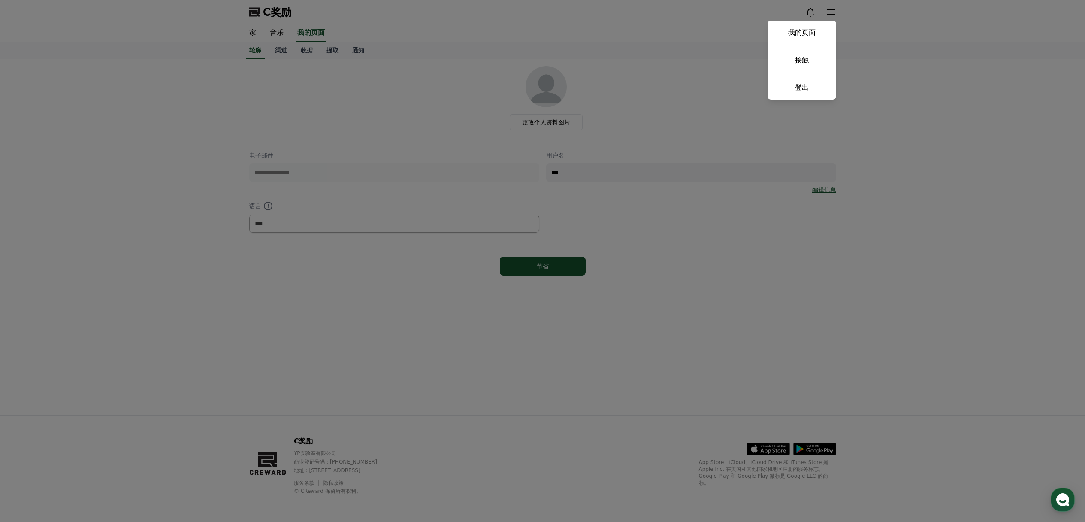
click at [713, 47] on button "关闭" at bounding box center [542, 261] width 1085 height 522
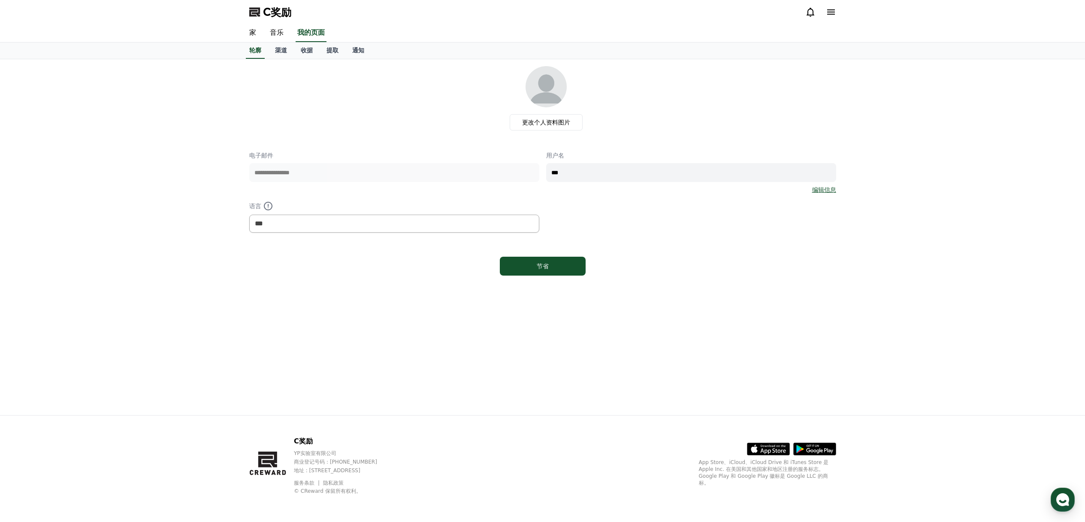
click at [811, 9] on icon at bounding box center [811, 12] width 8 height 9
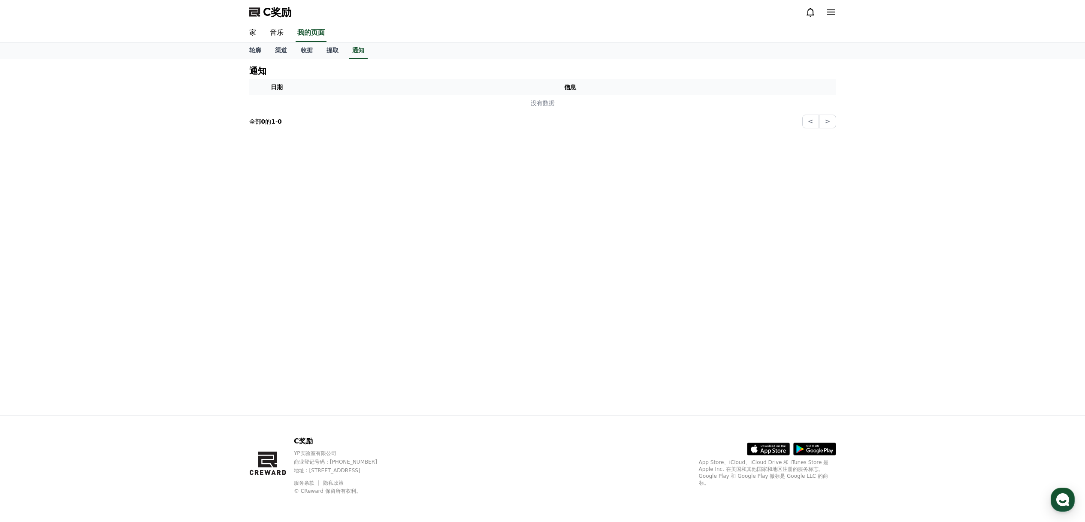
click at [319, 475] on div "C奖励 YP实验室有限公司 商业登记号码：[PHONE_NUMBER] 地址 : [STREET_ADDRESS] 服务条款 隐私政策 © CReward 保…" at bounding box center [344, 465] width 100 height 58
click at [331, 481] on font "隐私政策" at bounding box center [333, 483] width 21 height 6
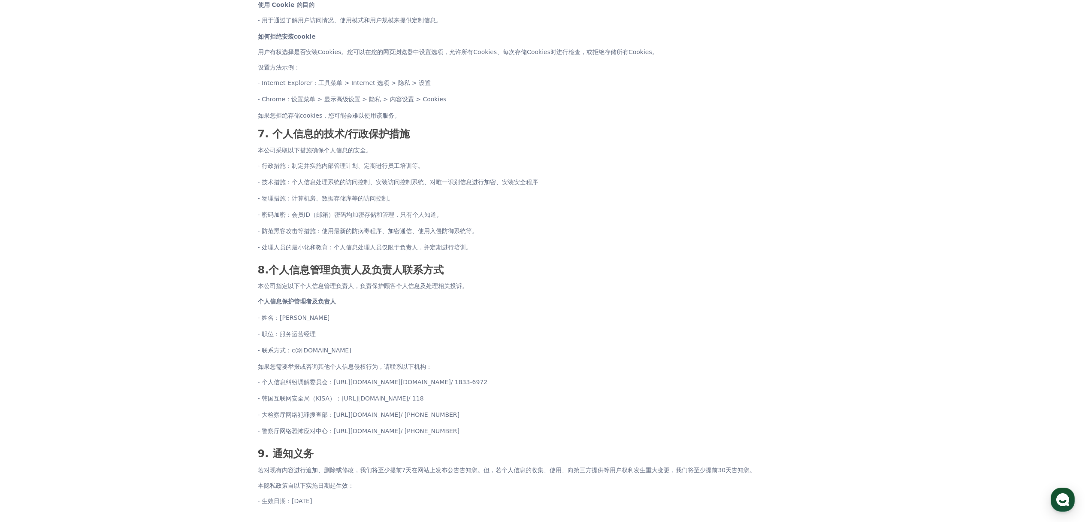
scroll to position [915, 0]
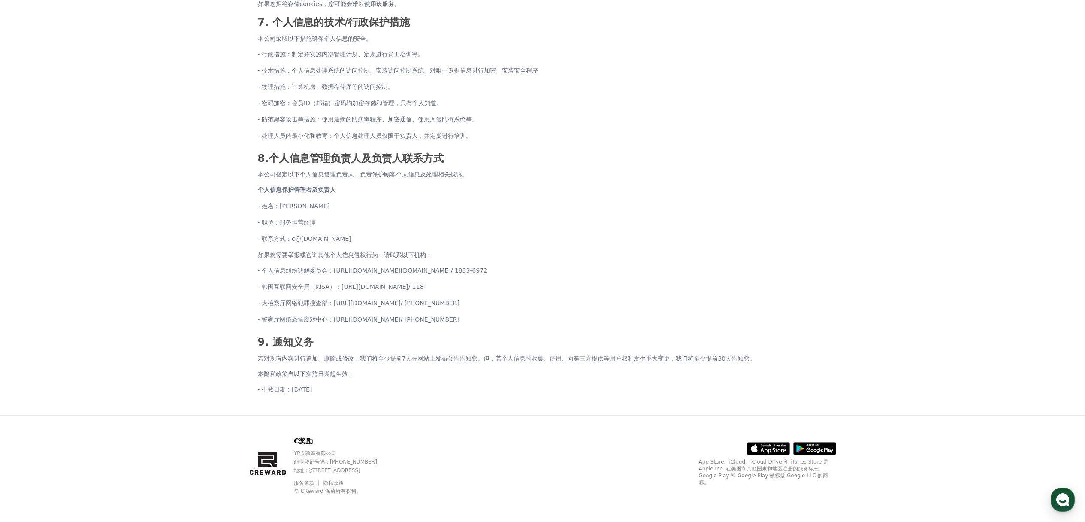
click at [310, 481] on font "服务条款" at bounding box center [304, 483] width 21 height 6
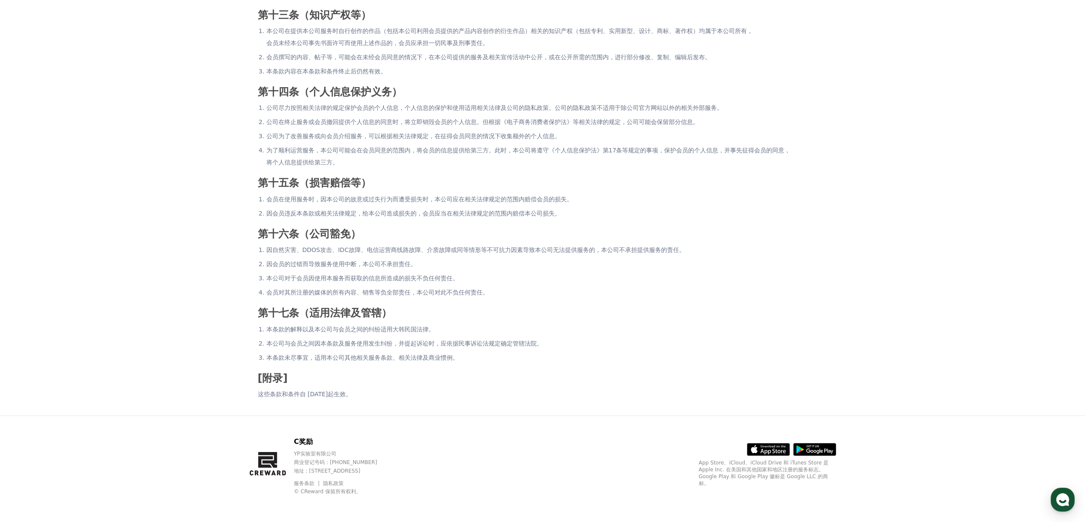
scroll to position [1498, 0]
click at [337, 481] on font "隐私政策" at bounding box center [333, 483] width 21 height 6
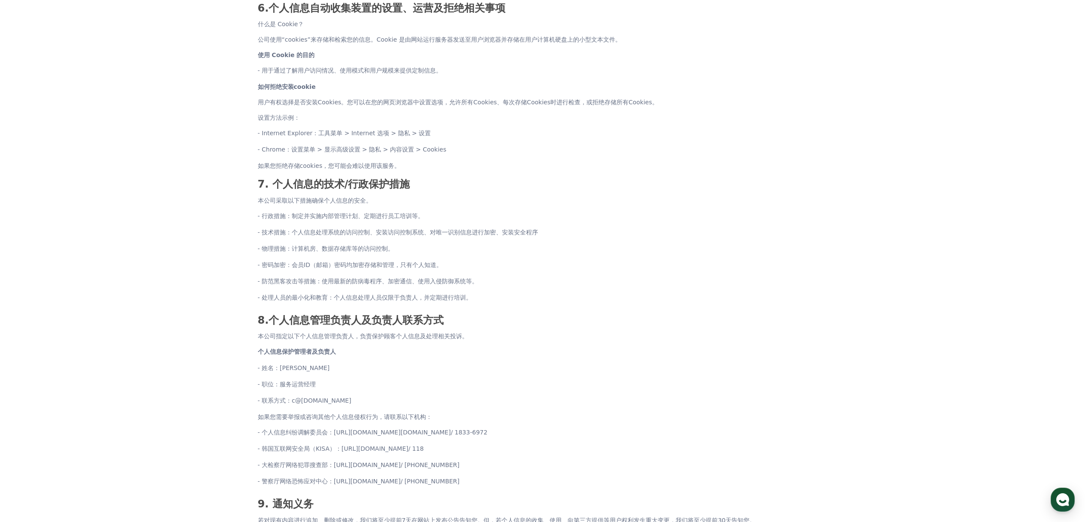
scroll to position [813, 0]
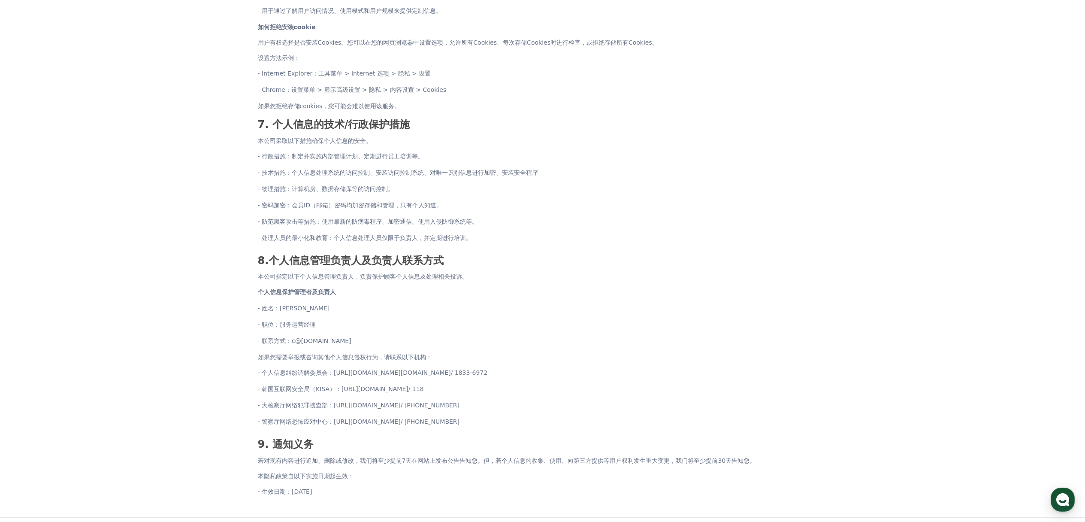
click at [324, 340] on font "c@[DOMAIN_NAME]" at bounding box center [322, 340] width 60 height 7
click at [366, 340] on li "- 联系方式： c@[DOMAIN_NAME]" at bounding box center [543, 341] width 570 height 12
drag, startPoint x: 362, startPoint y: 342, endPoint x: 292, endPoint y: 342, distance: 69.5
click at [292, 342] on li "- 联系方式： c@[DOMAIN_NAME]" at bounding box center [543, 341] width 570 height 12
copy font "c@[DOMAIN_NAME]"
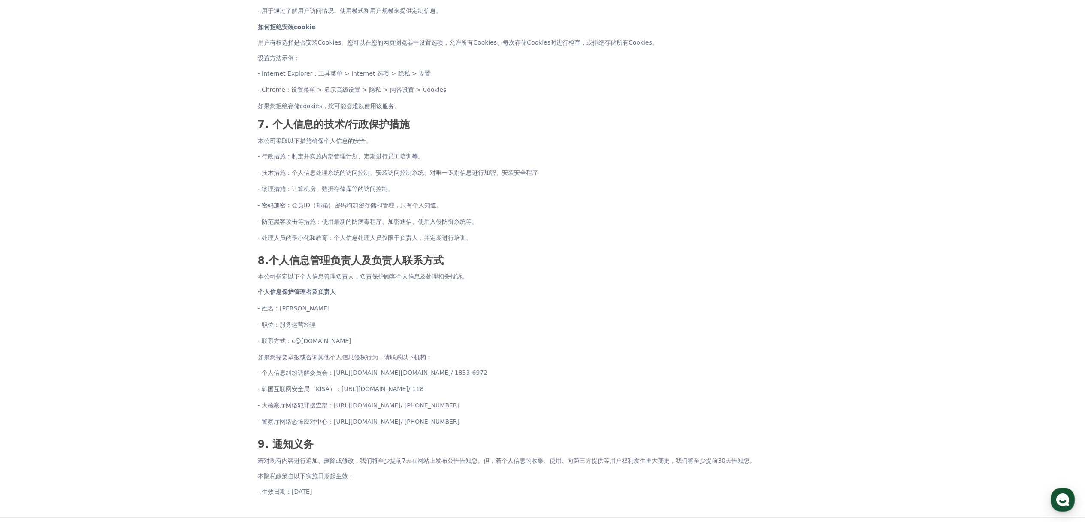
click at [418, 316] on ul "- 姓名：[PERSON_NAME] - 职位：服务运营经理 - 联系方式： c@[DOMAIN_NAME]" at bounding box center [543, 324] width 570 height 45
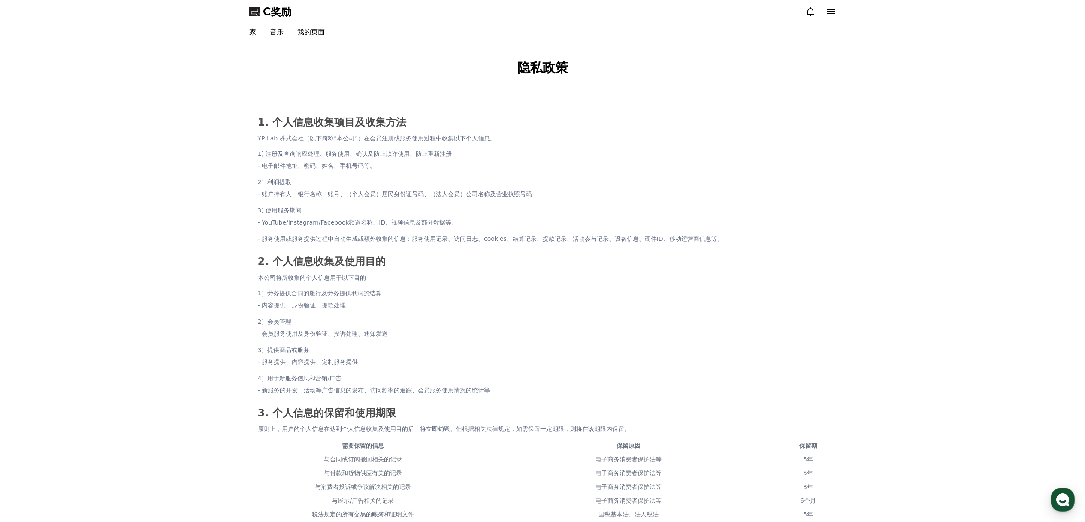
scroll to position [0, 0]
click at [272, 31] on font "音乐" at bounding box center [277, 32] width 14 height 8
click at [315, 35] on font "我的页面" at bounding box center [310, 32] width 27 height 8
select select "**********"
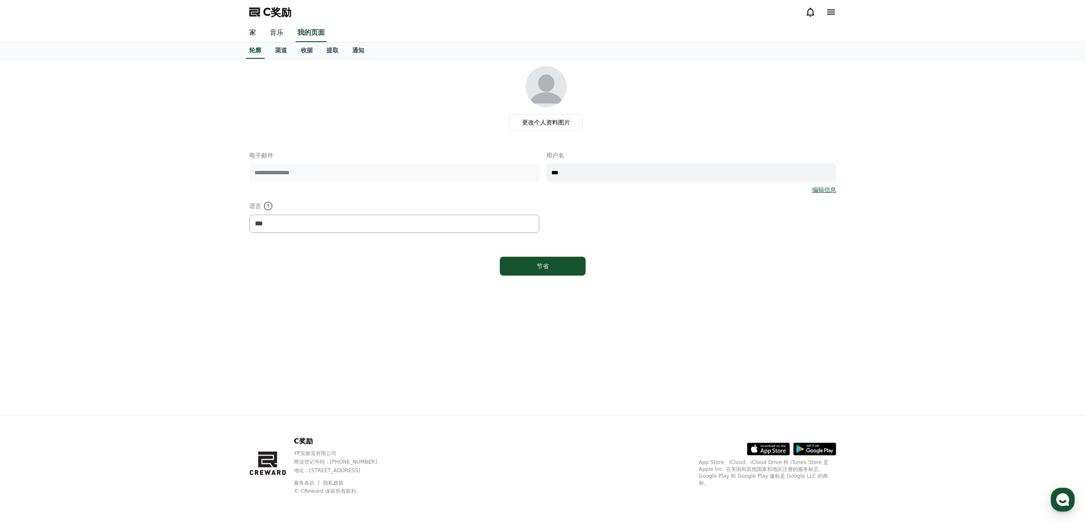
click at [281, 33] on font "音乐" at bounding box center [277, 32] width 14 height 8
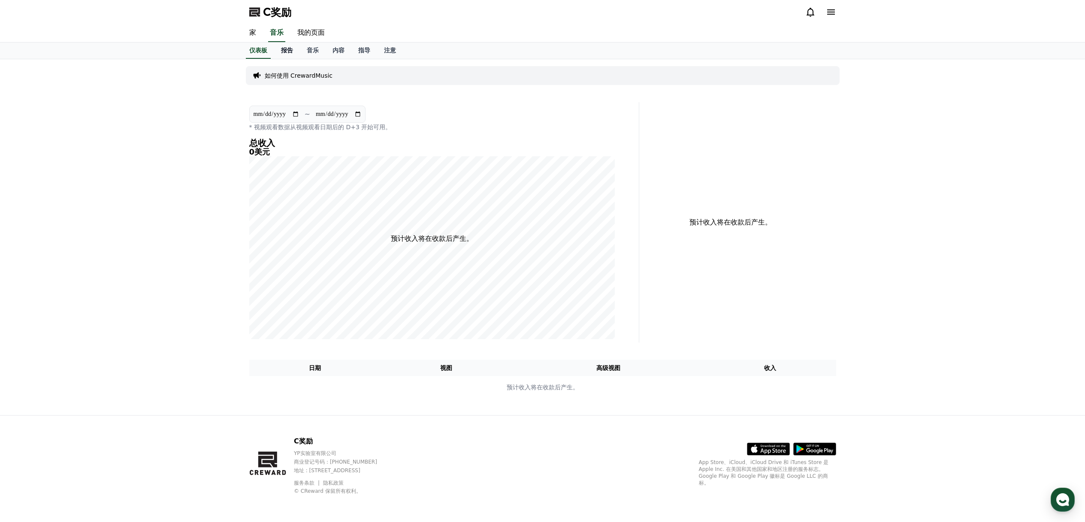
click at [289, 48] on font "报告" at bounding box center [287, 50] width 12 height 7
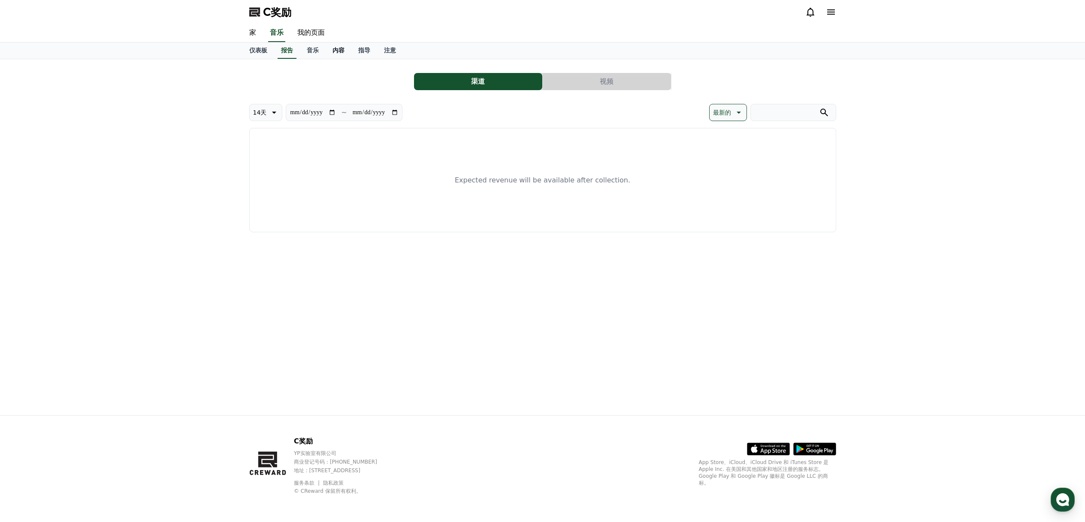
click at [341, 48] on font "内容" at bounding box center [339, 50] width 12 height 7
click at [339, 51] on font "内容" at bounding box center [339, 50] width 12 height 7
click at [368, 48] on font "指导" at bounding box center [364, 50] width 12 height 7
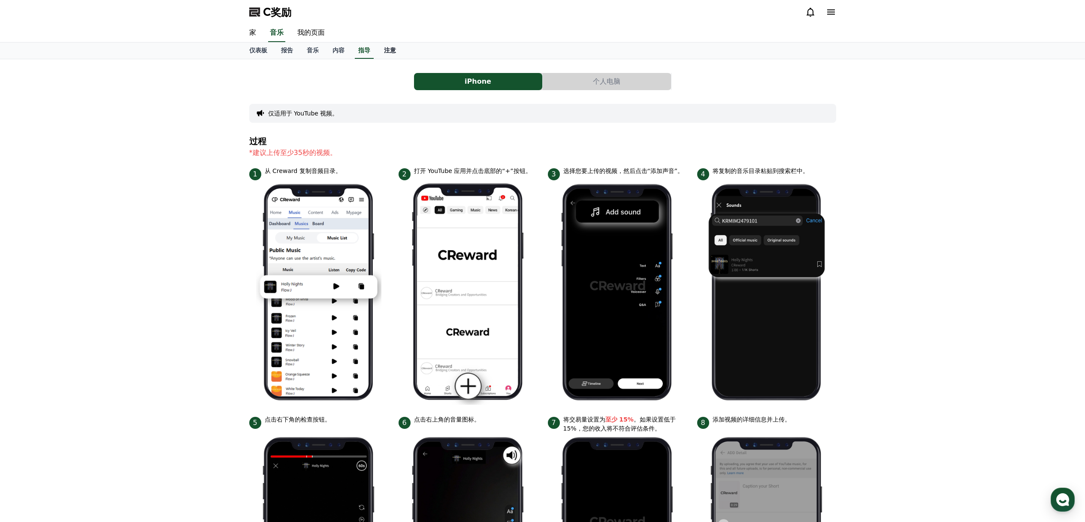
click at [391, 49] on font "注意" at bounding box center [390, 50] width 12 height 7
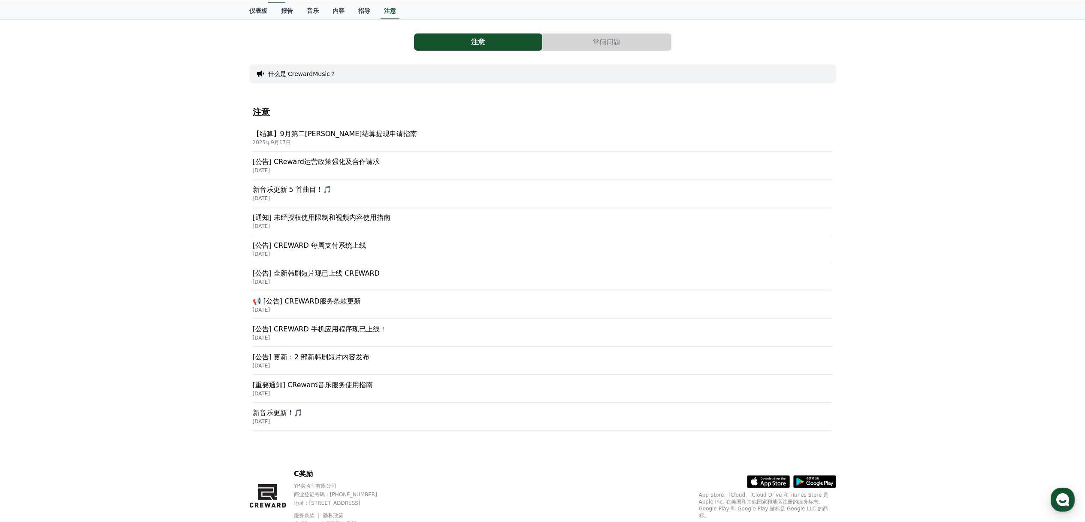
scroll to position [72, 0]
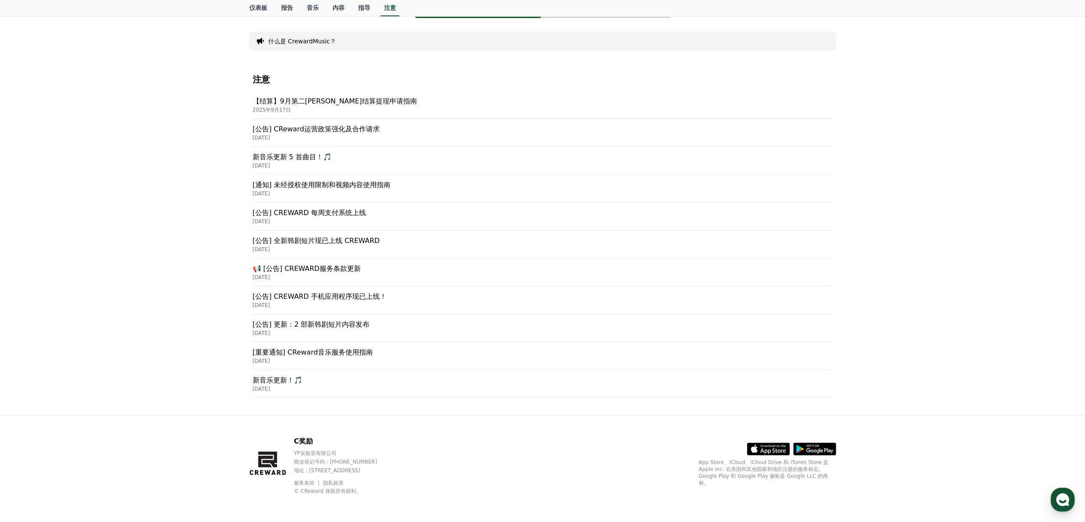
click at [340, 216] on font "[公告] CREWARD 每周支付系统上线" at bounding box center [309, 213] width 113 height 8
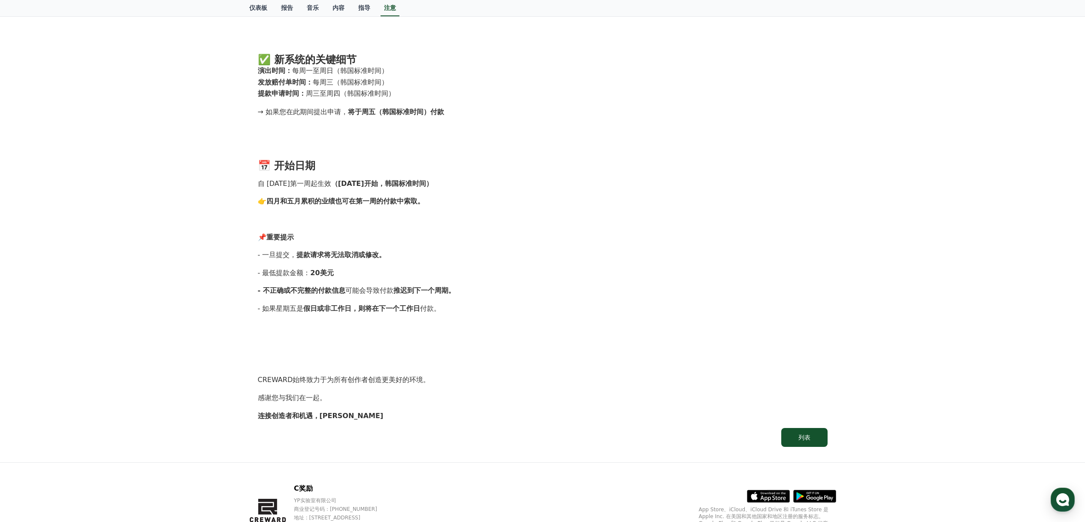
scroll to position [651, 0]
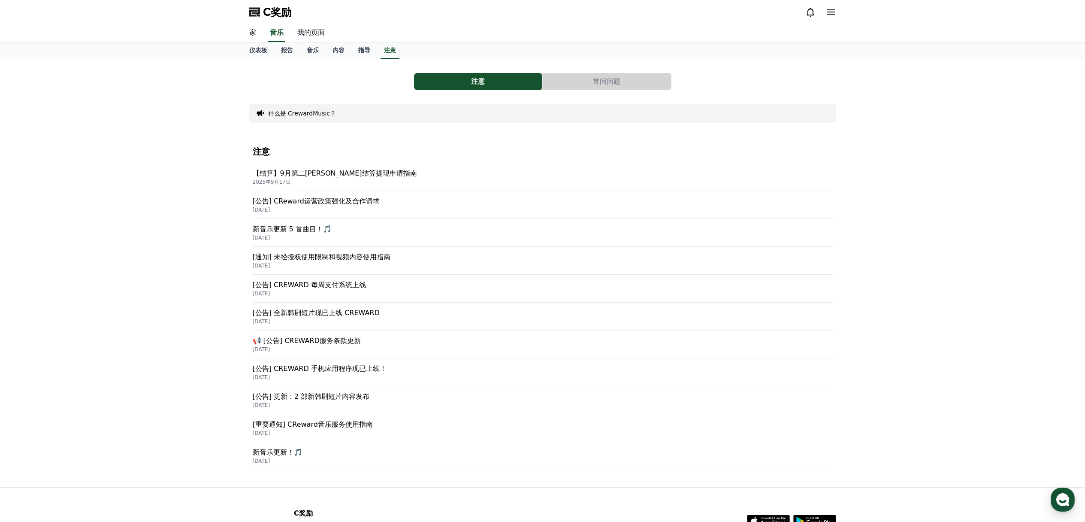
click at [317, 33] on font "我的页面" at bounding box center [310, 32] width 27 height 8
select select "**********"
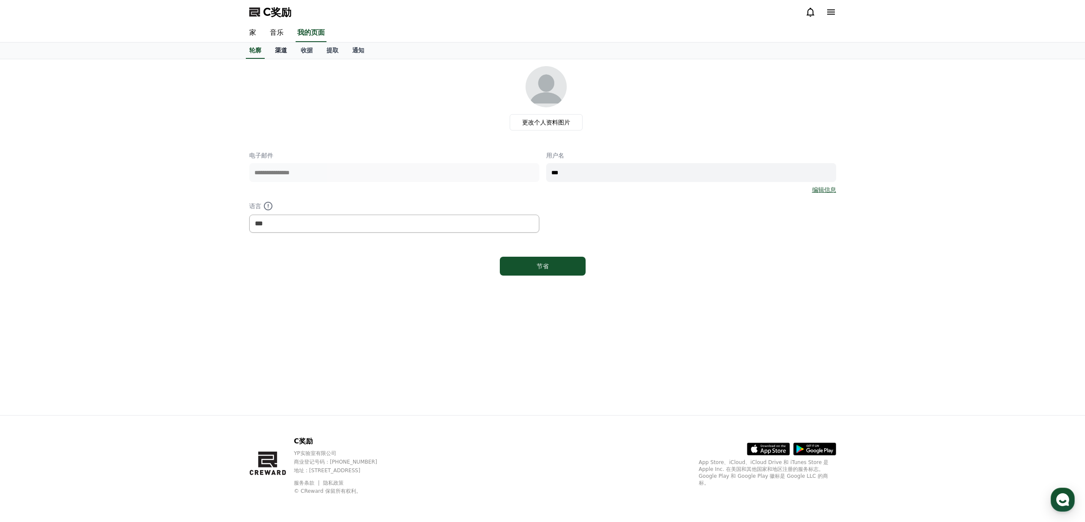
click at [284, 51] on font "渠道" at bounding box center [281, 50] width 12 height 7
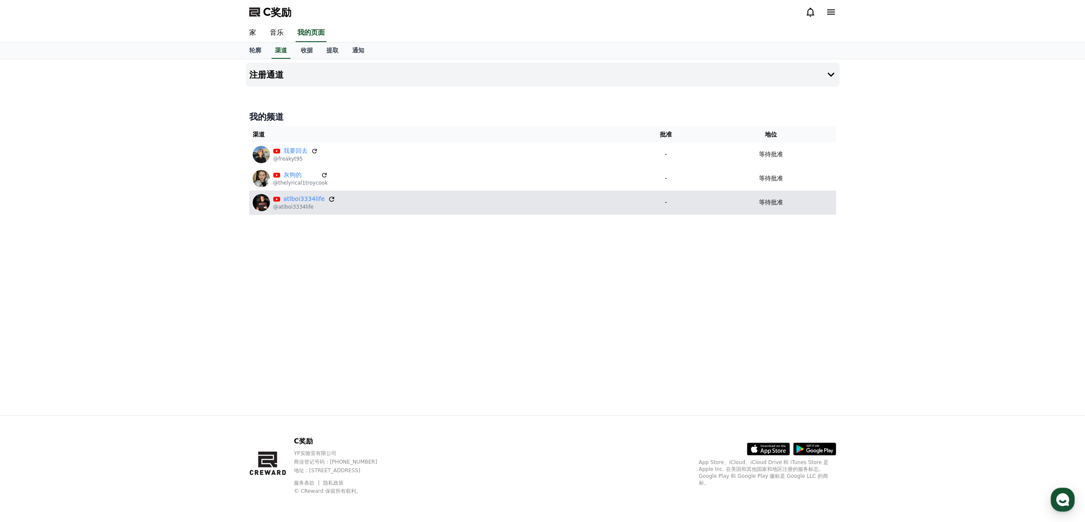
click at [329, 200] on icon at bounding box center [332, 199] width 8 height 8
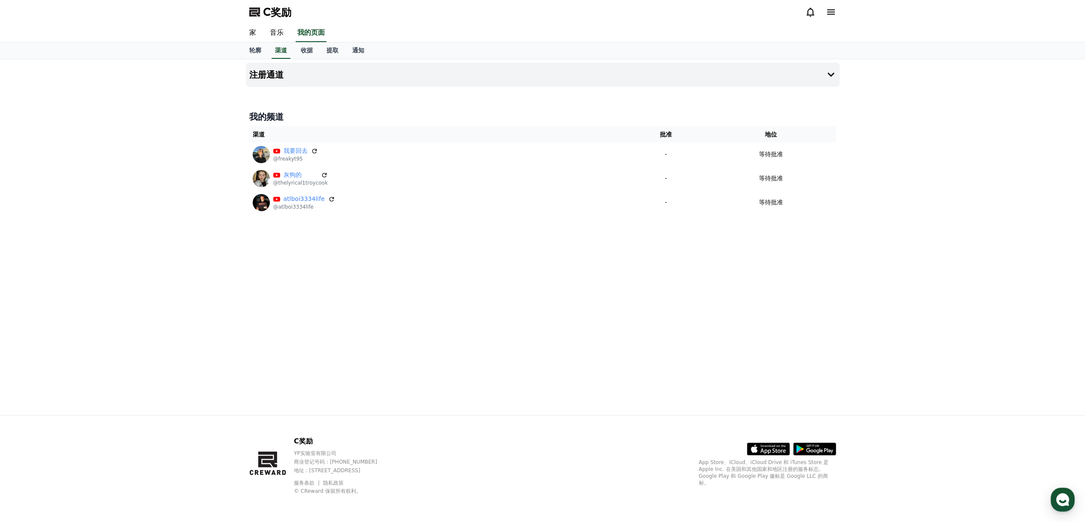
click at [469, 275] on div "注册通道 我的频道 渠道 批准 地位 我要回去 @freakyt95 - 等待批准 灰狗的 @thelyrical1troycook - 等待批准 atlbo…" at bounding box center [542, 237] width 601 height 356
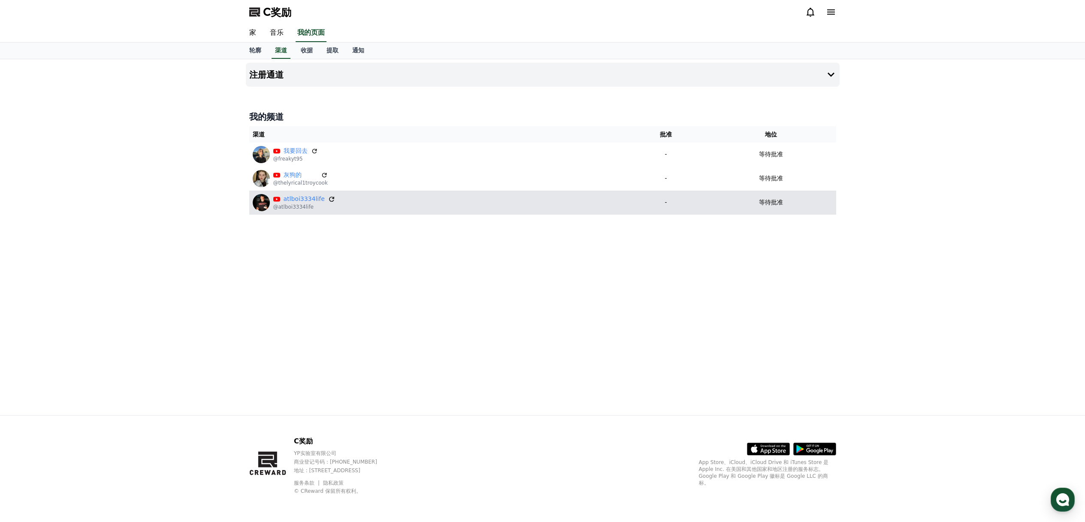
click at [329, 198] on icon at bounding box center [331, 199] width 5 height 5
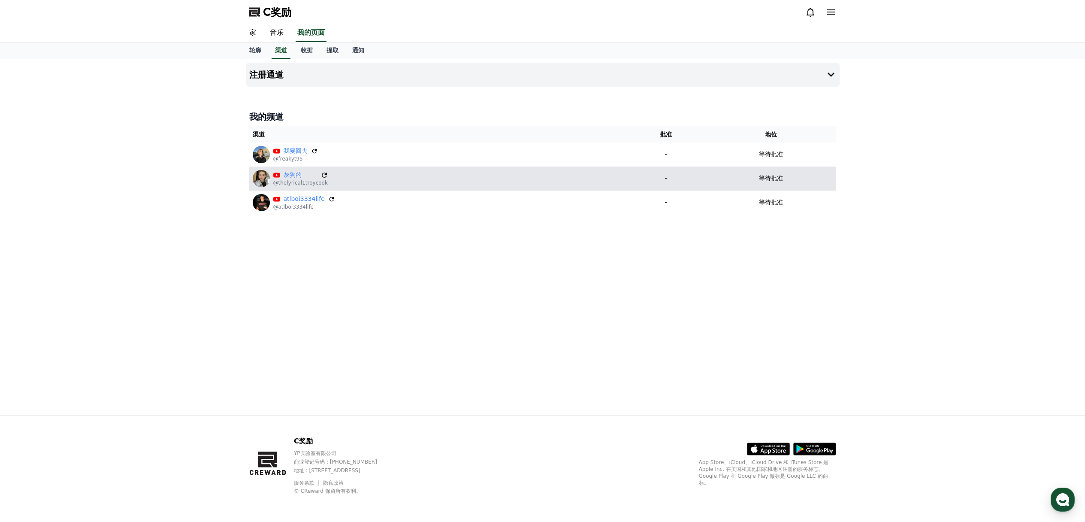
click at [321, 176] on icon at bounding box center [325, 175] width 8 height 8
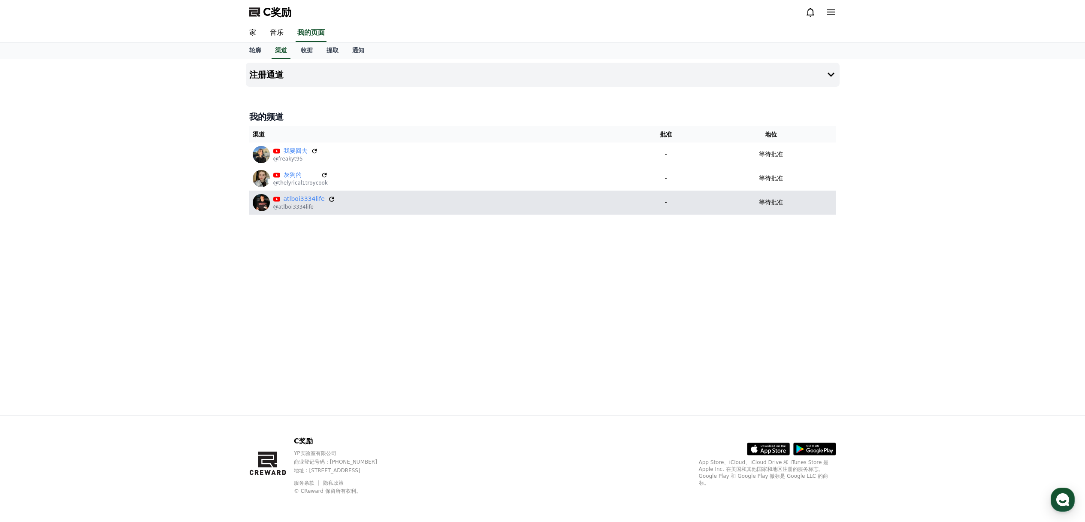
click at [330, 199] on icon at bounding box center [331, 199] width 5 height 5
click at [328, 200] on icon at bounding box center [332, 199] width 8 height 8
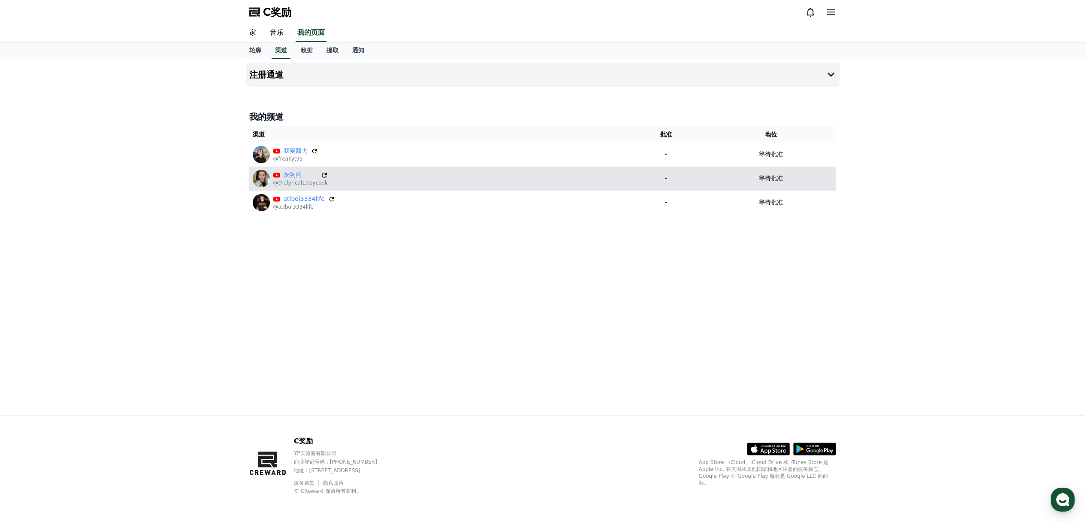
click at [321, 175] on icon at bounding box center [325, 175] width 8 height 8
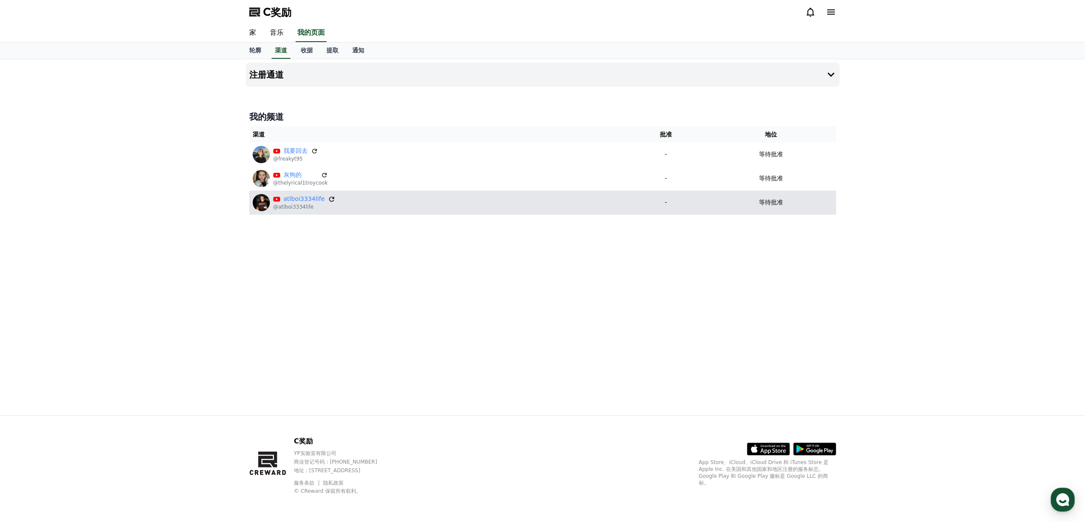
click at [330, 200] on icon at bounding box center [332, 199] width 8 height 8
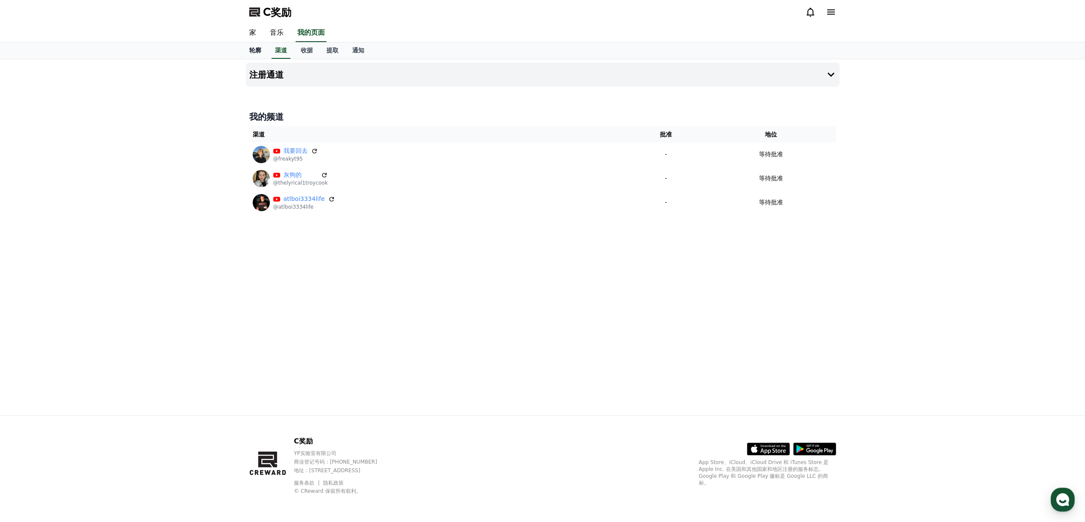
click at [254, 51] on font "轮廓" at bounding box center [255, 50] width 12 height 7
select select "**********"
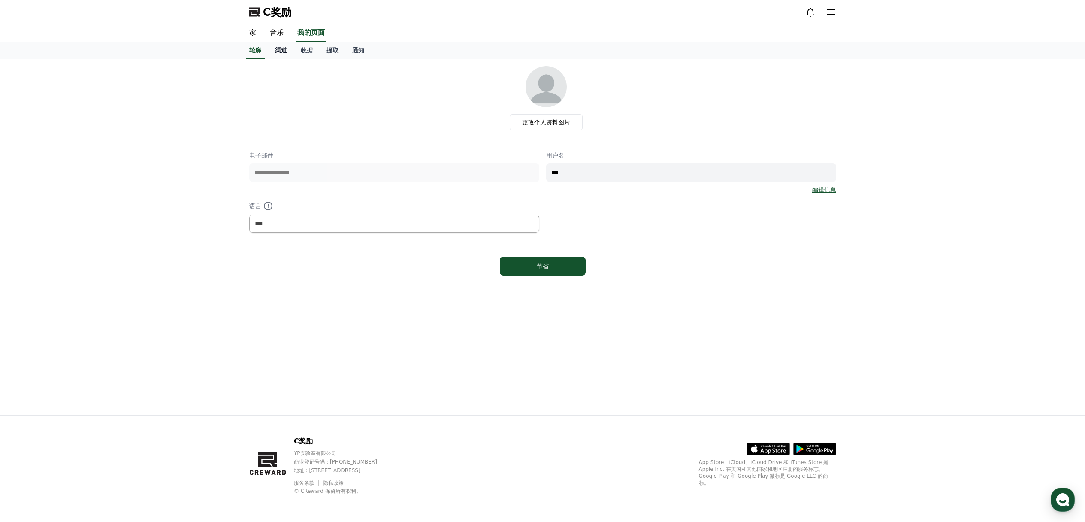
click at [276, 51] on font "渠道" at bounding box center [281, 50] width 12 height 7
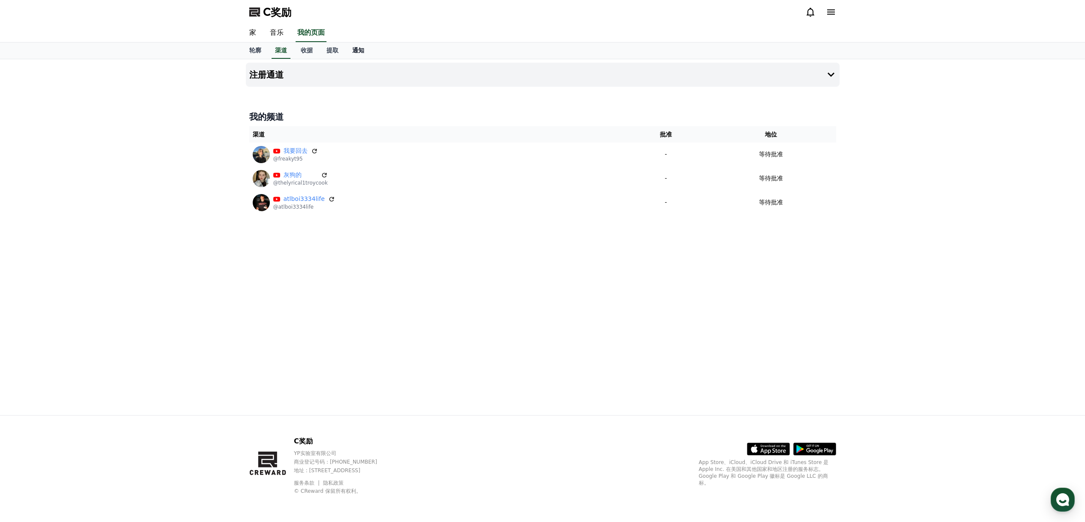
click at [360, 51] on font "通知" at bounding box center [358, 50] width 12 height 7
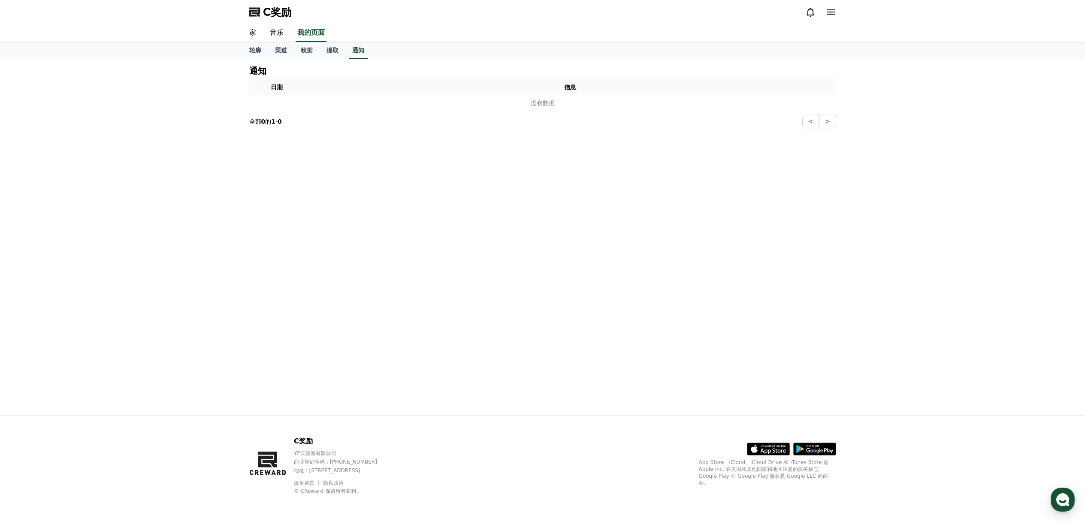
click at [808, 12] on icon at bounding box center [810, 12] width 10 height 10
click at [809, 12] on icon at bounding box center [810, 12] width 10 height 10
click at [249, 30] on font "家" at bounding box center [252, 32] width 7 height 8
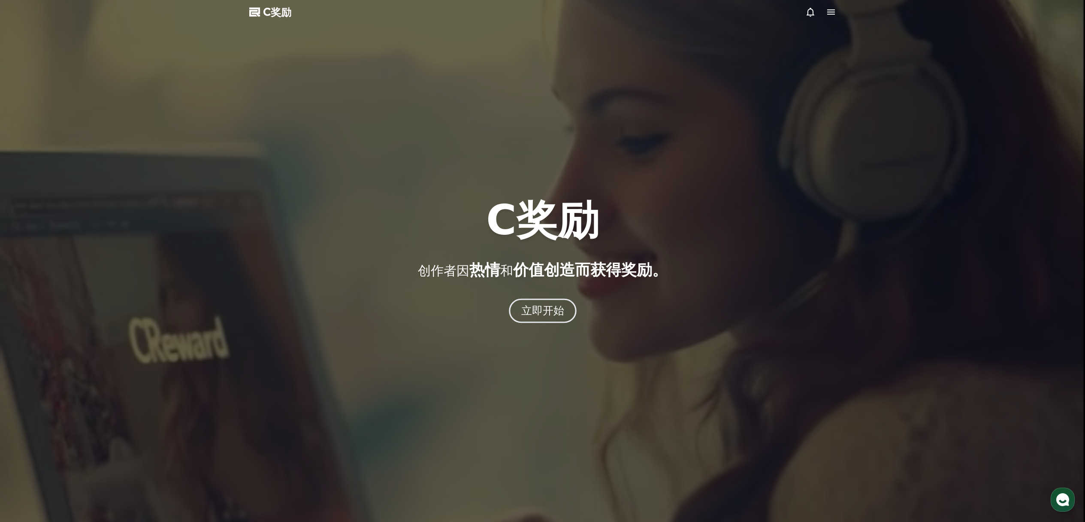
click at [541, 306] on font "立即开始" at bounding box center [542, 310] width 43 height 12
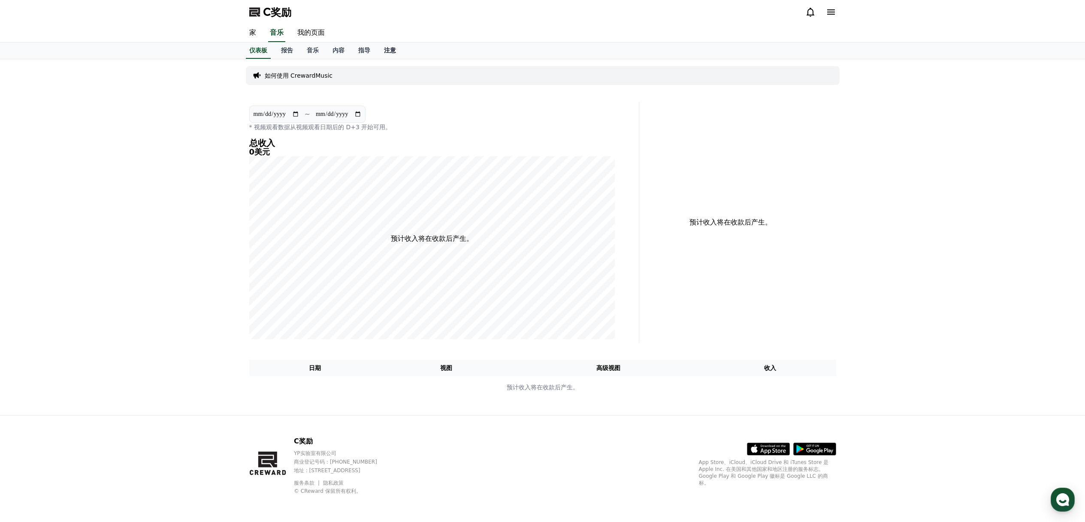
click at [391, 50] on font "注意" at bounding box center [390, 50] width 12 height 7
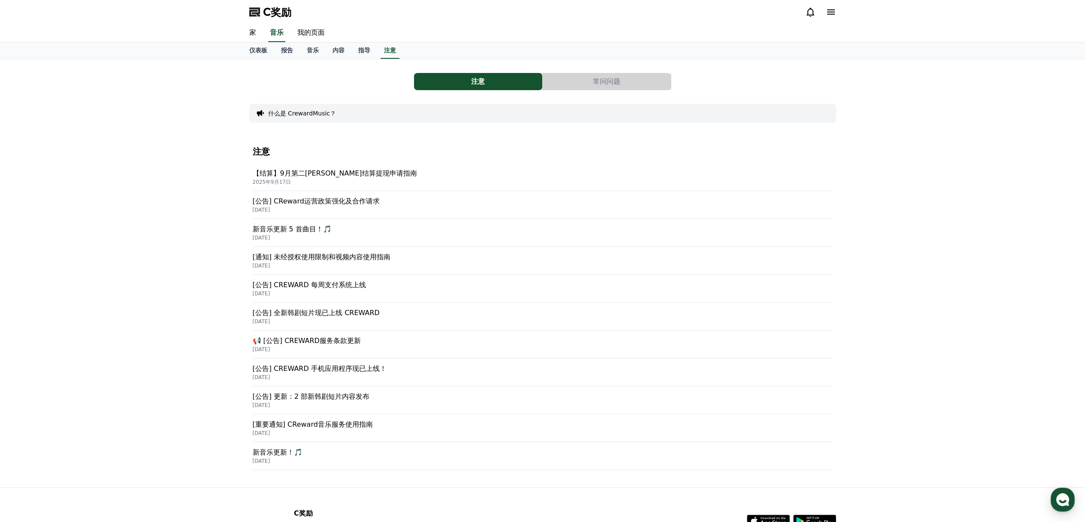
click at [352, 287] on font "[公告] CREWARD 每周支付系统上线" at bounding box center [309, 285] width 113 height 8
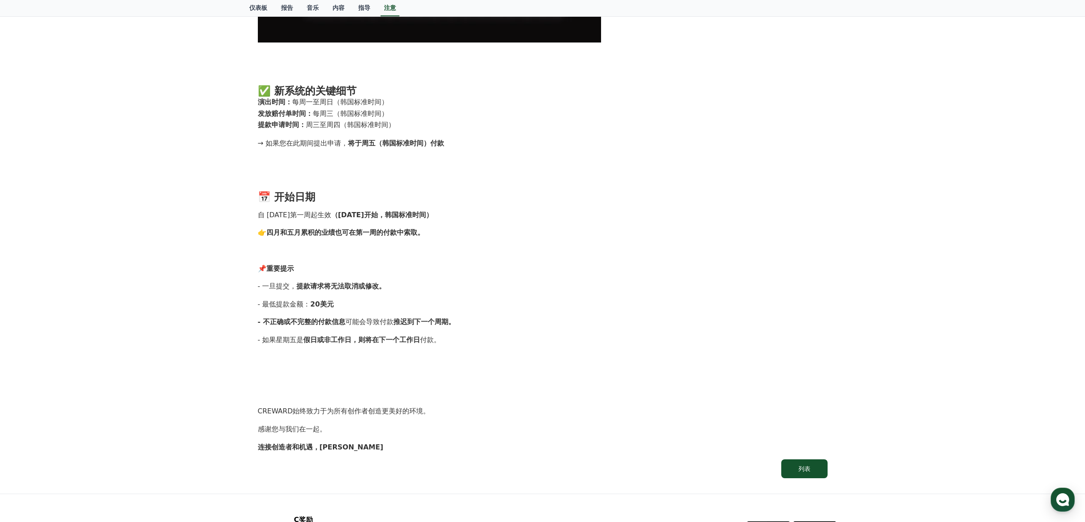
scroll to position [569, 0]
